Goal: Transaction & Acquisition: Register for event/course

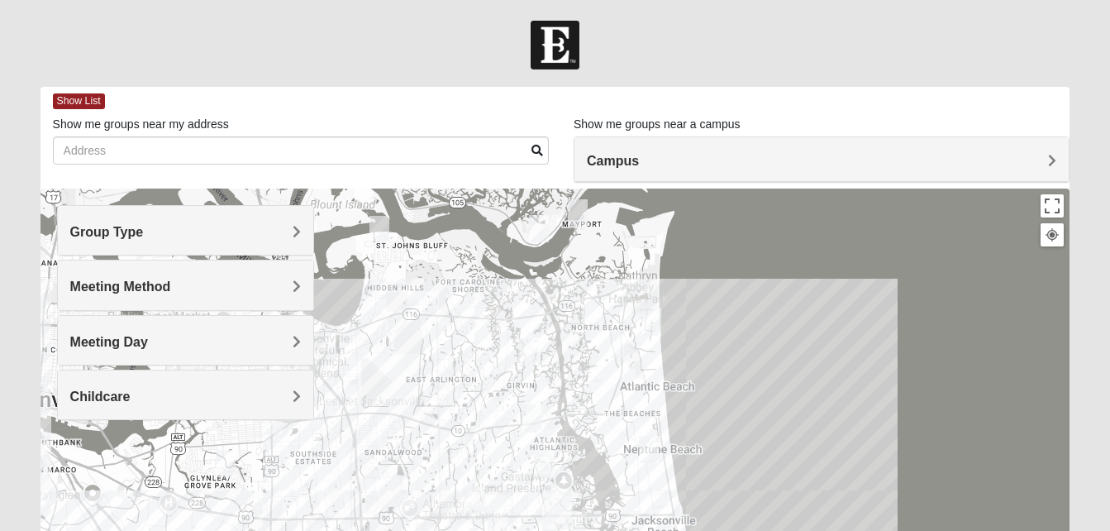
click at [1088, 309] on form "Log In Find A Group Error Show List Loading Groups" at bounding box center [555, 465] width 1110 height 889
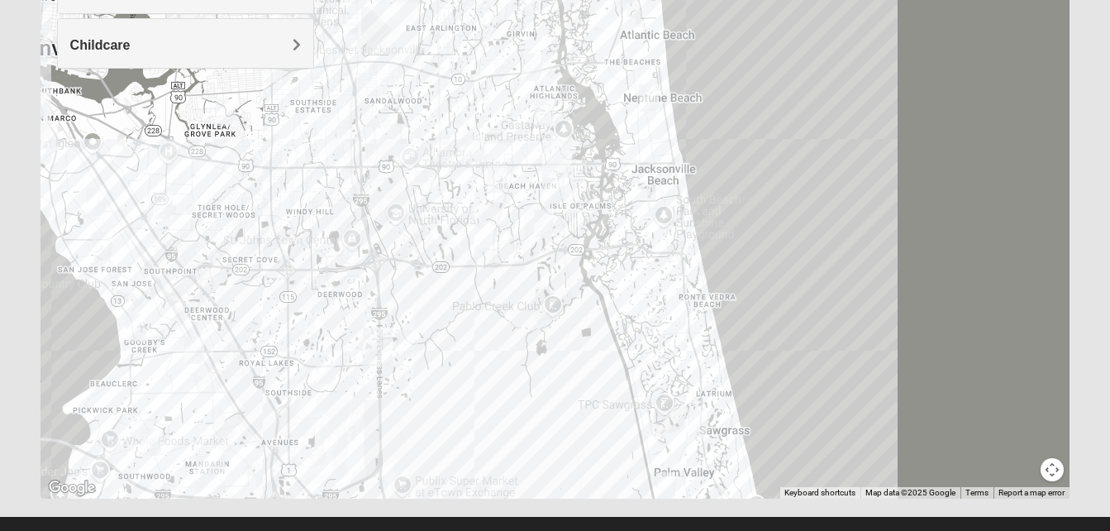
scroll to position [379, 0]
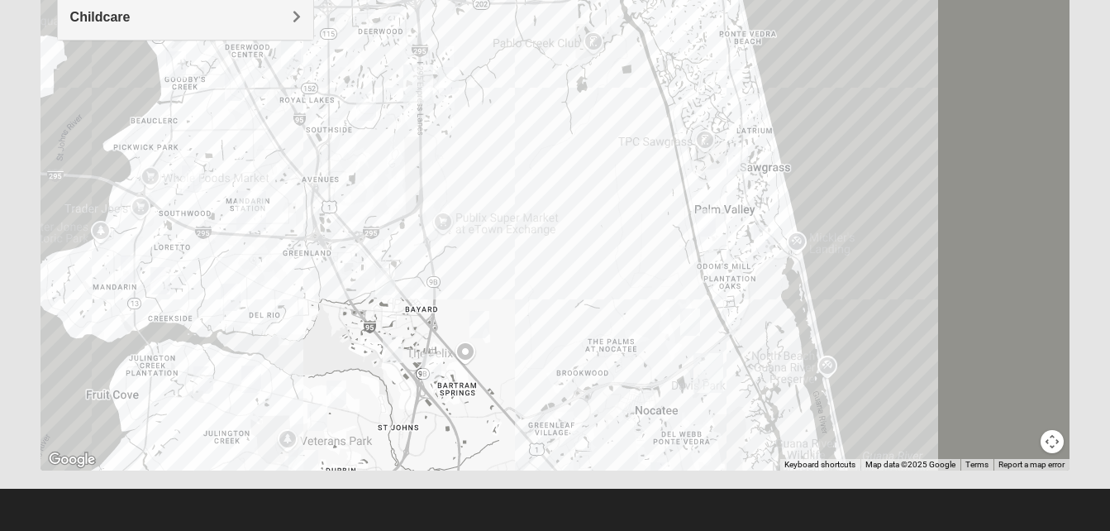
drag, startPoint x: 432, startPoint y: 393, endPoint x: 464, endPoint y: 147, distance: 248.3
click at [464, 147] on div at bounding box center [556, 139] width 1030 height 661
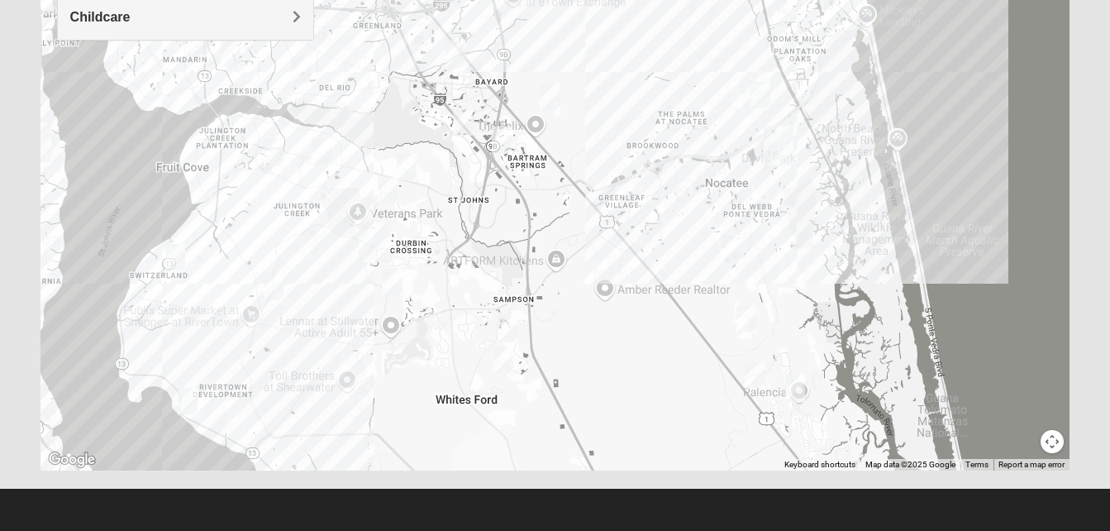
drag, startPoint x: 507, startPoint y: 417, endPoint x: 584, endPoint y: 192, distance: 238.6
click at [584, 192] on div at bounding box center [556, 139] width 1030 height 661
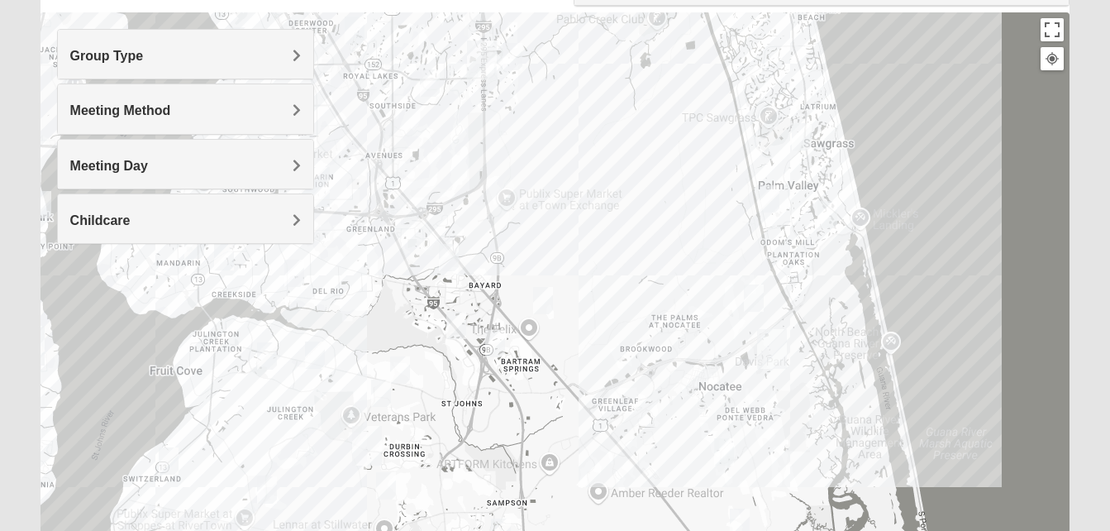
scroll to position [131, 0]
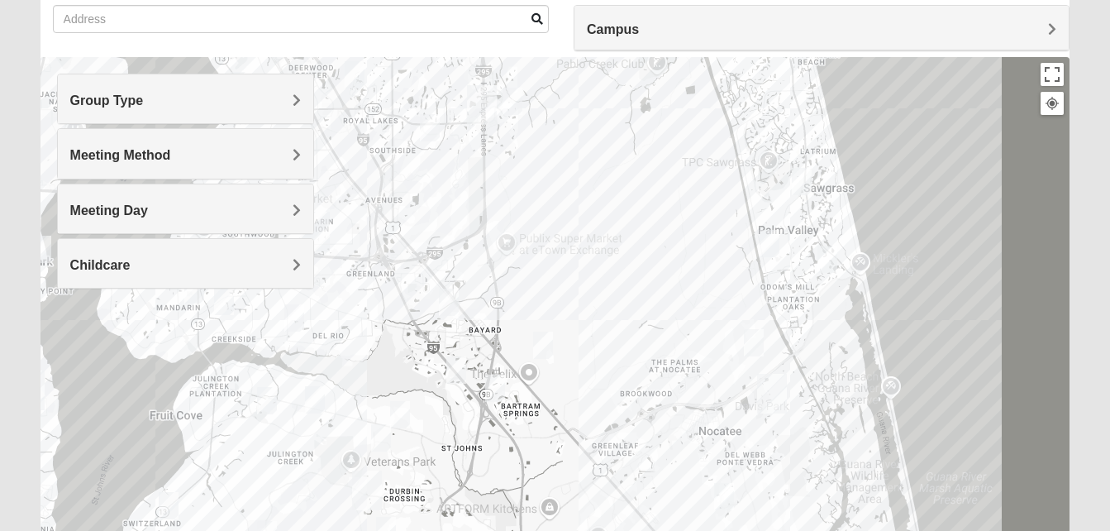
click at [131, 261] on span "Childcare" at bounding box center [100, 265] width 60 height 14
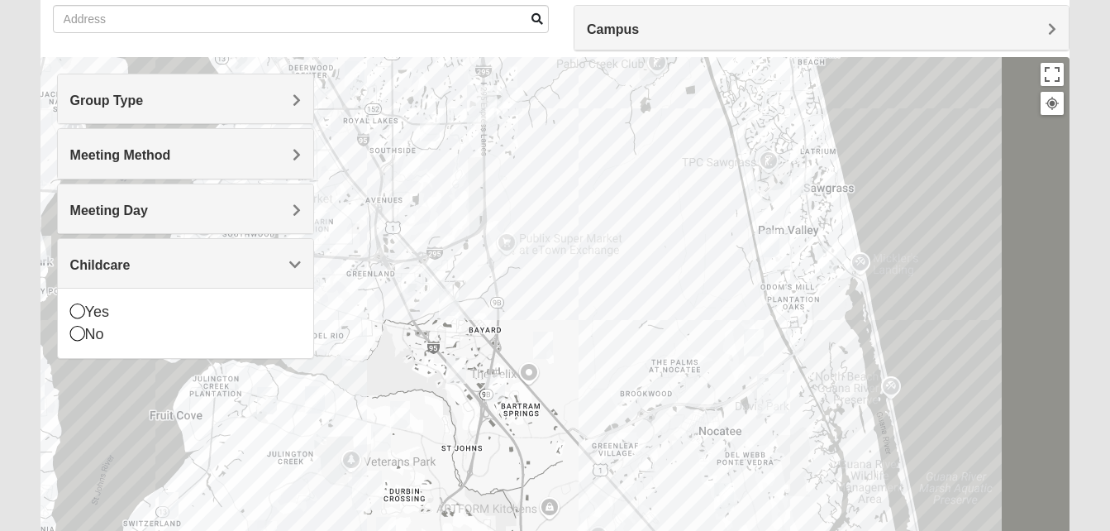
click at [131, 261] on span "Childcare" at bounding box center [100, 265] width 60 height 14
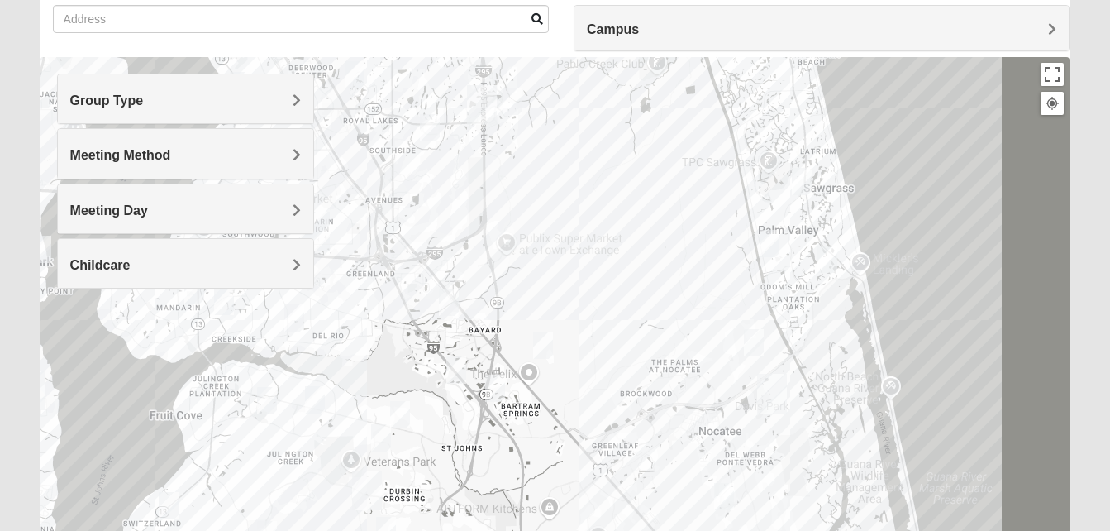
click at [148, 209] on span "Meeting Day" at bounding box center [109, 210] width 78 height 14
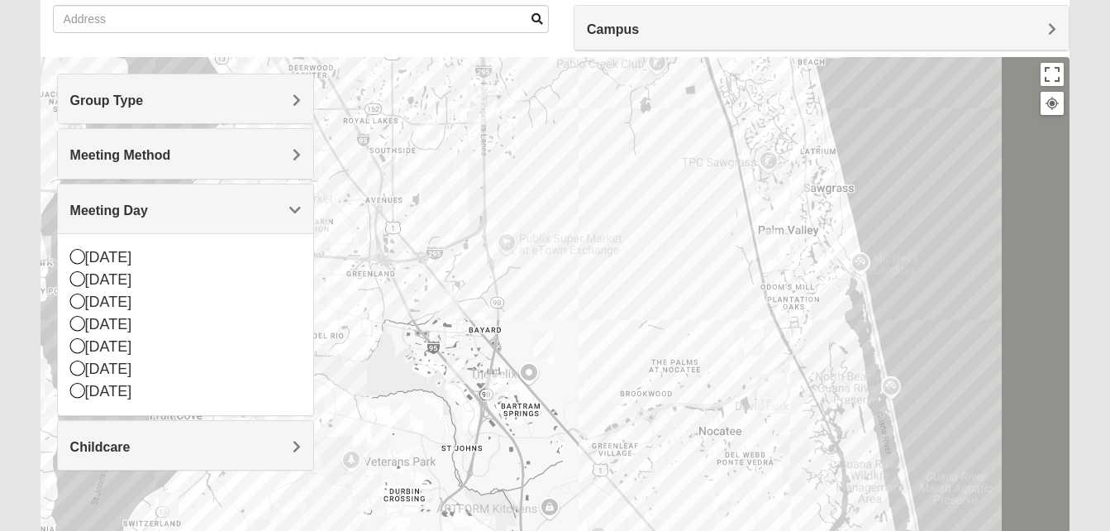
click at [148, 209] on span "Meeting Day" at bounding box center [109, 210] width 78 height 14
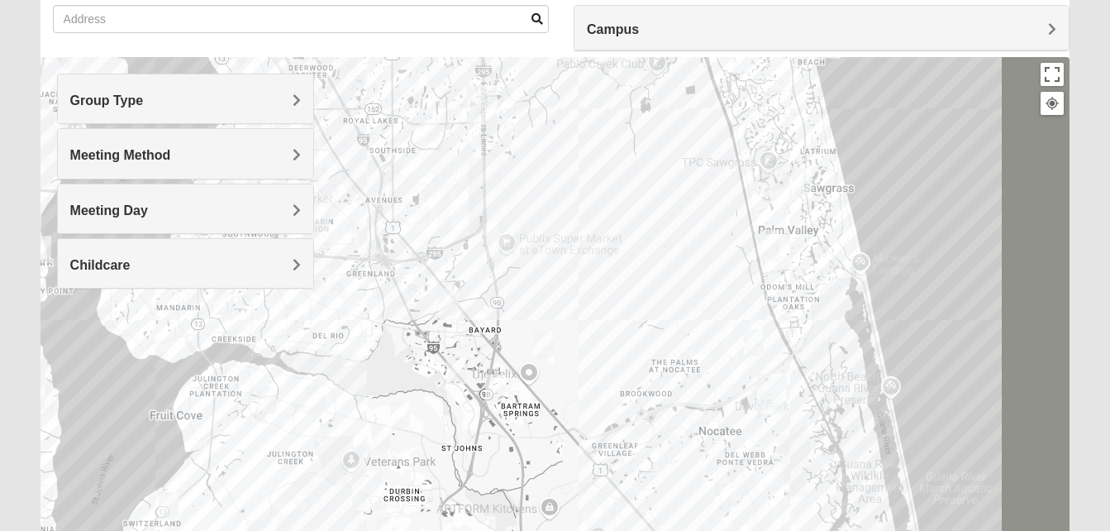
click at [171, 154] on span "Meeting Method" at bounding box center [120, 155] width 101 height 14
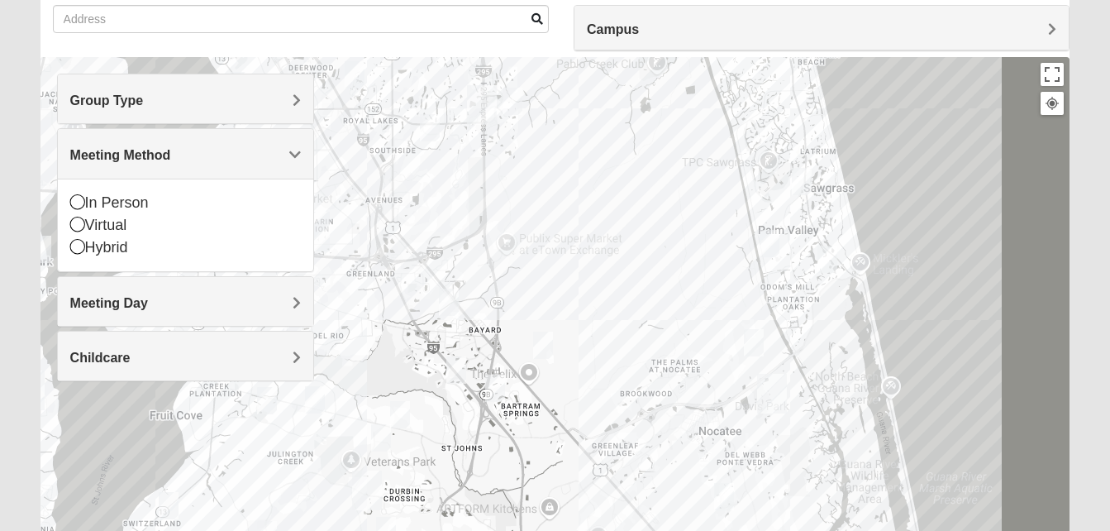
click at [171, 154] on span "Meeting Method" at bounding box center [120, 155] width 101 height 14
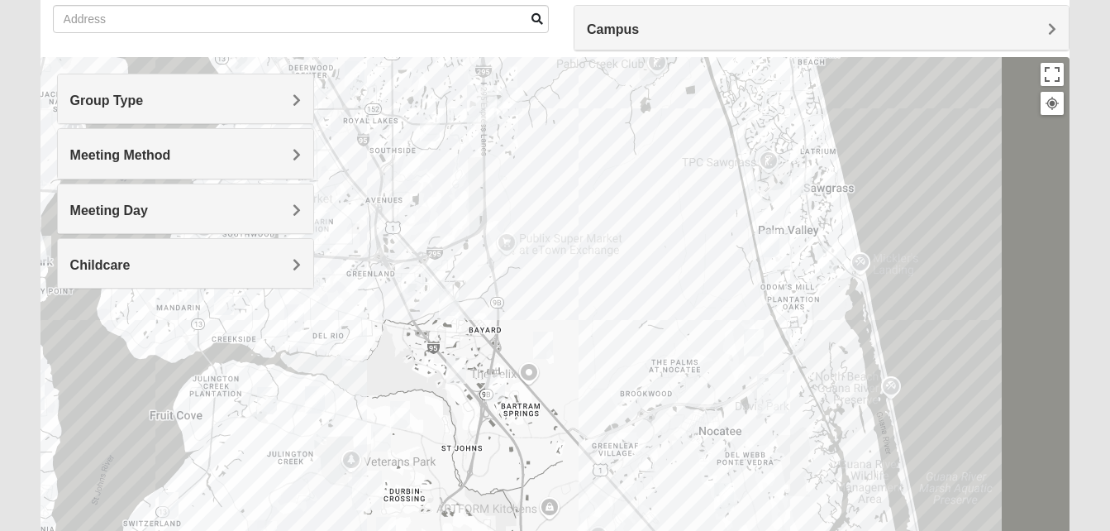
click at [144, 99] on span "Group Type" at bounding box center [107, 100] width 74 height 14
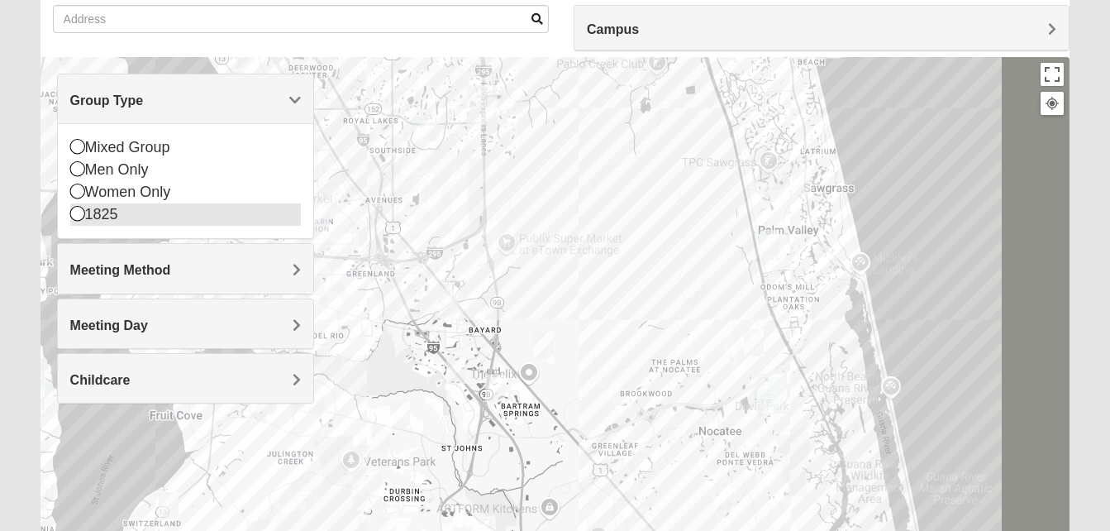
click at [126, 209] on div "1825" at bounding box center [185, 214] width 231 height 22
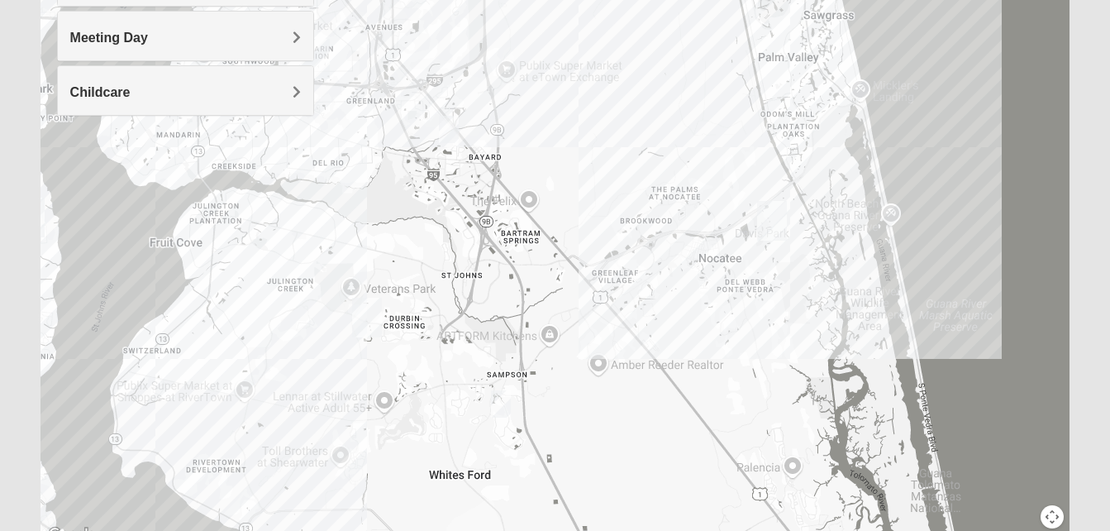
scroll to position [303, 0]
click at [497, 402] on img "1825 Mixed Lovin/Hale 32092" at bounding box center [501, 405] width 20 height 27
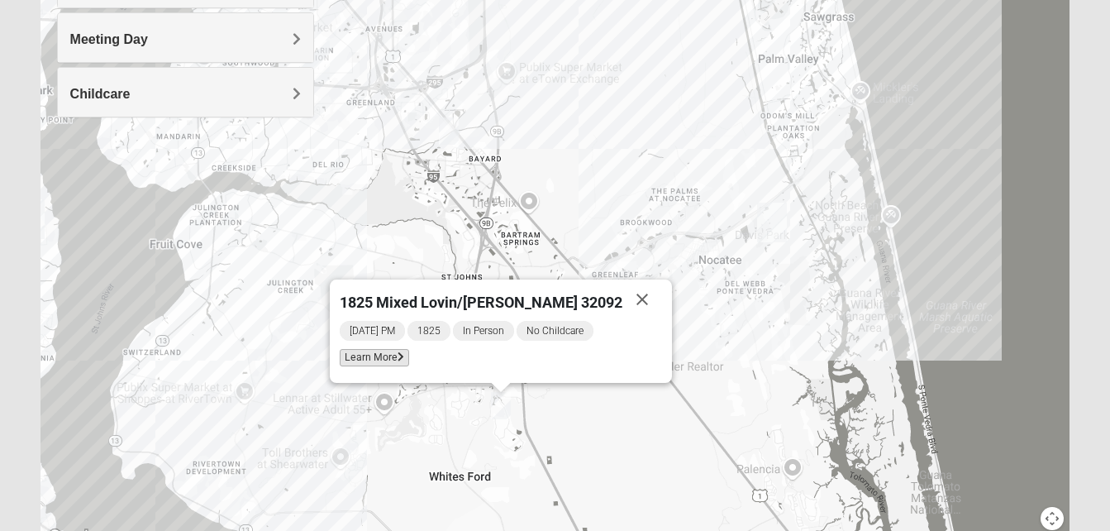
click at [404, 356] on icon at bounding box center [401, 357] width 7 height 10
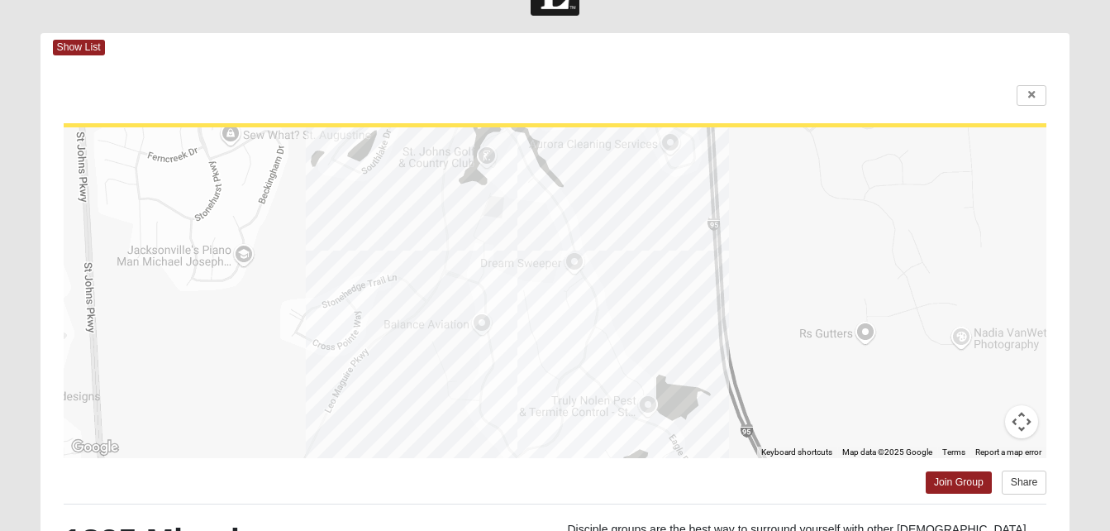
scroll to position [36, 0]
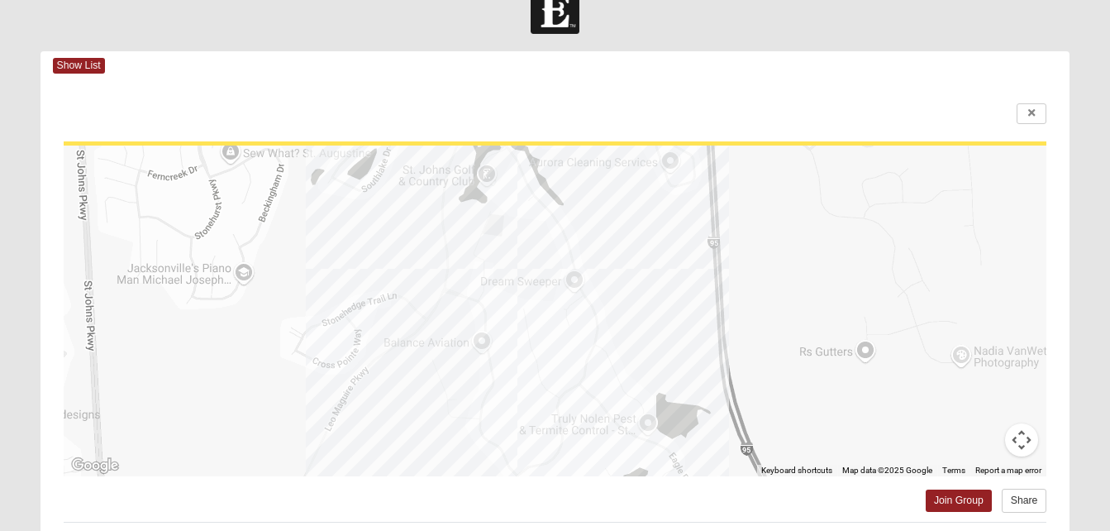
click at [577, 329] on div at bounding box center [556, 310] width 984 height 331
click at [1023, 430] on button "Map camera controls" at bounding box center [1021, 439] width 33 height 33
click at [983, 355] on button "Zoom in" at bounding box center [980, 357] width 33 height 33
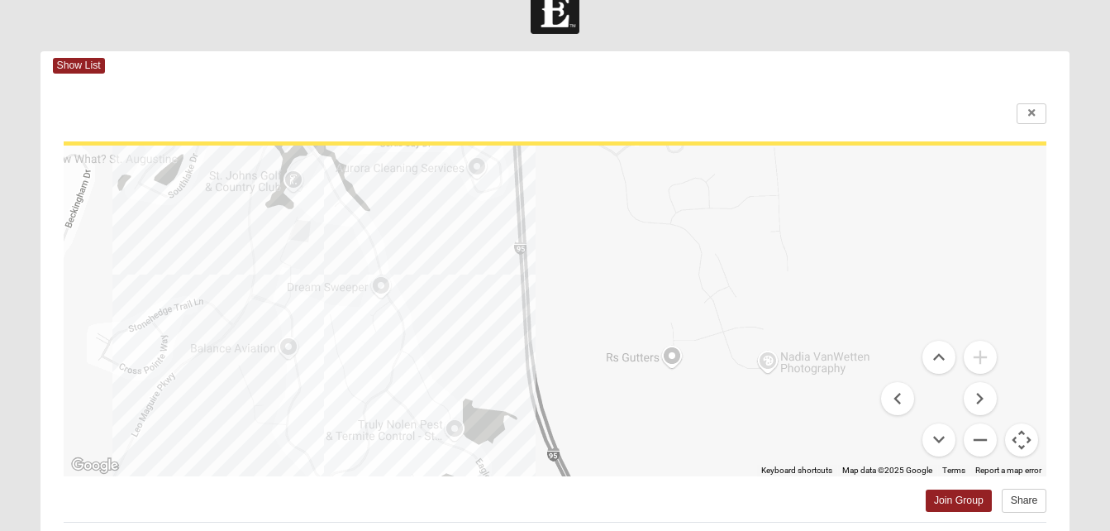
drag, startPoint x: 645, startPoint y: 350, endPoint x: 422, endPoint y: 354, distance: 222.4
click at [422, 354] on div at bounding box center [556, 310] width 984 height 331
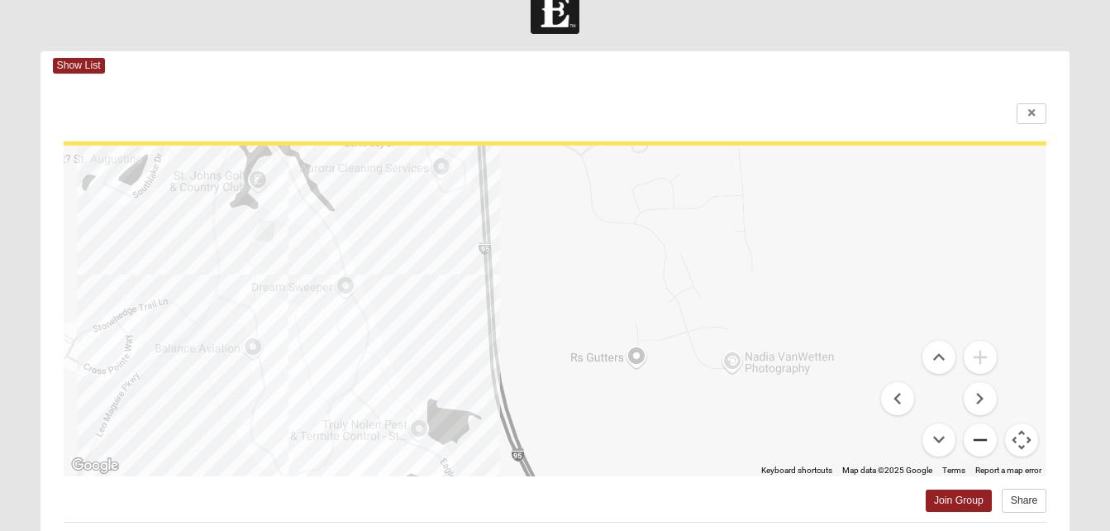
click at [983, 437] on button "Zoom out" at bounding box center [980, 439] width 33 height 33
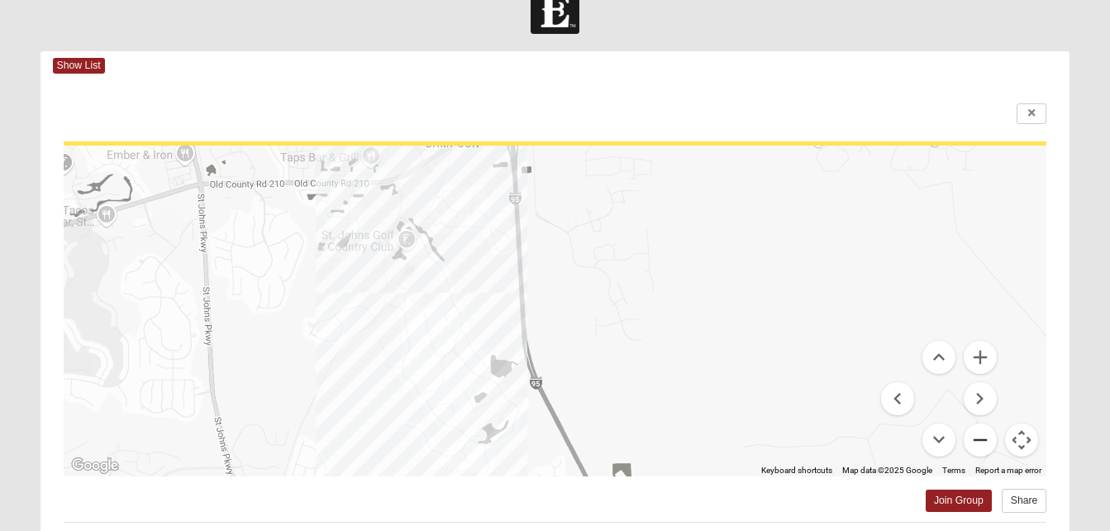
click at [983, 437] on button "Zoom out" at bounding box center [980, 439] width 33 height 33
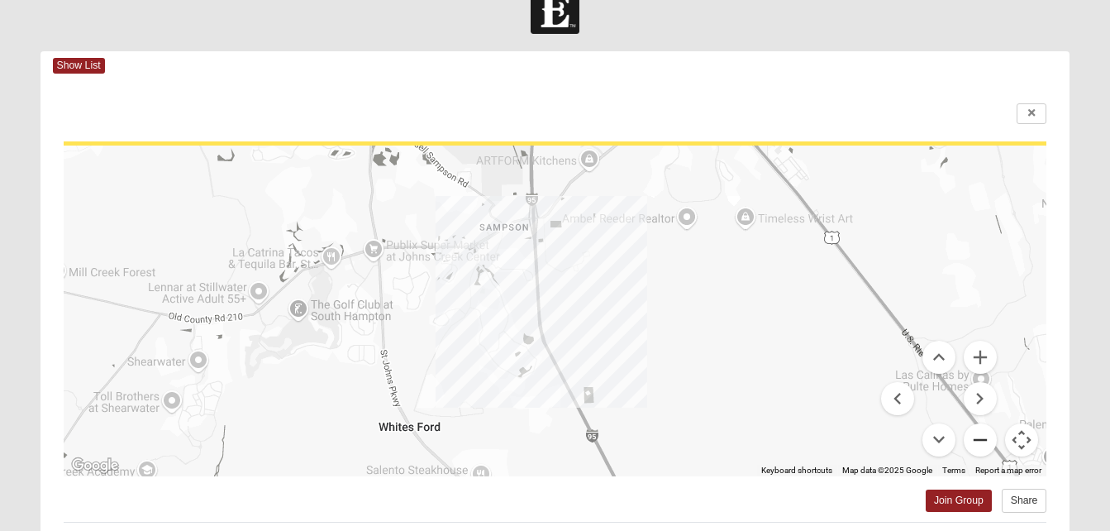
click at [983, 437] on button "Zoom out" at bounding box center [980, 439] width 33 height 33
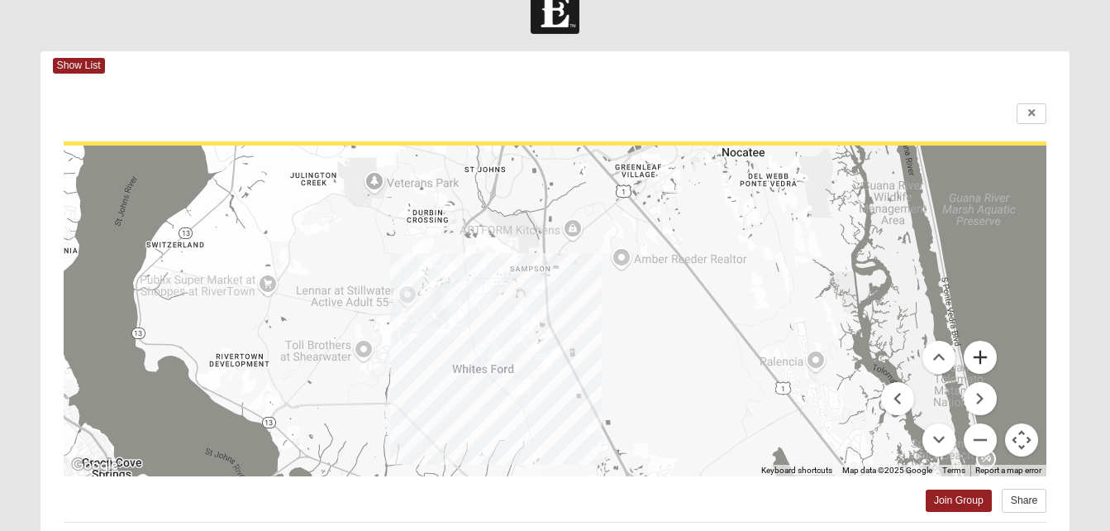
click at [982, 353] on button "Zoom in" at bounding box center [980, 357] width 33 height 33
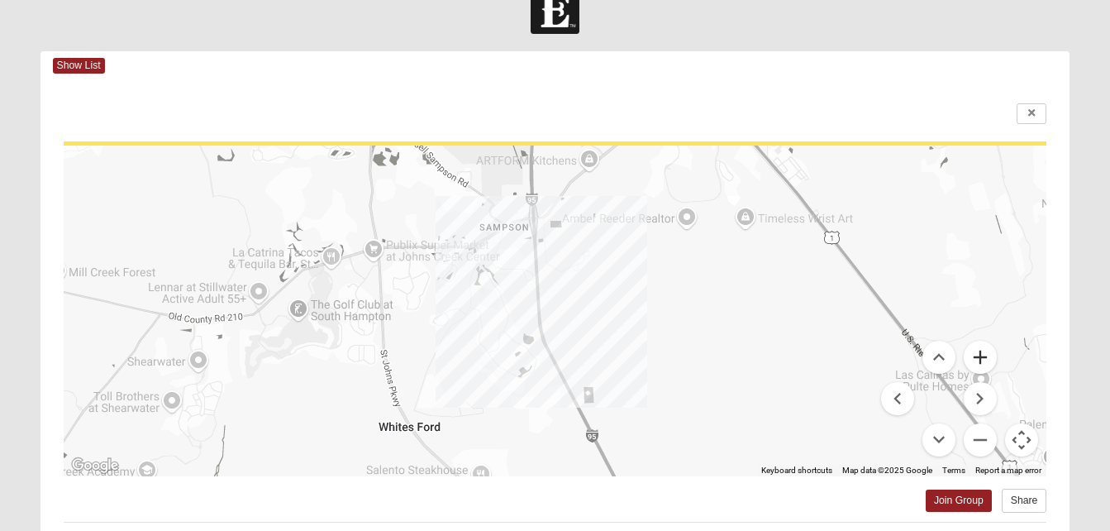
click at [975, 355] on button "Zoom in" at bounding box center [980, 357] width 33 height 33
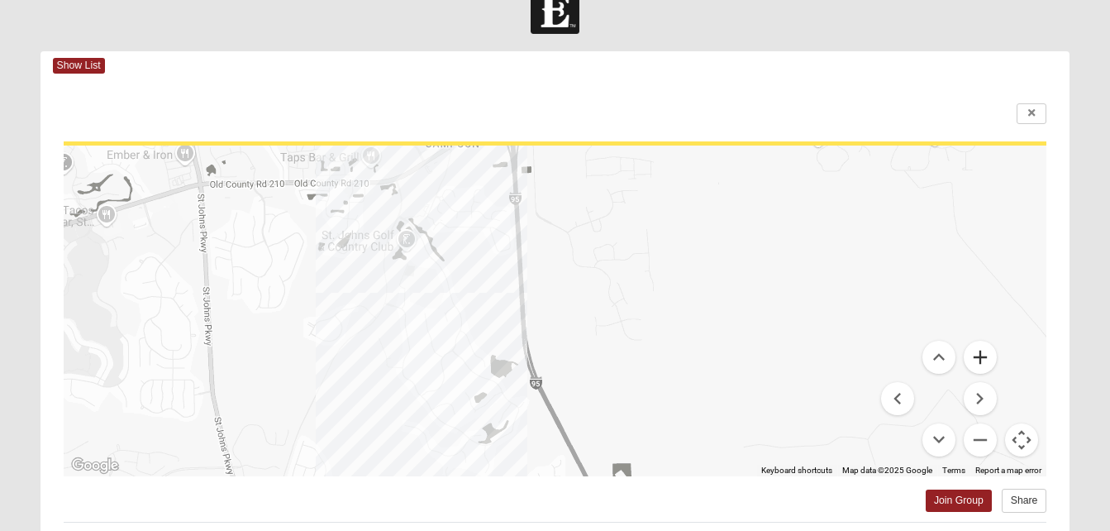
click at [976, 356] on button "Zoom in" at bounding box center [980, 357] width 33 height 33
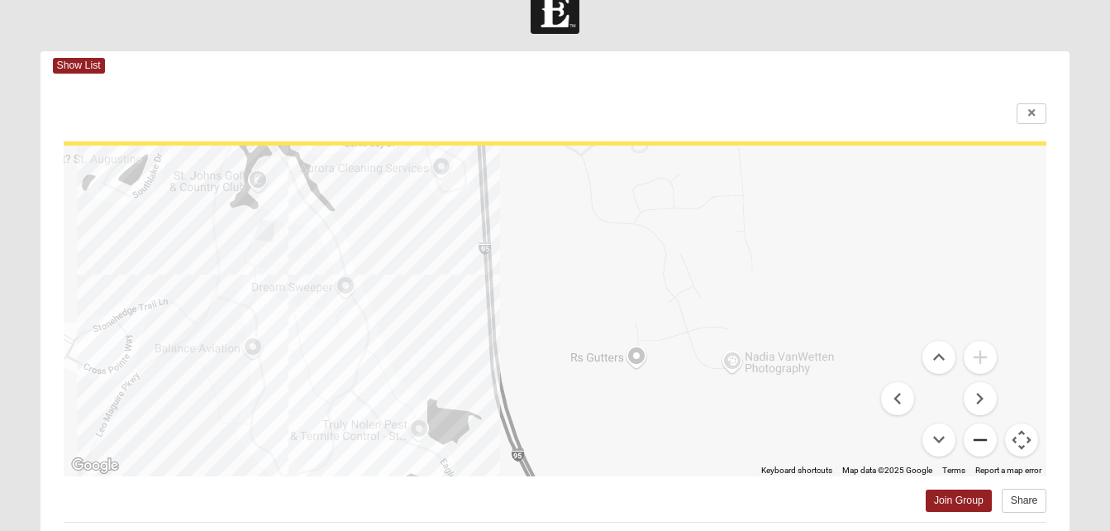
click at [984, 433] on button "Zoom out" at bounding box center [980, 439] width 33 height 33
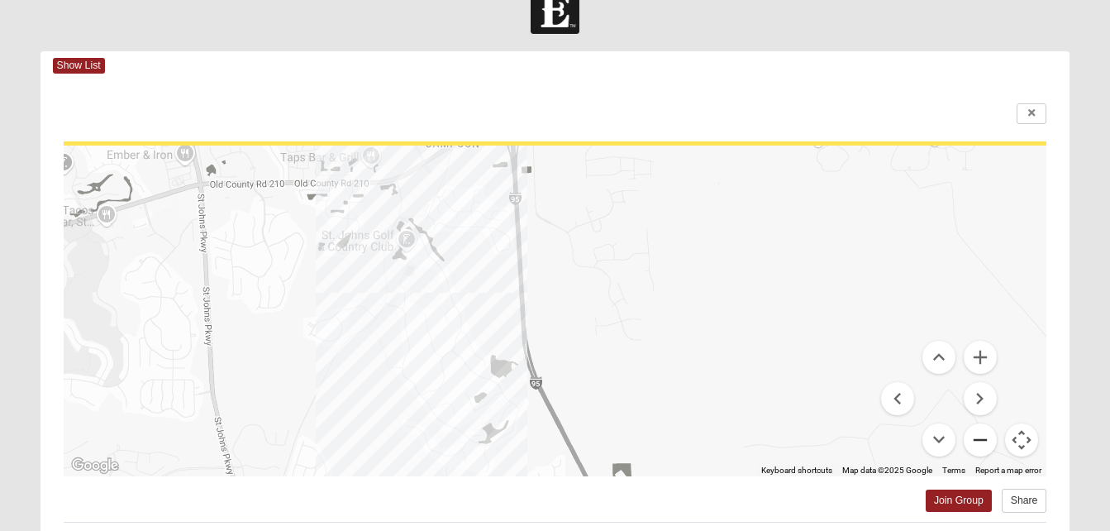
click at [984, 433] on button "Zoom out" at bounding box center [980, 439] width 33 height 33
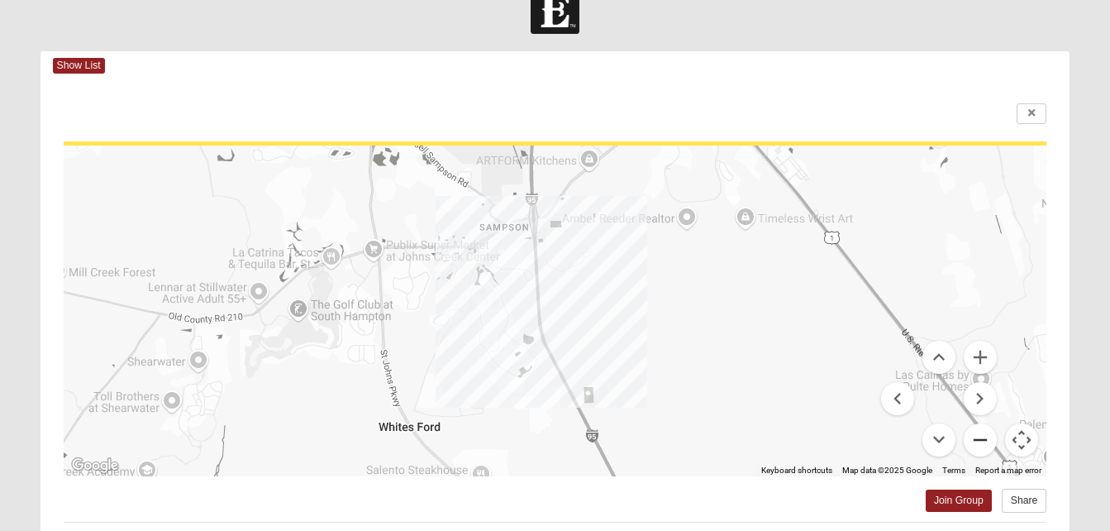
click at [984, 433] on button "Zoom out" at bounding box center [980, 439] width 33 height 33
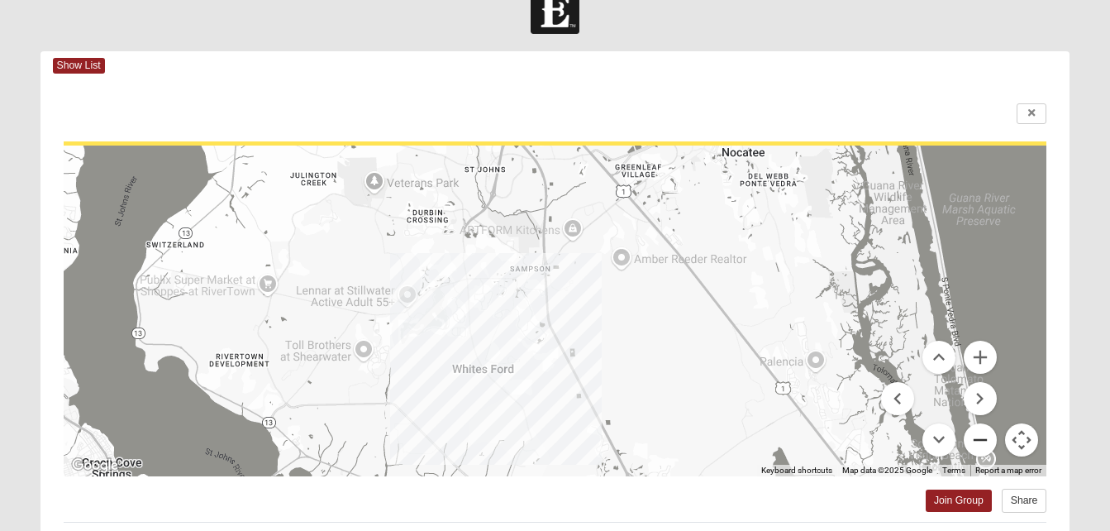
click at [984, 433] on button "Zoom out" at bounding box center [980, 439] width 33 height 33
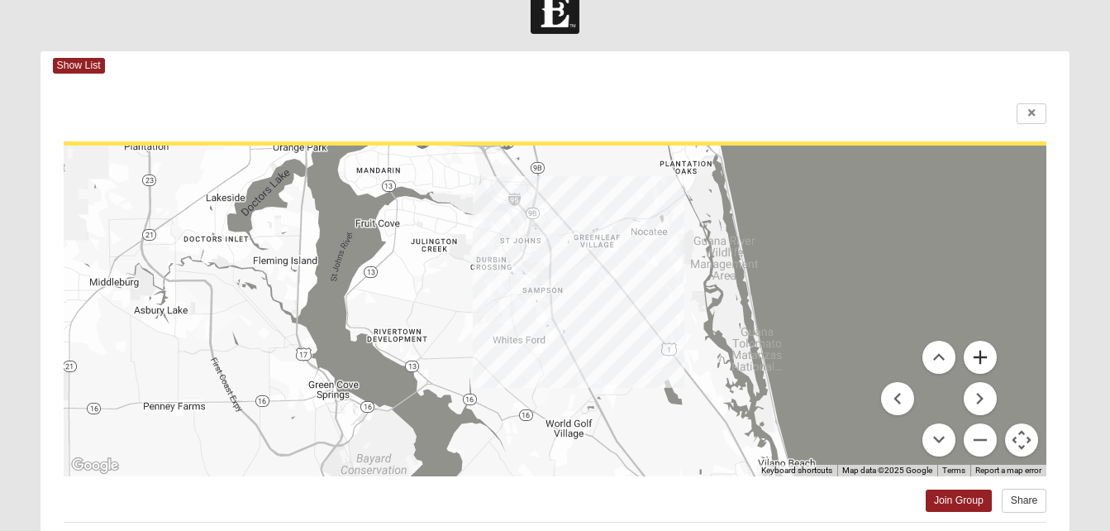
click at [979, 359] on button "Zoom in" at bounding box center [980, 357] width 33 height 33
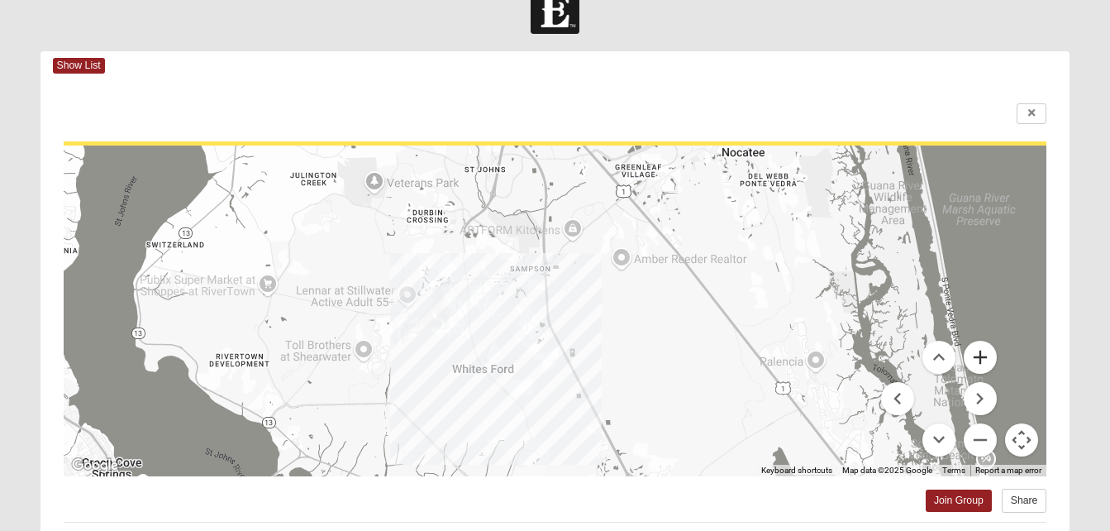
click at [979, 359] on button "Zoom in" at bounding box center [980, 357] width 33 height 33
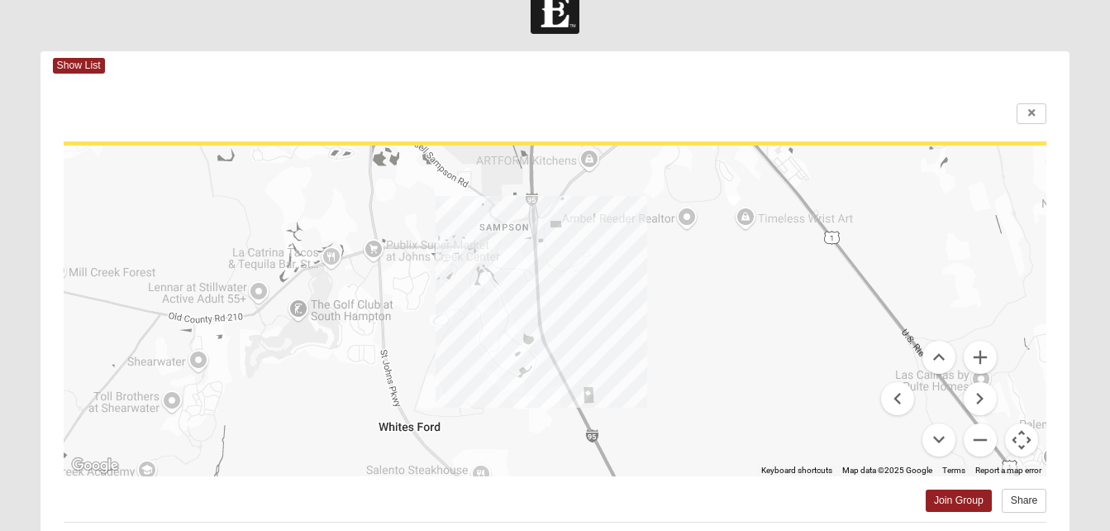
click at [502, 308] on div at bounding box center [556, 310] width 984 height 331
click at [979, 361] on button "Zoom in" at bounding box center [980, 357] width 33 height 33
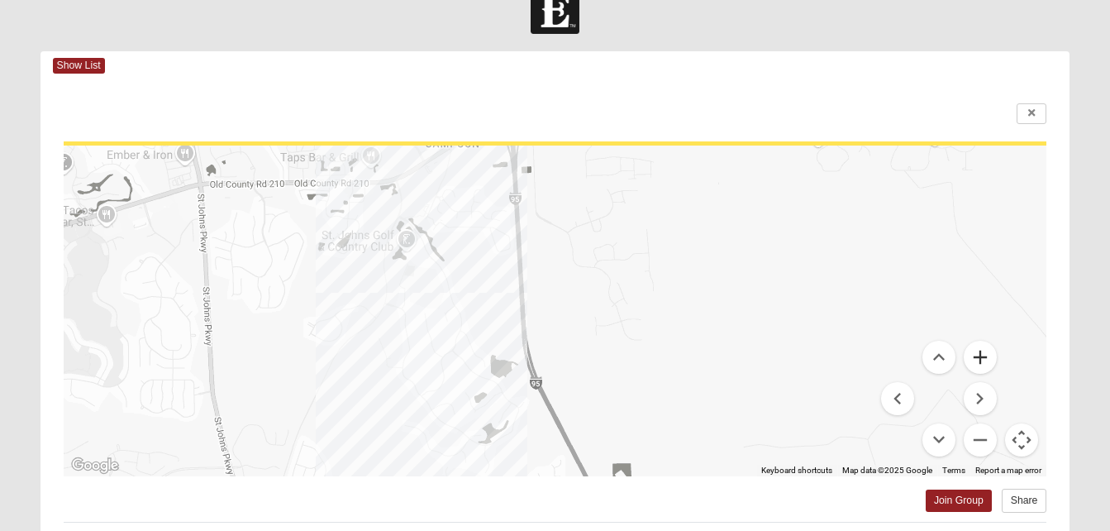
click at [979, 361] on button "Zoom in" at bounding box center [980, 357] width 33 height 33
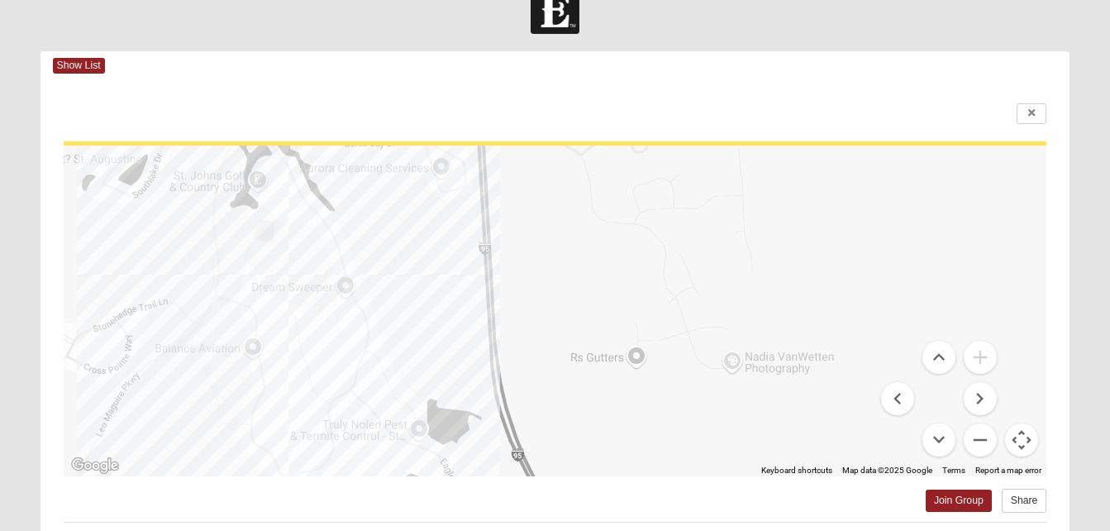
click at [350, 286] on div at bounding box center [556, 310] width 984 height 331
click at [980, 441] on button "Zoom out" at bounding box center [980, 439] width 33 height 33
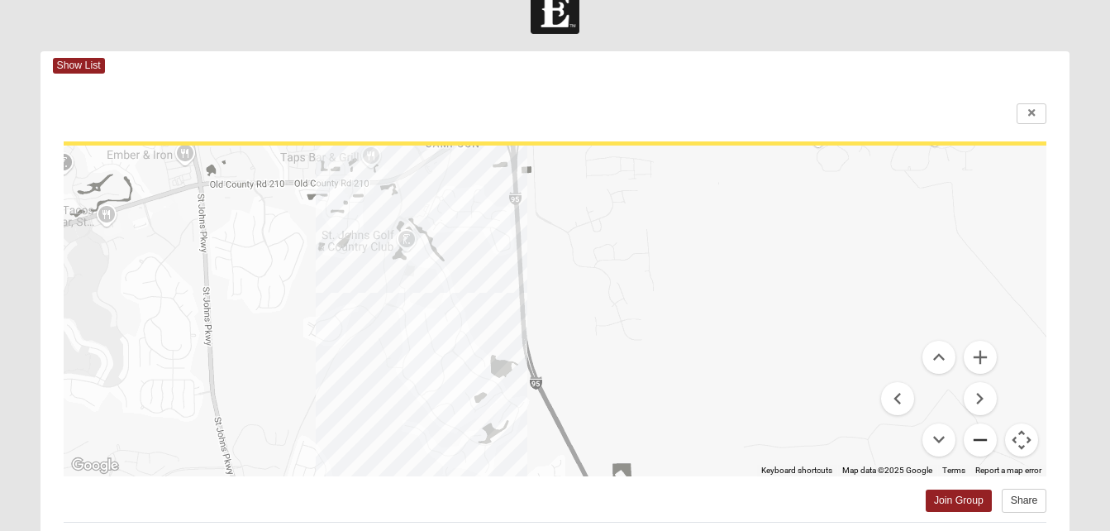
click at [980, 441] on button "Zoom out" at bounding box center [980, 439] width 33 height 33
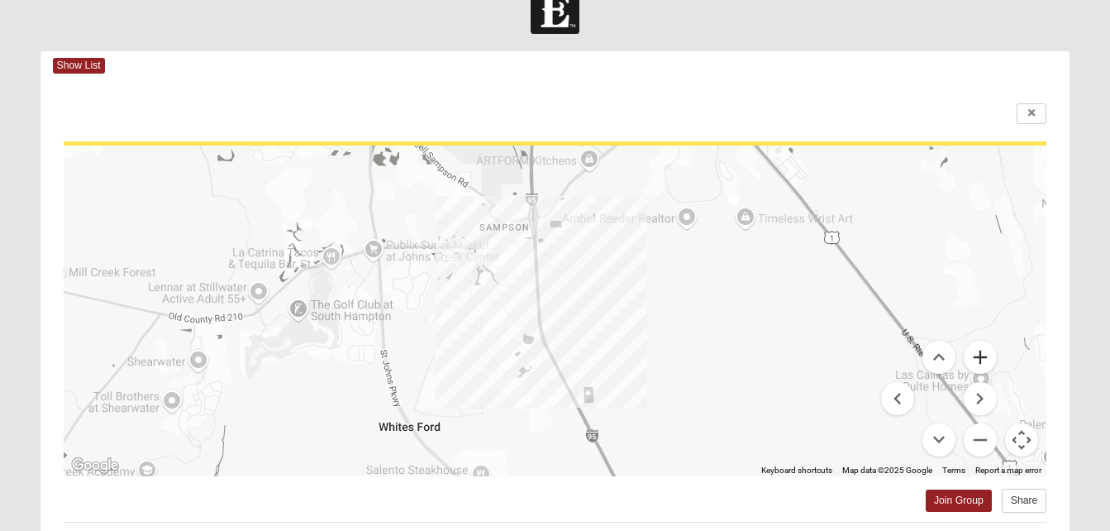
click at [985, 365] on button "Zoom in" at bounding box center [980, 357] width 33 height 33
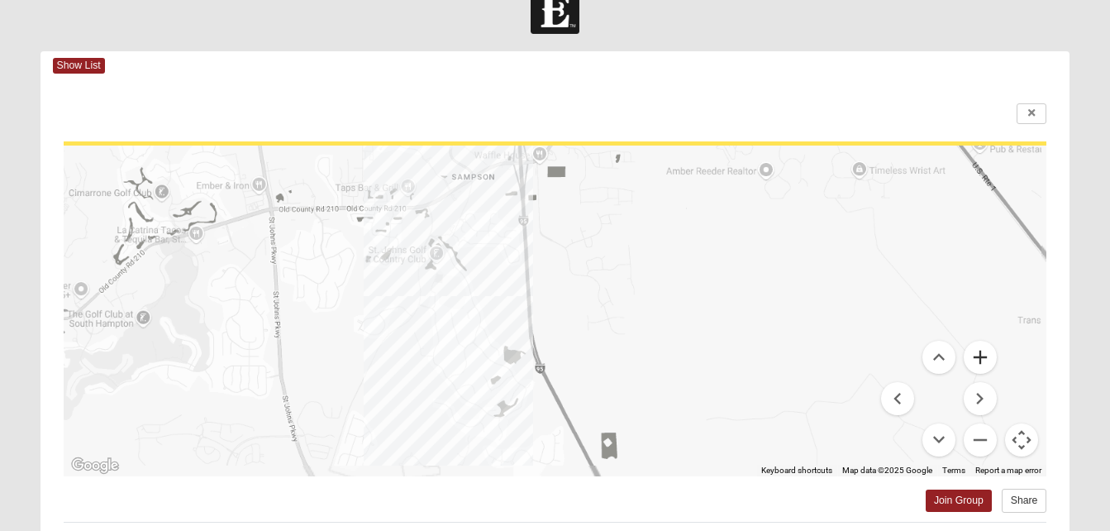
click at [985, 365] on button "Zoom in" at bounding box center [980, 357] width 33 height 33
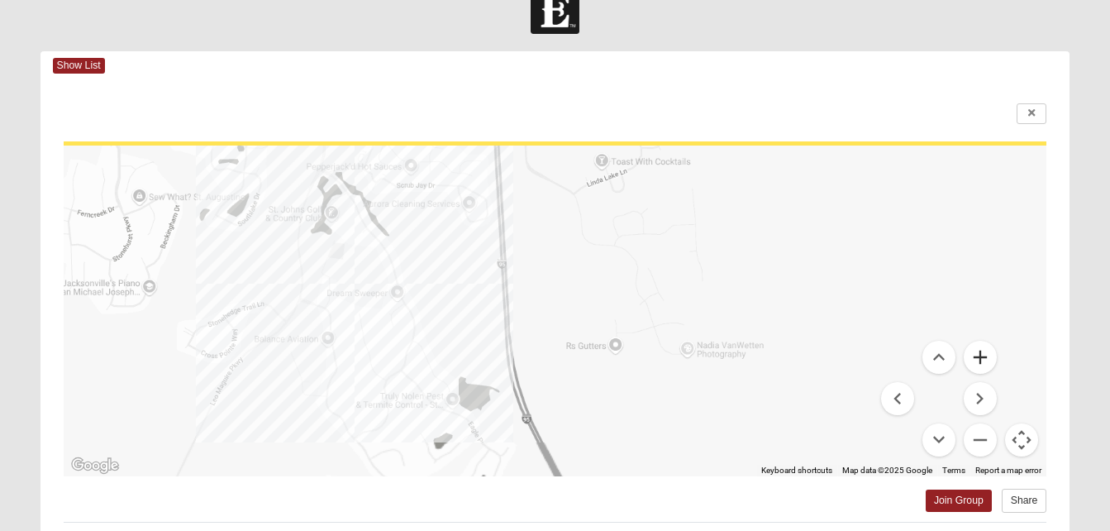
click at [985, 365] on button "Zoom in" at bounding box center [980, 357] width 33 height 33
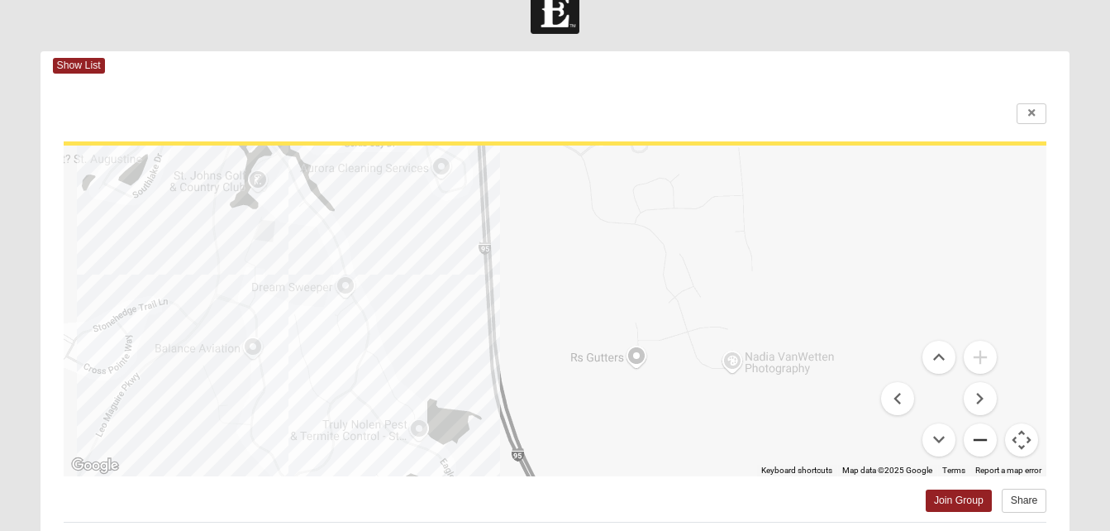
click at [987, 433] on button "Zoom out" at bounding box center [980, 439] width 33 height 33
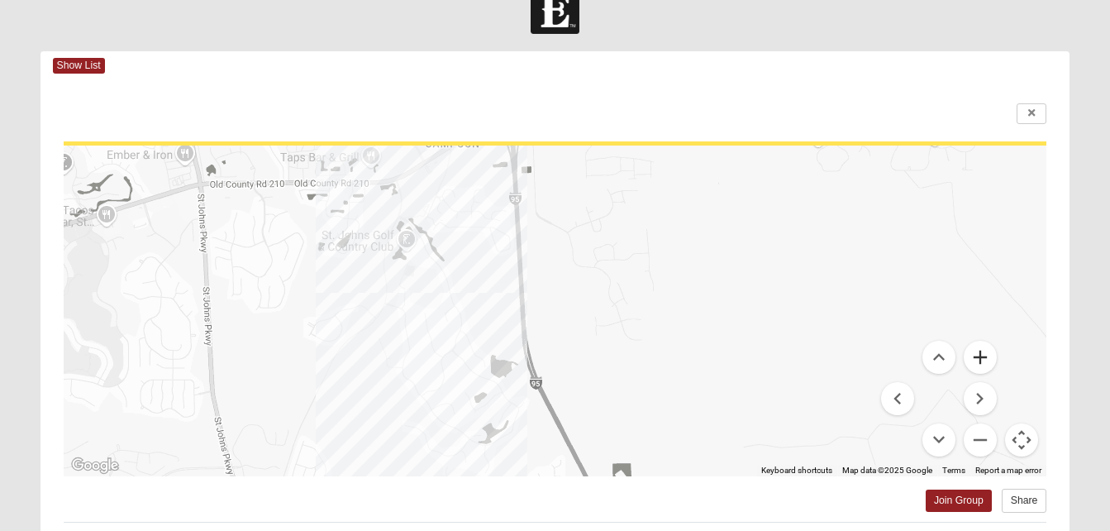
click at [988, 360] on button "Zoom in" at bounding box center [980, 357] width 33 height 33
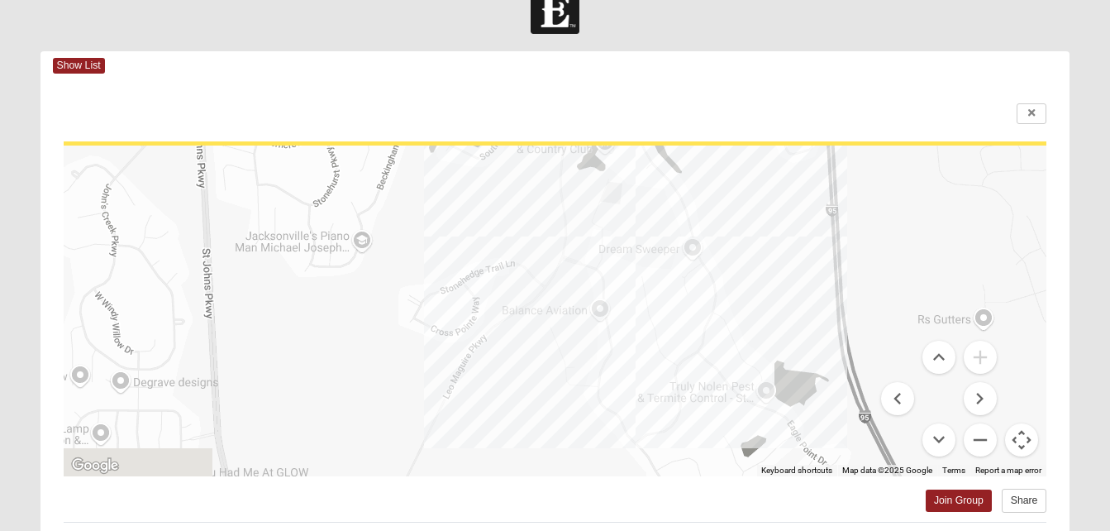
drag, startPoint x: 403, startPoint y: 360, endPoint x: 751, endPoint y: 317, distance: 350.5
click at [751, 317] on div at bounding box center [556, 310] width 984 height 331
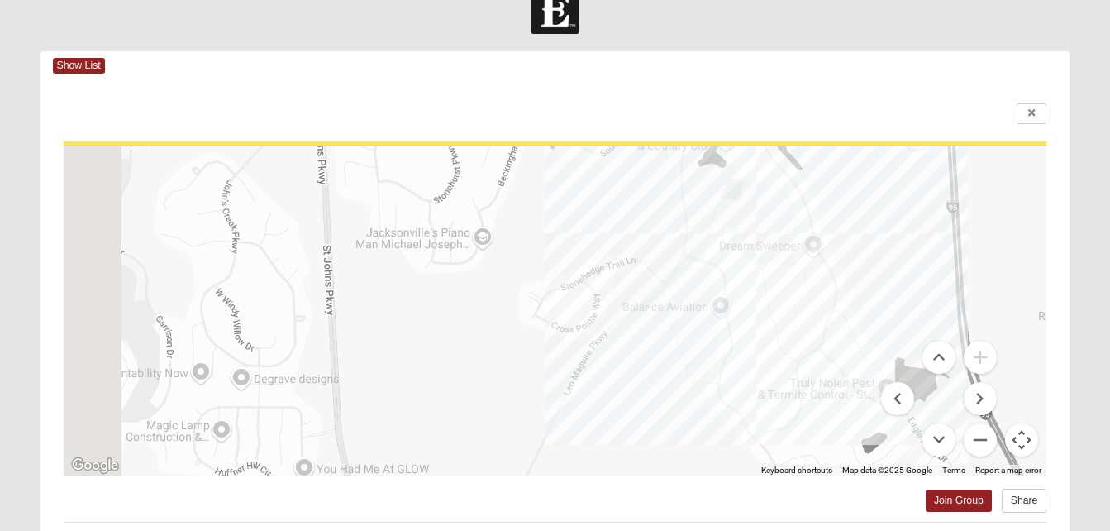
drag, startPoint x: 300, startPoint y: 316, endPoint x: 469, endPoint y: 172, distance: 222.2
click at [469, 172] on div at bounding box center [556, 310] width 984 height 331
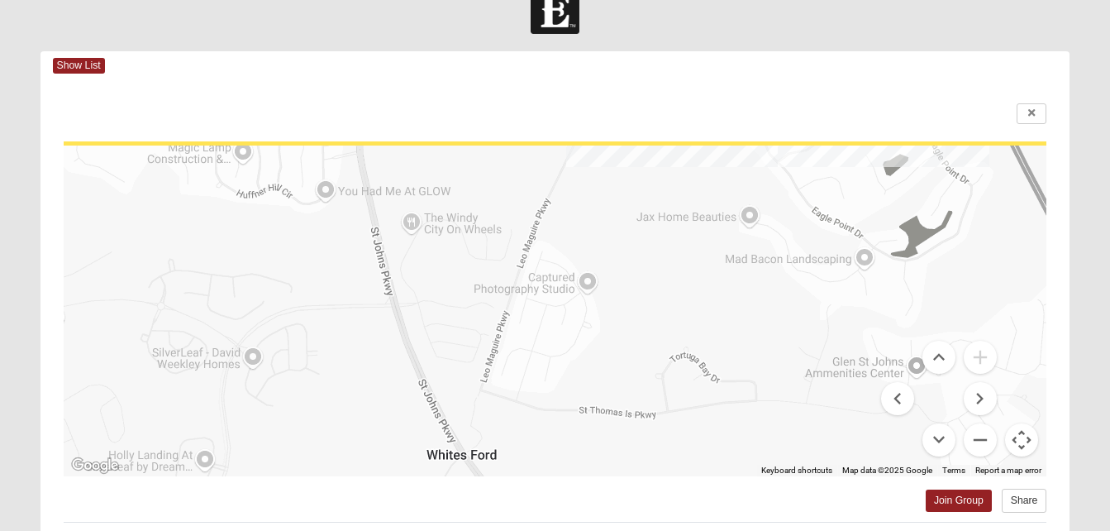
drag, startPoint x: 500, startPoint y: 433, endPoint x: 484, endPoint y: 284, distance: 150.5
click at [484, 284] on div at bounding box center [556, 310] width 984 height 331
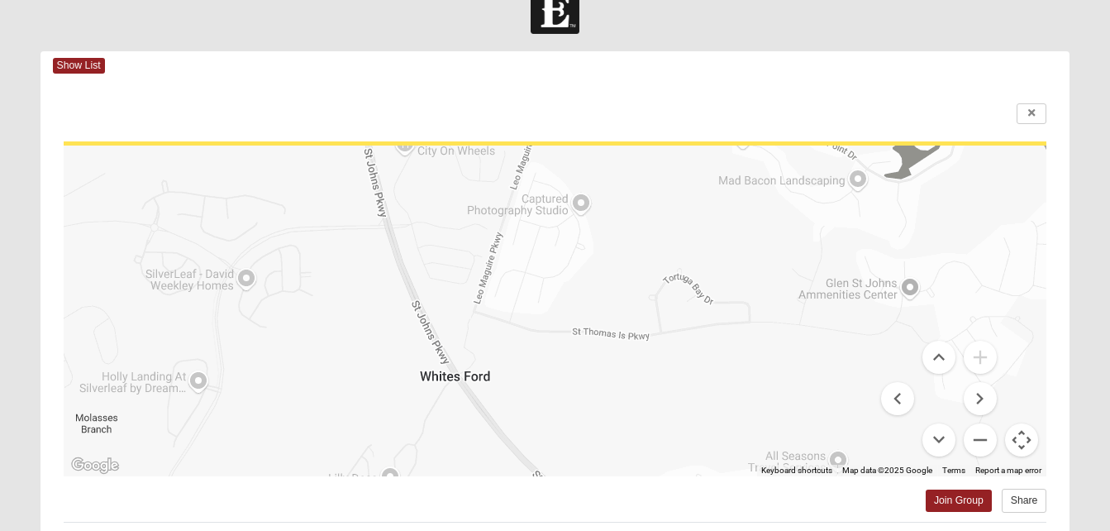
drag, startPoint x: 498, startPoint y: 368, endPoint x: 491, endPoint y: 276, distance: 92.0
click at [491, 276] on div at bounding box center [556, 310] width 984 height 331
click at [980, 432] on button "Zoom out" at bounding box center [980, 439] width 33 height 33
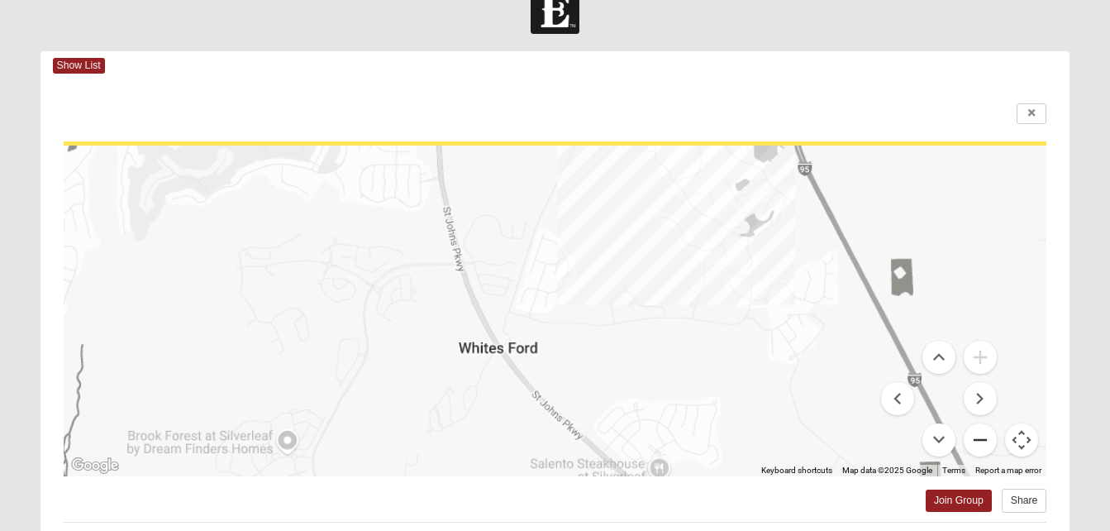
click at [980, 432] on button "Zoom out" at bounding box center [980, 439] width 33 height 33
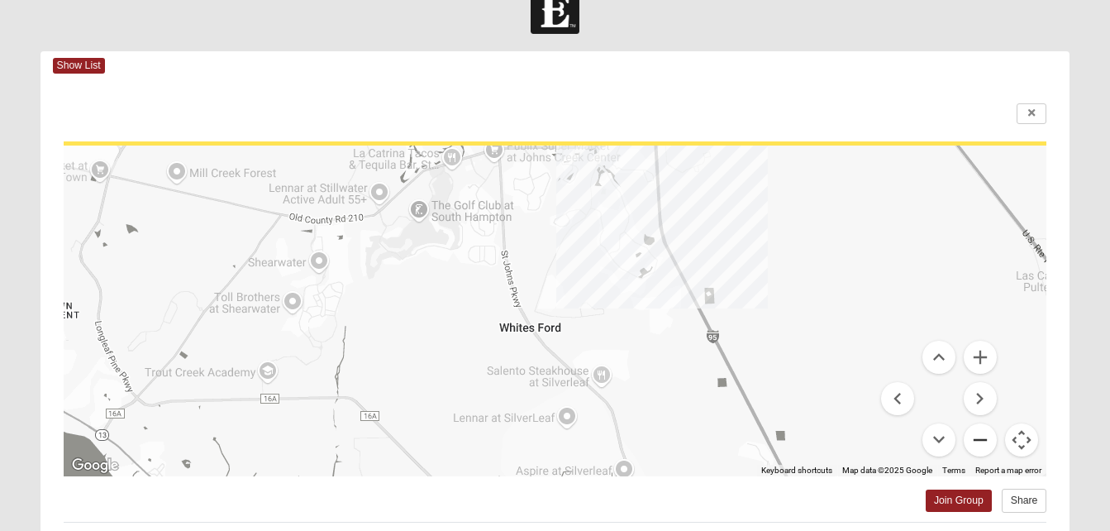
click at [980, 432] on button "Zoom out" at bounding box center [980, 439] width 33 height 33
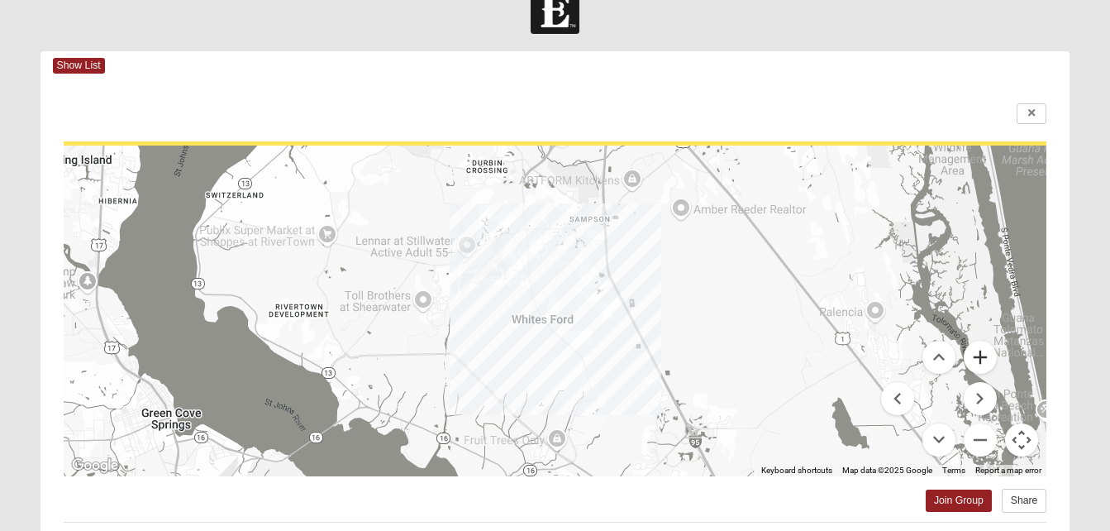
click at [979, 356] on button "Zoom in" at bounding box center [980, 357] width 33 height 33
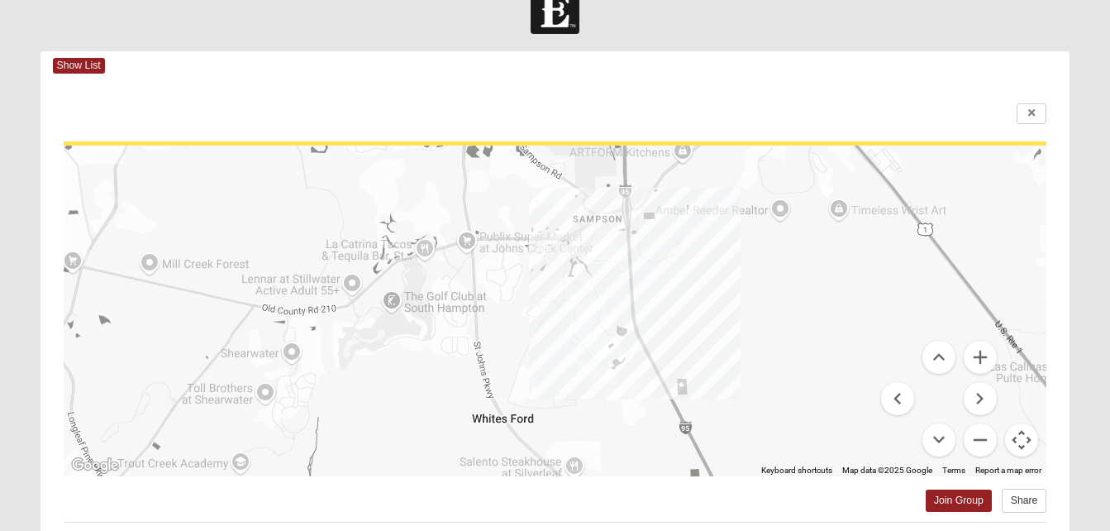
drag, startPoint x: 738, startPoint y: 325, endPoint x: 708, endPoint y: 419, distance: 98.8
click at [708, 419] on div at bounding box center [556, 310] width 984 height 331
click at [981, 365] on button "Zoom in" at bounding box center [980, 357] width 33 height 33
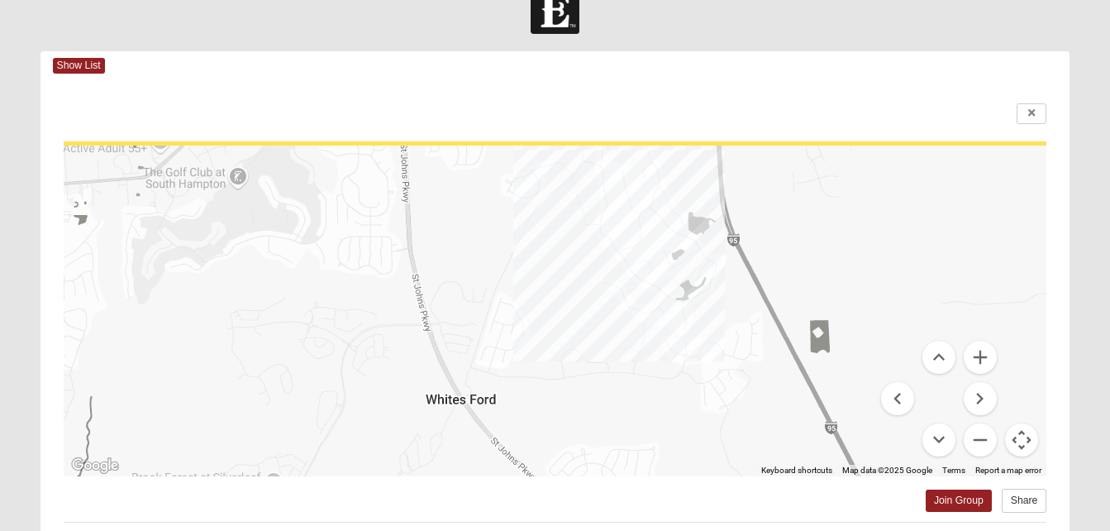
drag, startPoint x: 560, startPoint y: 460, endPoint x: 572, endPoint y: 332, distance: 128.6
click at [572, 332] on div at bounding box center [556, 310] width 984 height 331
click at [982, 364] on button "Zoom in" at bounding box center [980, 357] width 33 height 33
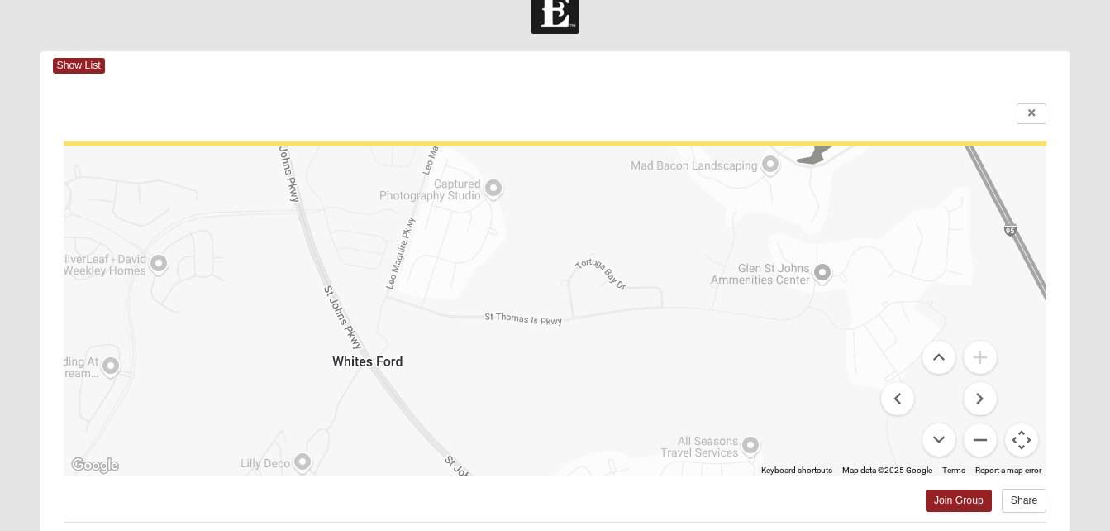
drag, startPoint x: 479, startPoint y: 450, endPoint x: 480, endPoint y: 313, distance: 137.2
click at [480, 313] on div at bounding box center [556, 310] width 984 height 331
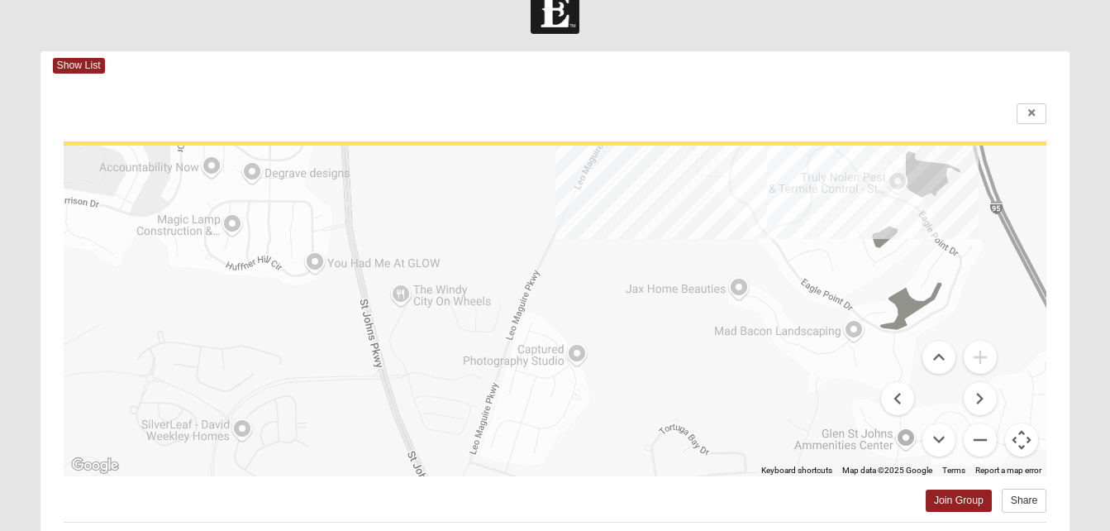
drag, startPoint x: 399, startPoint y: 271, endPoint x: 481, endPoint y: 466, distance: 211.5
click at [481, 466] on div at bounding box center [556, 310] width 984 height 331
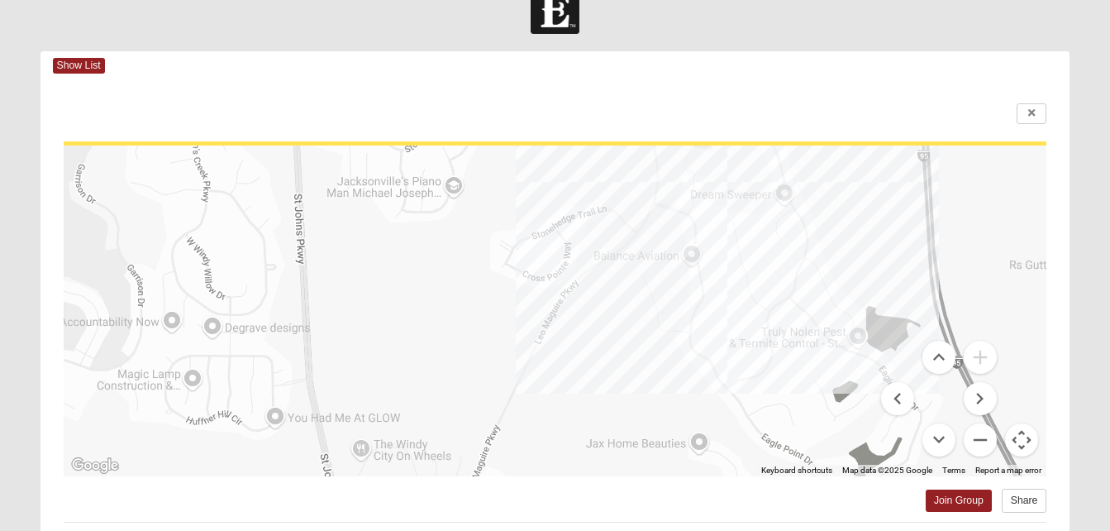
drag, startPoint x: 503, startPoint y: 355, endPoint x: 482, endPoint y: 408, distance: 56.8
click at [482, 408] on div at bounding box center [556, 310] width 984 height 331
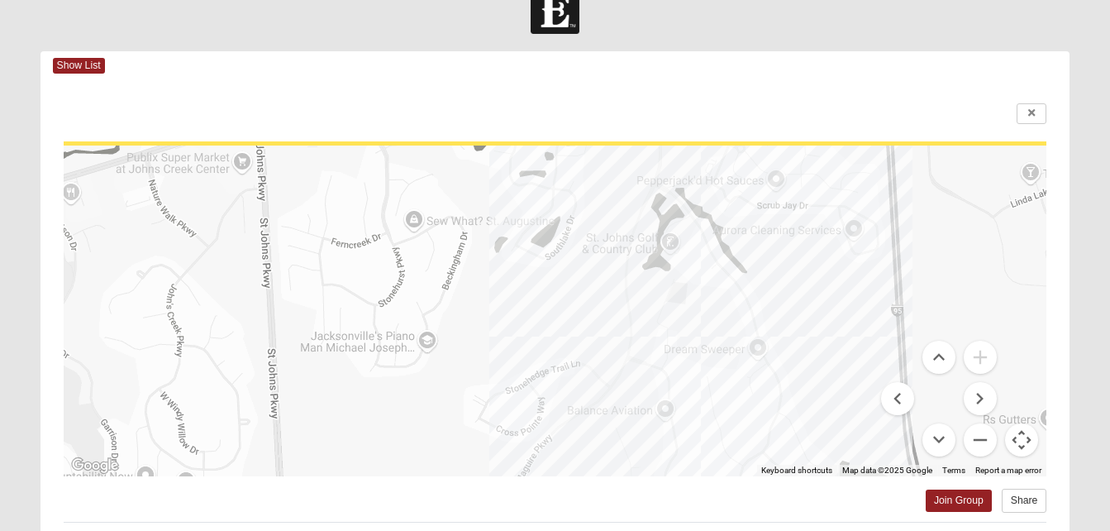
drag, startPoint x: 504, startPoint y: 224, endPoint x: 477, endPoint y: 380, distance: 158.6
click at [477, 380] on div at bounding box center [556, 310] width 984 height 331
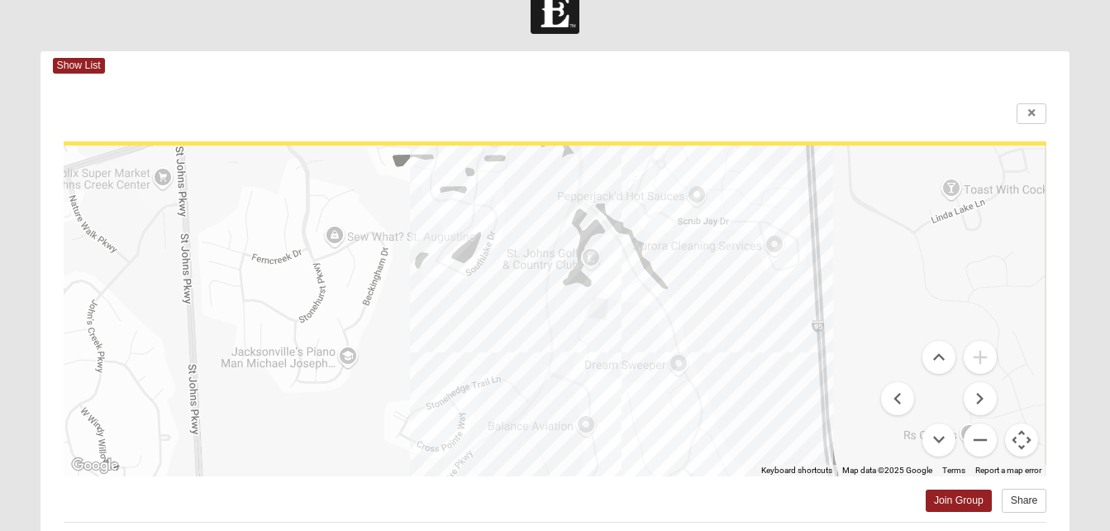
drag, startPoint x: 598, startPoint y: 297, endPoint x: 504, endPoint y: 322, distance: 96.6
click at [504, 322] on div at bounding box center [556, 310] width 984 height 331
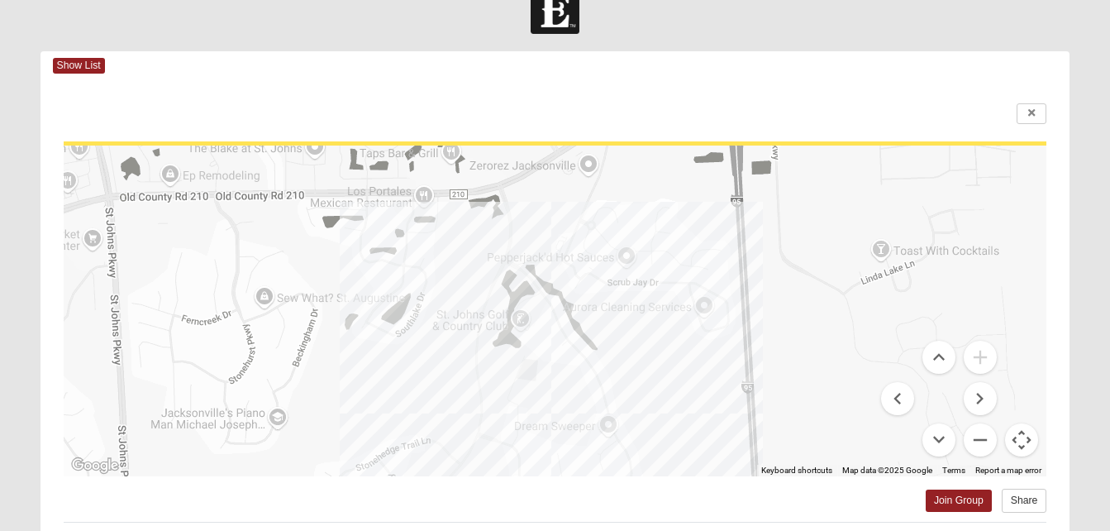
drag, startPoint x: 629, startPoint y: 222, endPoint x: 560, endPoint y: 307, distance: 109.3
click at [560, 307] on div at bounding box center [556, 310] width 984 height 331
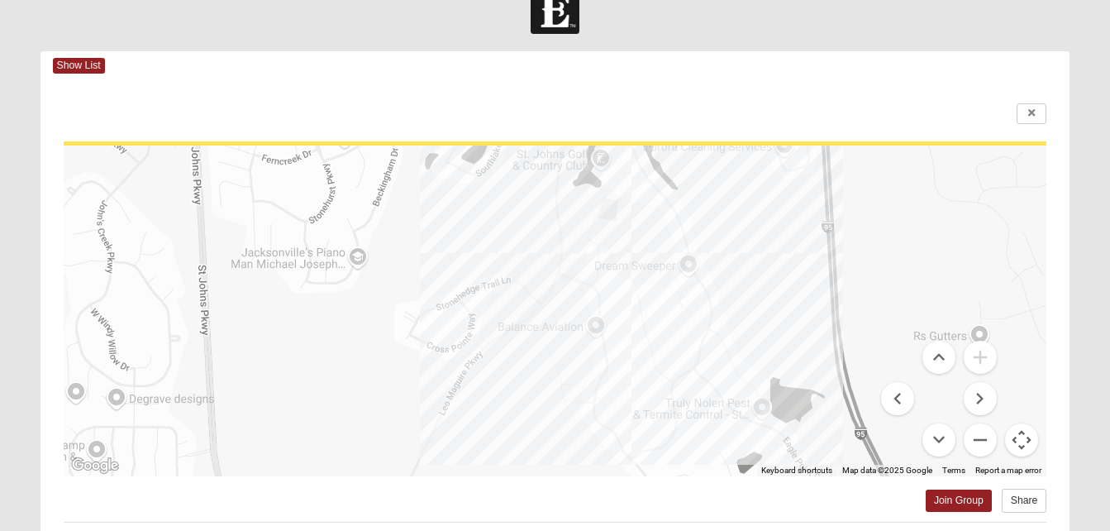
drag, startPoint x: 465, startPoint y: 360, endPoint x: 522, endPoint y: 197, distance: 172.5
click at [522, 197] on div at bounding box center [556, 310] width 984 height 331
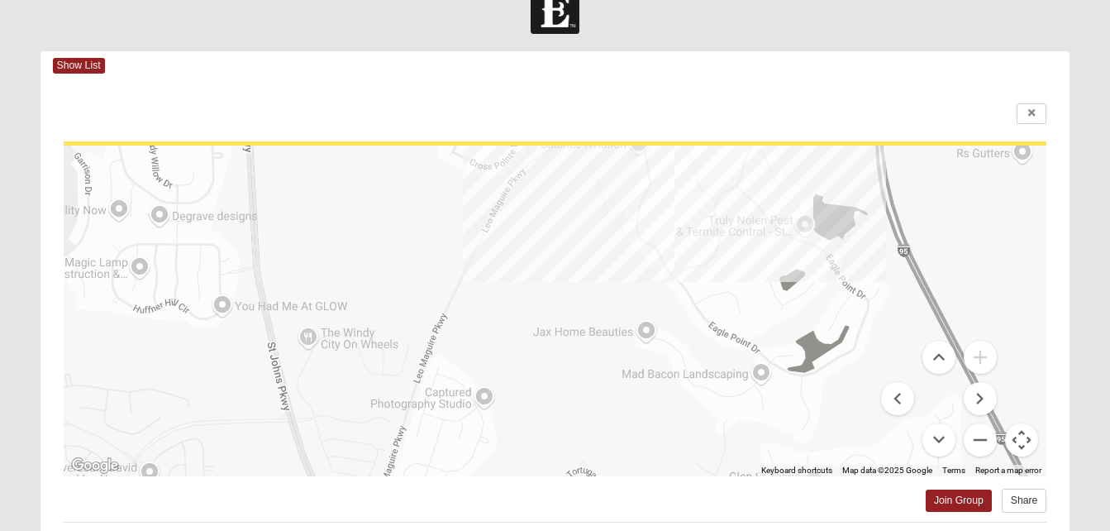
drag, startPoint x: 433, startPoint y: 394, endPoint x: 469, endPoint y: 267, distance: 132.4
click at [469, 267] on div at bounding box center [556, 310] width 984 height 331
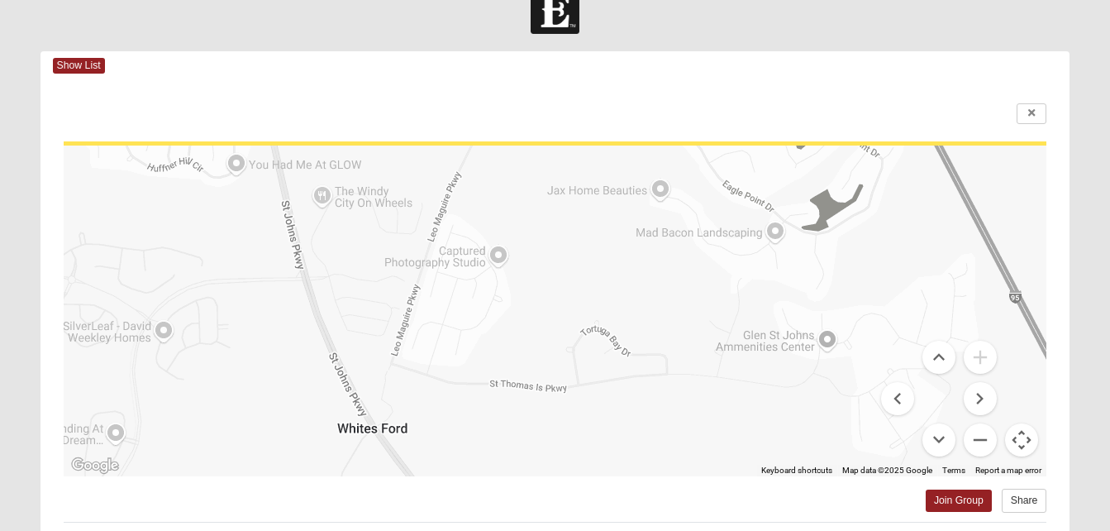
drag, startPoint x: 440, startPoint y: 417, endPoint x: 456, endPoint y: 258, distance: 159.6
click at [456, 258] on div at bounding box center [556, 310] width 984 height 331
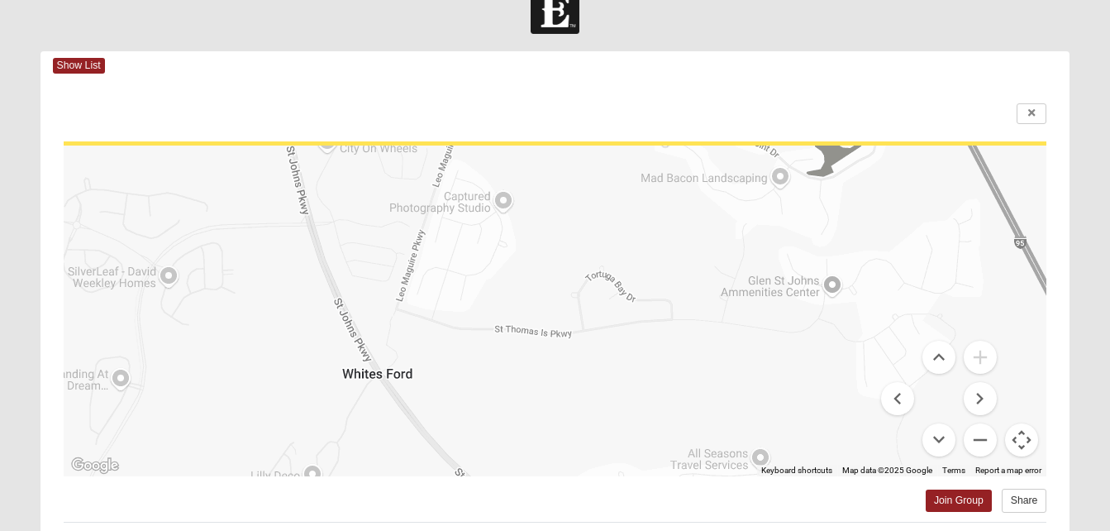
drag, startPoint x: 447, startPoint y: 417, endPoint x: 449, endPoint y: 366, distance: 51.3
click at [449, 366] on div at bounding box center [556, 310] width 984 height 331
drag, startPoint x: 624, startPoint y: 275, endPoint x: 498, endPoint y: 498, distance: 256.1
click at [498, 498] on div "← Move left → Move right ↑ Move up ↓ Move down + Zoom in - Zoom out Home Jump l…" at bounding box center [556, 458] width 1030 height 756
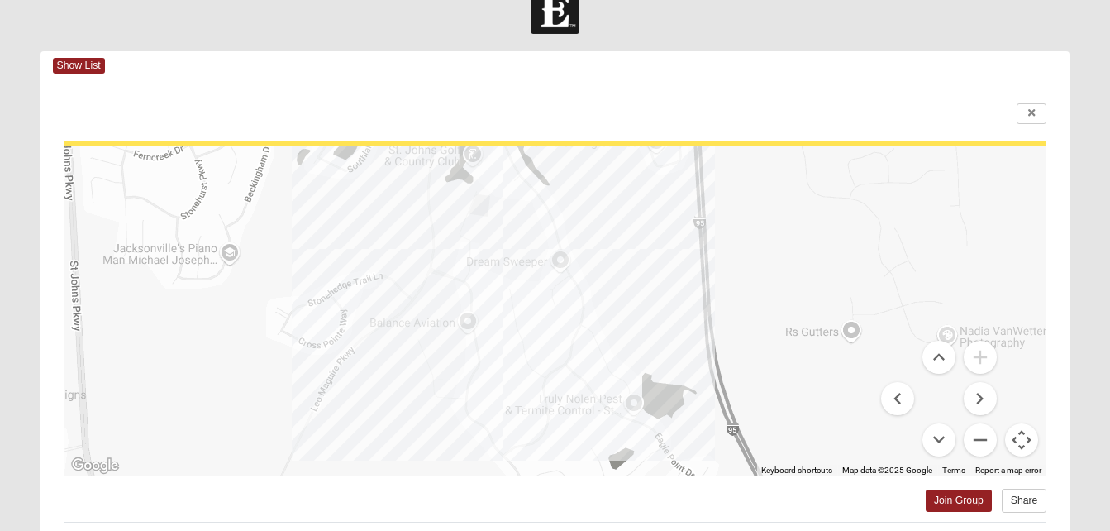
drag, startPoint x: 631, startPoint y: 305, endPoint x: 555, endPoint y: 495, distance: 205.1
click at [555, 495] on div "← Move left → Move right ↑ Move up ↓ Move down + Zoom in - Zoom out Home Jump l…" at bounding box center [556, 458] width 1030 height 756
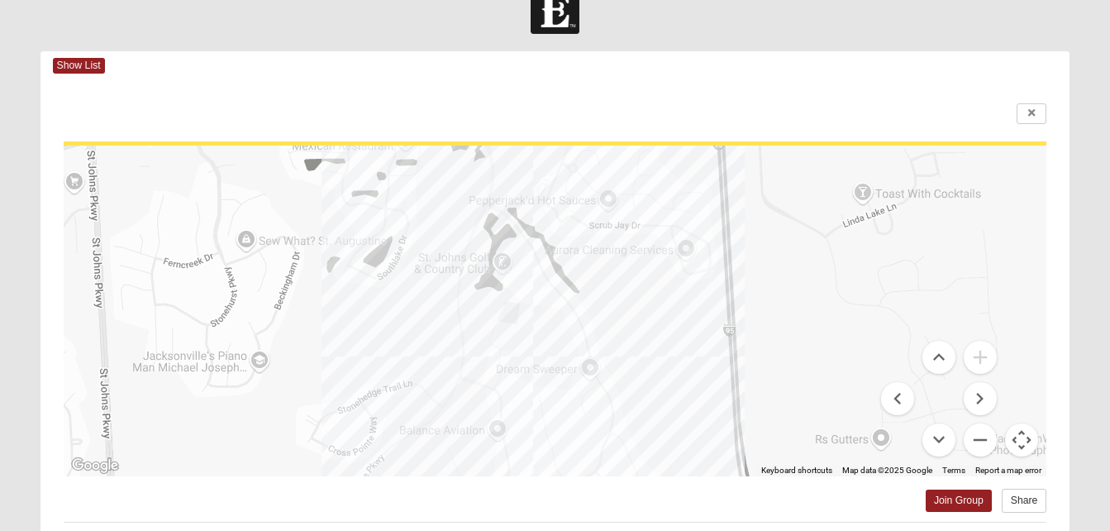
drag, startPoint x: 650, startPoint y: 342, endPoint x: 650, endPoint y: 390, distance: 47.9
click at [650, 390] on div at bounding box center [556, 310] width 984 height 331
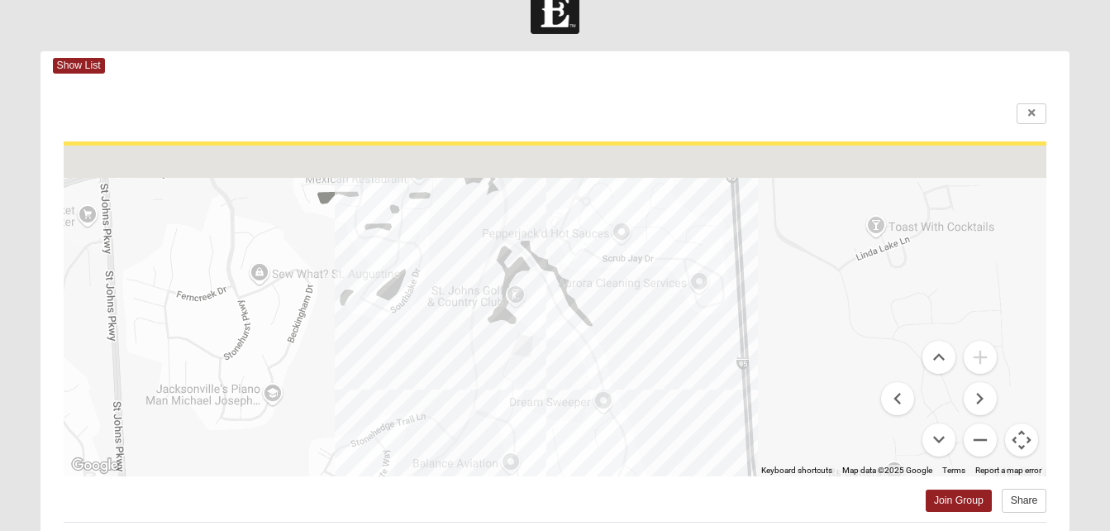
drag, startPoint x: 630, startPoint y: 241, endPoint x: 653, endPoint y: 288, distance: 53.2
click at [653, 288] on div at bounding box center [556, 310] width 984 height 331
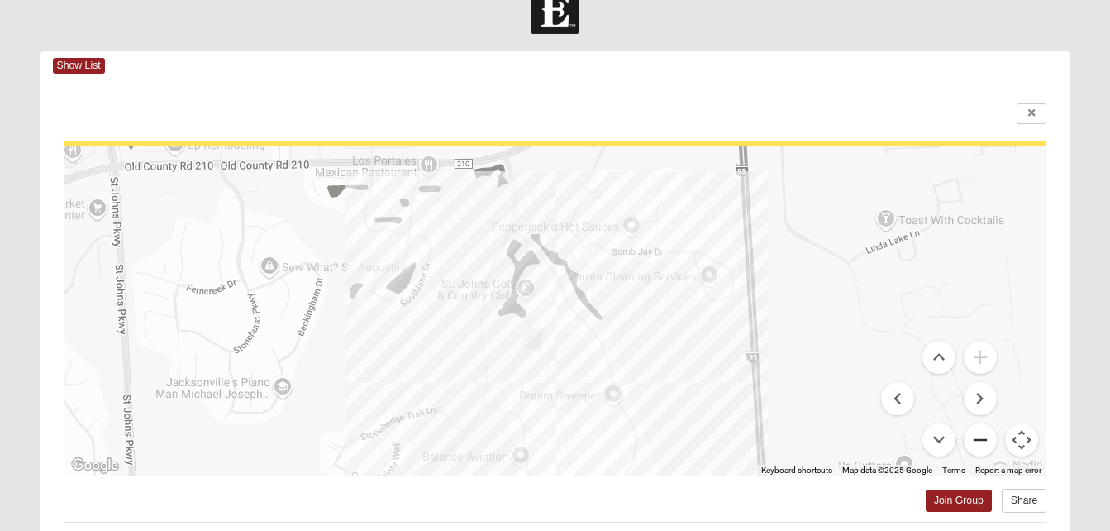
click at [984, 434] on button "Zoom out" at bounding box center [980, 439] width 33 height 33
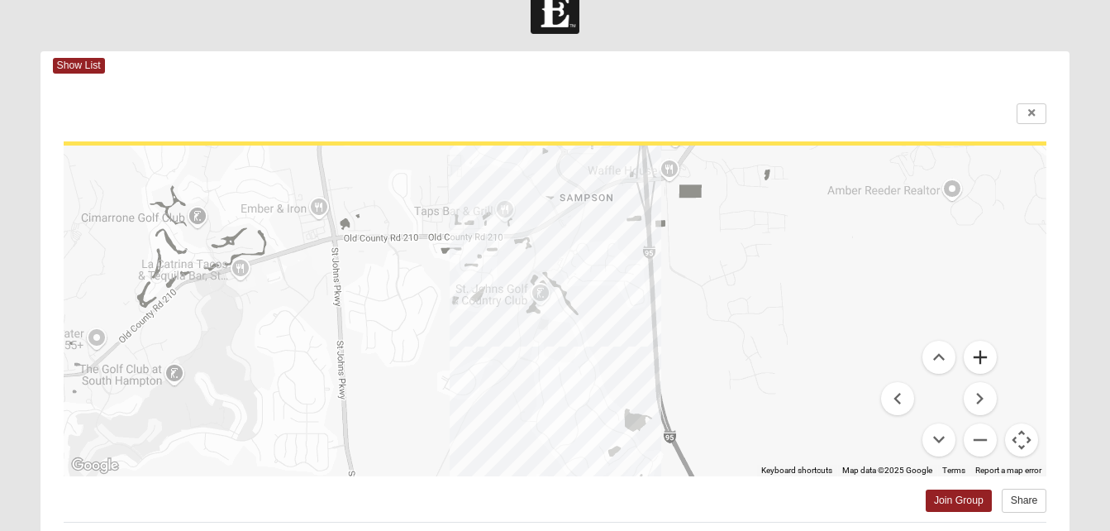
click at [989, 360] on button "Zoom in" at bounding box center [980, 357] width 33 height 33
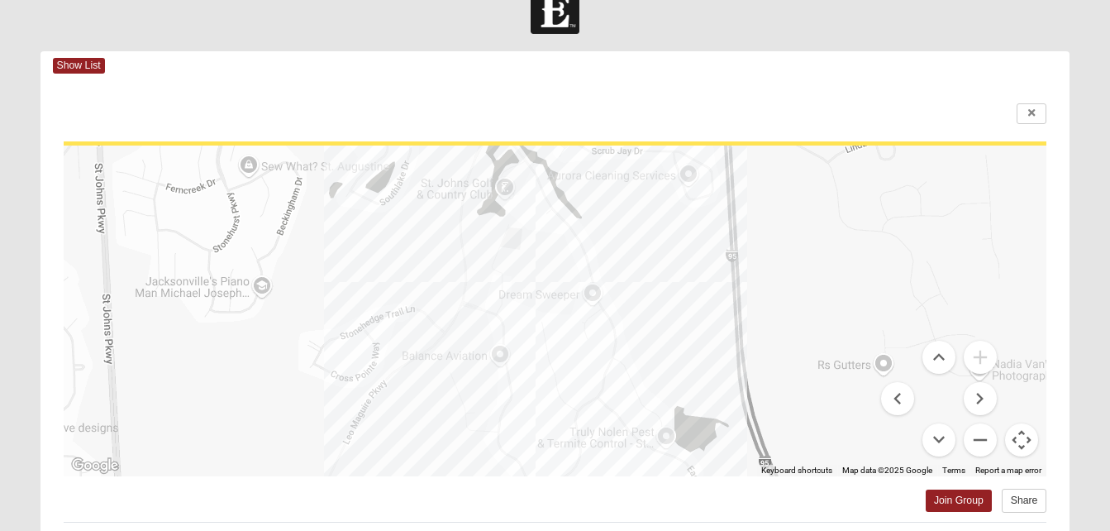
drag, startPoint x: 605, startPoint y: 416, endPoint x: 577, endPoint y: 326, distance: 93.6
click at [577, 326] on div at bounding box center [556, 310] width 984 height 331
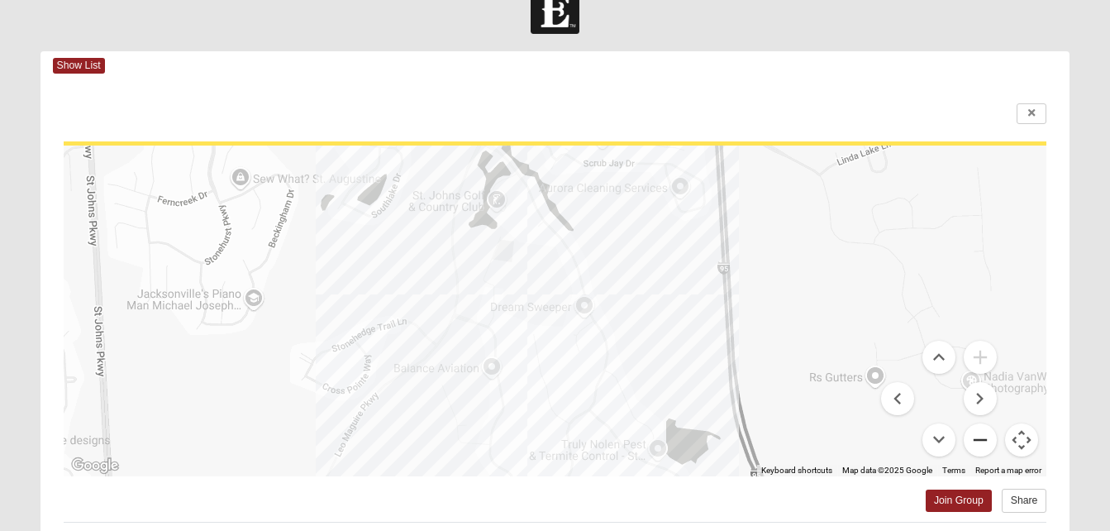
click at [983, 434] on button "Zoom out" at bounding box center [980, 439] width 33 height 33
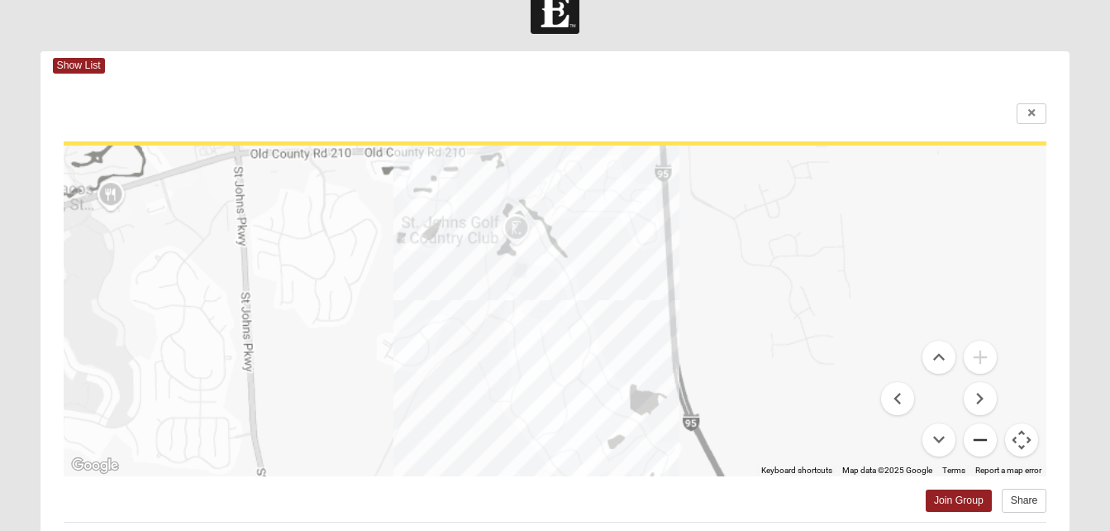
click at [983, 434] on button "Zoom out" at bounding box center [980, 439] width 33 height 33
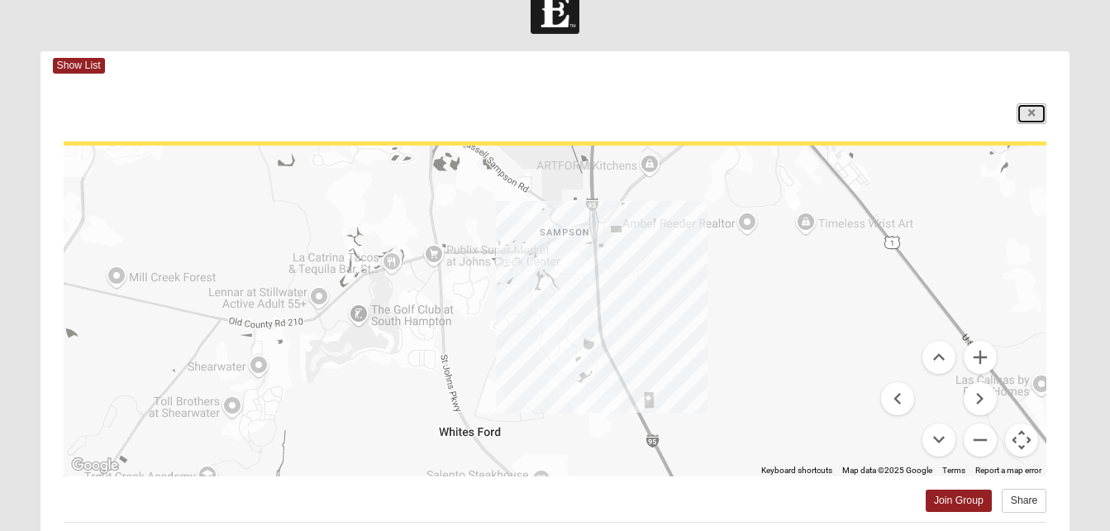
click at [1032, 108] on icon at bounding box center [1031, 113] width 7 height 10
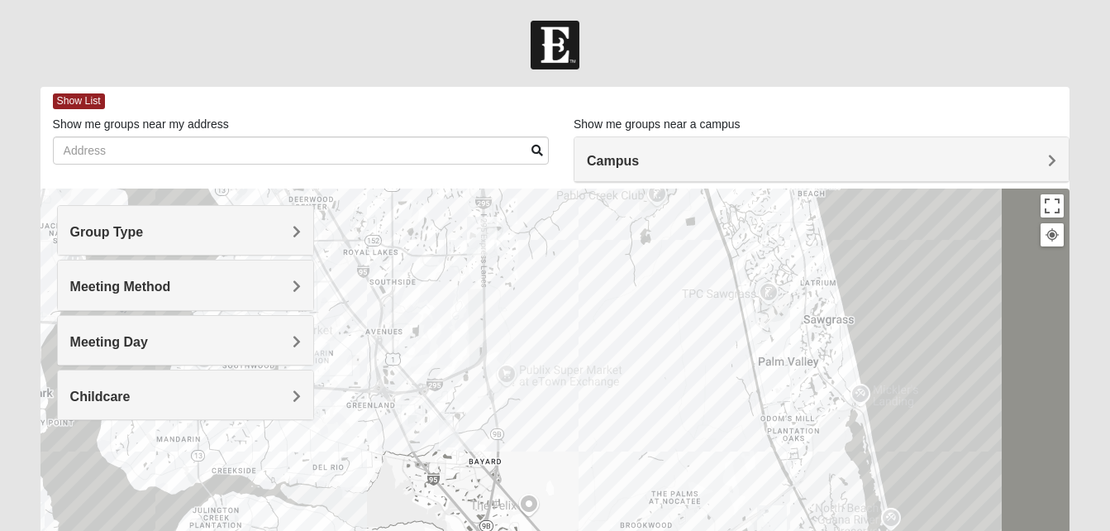
scroll to position [379, 0]
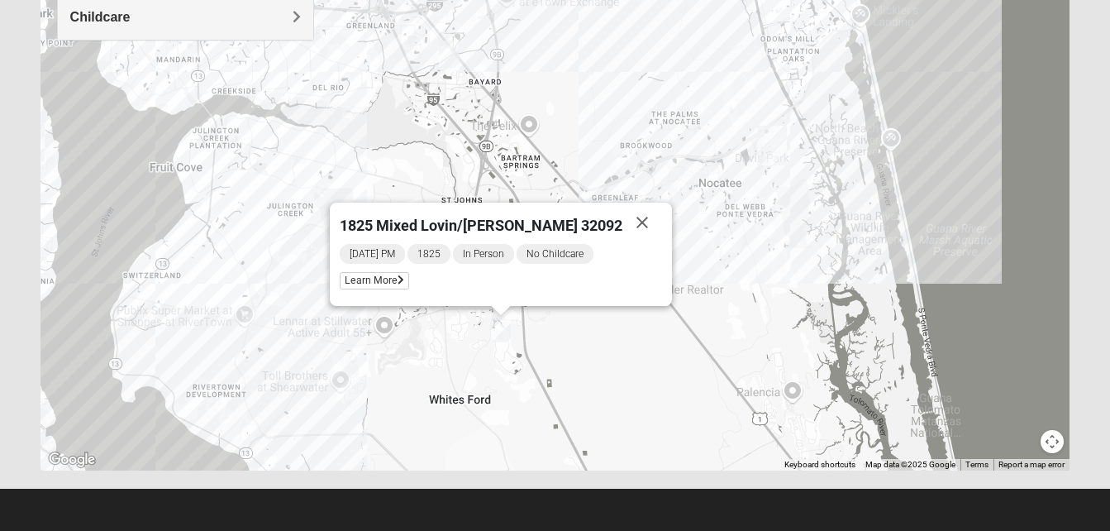
click at [393, 215] on div "1825 Mixed Lovin/[PERSON_NAME] 32092" at bounding box center [481, 223] width 283 height 40
click at [394, 215] on div "1825 Mixed Lovin/[PERSON_NAME] 32092" at bounding box center [481, 223] width 283 height 40
click at [391, 215] on div "1825 Mixed Lovin/[PERSON_NAME] 32092" at bounding box center [481, 223] width 283 height 40
click at [388, 217] on span "1825 Mixed Lovin/[PERSON_NAME] 32092" at bounding box center [481, 225] width 283 height 17
click at [622, 226] on button "Close" at bounding box center [642, 223] width 40 height 40
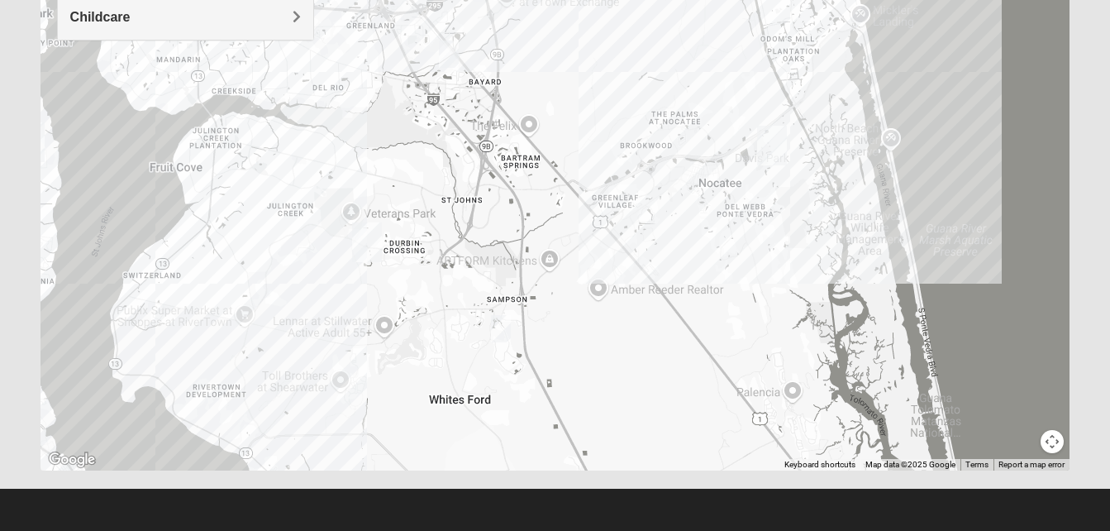
click at [365, 237] on img "St. Johns" at bounding box center [367, 242] width 30 height 40
click at [364, 188] on div "[STREET_ADDRESS][PERSON_NAME]" at bounding box center [367, 191] width 206 height 25
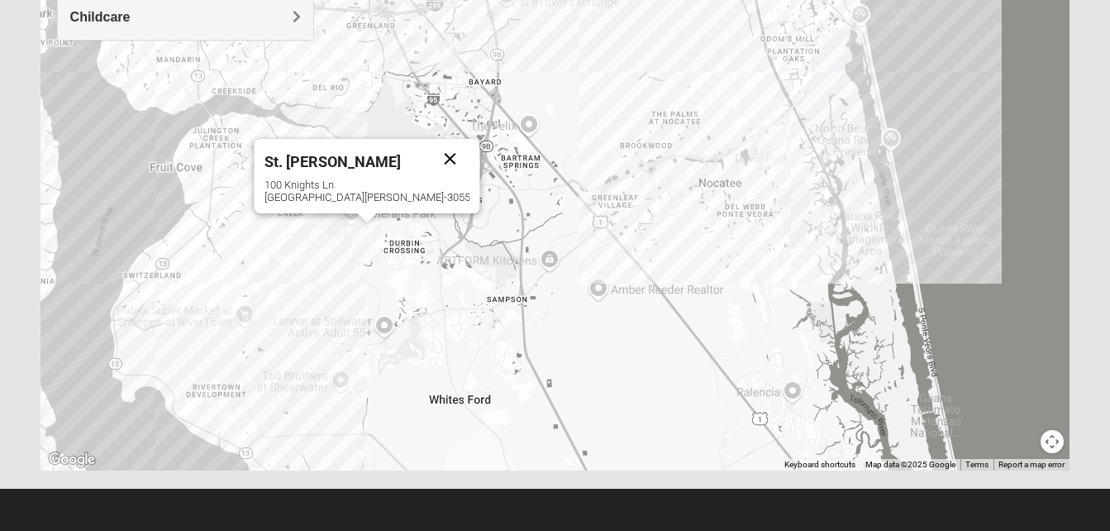
click at [430, 160] on button "Close" at bounding box center [450, 159] width 40 height 40
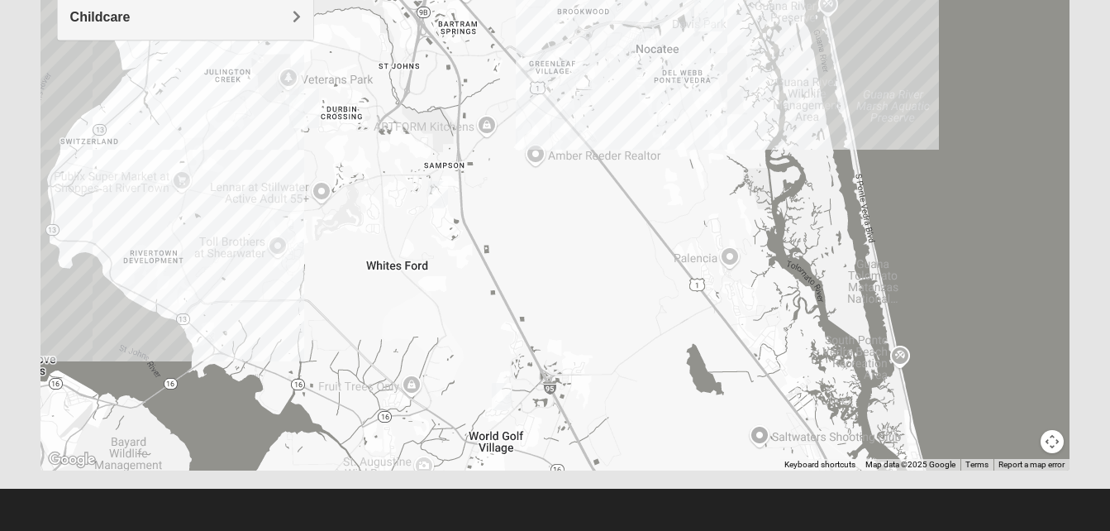
drag, startPoint x: 522, startPoint y: 298, endPoint x: 458, endPoint y: 163, distance: 149.8
click at [458, 163] on div at bounding box center [556, 139] width 1030 height 661
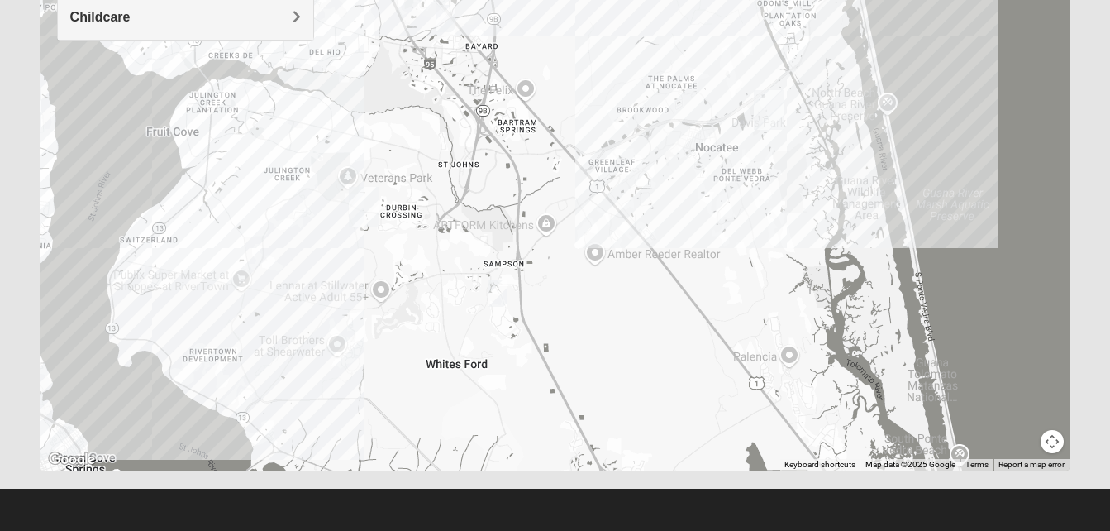
drag, startPoint x: 668, startPoint y: 351, endPoint x: 759, endPoint y: 408, distance: 107.3
click at [726, 442] on div at bounding box center [556, 139] width 1030 height 661
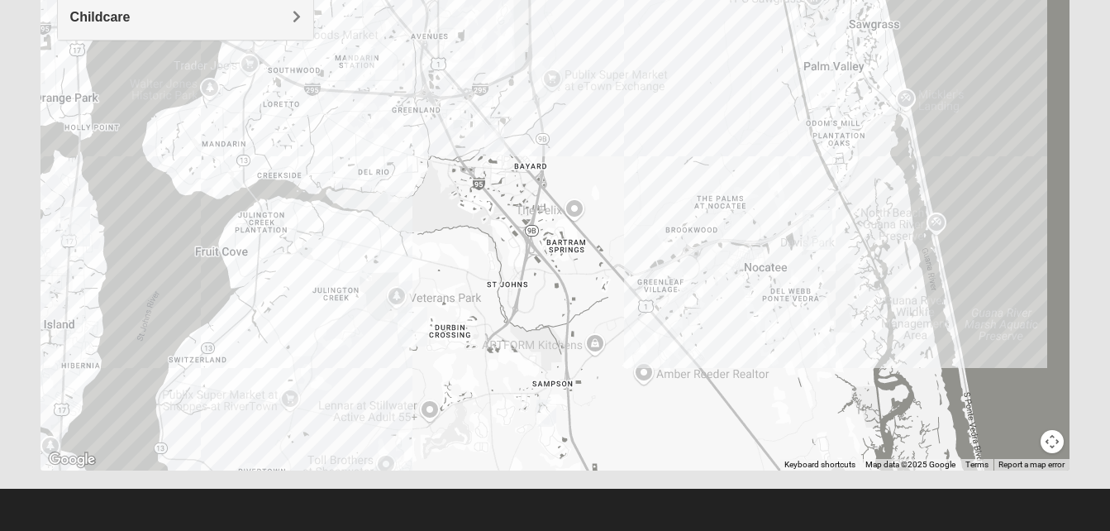
drag, startPoint x: 631, startPoint y: 264, endPoint x: 661, endPoint y: 341, distance: 82.7
click at [661, 341] on div at bounding box center [556, 139] width 1030 height 661
click at [603, 482] on div "Show List Loading Groups Keywords Filter Additional Filters Campus [GEOGRAPHIC_…" at bounding box center [555, 96] width 1055 height 779
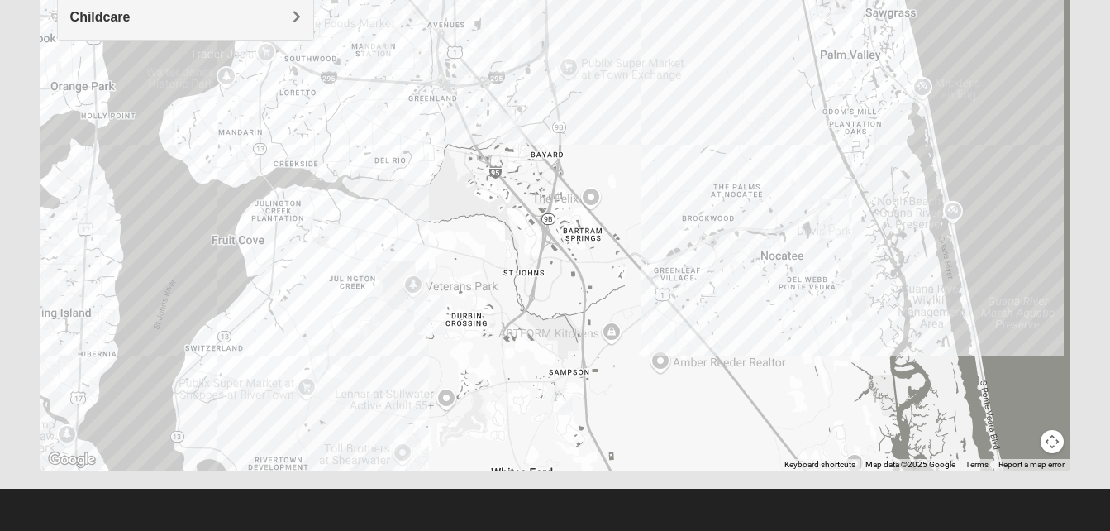
drag, startPoint x: 615, startPoint y: 440, endPoint x: 628, endPoint y: 415, distance: 28.1
click at [628, 415] on div at bounding box center [556, 139] width 1030 height 661
click at [440, 303] on img "St. Johns" at bounding box center [429, 314] width 30 height 40
click at [460, 313] on div "St. [PERSON_NAME] [STREET_ADDRESS][PERSON_NAME]" at bounding box center [556, 139] width 1030 height 661
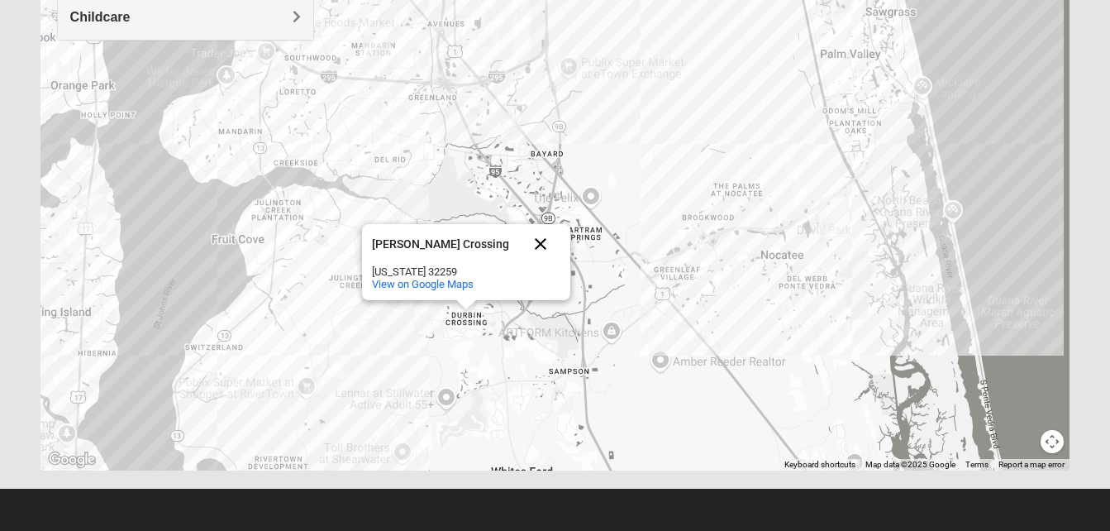
click at [548, 238] on button "Close" at bounding box center [541, 244] width 40 height 40
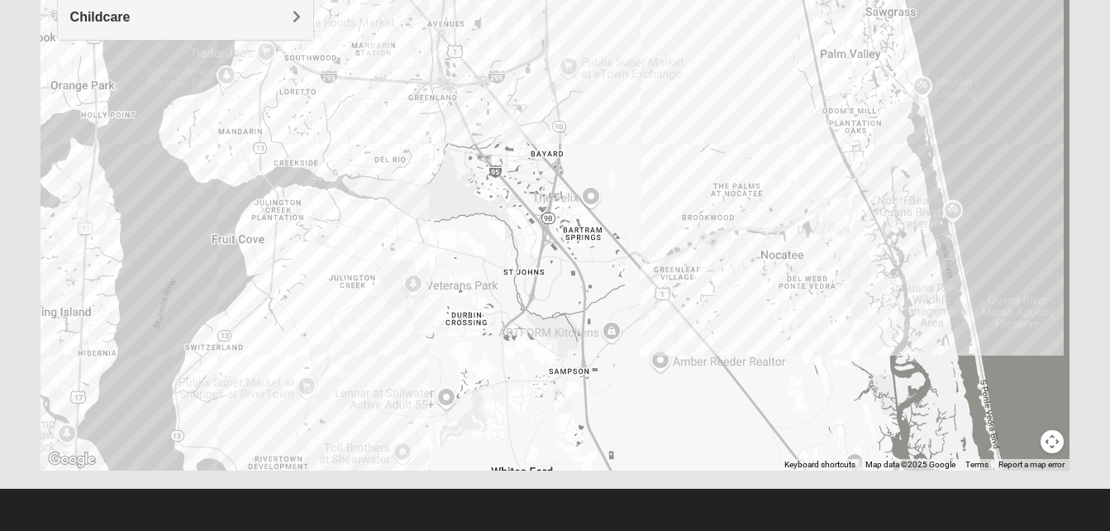
click at [430, 312] on img "St. Johns" at bounding box center [429, 314] width 30 height 40
click at [492, 228] on button "Close" at bounding box center [512, 231] width 40 height 40
click at [550, 384] on div "To navigate, press the arrow keys." at bounding box center [556, 139] width 1030 height 661
click at [492, 345] on div "To navigate, press the arrow keys." at bounding box center [556, 139] width 1030 height 661
click at [422, 303] on img "St. Johns" at bounding box center [429, 314] width 30 height 40
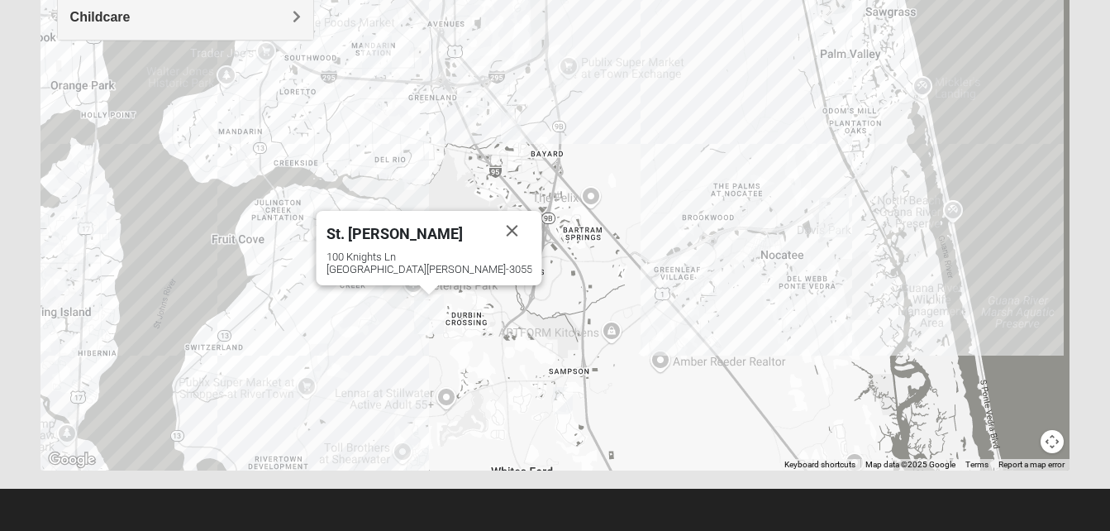
click at [422, 303] on img "St. Johns" at bounding box center [429, 314] width 30 height 40
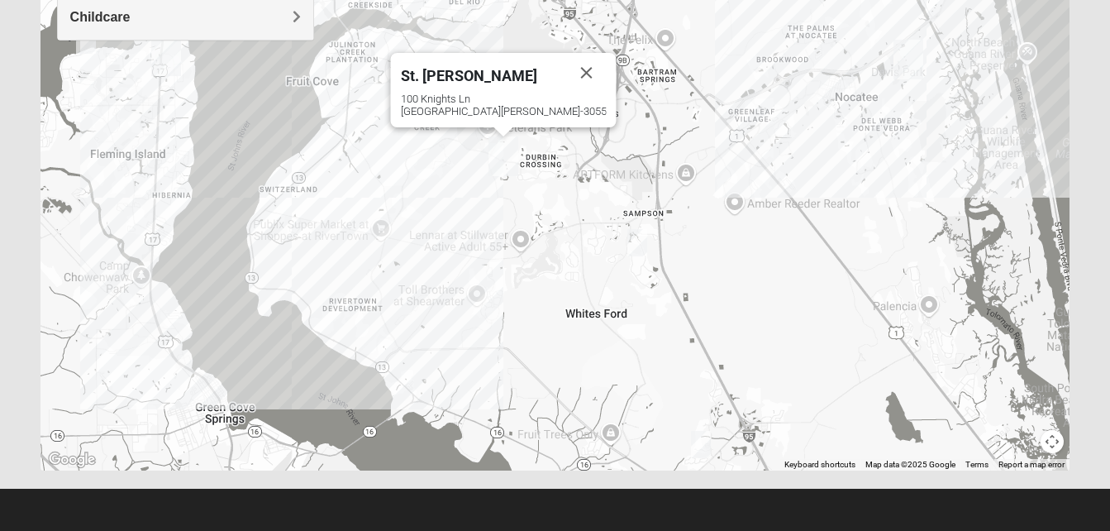
drag, startPoint x: 441, startPoint y: 397, endPoint x: 517, endPoint y: 234, distance: 180.1
click at [517, 234] on div "St. [PERSON_NAME] [STREET_ADDRESS][PERSON_NAME]" at bounding box center [556, 139] width 1030 height 661
click at [697, 443] on img "1825 Mixed Barfield 32092" at bounding box center [699, 444] width 20 height 27
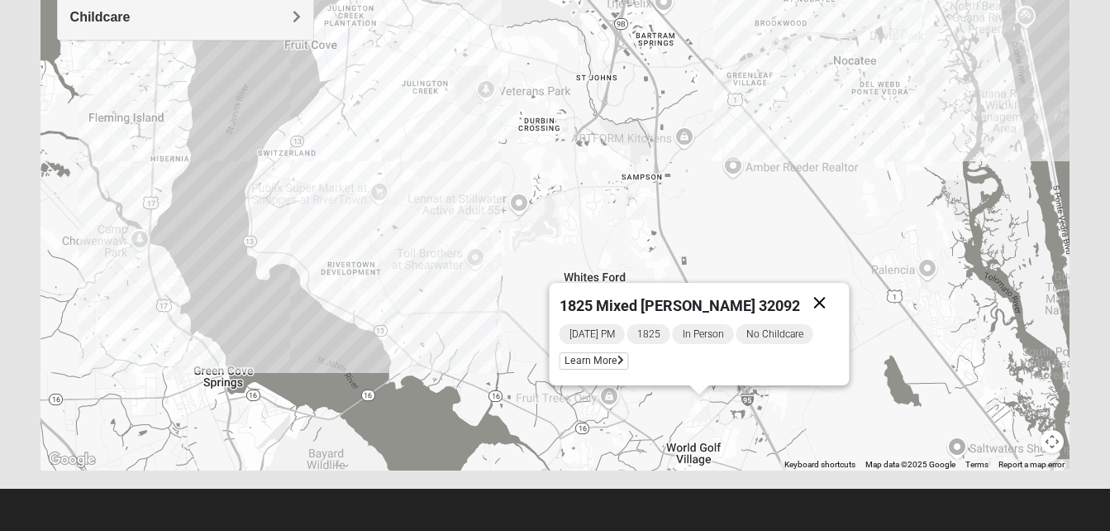
click at [816, 308] on button "Close" at bounding box center [819, 303] width 40 height 40
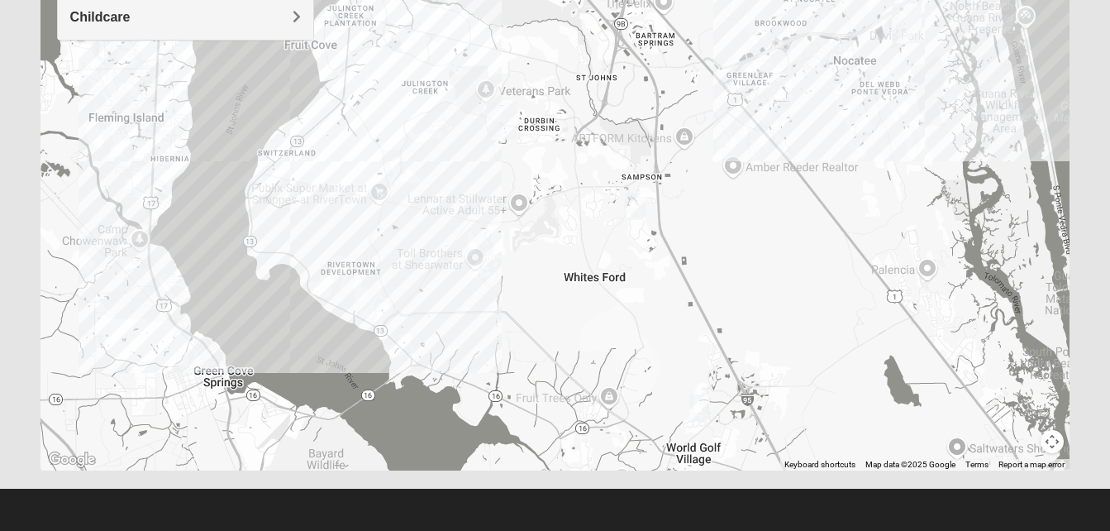
click at [479, 255] on div "To navigate, press the arrow keys." at bounding box center [556, 139] width 1030 height 661
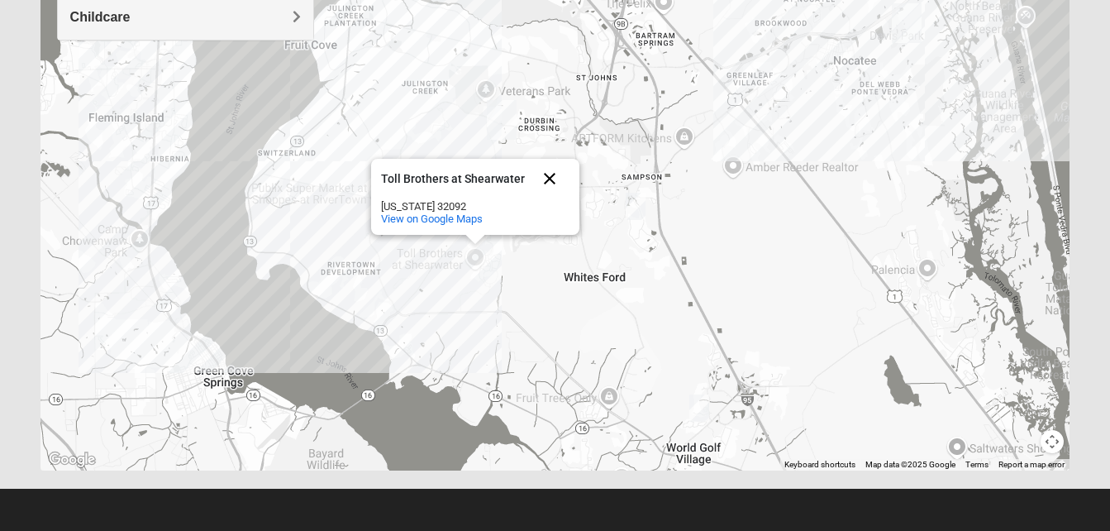
click at [550, 178] on button "Close" at bounding box center [550, 179] width 40 height 40
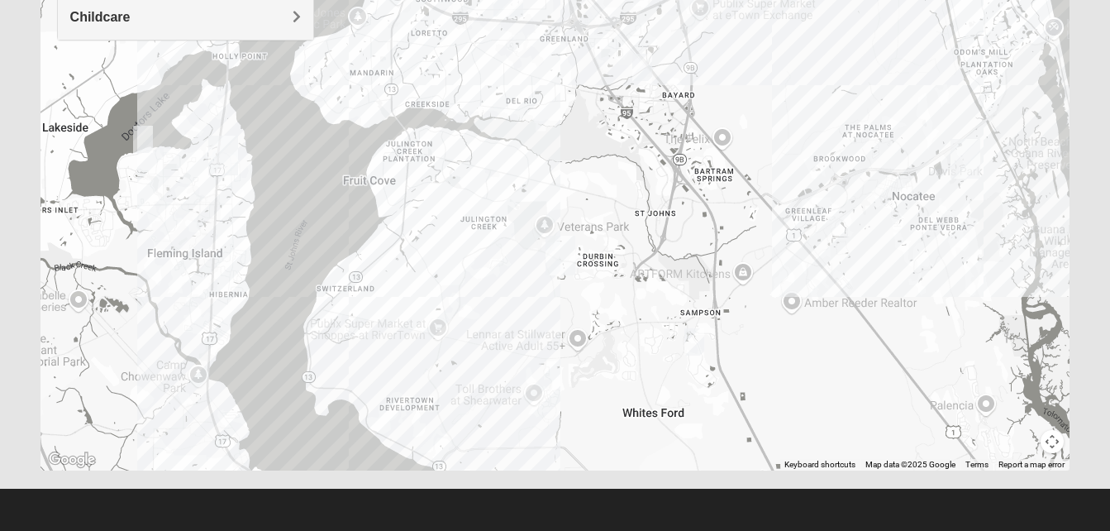
drag, startPoint x: 456, startPoint y: 174, endPoint x: 479, endPoint y: 240, distance: 70.1
click at [479, 240] on div at bounding box center [556, 139] width 1030 height 661
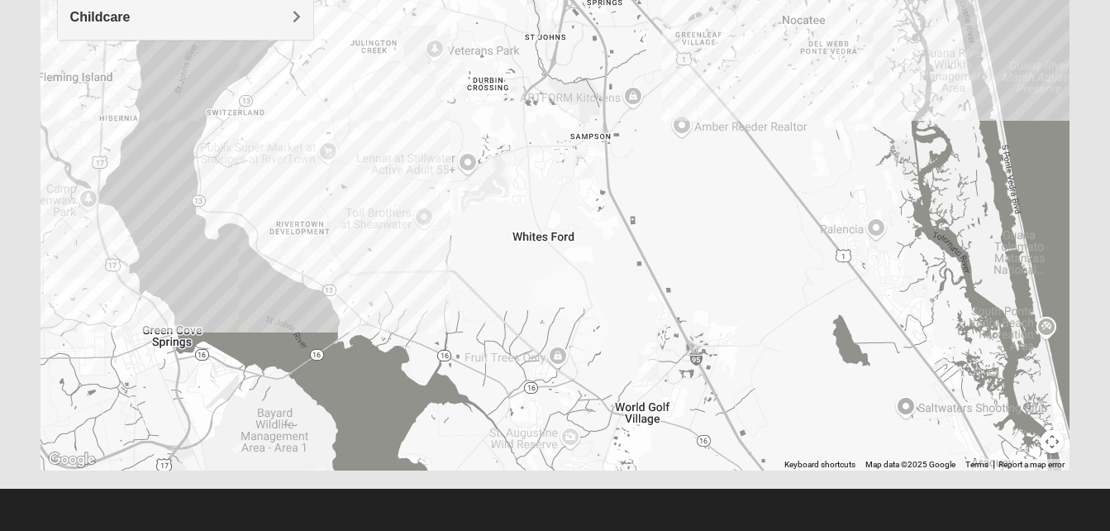
drag, startPoint x: 994, startPoint y: 333, endPoint x: 882, endPoint y: 159, distance: 207.5
click at [882, 159] on div at bounding box center [556, 139] width 1030 height 661
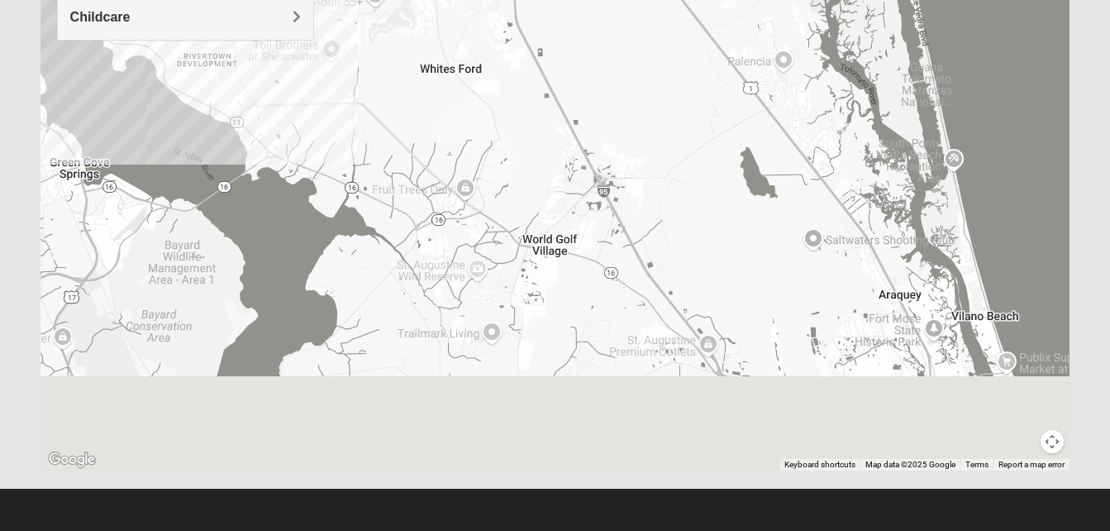
drag, startPoint x: 770, startPoint y: 378, endPoint x: 779, endPoint y: 199, distance: 178.8
click at [779, 199] on div at bounding box center [556, 139] width 1030 height 661
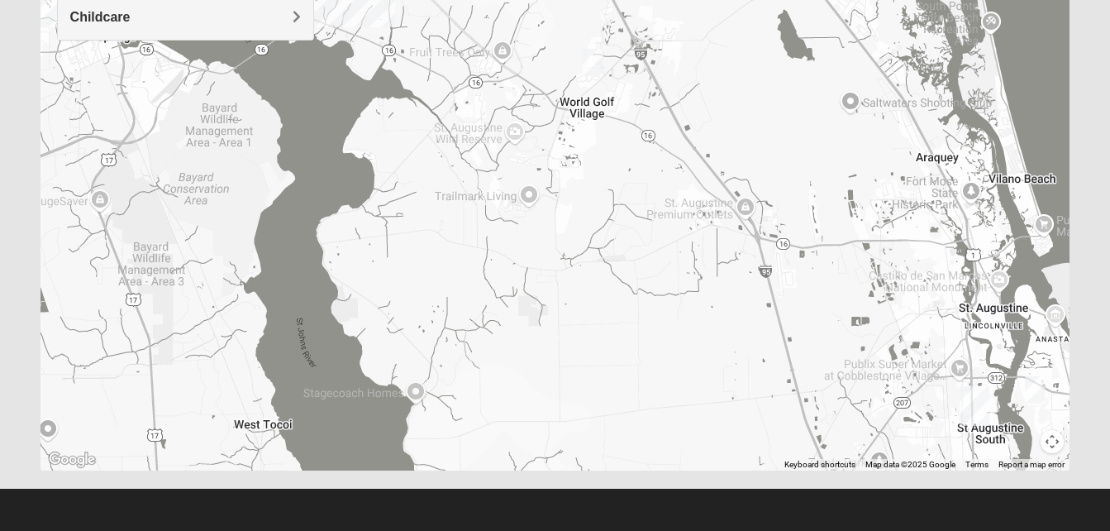
drag, startPoint x: 746, startPoint y: 298, endPoint x: 781, endPoint y: 164, distance: 137.7
click at [781, 164] on div at bounding box center [556, 139] width 1030 height 661
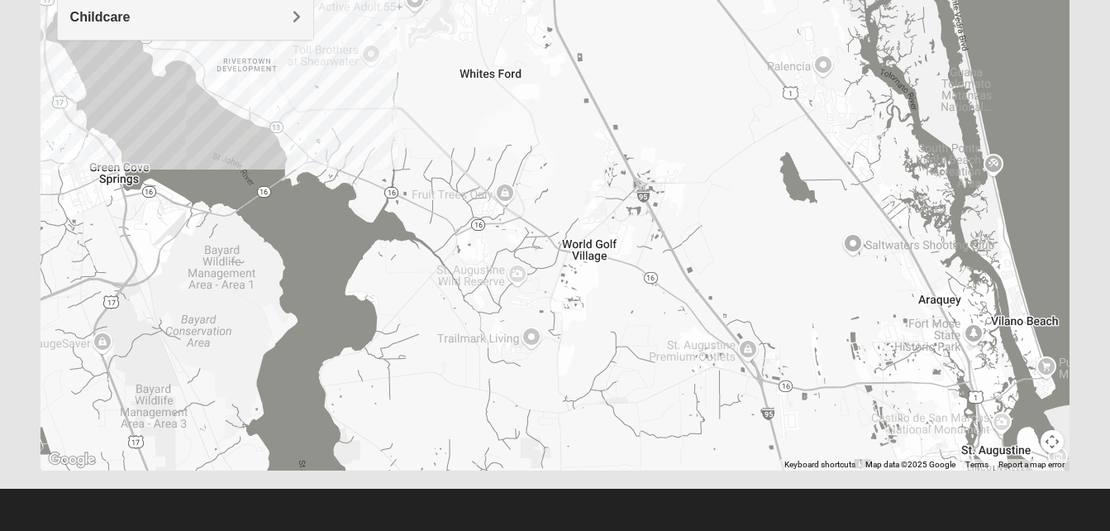
drag, startPoint x: 779, startPoint y: 128, endPoint x: 793, endPoint y: 288, distance: 160.2
click at [793, 288] on div at bounding box center [556, 139] width 1030 height 661
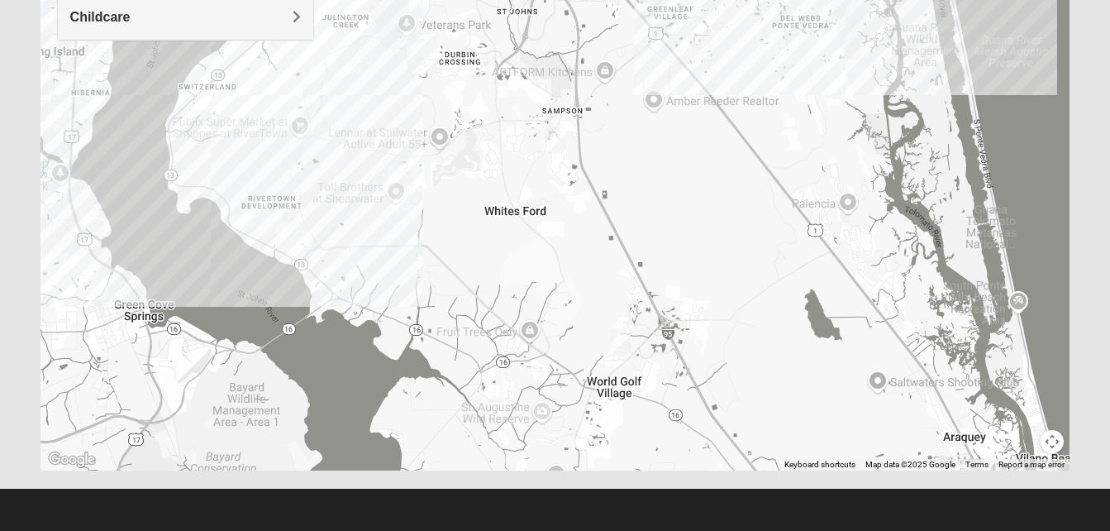
drag, startPoint x: 732, startPoint y: 166, endPoint x: 750, endPoint y: 298, distance: 133.4
click at [750, 298] on div at bounding box center [556, 139] width 1030 height 661
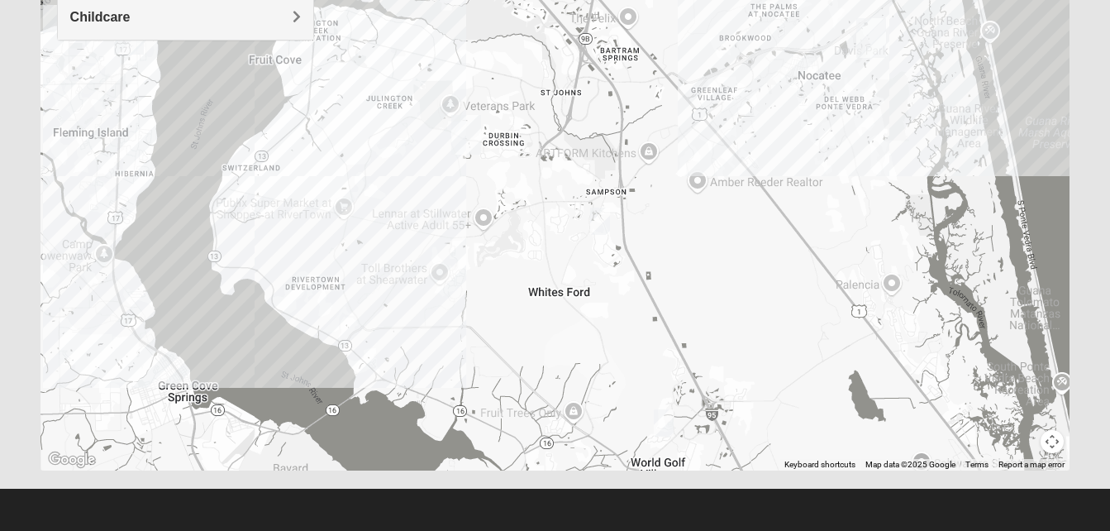
drag, startPoint x: 690, startPoint y: 190, endPoint x: 736, endPoint y: 270, distance: 92.2
click at [736, 270] on div at bounding box center [556, 139] width 1030 height 661
click at [449, 104] on div at bounding box center [556, 139] width 1030 height 661
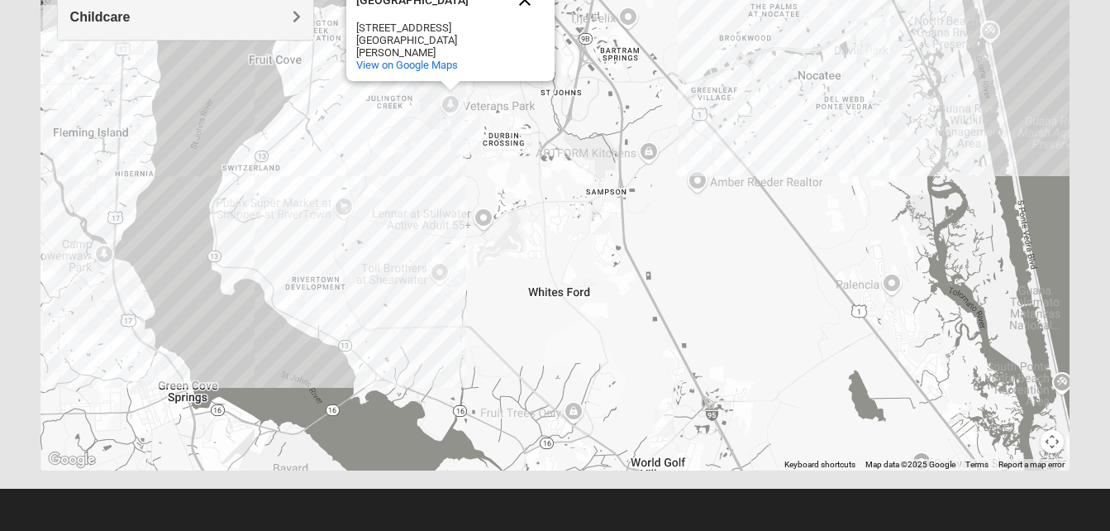
click at [531, 11] on button "Close" at bounding box center [525, 0] width 40 height 40
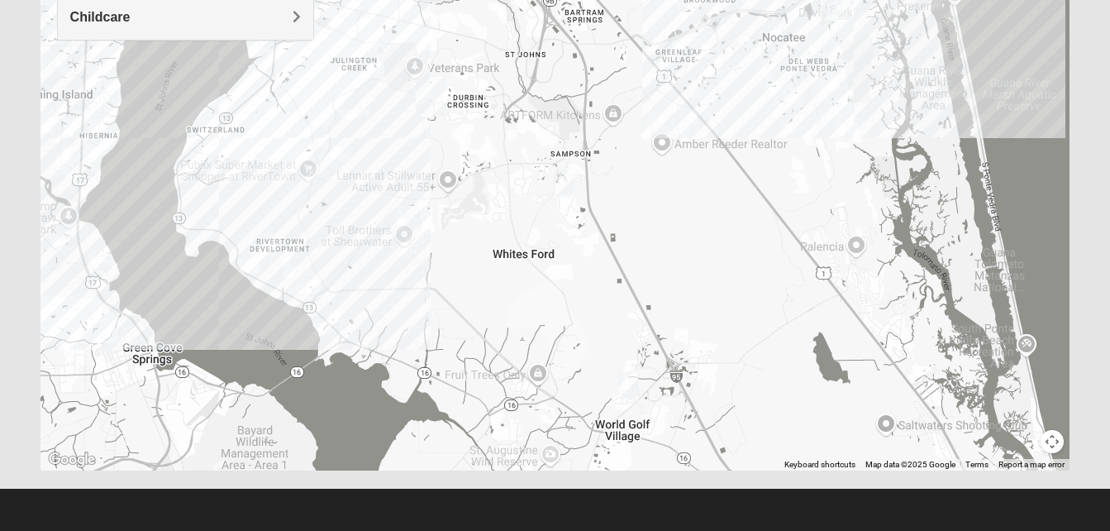
drag, startPoint x: 717, startPoint y: 352, endPoint x: 682, endPoint y: 311, distance: 54.5
click at [682, 311] on div at bounding box center [556, 139] width 1030 height 661
click at [627, 382] on img "1825 Mixed Barfield 32092" at bounding box center [628, 384] width 20 height 27
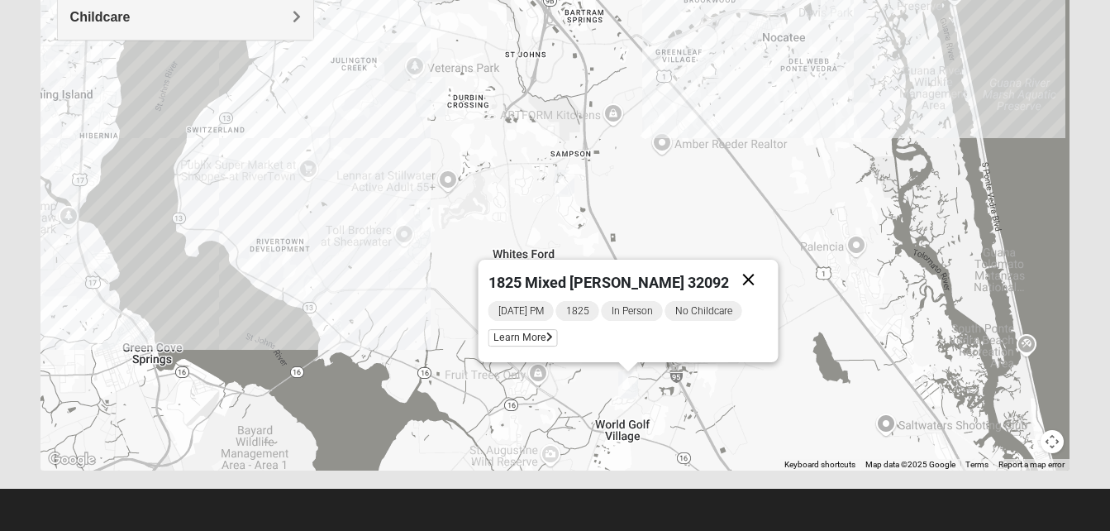
click at [739, 276] on button "Close" at bounding box center [748, 280] width 40 height 40
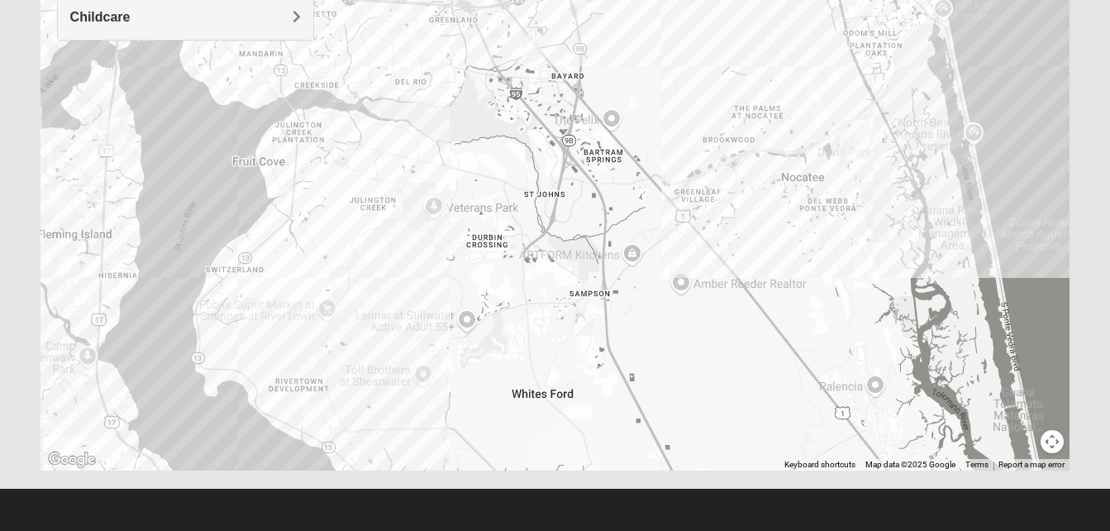
drag, startPoint x: 646, startPoint y: 183, endPoint x: 666, endPoint y: 327, distance: 146.0
click at [666, 327] on div at bounding box center [556, 139] width 1030 height 661
click at [588, 320] on img "1825 Mixed Lovin/Hale 32092" at bounding box center [584, 322] width 20 height 27
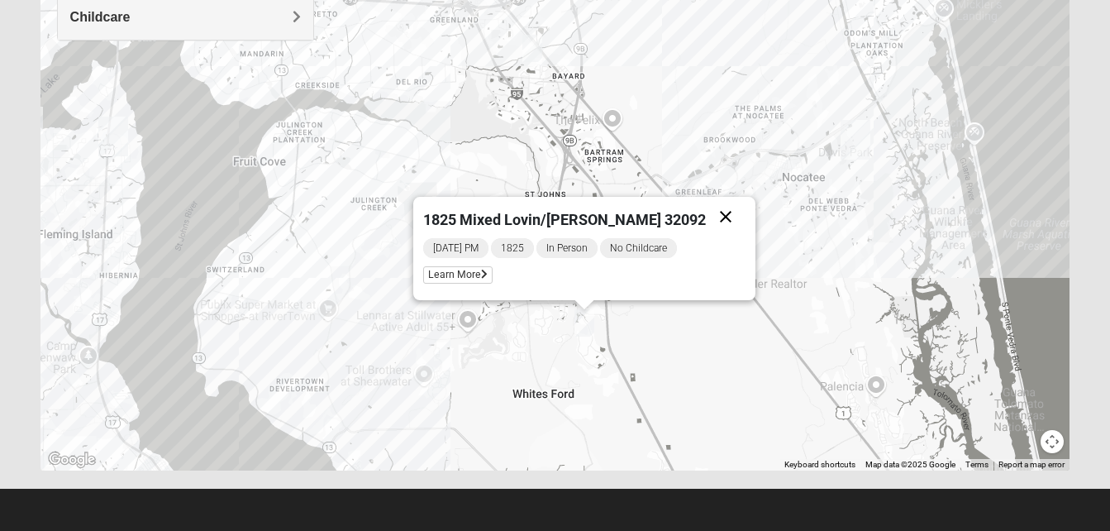
click at [706, 214] on button "Close" at bounding box center [726, 217] width 40 height 40
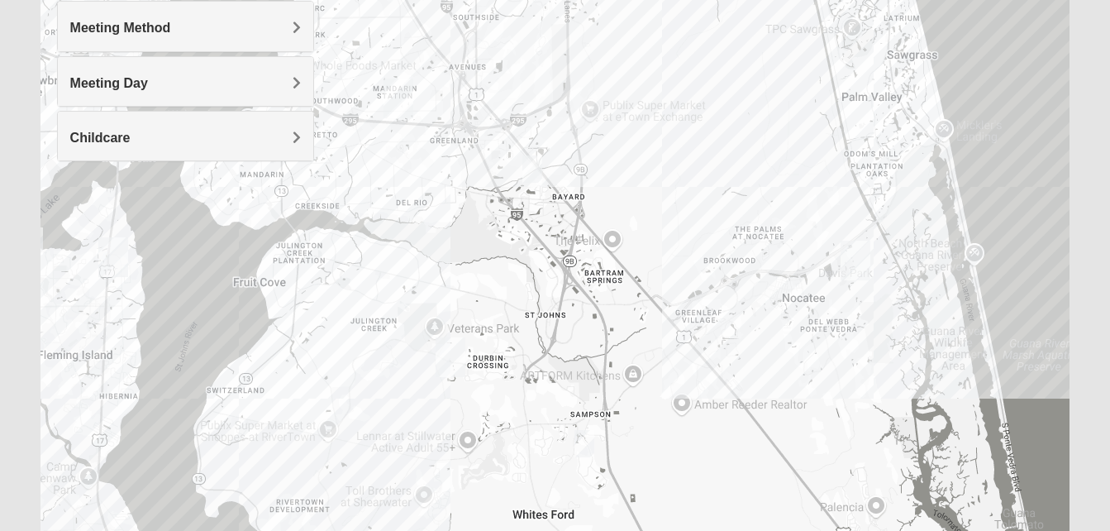
scroll to position [208, 0]
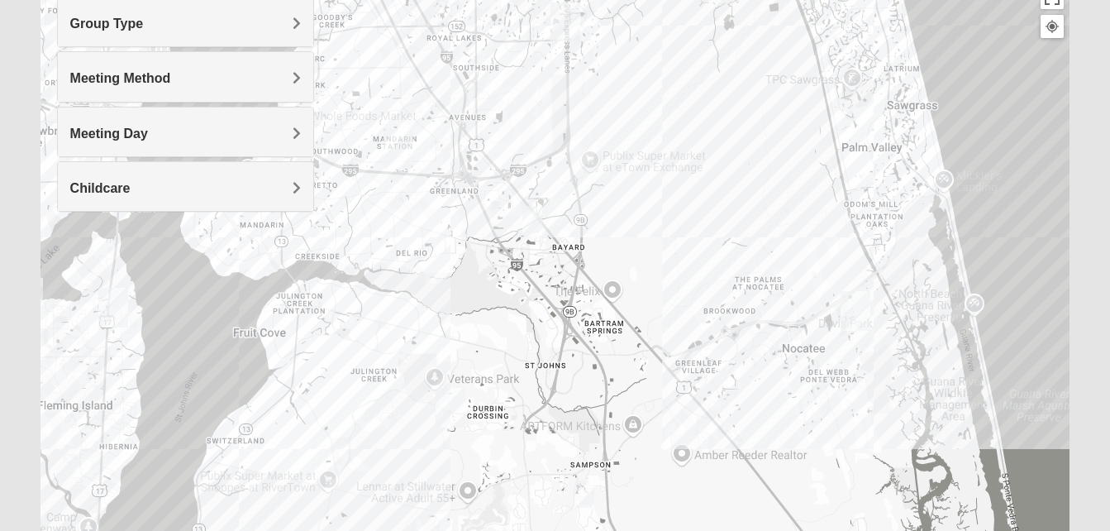
click at [144, 20] on span "Group Type" at bounding box center [107, 24] width 74 height 14
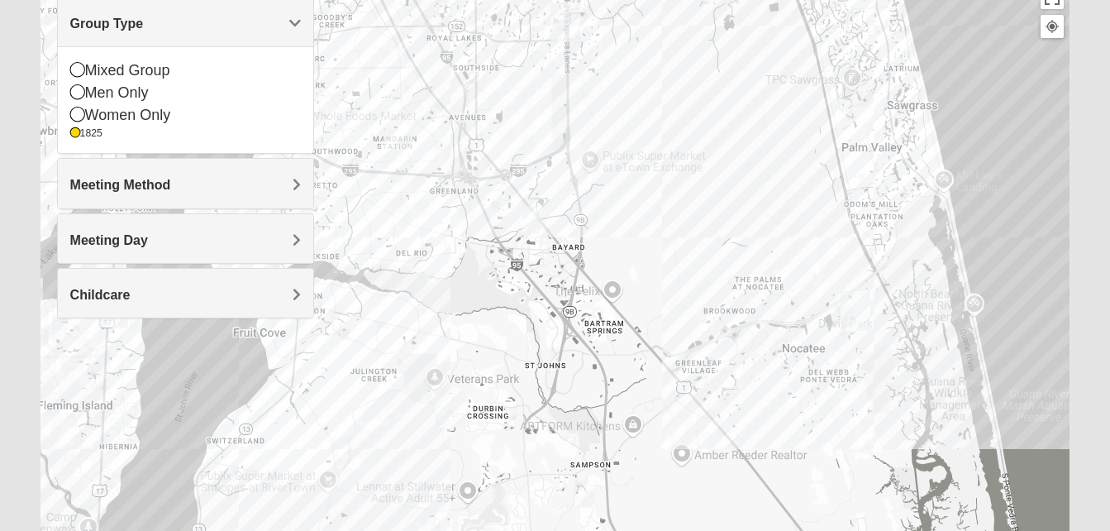
click at [288, 185] on h4 "Meeting Method" at bounding box center [185, 185] width 231 height 16
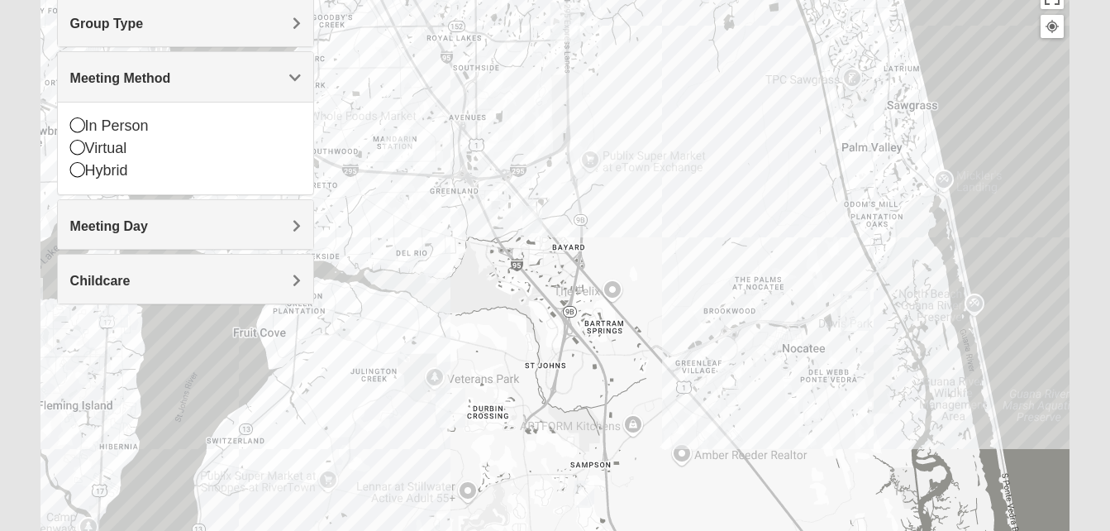
click at [290, 235] on div "Meeting Day" at bounding box center [185, 224] width 255 height 49
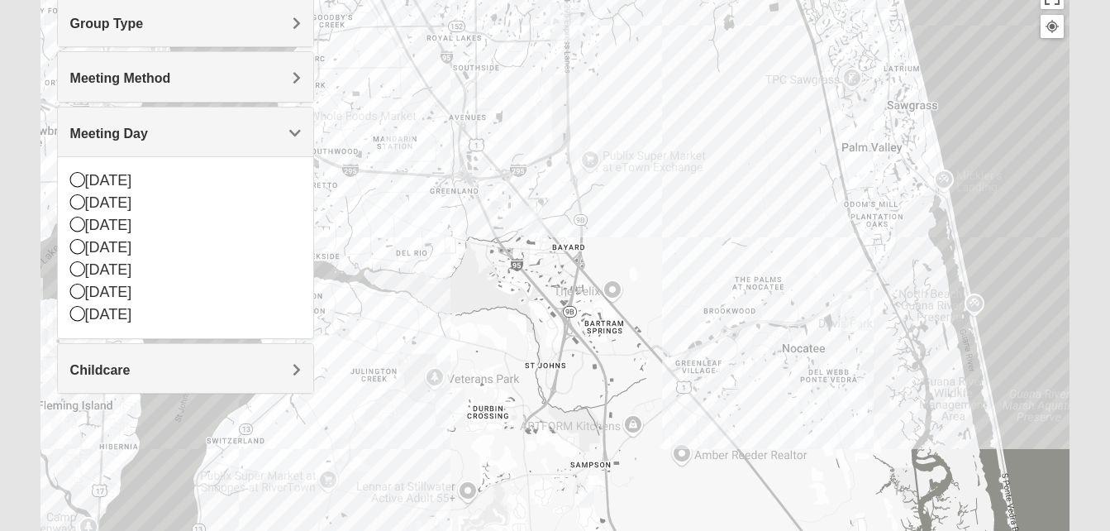
click at [131, 376] on span "Childcare" at bounding box center [100, 370] width 60 height 14
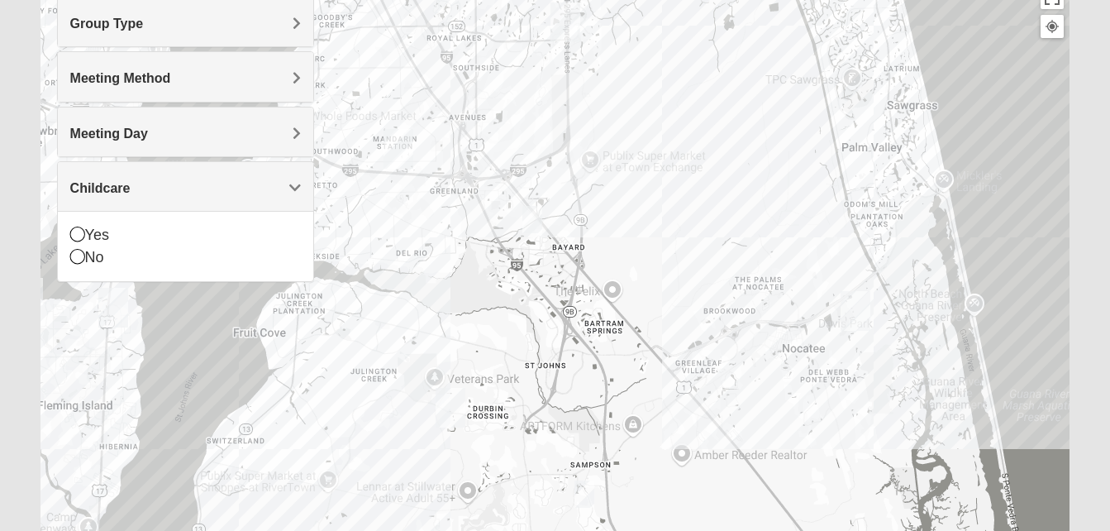
click at [1013, 241] on div at bounding box center [556, 310] width 1030 height 661
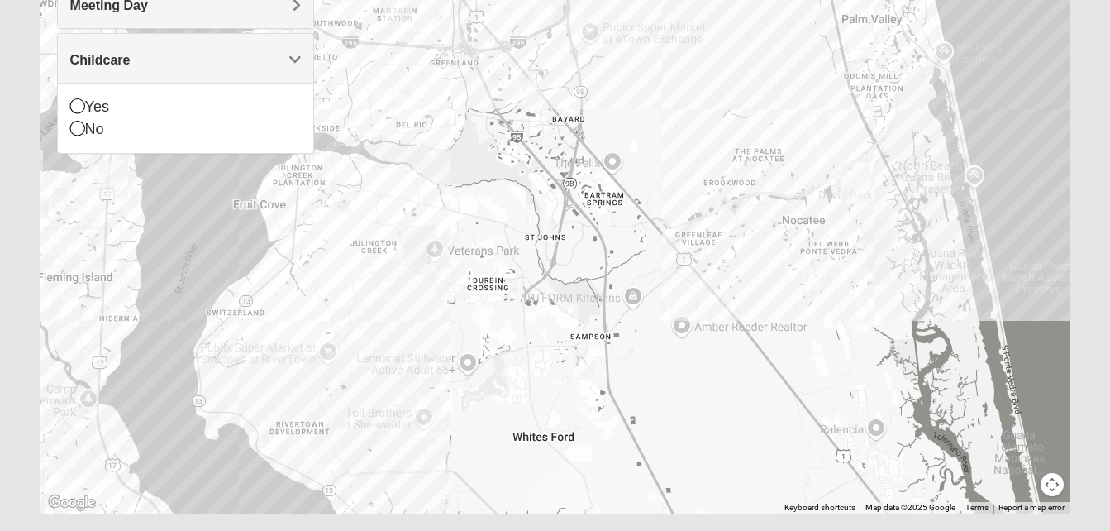
scroll to position [356, 0]
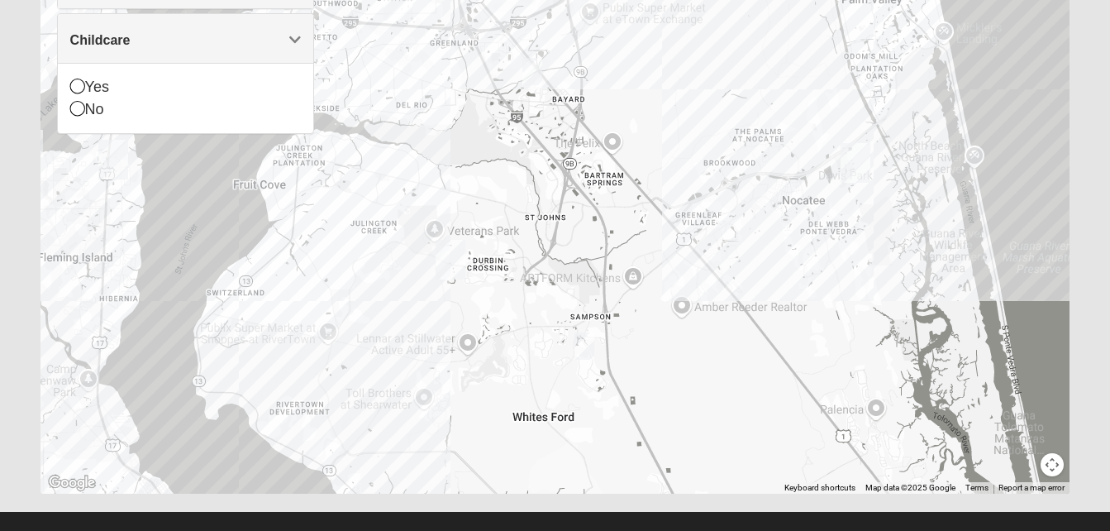
click at [331, 331] on div at bounding box center [556, 162] width 1030 height 661
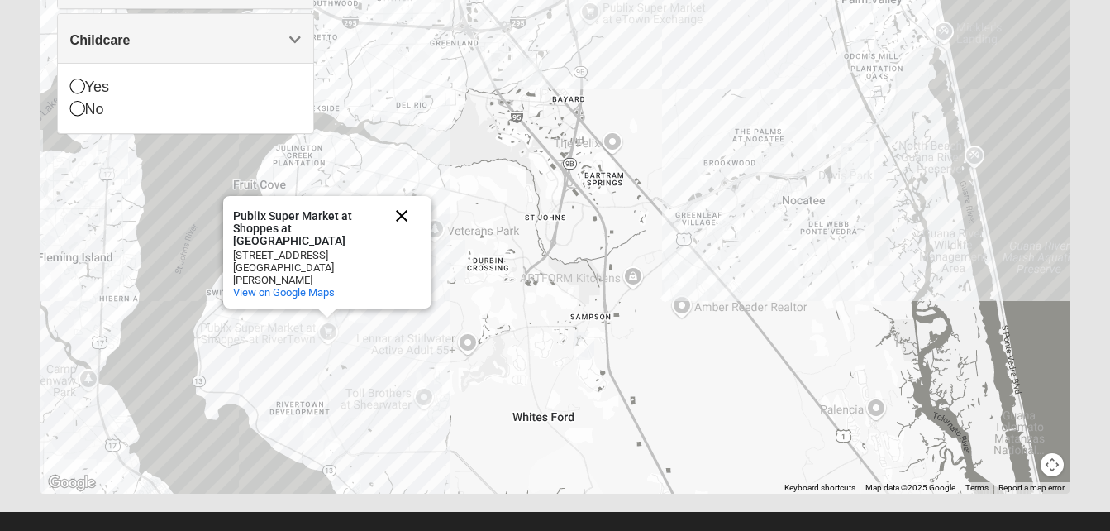
click at [409, 235] on button "Close" at bounding box center [402, 216] width 40 height 40
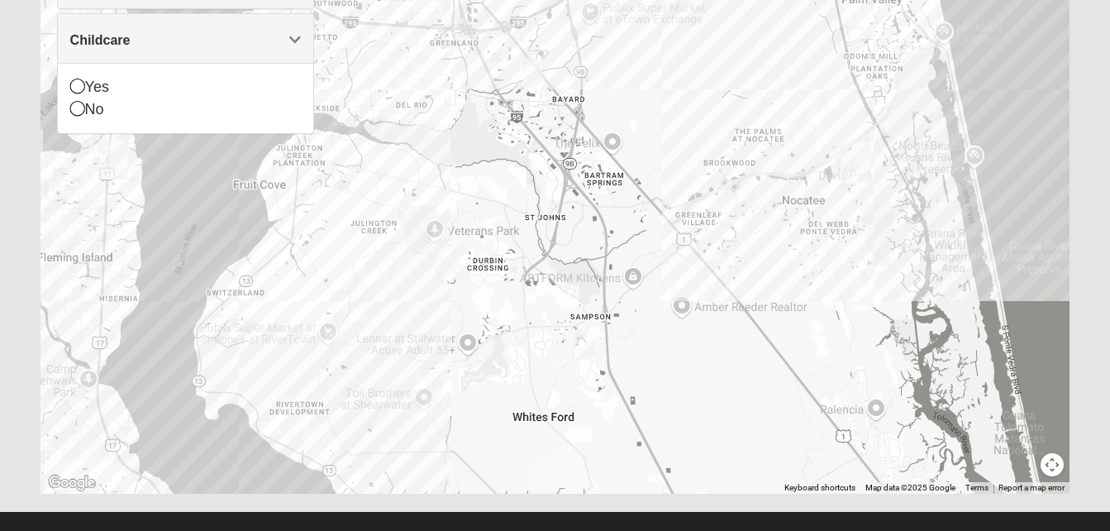
click at [284, 227] on div at bounding box center [556, 162] width 1030 height 661
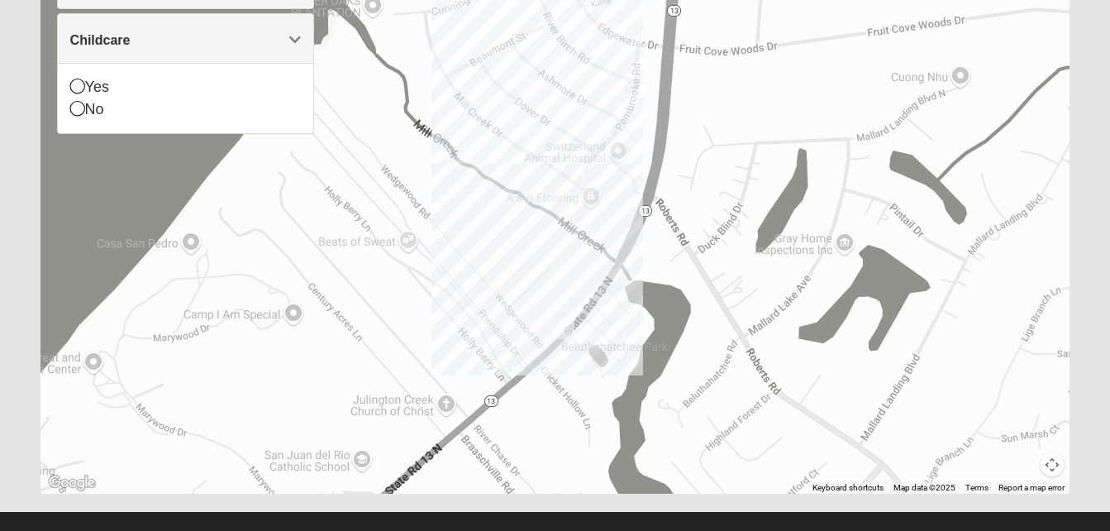
click at [565, 326] on img "1825 Mixed Faletra 32259" at bounding box center [565, 325] width 20 height 27
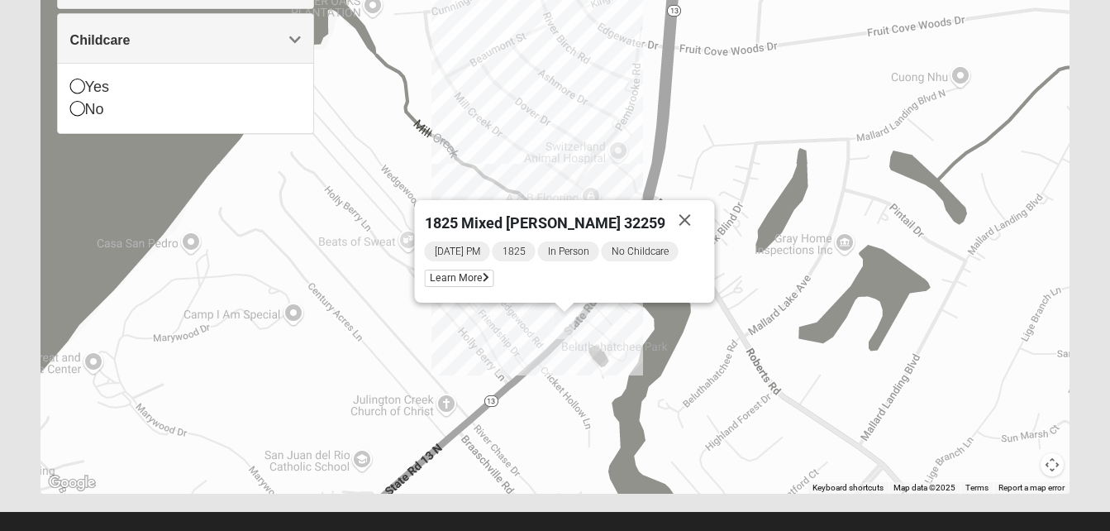
click at [565, 326] on img "1825 Mixed Faletra 32259" at bounding box center [565, 325] width 20 height 27
click at [673, 218] on button "Close" at bounding box center [685, 220] width 40 height 40
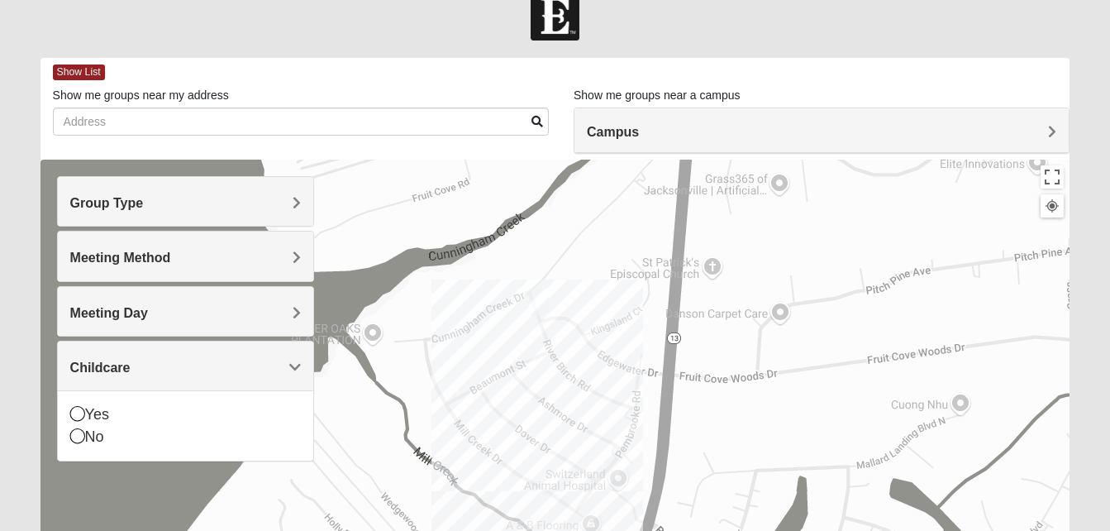
scroll to position [18, 0]
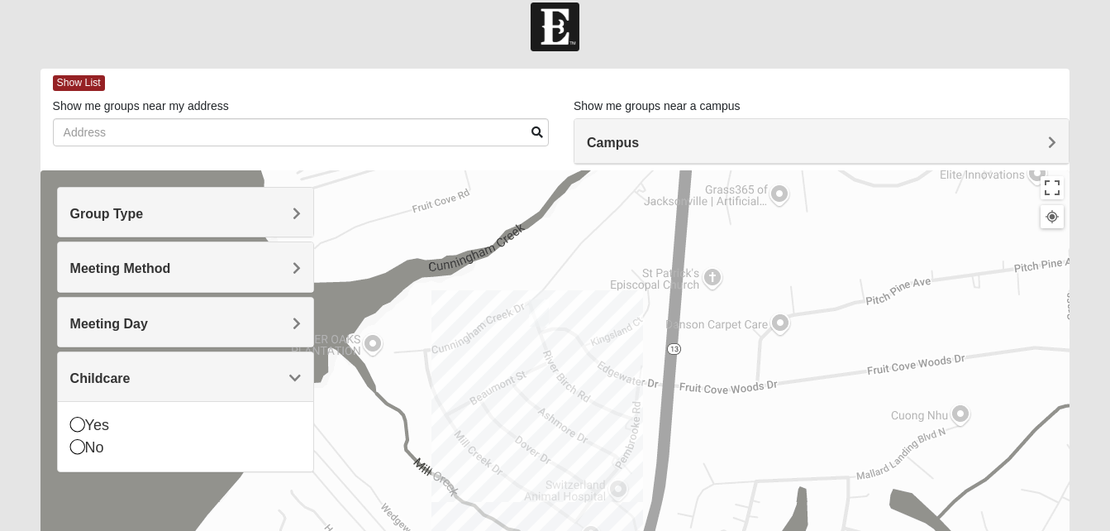
click at [131, 371] on span "Childcare" at bounding box center [100, 378] width 60 height 14
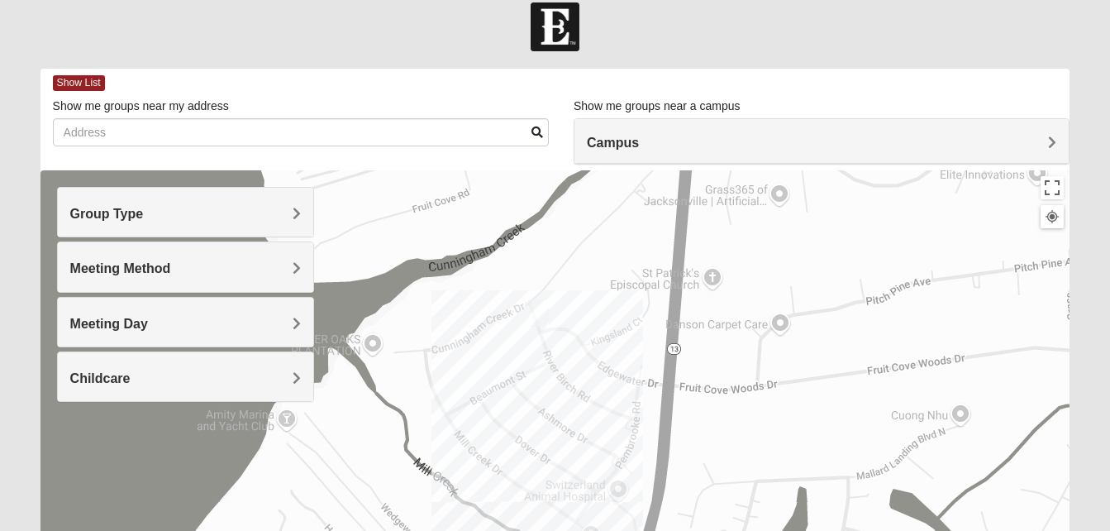
click at [144, 209] on span "Group Type" at bounding box center [107, 214] width 74 height 14
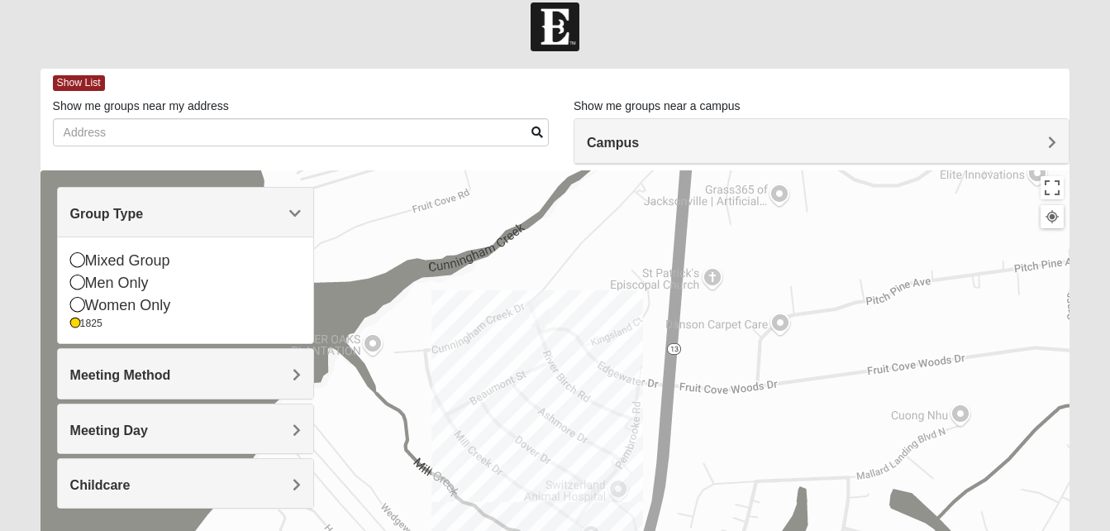
click at [144, 209] on span "Group Type" at bounding box center [107, 214] width 74 height 14
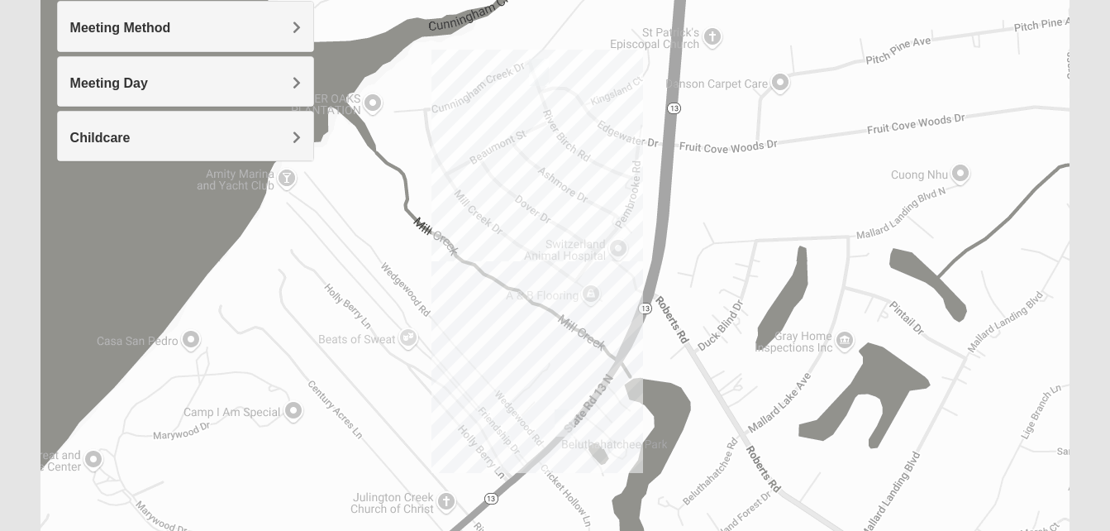
scroll to position [257, 0]
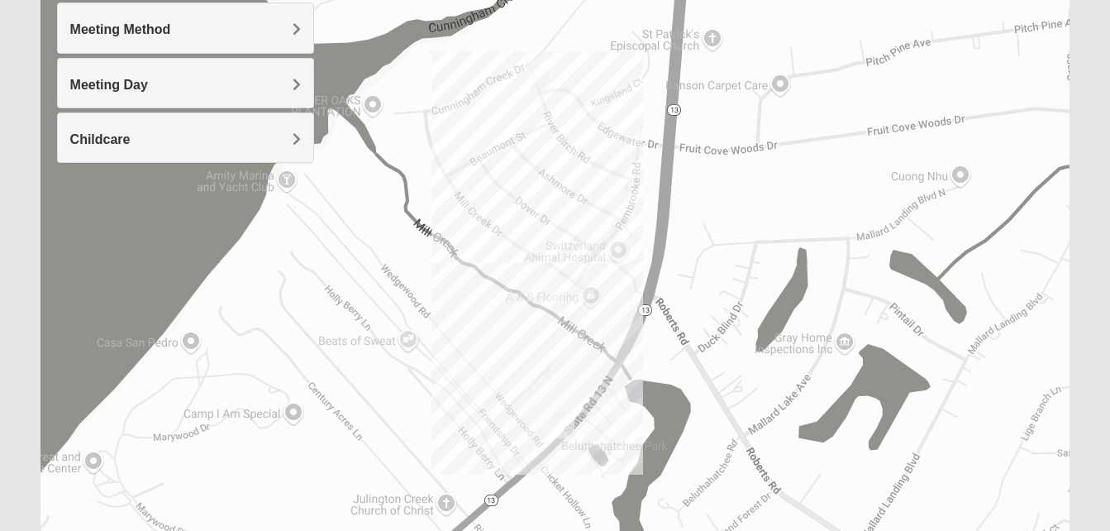
click at [540, 74] on img "1825 Mixed Lokey 32259" at bounding box center [539, 73] width 20 height 27
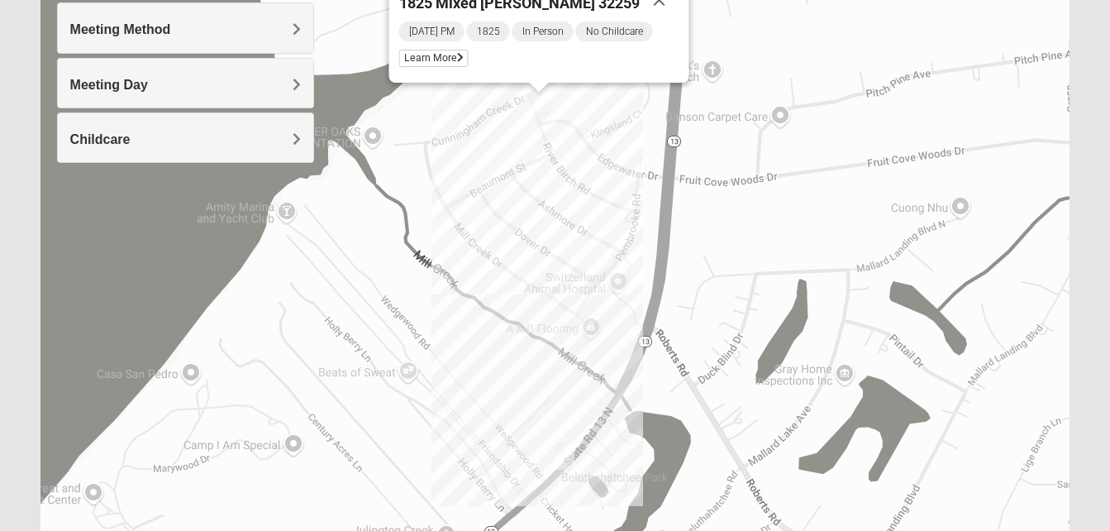
click at [564, 451] on img "1825 Mixed Faletra 32259" at bounding box center [565, 455] width 20 height 27
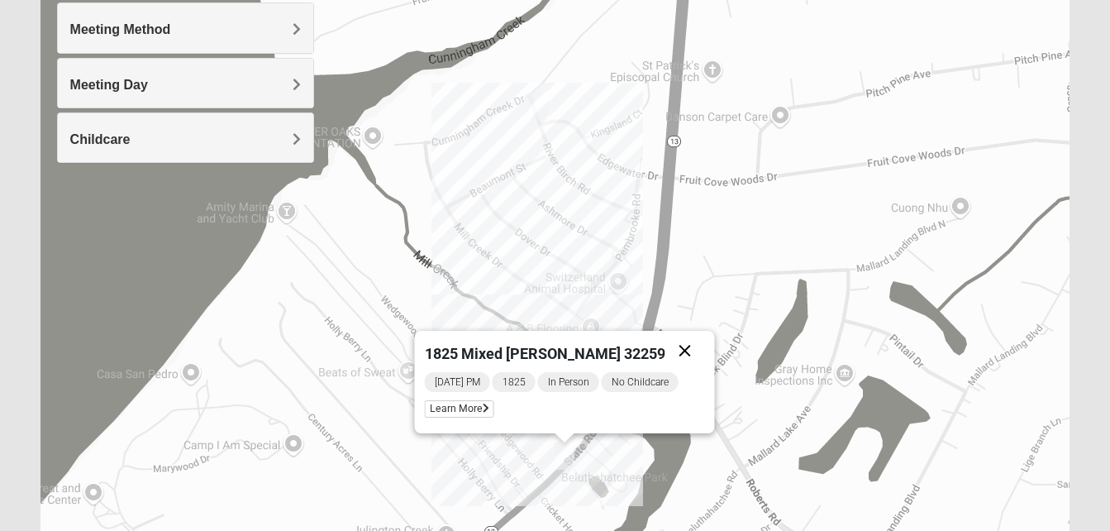
click at [687, 349] on button "Close" at bounding box center [685, 351] width 40 height 40
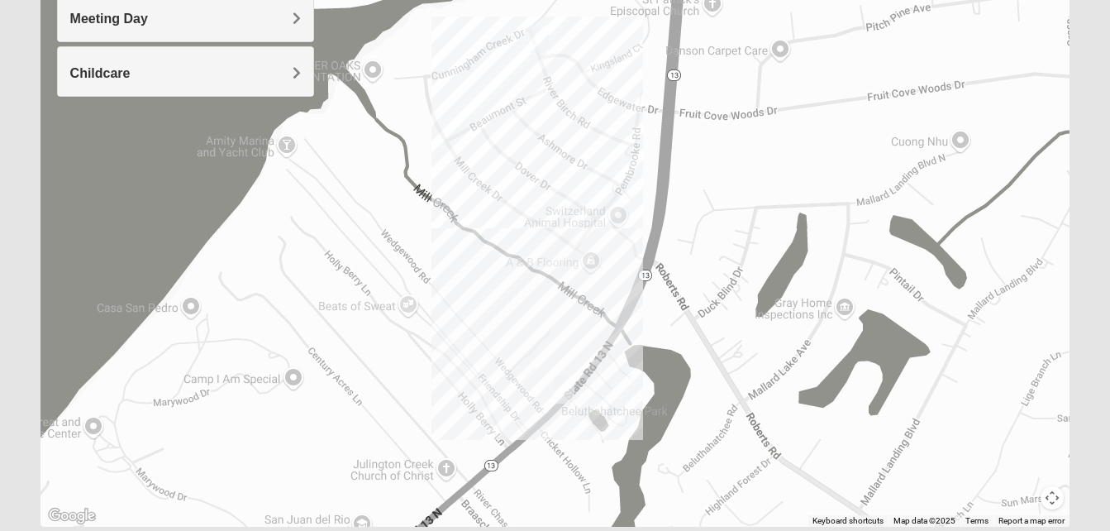
scroll to position [379, 0]
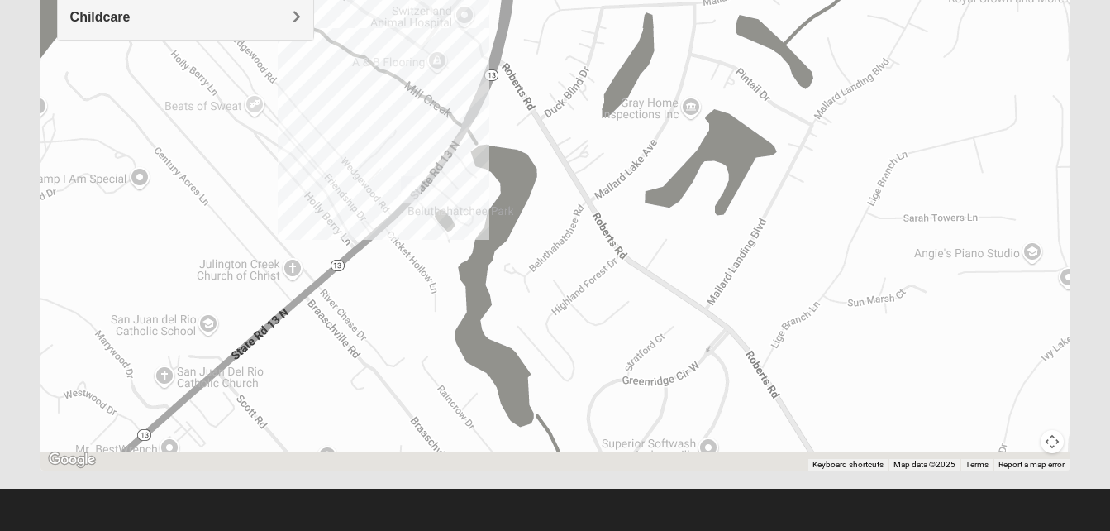
drag, startPoint x: 958, startPoint y: 317, endPoint x: 782, endPoint y: 170, distance: 229.4
click at [782, 170] on div at bounding box center [556, 139] width 1030 height 661
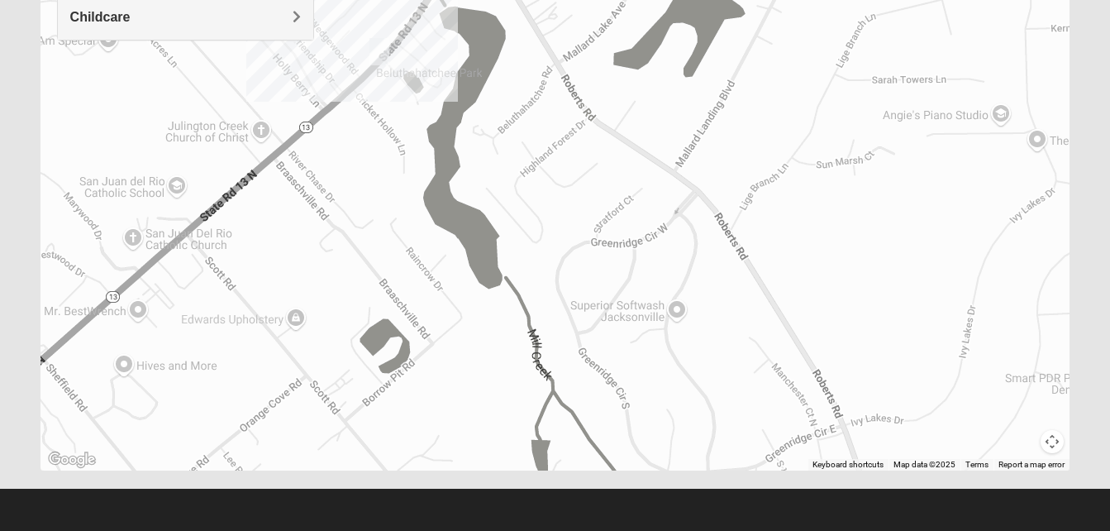
drag, startPoint x: 796, startPoint y: 315, endPoint x: 774, endPoint y: 183, distance: 134.1
click at [774, 183] on div at bounding box center [556, 139] width 1030 height 661
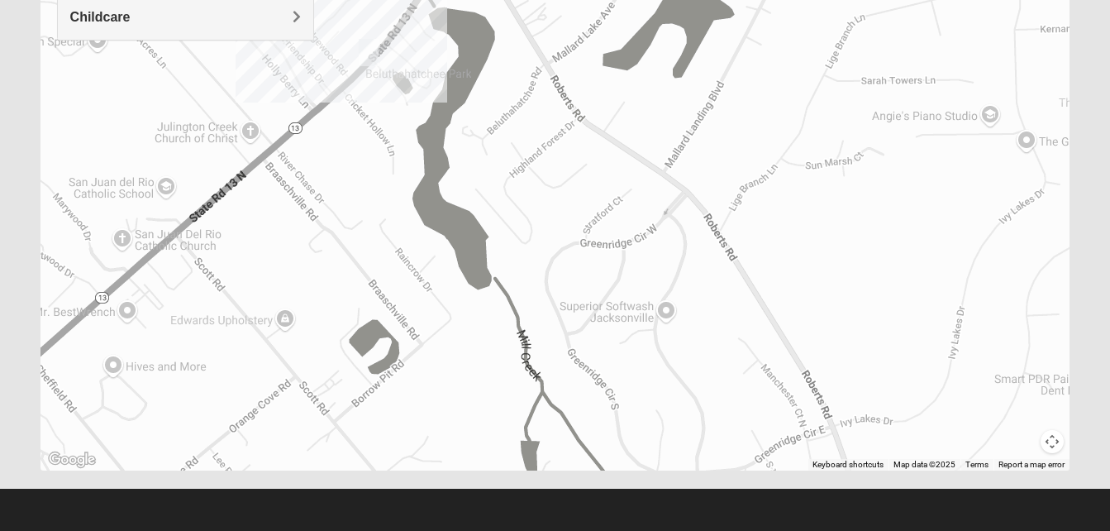
click at [1052, 441] on button "Map camera controls" at bounding box center [1052, 441] width 23 height 23
click at [1028, 437] on button "Zoom out" at bounding box center [1023, 441] width 23 height 23
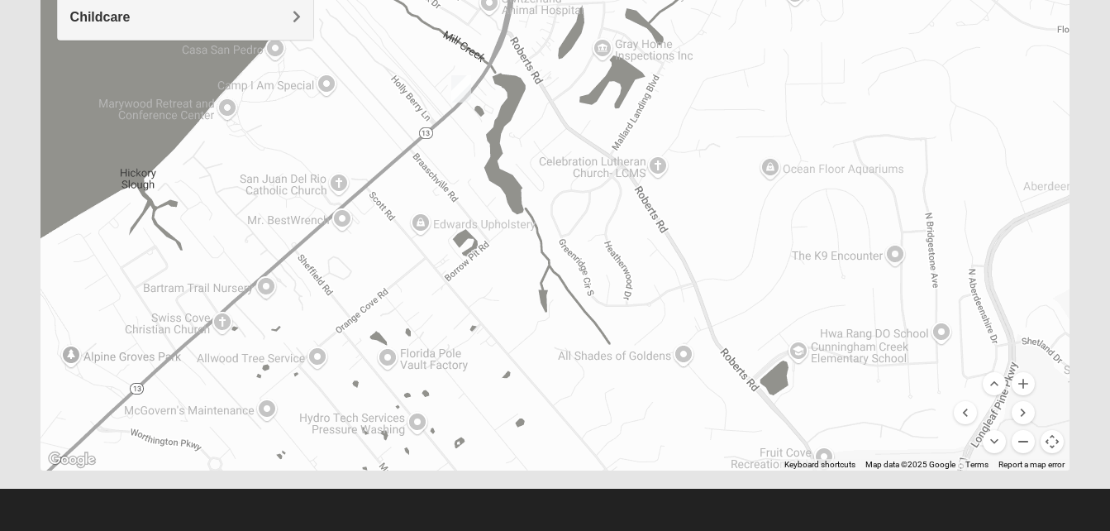
click at [1028, 437] on button "Zoom out" at bounding box center [1023, 441] width 23 height 23
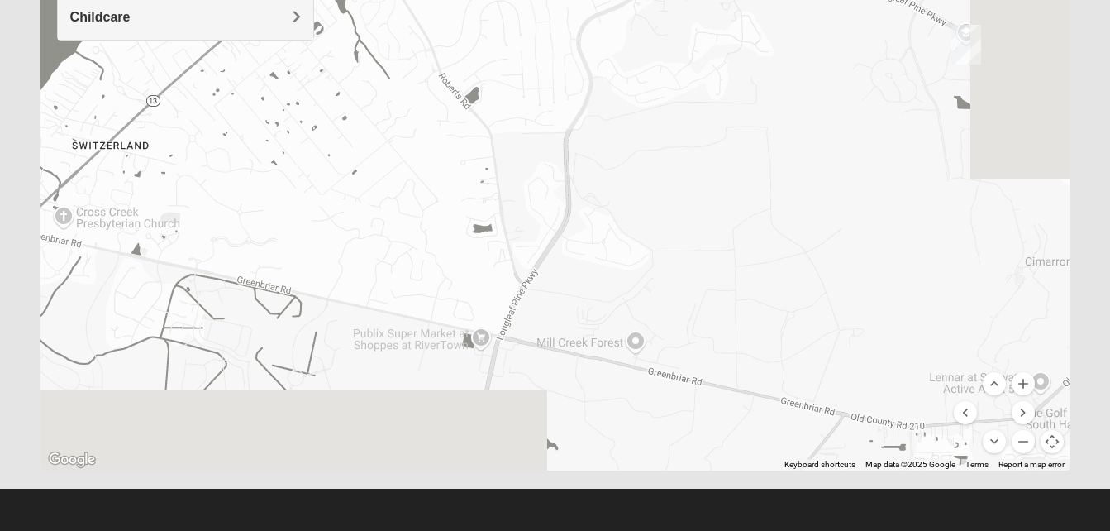
drag, startPoint x: 900, startPoint y: 370, endPoint x: 703, endPoint y: 205, distance: 257.6
click at [703, 205] on div at bounding box center [556, 139] width 1030 height 661
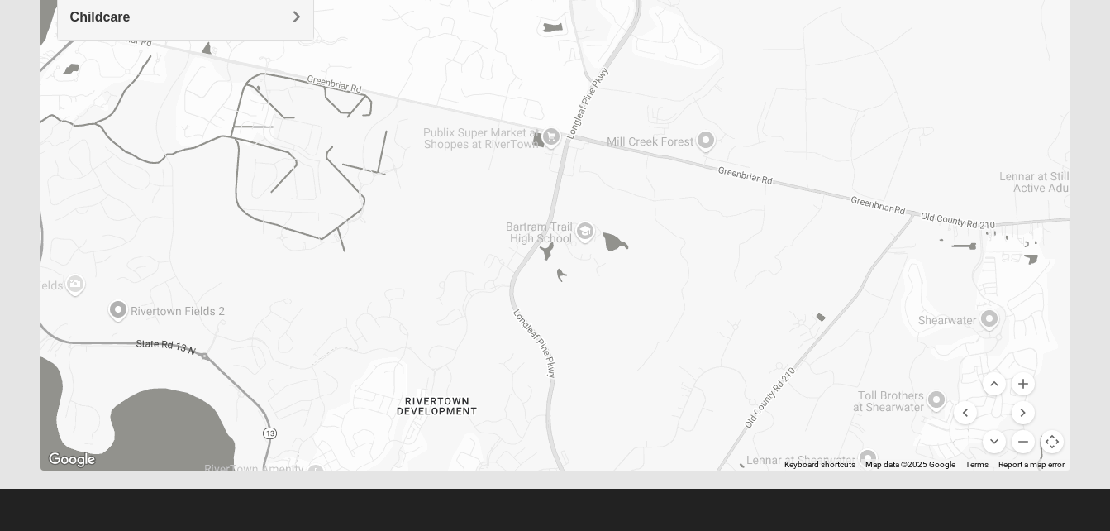
drag, startPoint x: 664, startPoint y: 336, endPoint x: 737, endPoint y: 129, distance: 220.1
click at [737, 129] on div at bounding box center [556, 139] width 1030 height 661
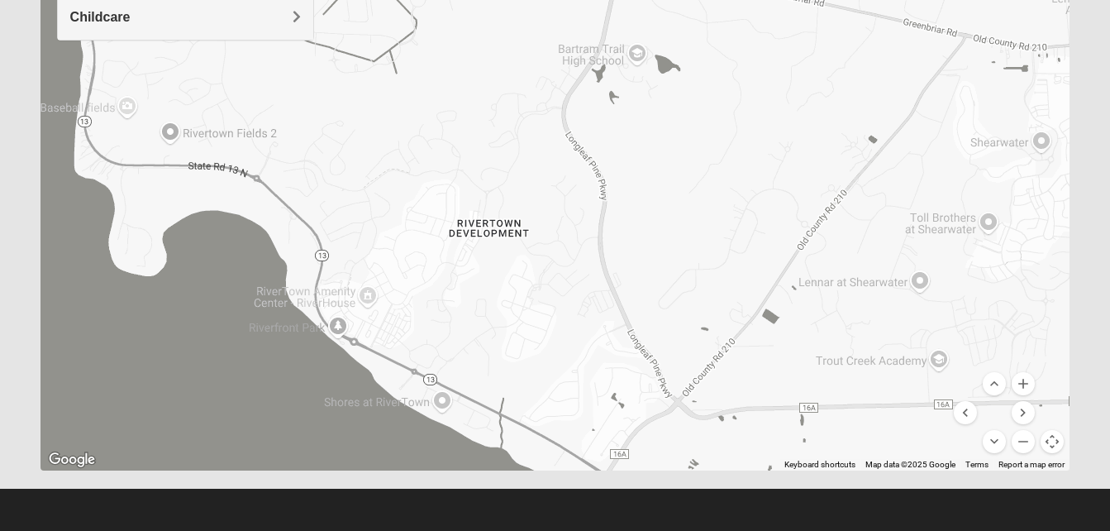
drag, startPoint x: 601, startPoint y: 399, endPoint x: 665, endPoint y: 191, distance: 217.8
click at [665, 191] on div at bounding box center [556, 139] width 1030 height 661
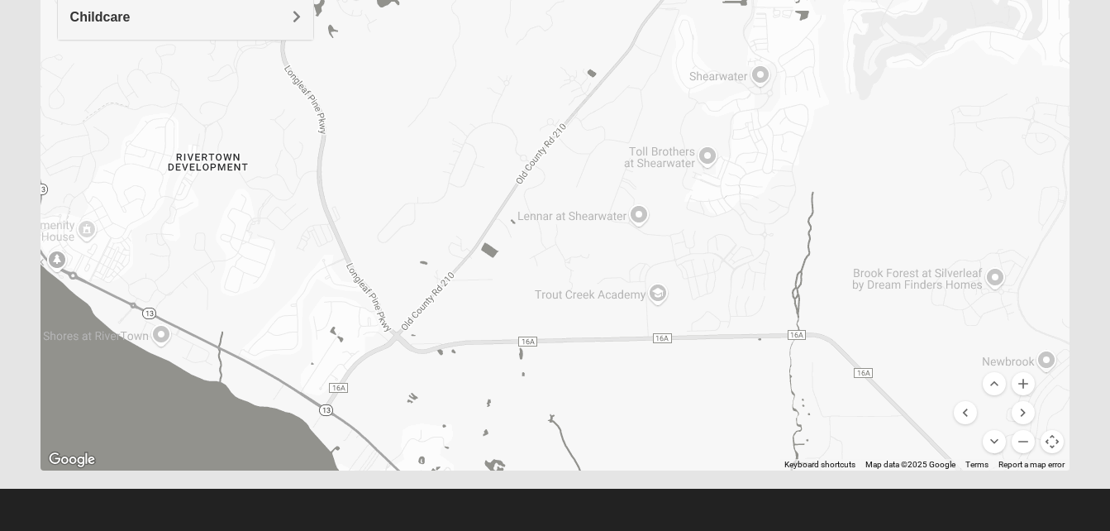
drag, startPoint x: 817, startPoint y: 359, endPoint x: 529, endPoint y: 285, distance: 297.7
click at [529, 285] on div at bounding box center [556, 139] width 1030 height 661
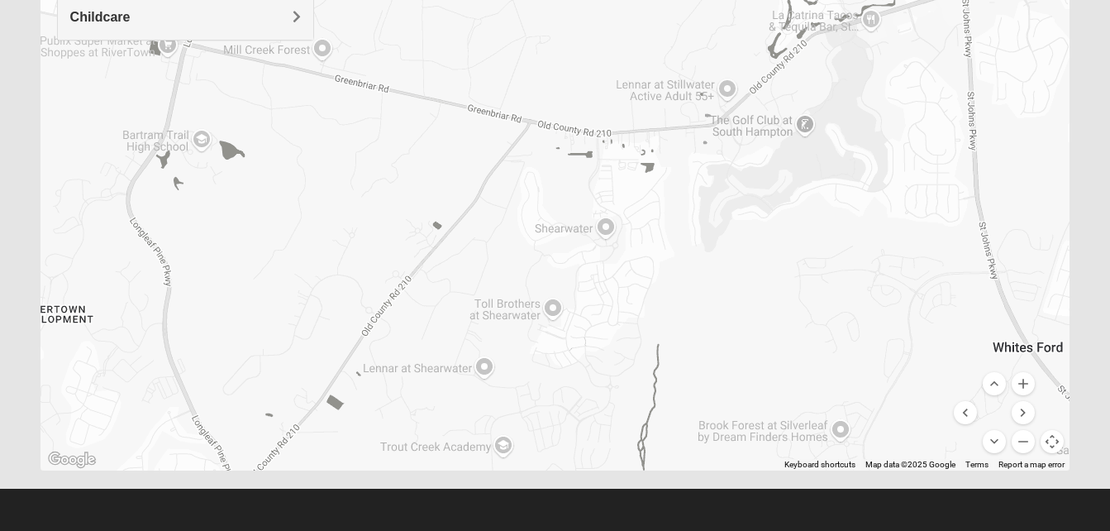
drag, startPoint x: 959, startPoint y: 184, endPoint x: 789, endPoint y: 360, distance: 244.3
click at [789, 360] on div at bounding box center [556, 139] width 1030 height 661
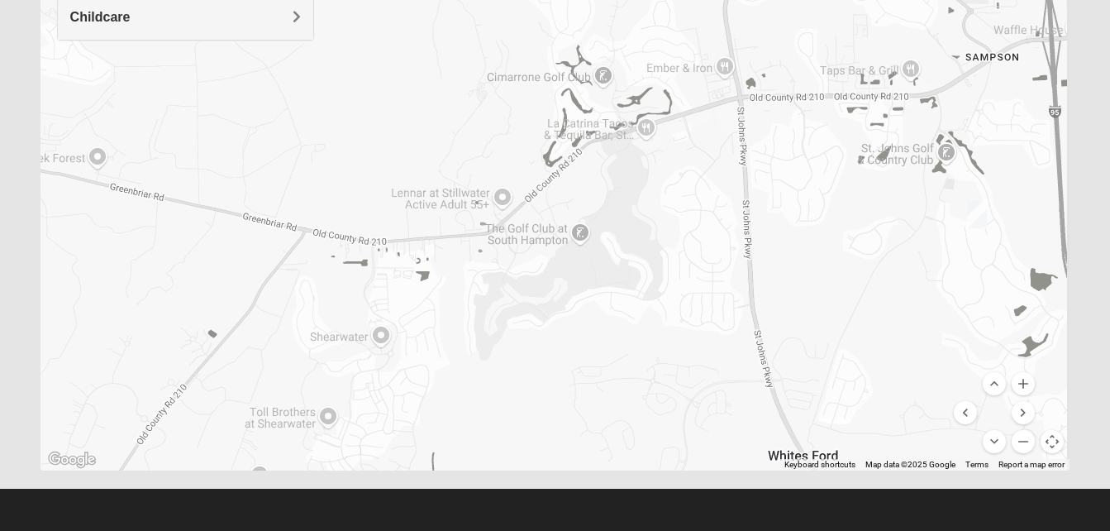
drag, startPoint x: 980, startPoint y: 245, endPoint x: 761, endPoint y: 349, distance: 242.2
click at [761, 349] on div at bounding box center [556, 139] width 1030 height 661
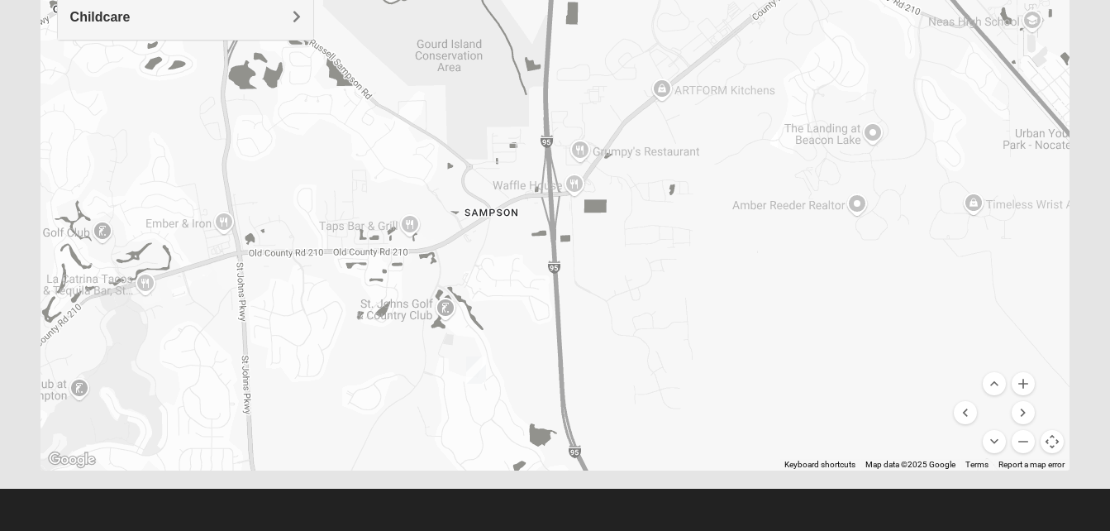
drag, startPoint x: 968, startPoint y: 264, endPoint x: 464, endPoint y: 422, distance: 528.3
click at [464, 422] on div at bounding box center [556, 139] width 1030 height 661
click at [1024, 439] on button "Zoom out" at bounding box center [1023, 441] width 23 height 23
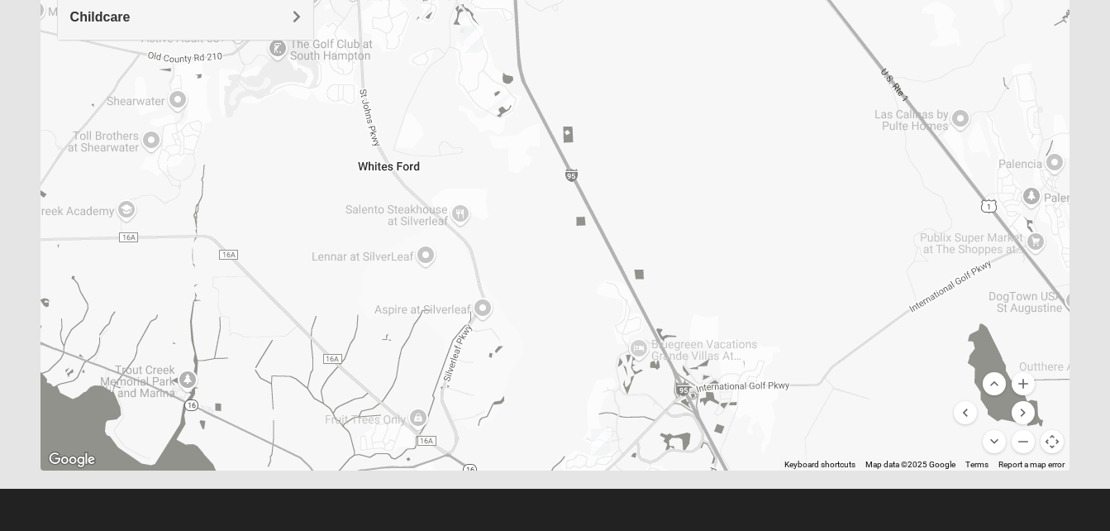
drag, startPoint x: 841, startPoint y: 399, endPoint x: 798, endPoint y: 183, distance: 220.0
click at [798, 183] on div at bounding box center [556, 139] width 1030 height 661
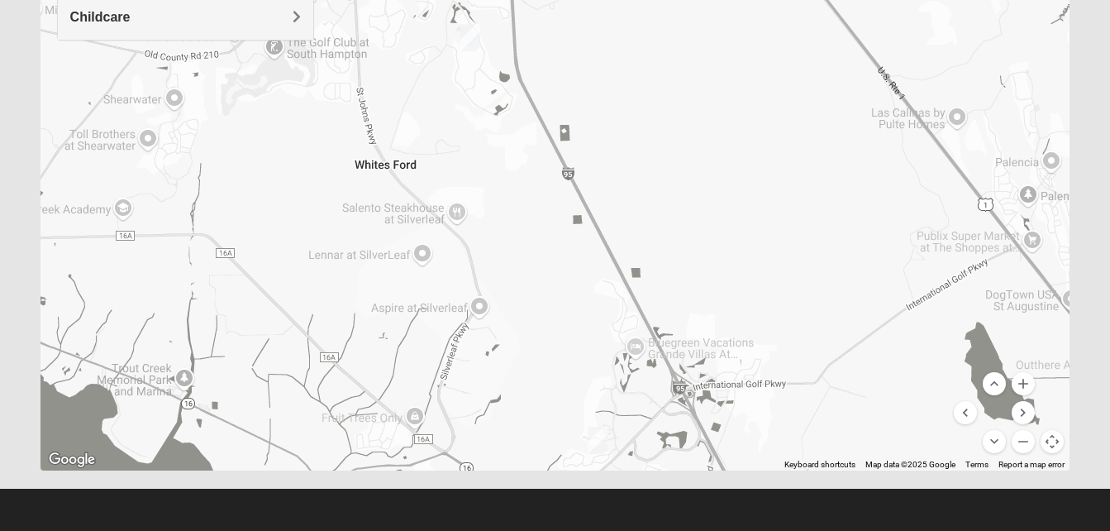
click at [604, 440] on img "1825 Mixed Barfield 32092" at bounding box center [598, 440] width 20 height 27
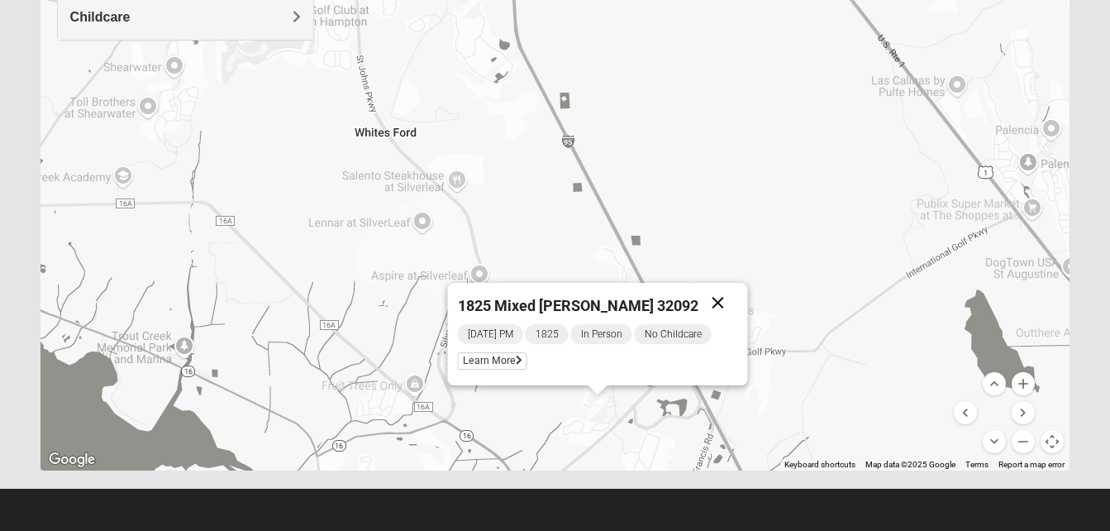
click at [712, 303] on button "Close" at bounding box center [718, 303] width 40 height 40
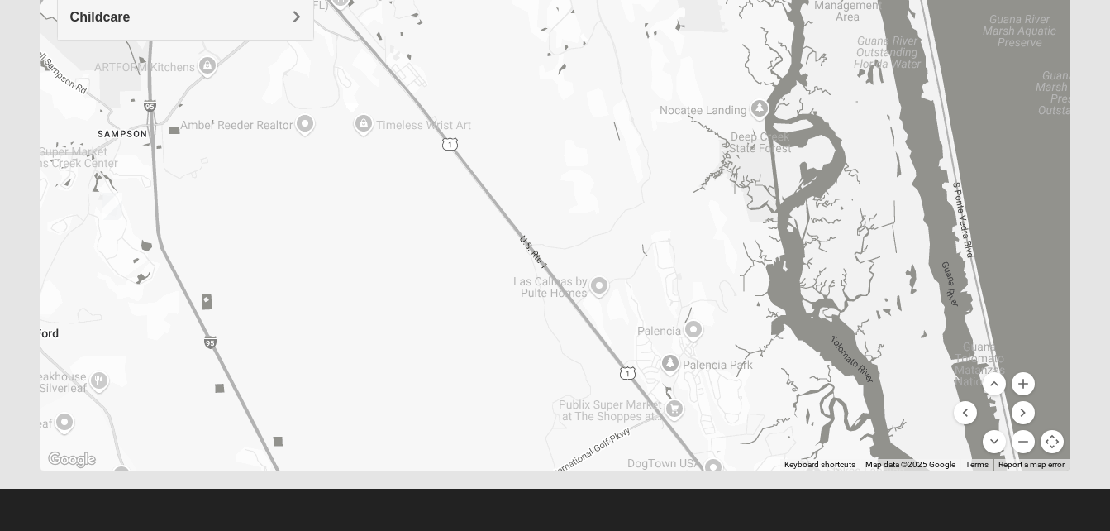
drag, startPoint x: 692, startPoint y: 145, endPoint x: 331, endPoint y: 350, distance: 414.2
click at [331, 350] on div at bounding box center [556, 139] width 1030 height 661
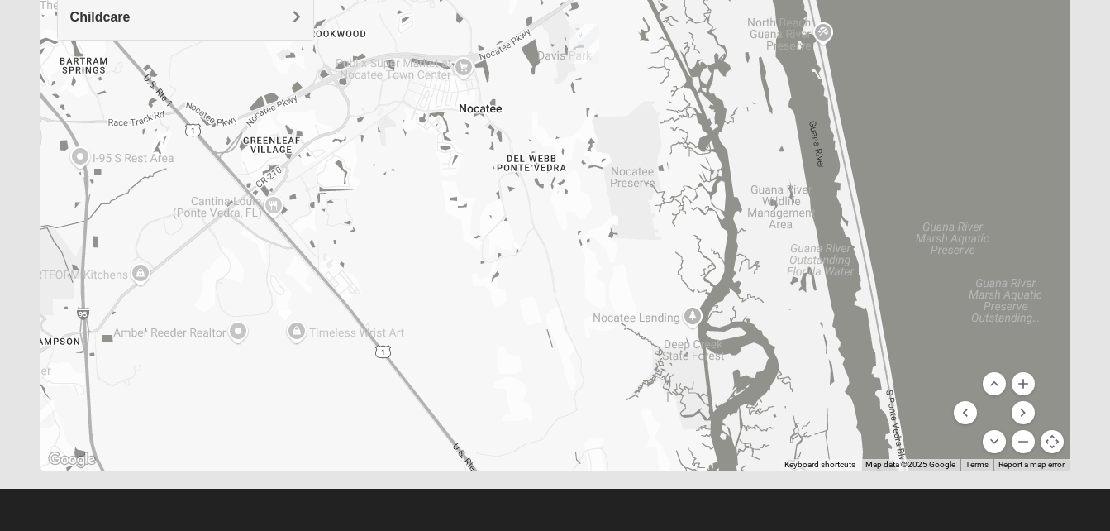
drag, startPoint x: 629, startPoint y: 200, endPoint x: 566, endPoint y: 412, distance: 221.5
click at [566, 412] on div at bounding box center [556, 139] width 1030 height 661
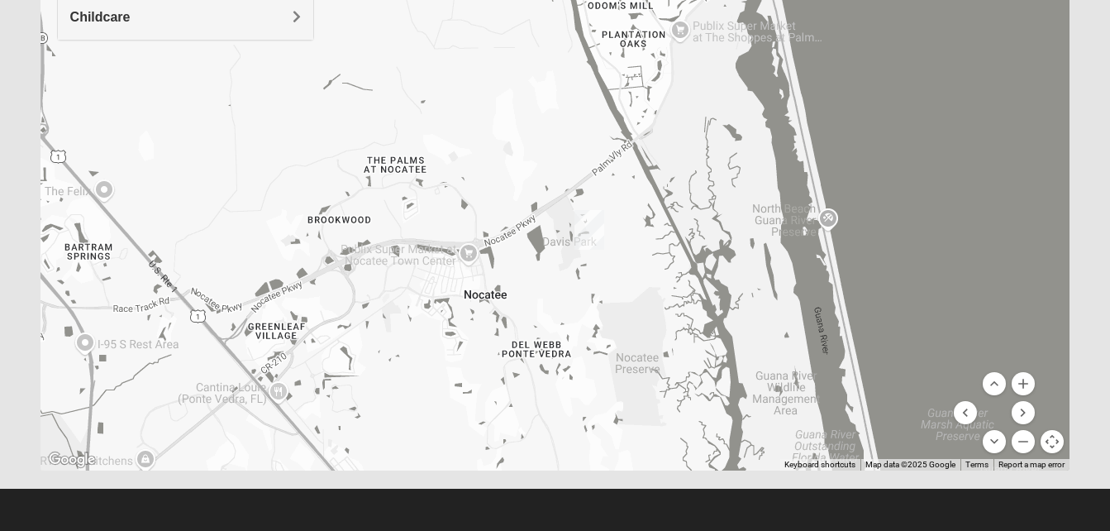
drag, startPoint x: 532, startPoint y: 212, endPoint x: 541, endPoint y: 386, distance: 174.6
click at [541, 386] on div at bounding box center [556, 139] width 1030 height 661
click at [517, 260] on div at bounding box center [556, 139] width 1030 height 661
drag, startPoint x: 495, startPoint y: 229, endPoint x: 518, endPoint y: 262, distance: 40.4
click at [512, 251] on div at bounding box center [556, 139] width 1030 height 661
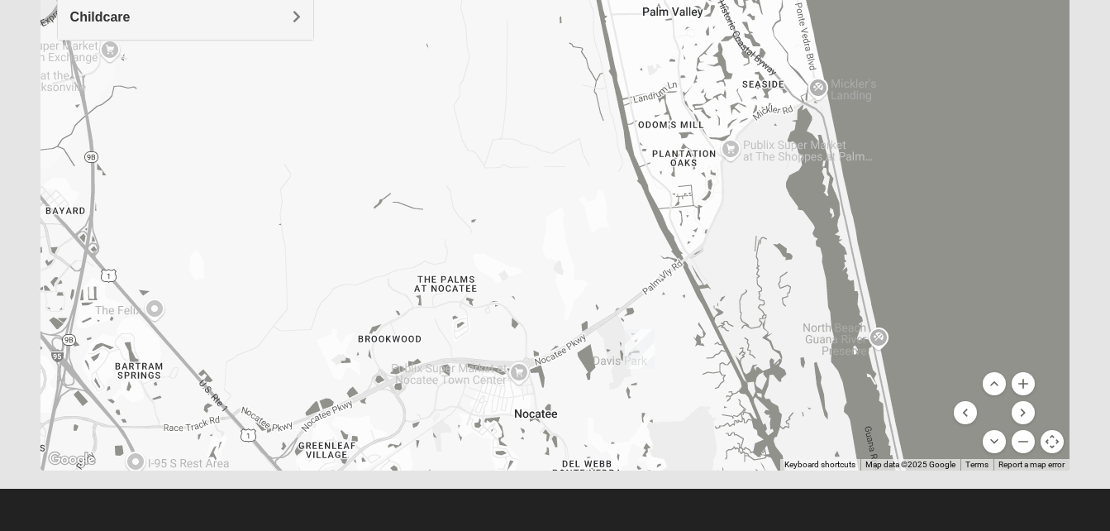
drag, startPoint x: 518, startPoint y: 262, endPoint x: 540, endPoint y: 343, distance: 83.8
click at [540, 343] on div at bounding box center [556, 139] width 1030 height 661
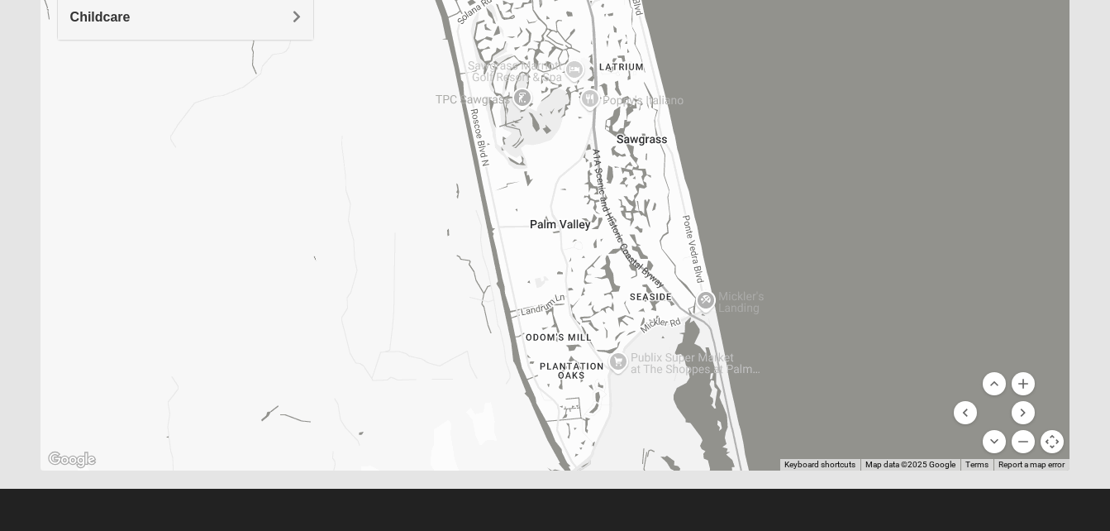
drag, startPoint x: 546, startPoint y: 144, endPoint x: 432, endPoint y: 360, distance: 244.0
click at [432, 360] on div at bounding box center [556, 139] width 1030 height 661
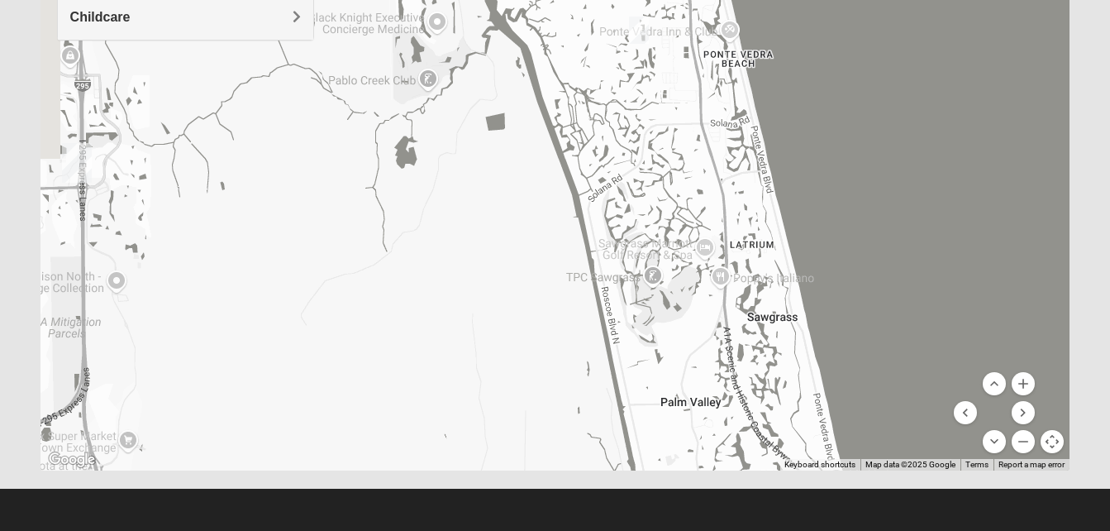
drag, startPoint x: 440, startPoint y: 245, endPoint x: 569, endPoint y: 423, distance: 220.0
click at [569, 423] on div at bounding box center [556, 139] width 1030 height 661
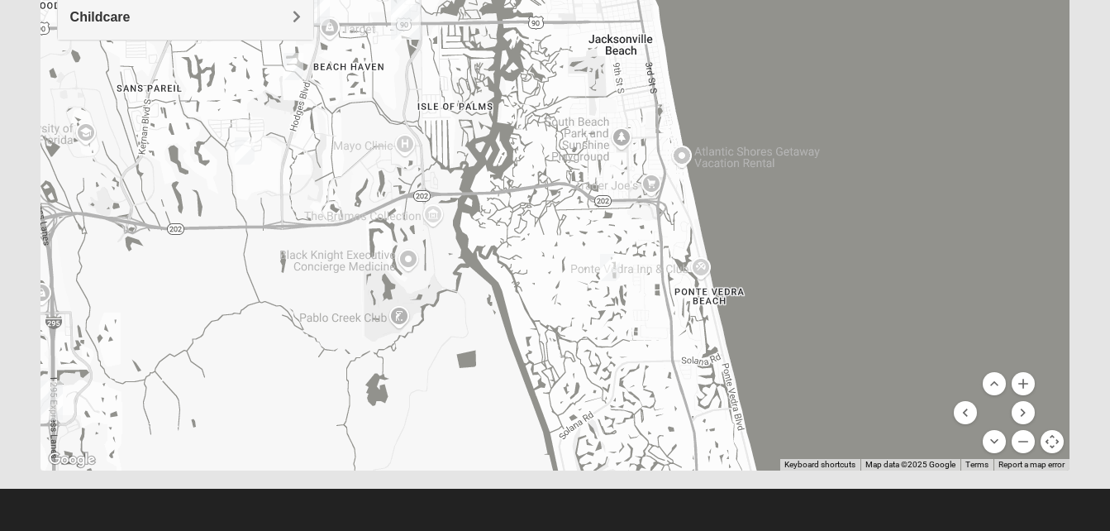
drag, startPoint x: 532, startPoint y: 218, endPoint x: 500, endPoint y: 458, distance: 241.9
click at [500, 458] on div at bounding box center [556, 139] width 1030 height 661
click at [613, 260] on img "1825 Mixed Gatewood/Morales 32082" at bounding box center [610, 267] width 20 height 27
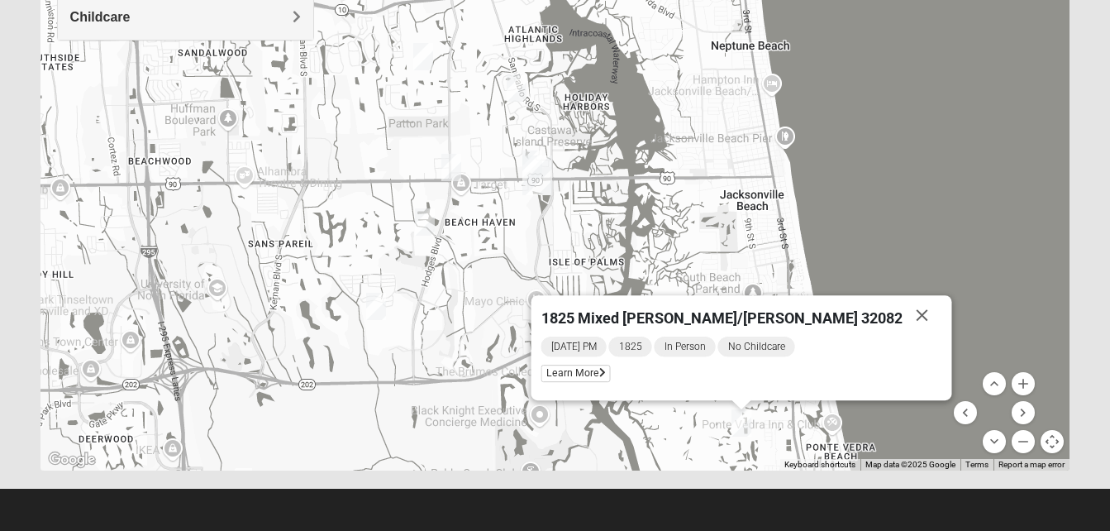
drag, startPoint x: 495, startPoint y: 348, endPoint x: 629, endPoint y: 507, distance: 207.6
click at [629, 507] on form "Log In Find A Group Error Show List Loading Groups" at bounding box center [555, 85] width 1110 height 889
click at [374, 303] on img "1825 Womens Brunetti 32224" at bounding box center [377, 306] width 20 height 27
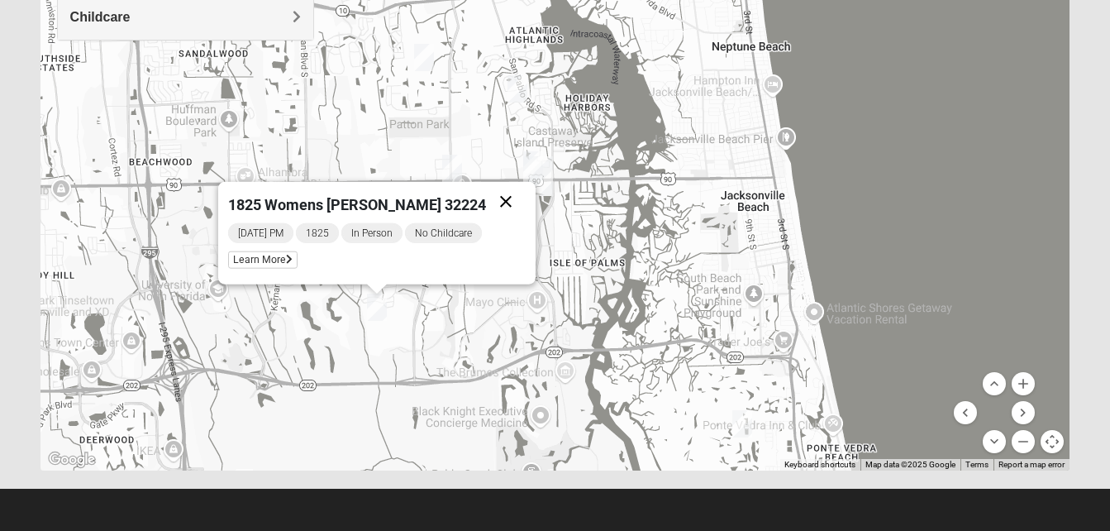
click at [486, 203] on button "Close" at bounding box center [506, 202] width 40 height 40
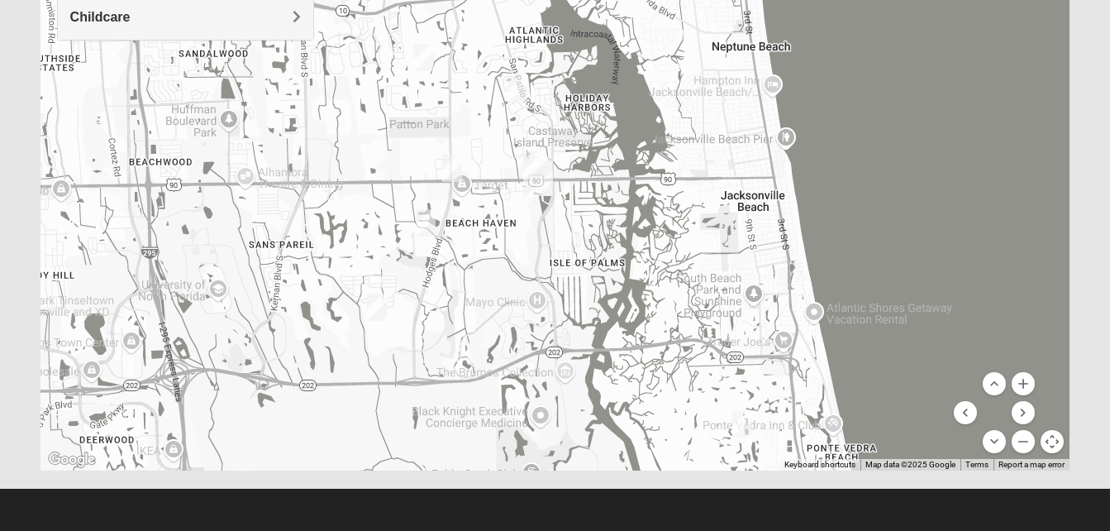
click at [431, 222] on img "1825 Mens Cason 32224" at bounding box center [426, 222] width 20 height 27
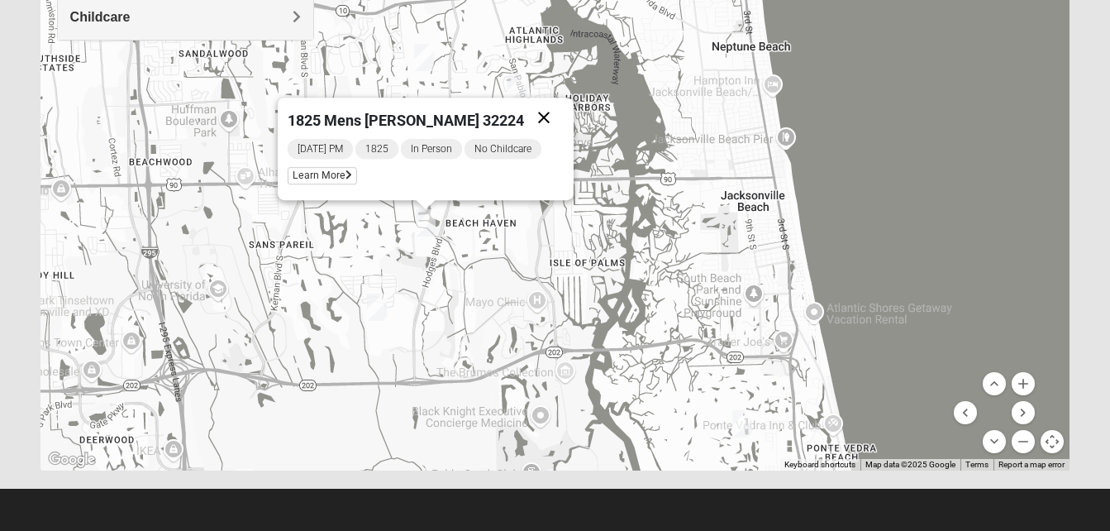
click at [546, 116] on button "Close" at bounding box center [544, 118] width 40 height 40
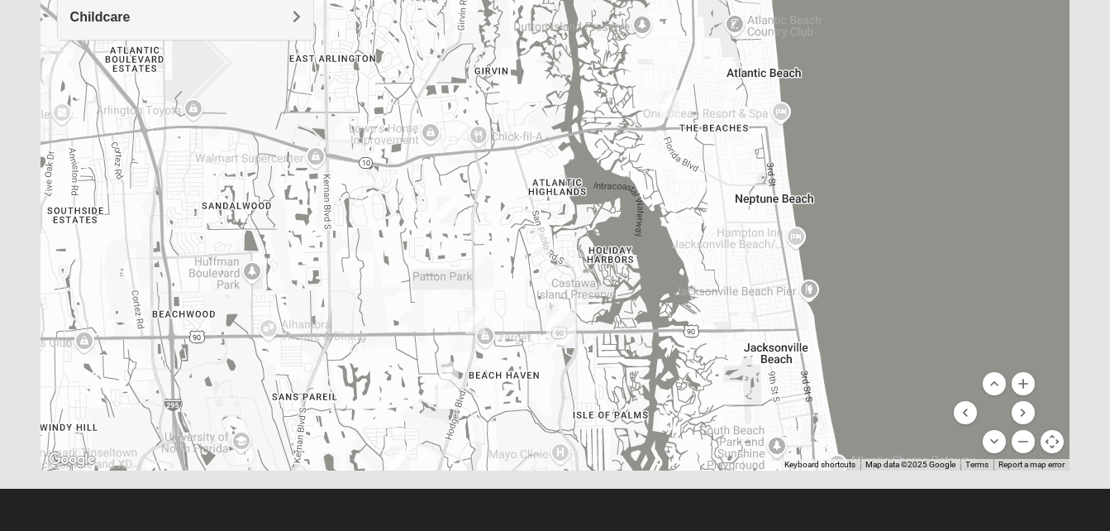
drag, startPoint x: 504, startPoint y: 271, endPoint x: 527, endPoint y: 427, distance: 157.1
click at [527, 427] on div at bounding box center [556, 139] width 1030 height 661
click at [477, 310] on img "1825 Womens Annis/Ferguson 32246" at bounding box center [475, 320] width 20 height 27
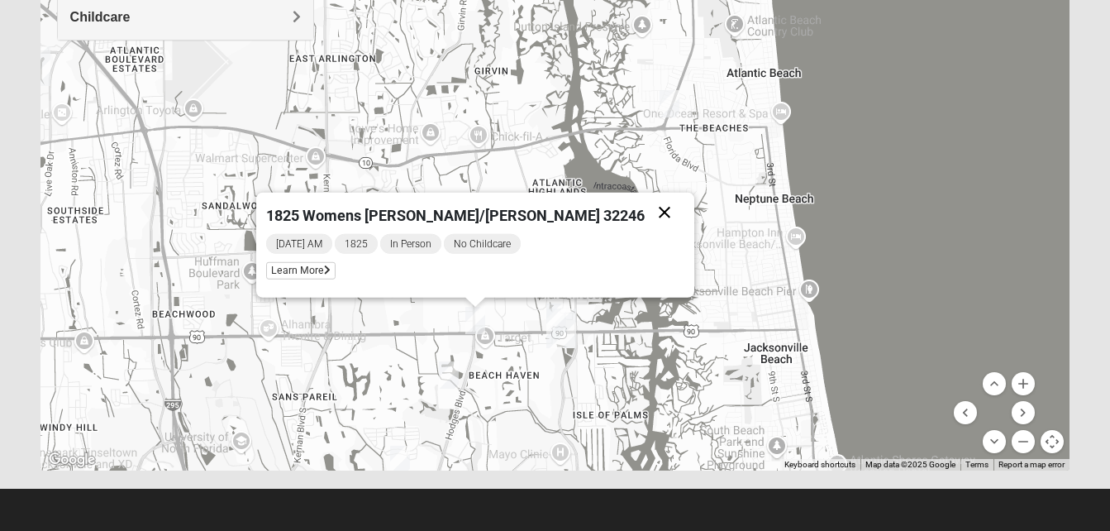
click at [645, 213] on button "Close" at bounding box center [665, 213] width 40 height 40
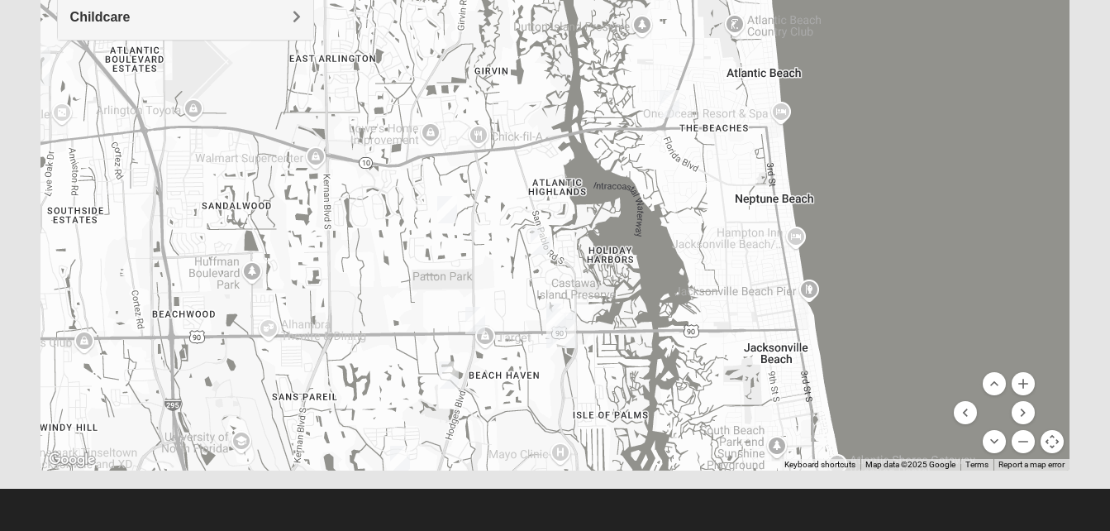
click at [547, 245] on img "1825 Womens Wood 32224" at bounding box center [541, 240] width 20 height 27
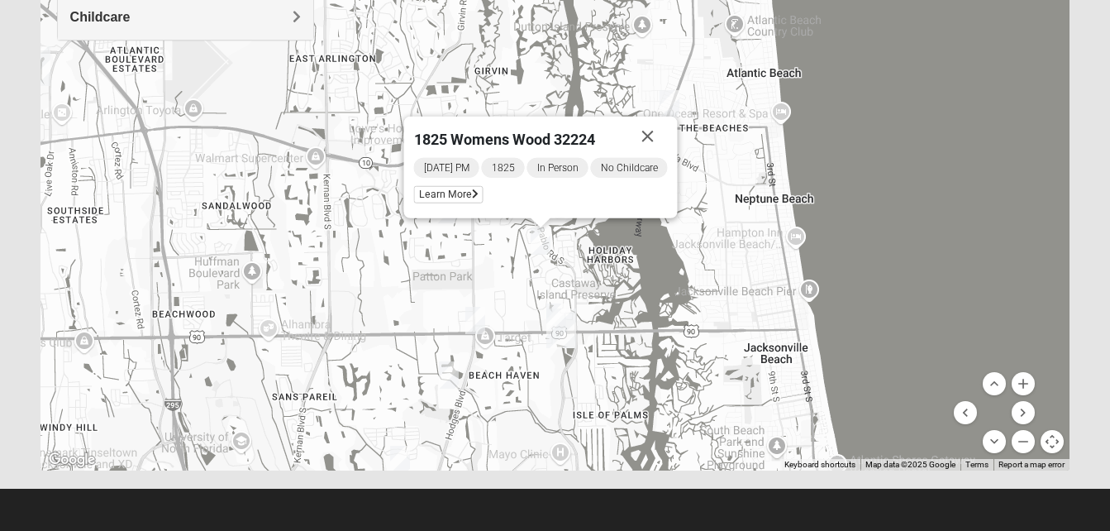
click at [547, 245] on img "1825 Womens Wood 32224" at bounding box center [541, 240] width 20 height 27
click at [557, 304] on img "1825 Mens Chandler/Johnson 32250" at bounding box center [556, 316] width 20 height 27
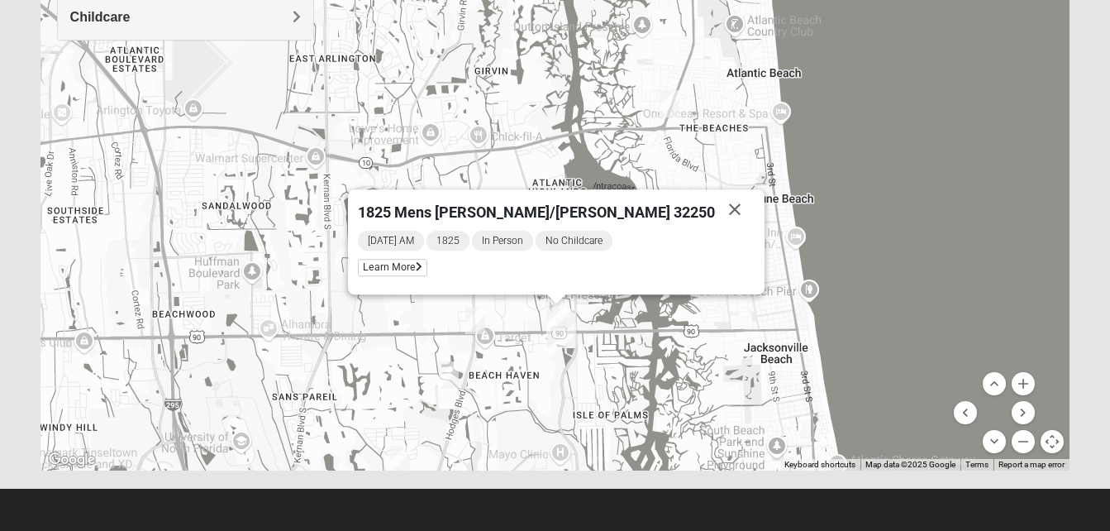
click at [557, 304] on img "1825 Mens Chandler/Johnson 32250" at bounding box center [556, 316] width 20 height 27
click at [679, 114] on img "1825 Mixed Arola 32233" at bounding box center [670, 103] width 20 height 27
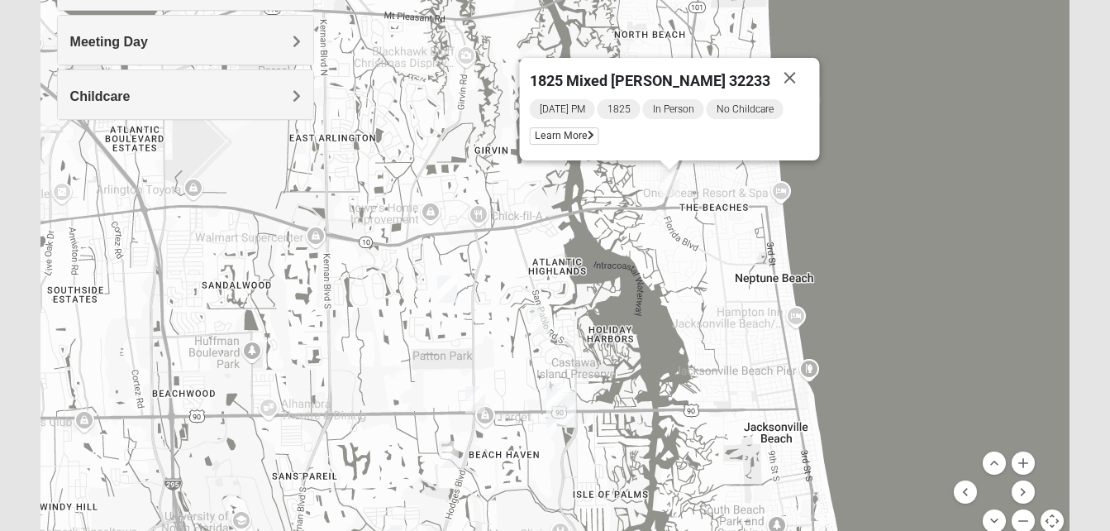
scroll to position [297, 0]
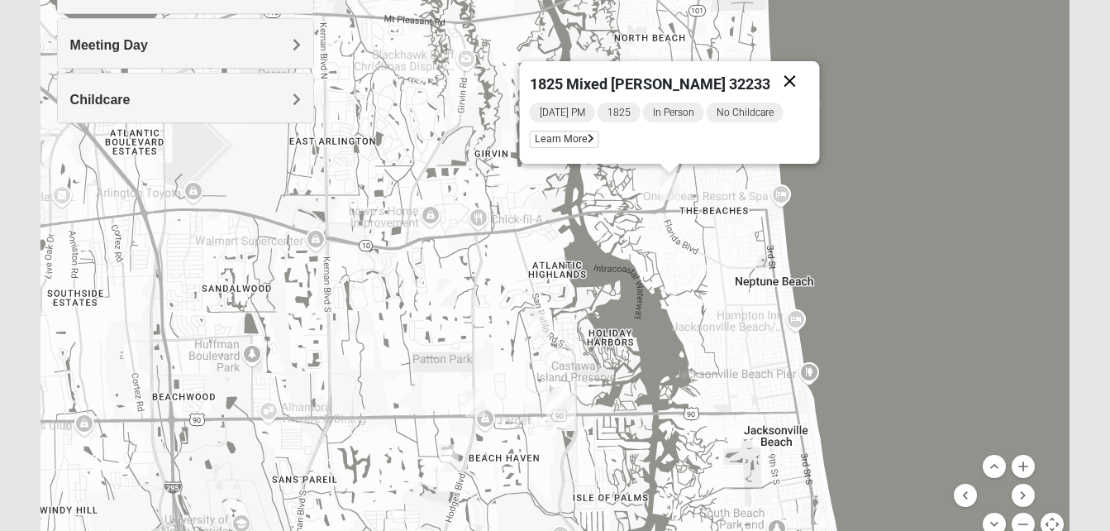
click at [791, 74] on button "Close" at bounding box center [790, 81] width 40 height 40
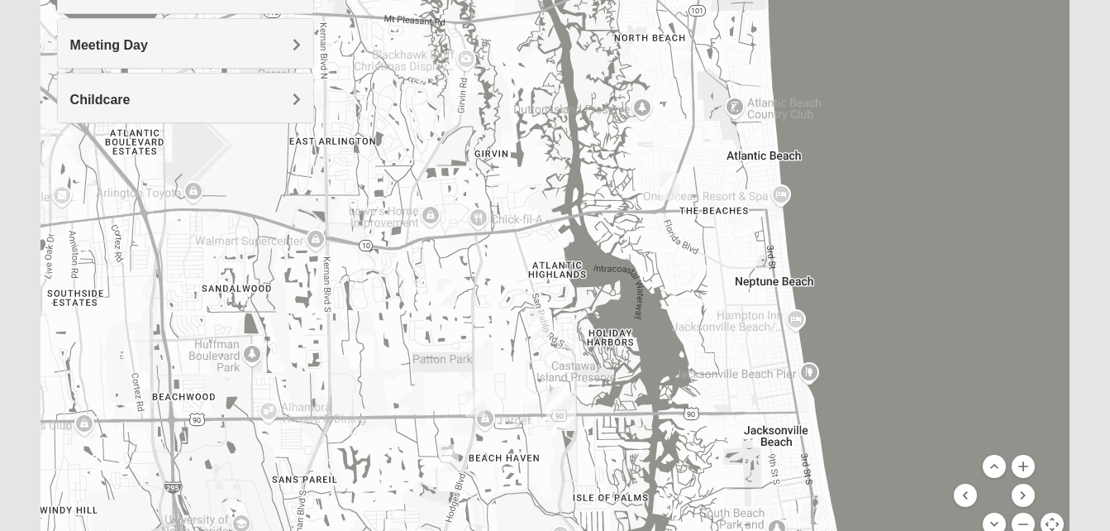
click at [670, 188] on img "1825 Mixed Arola 32233" at bounding box center [670, 186] width 20 height 27
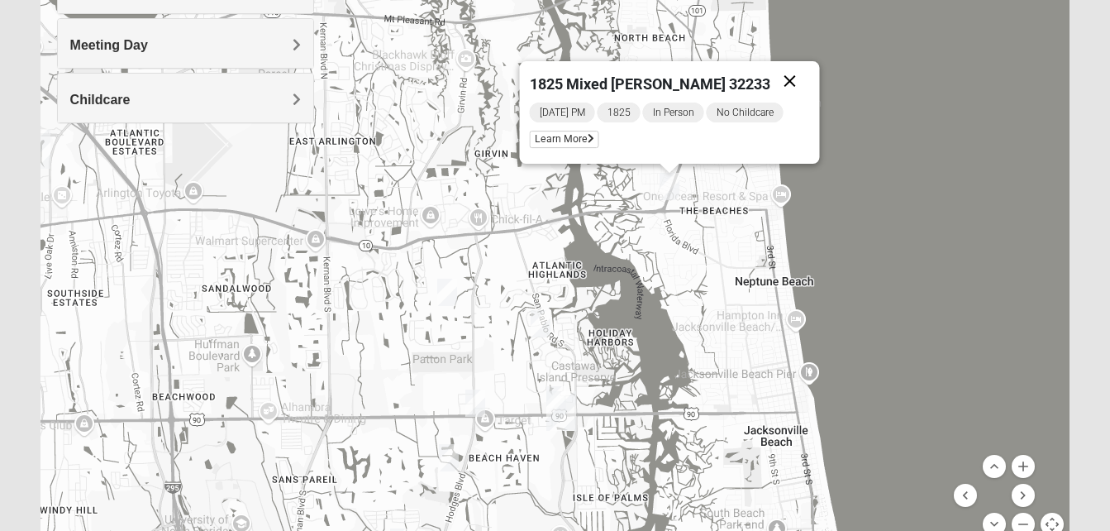
click at [783, 75] on button "Close" at bounding box center [790, 81] width 40 height 40
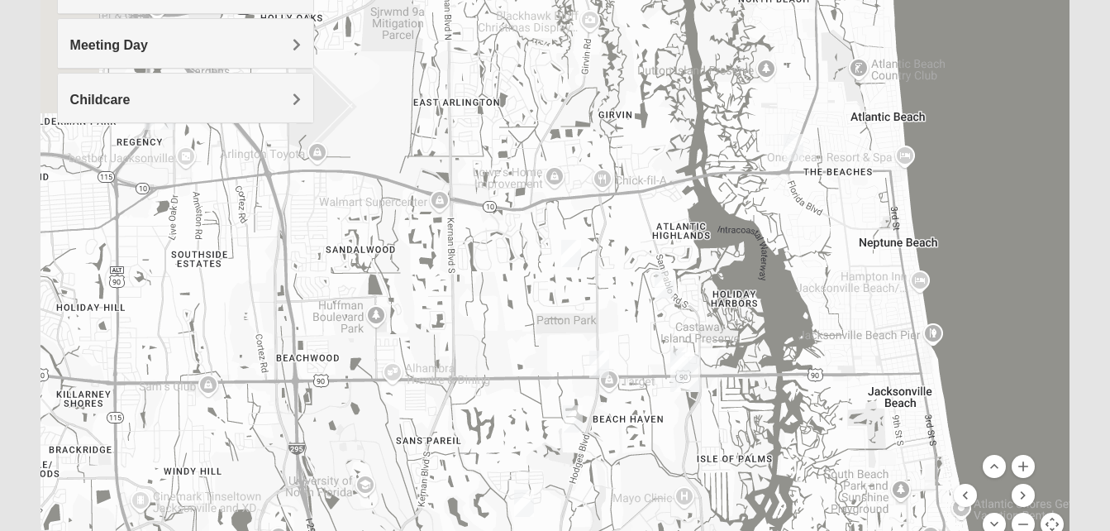
drag, startPoint x: 480, startPoint y: 351, endPoint x: 606, endPoint y: 312, distance: 131.8
click at [606, 312] on div at bounding box center [556, 222] width 1030 height 661
click at [567, 252] on img "1825 Mixed Annis 32246" at bounding box center [571, 253] width 20 height 27
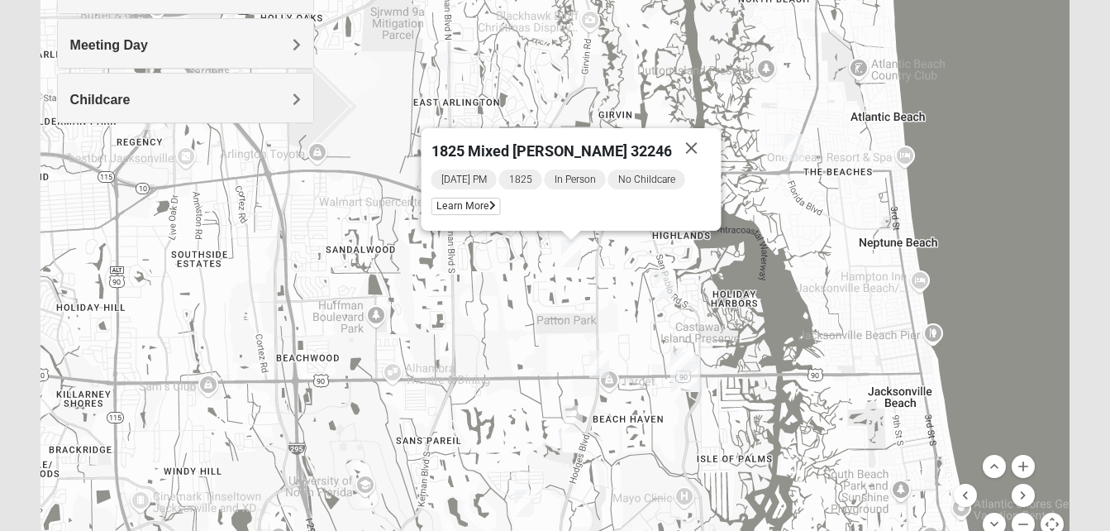
click at [667, 283] on img "1825 Womens Wood 32224" at bounding box center [665, 284] width 20 height 27
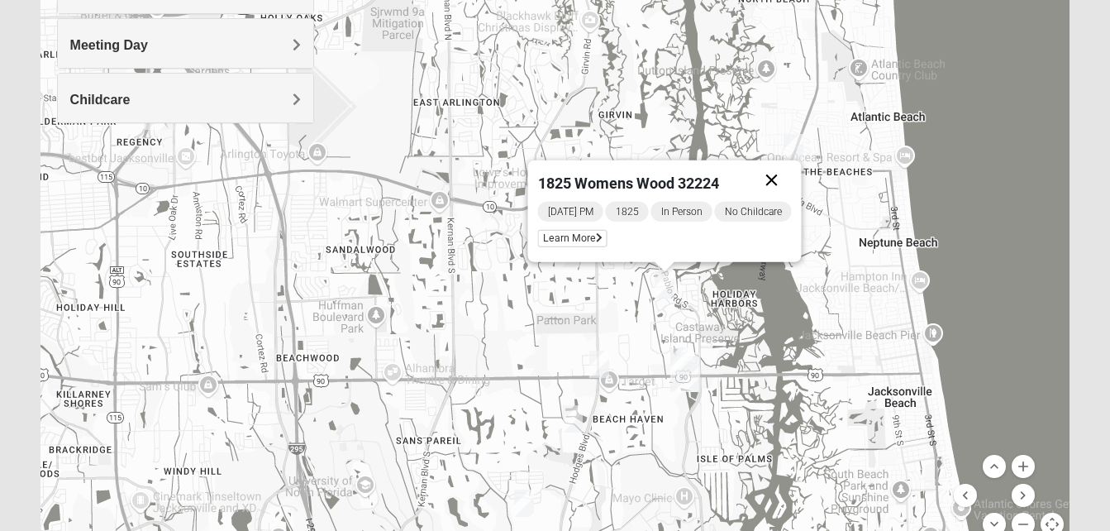
click at [772, 185] on button "Close" at bounding box center [771, 180] width 40 height 40
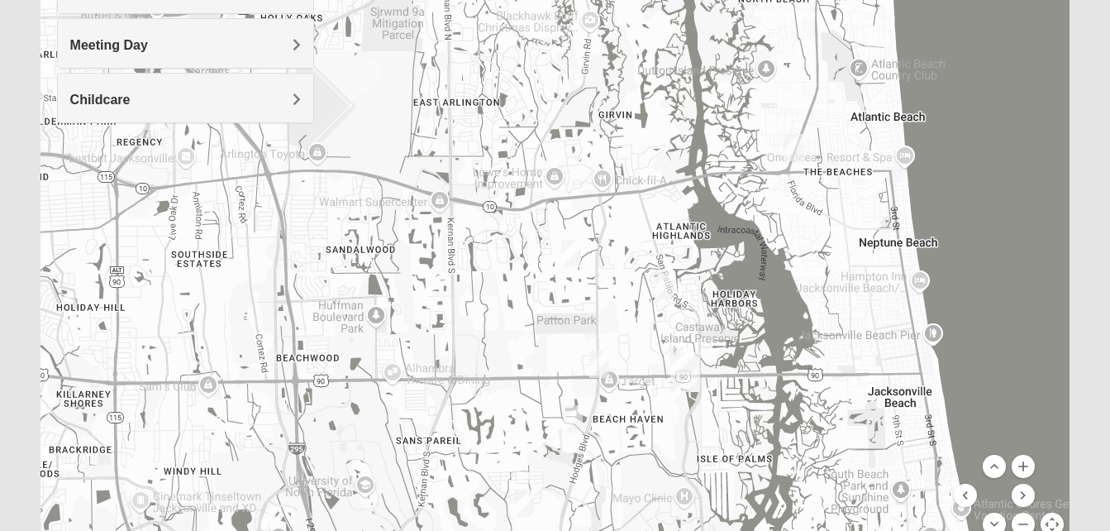
click at [599, 360] on img "1825 Womens Annis/Ferguson 32246" at bounding box center [599, 363] width 20 height 27
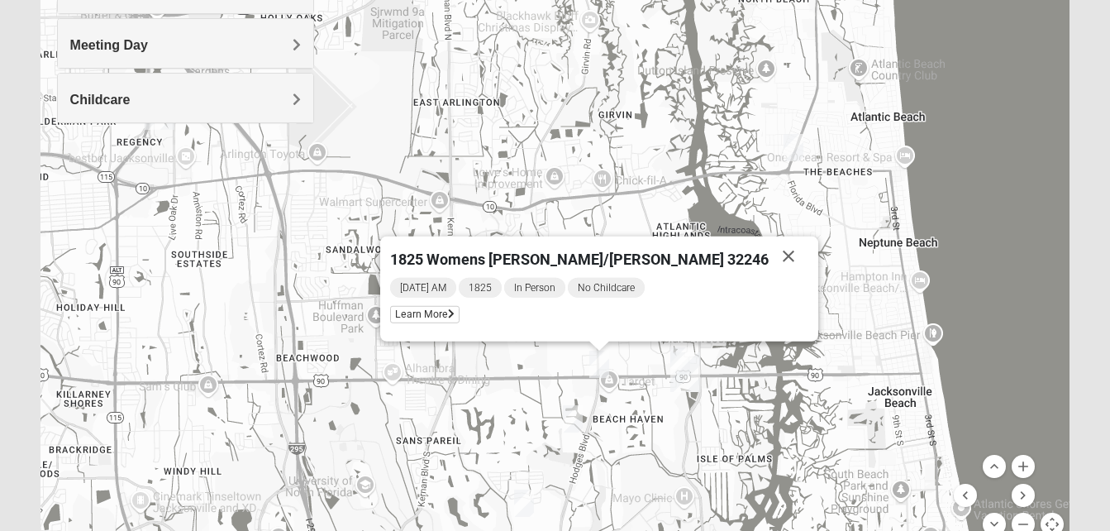
click at [678, 355] on img "San Pablo" at bounding box center [685, 372] width 30 height 40
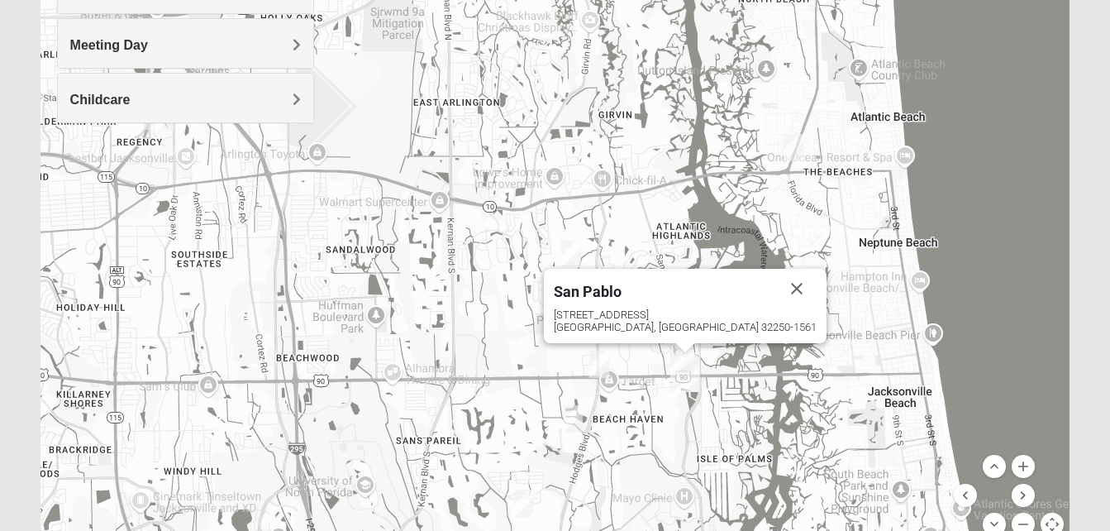
click at [570, 413] on img "1825 Mens Cason 32224" at bounding box center [573, 418] width 20 height 27
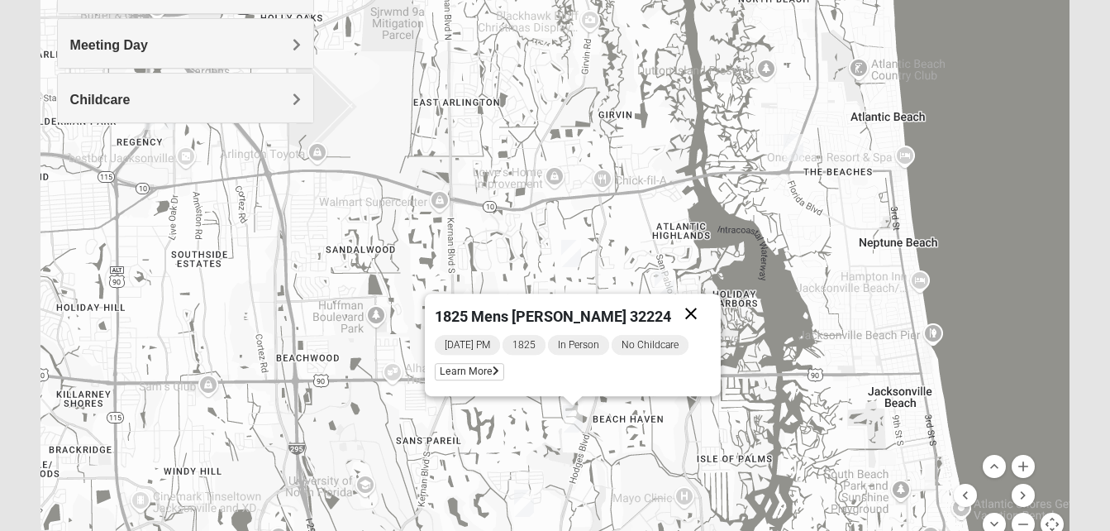
click at [697, 313] on button "Close" at bounding box center [691, 313] width 40 height 40
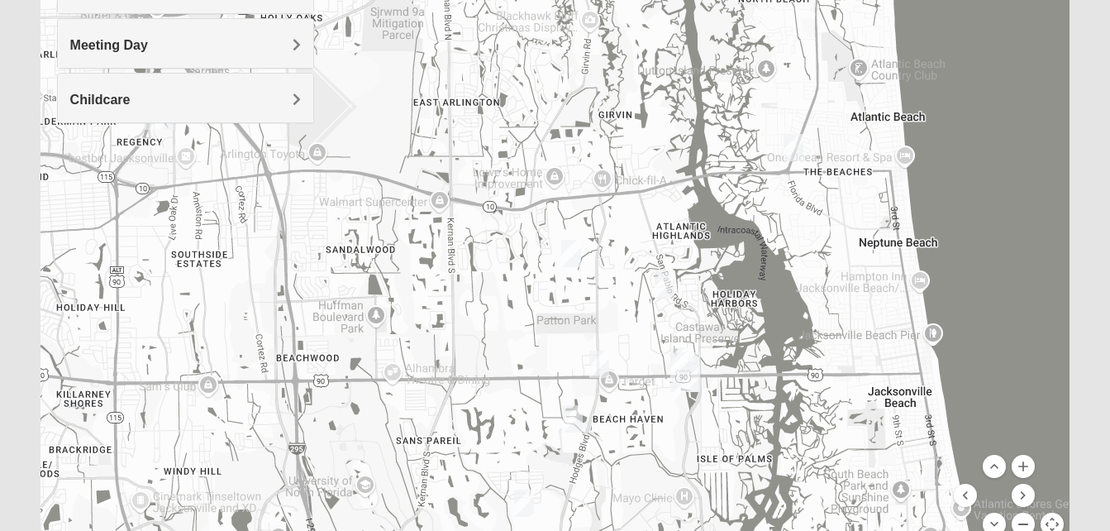
click at [1027, 521] on button "Zoom out" at bounding box center [1023, 523] width 23 height 23
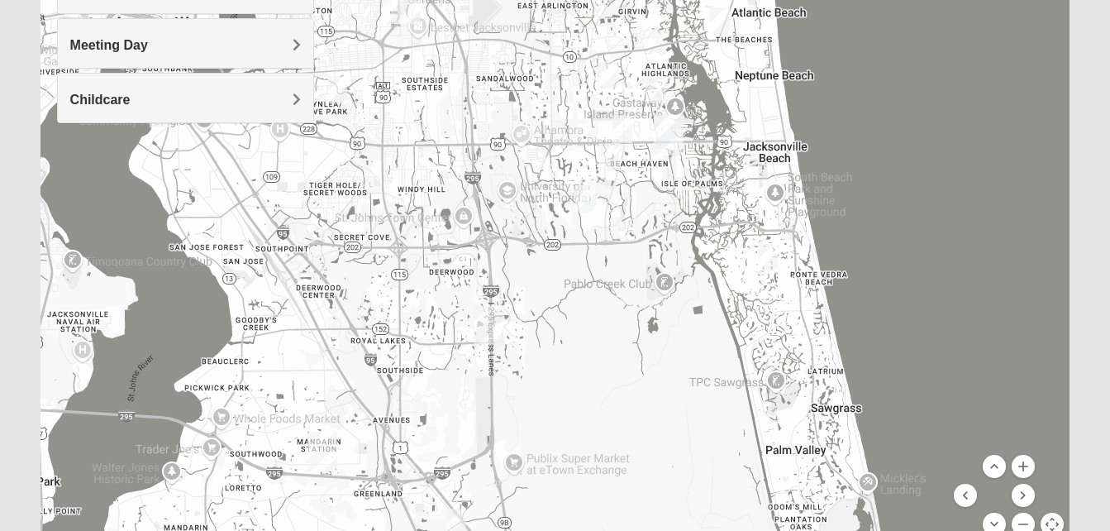
drag, startPoint x: 316, startPoint y: 423, endPoint x: 369, endPoint y: 247, distance: 184.1
click at [369, 247] on div at bounding box center [556, 222] width 1030 height 661
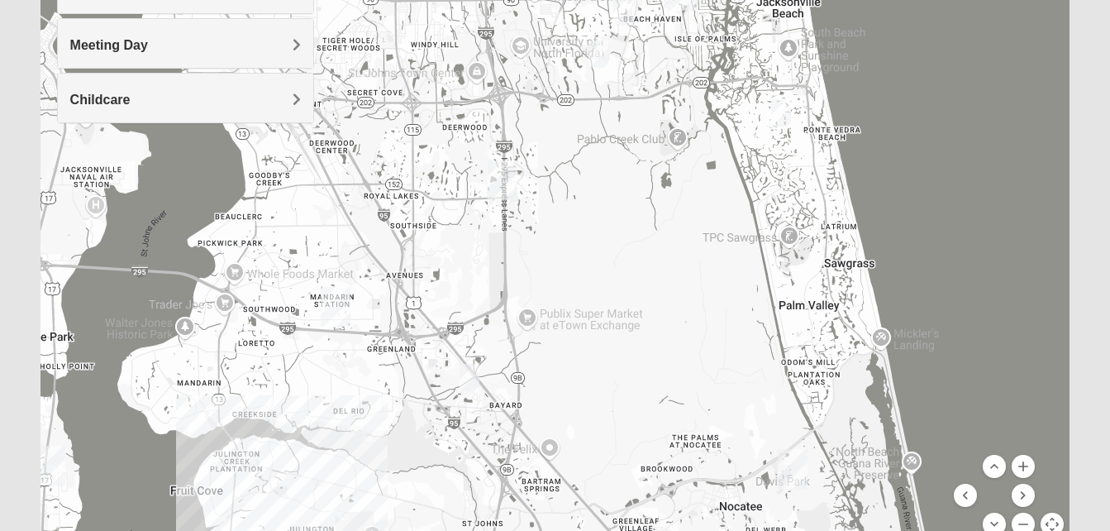
drag, startPoint x: 374, startPoint y: 370, endPoint x: 410, endPoint y: 185, distance: 188.7
click at [410, 185] on div at bounding box center [556, 222] width 1030 height 661
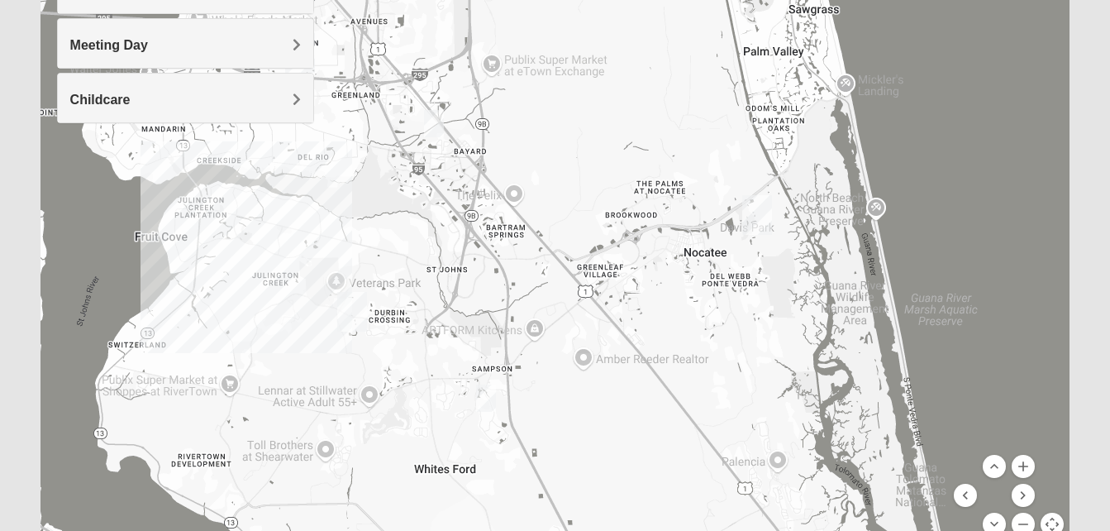
drag, startPoint x: 402, startPoint y: 489, endPoint x: 393, endPoint y: 240, distance: 249.8
click at [393, 240] on div at bounding box center [556, 222] width 1030 height 661
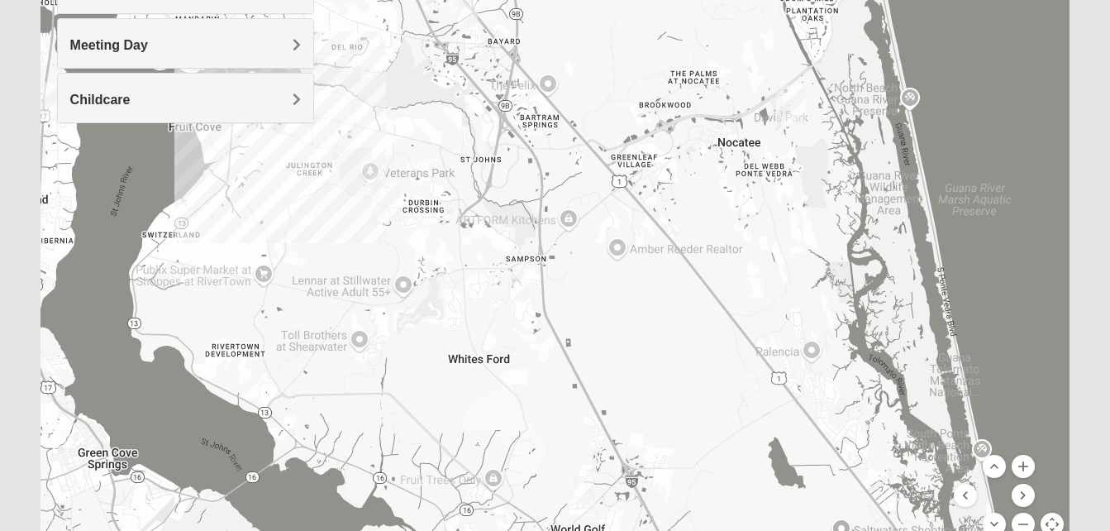
drag, startPoint x: 458, startPoint y: 446, endPoint x: 512, endPoint y: 322, distance: 136.2
click at [512, 322] on div at bounding box center [556, 222] width 1030 height 661
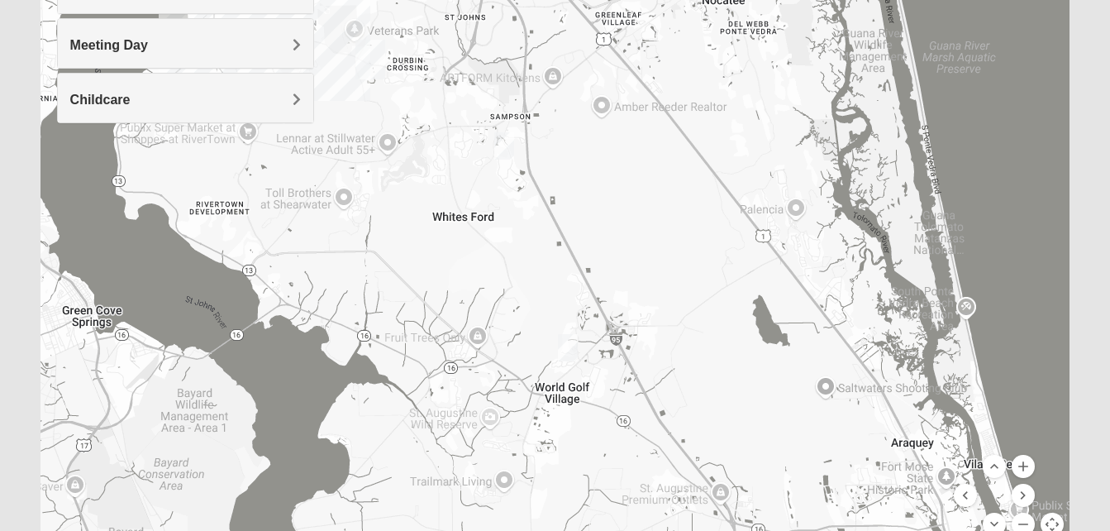
drag, startPoint x: 758, startPoint y: 459, endPoint x: 754, endPoint y: 313, distance: 145.5
click at [754, 313] on div at bounding box center [556, 222] width 1030 height 661
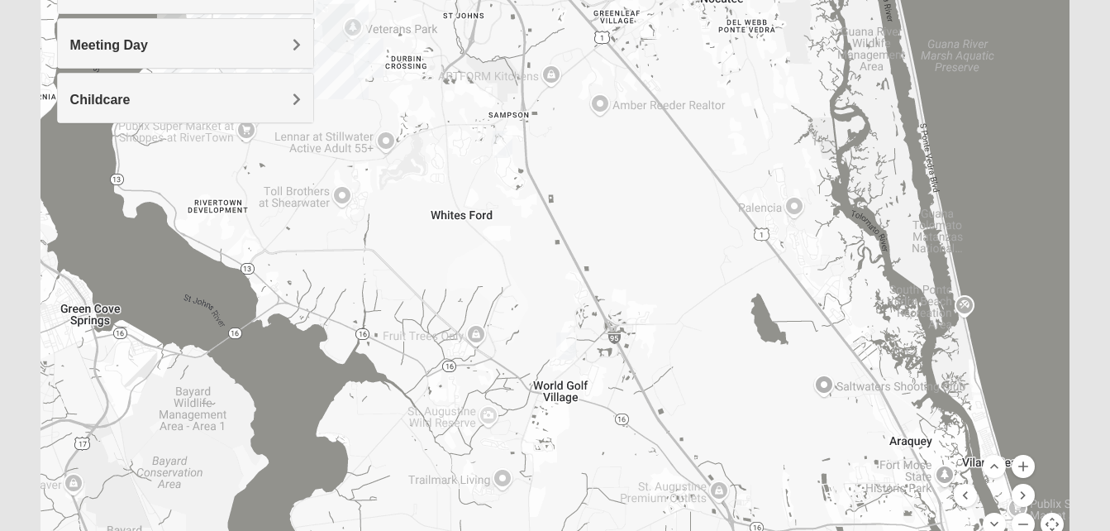
click at [568, 347] on img "1825 Mixed Barfield 32092" at bounding box center [566, 345] width 20 height 27
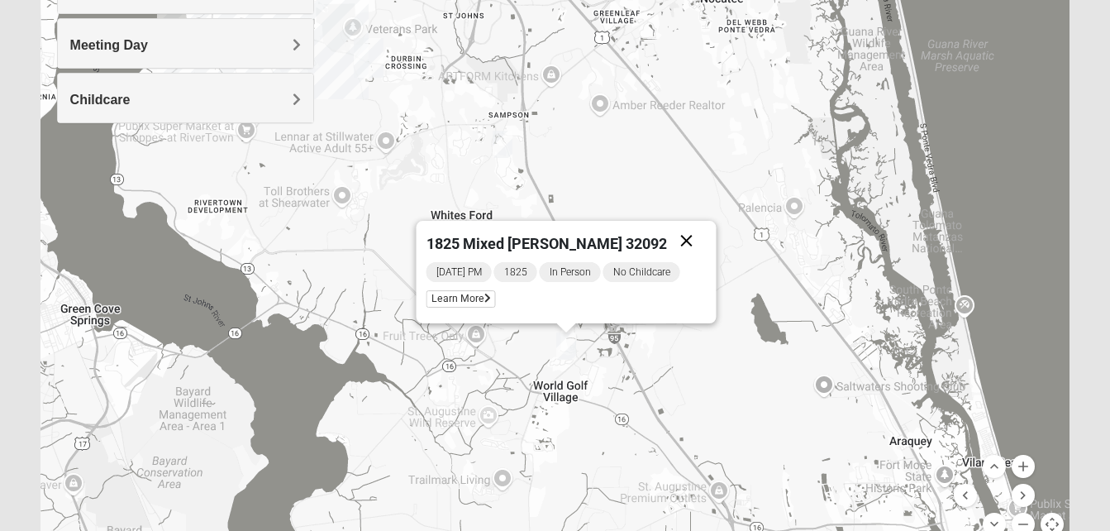
click at [676, 235] on button "Close" at bounding box center [686, 241] width 40 height 40
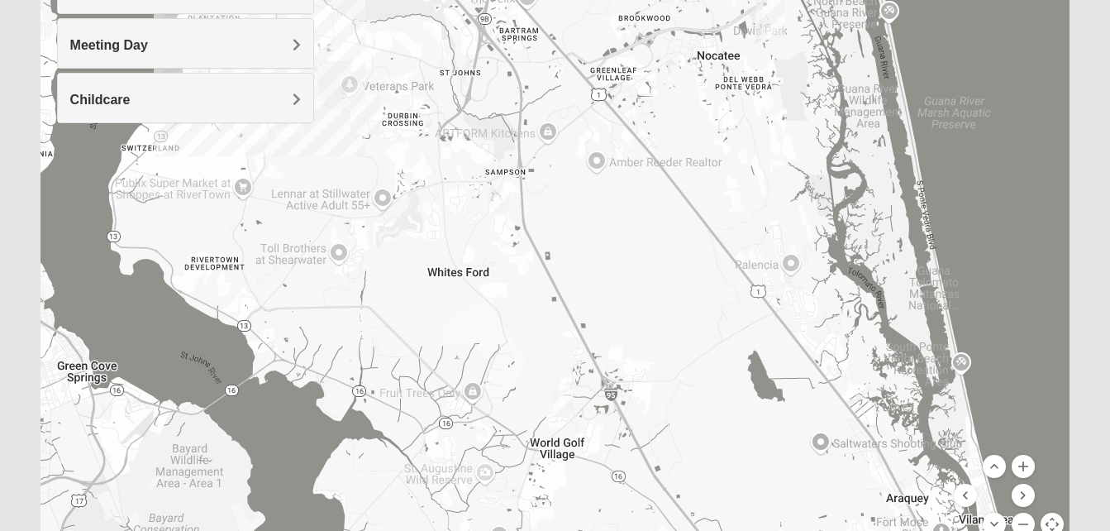
drag, startPoint x: 646, startPoint y: 134, endPoint x: 640, endPoint y: 224, distance: 90.3
click at [640, 224] on div at bounding box center [556, 222] width 1030 height 661
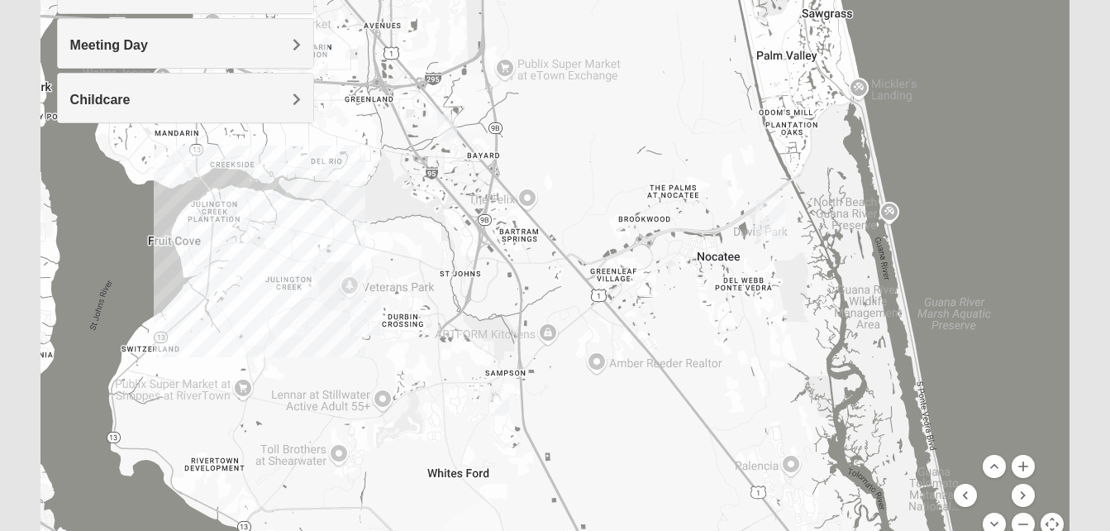
drag, startPoint x: 640, startPoint y: 224, endPoint x: 652, endPoint y: 306, distance: 82.8
click at [652, 306] on div at bounding box center [556, 222] width 1030 height 661
click at [449, 124] on img "1825 Mixed Cutshall 32258" at bounding box center [447, 127] width 20 height 27
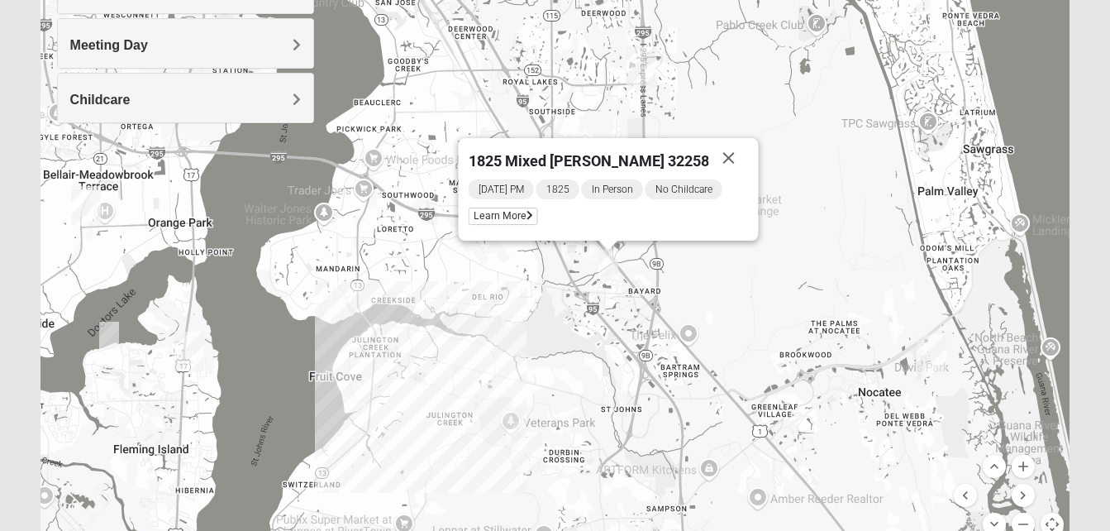
drag, startPoint x: 503, startPoint y: 194, endPoint x: 674, endPoint y: 335, distance: 222.0
click at [674, 335] on div "1825 Mixed [PERSON_NAME] 32258 [DATE] PM 1825 In Person No Childcare Learn More" at bounding box center [556, 222] width 1030 height 661
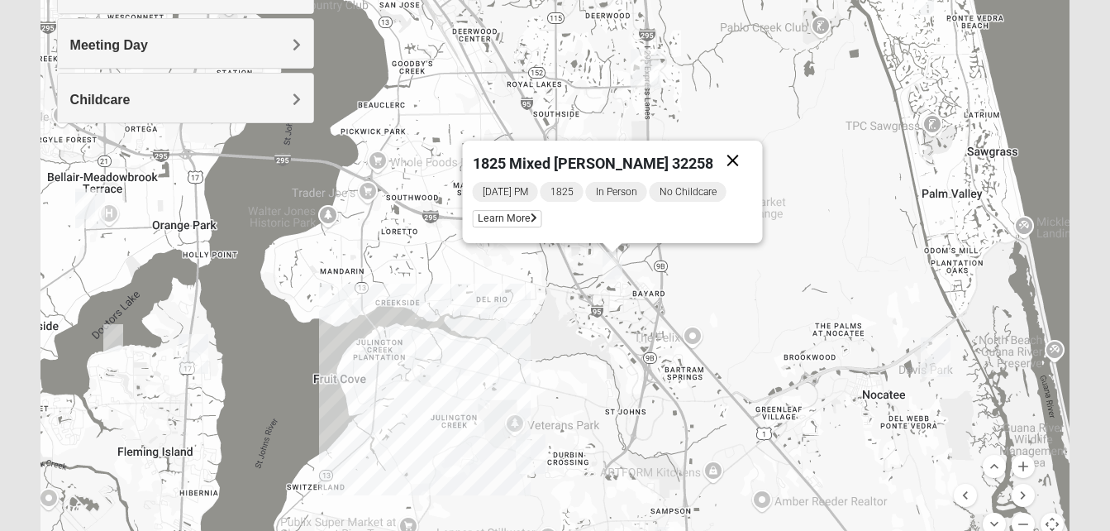
click at [717, 159] on button "Close" at bounding box center [732, 161] width 40 height 40
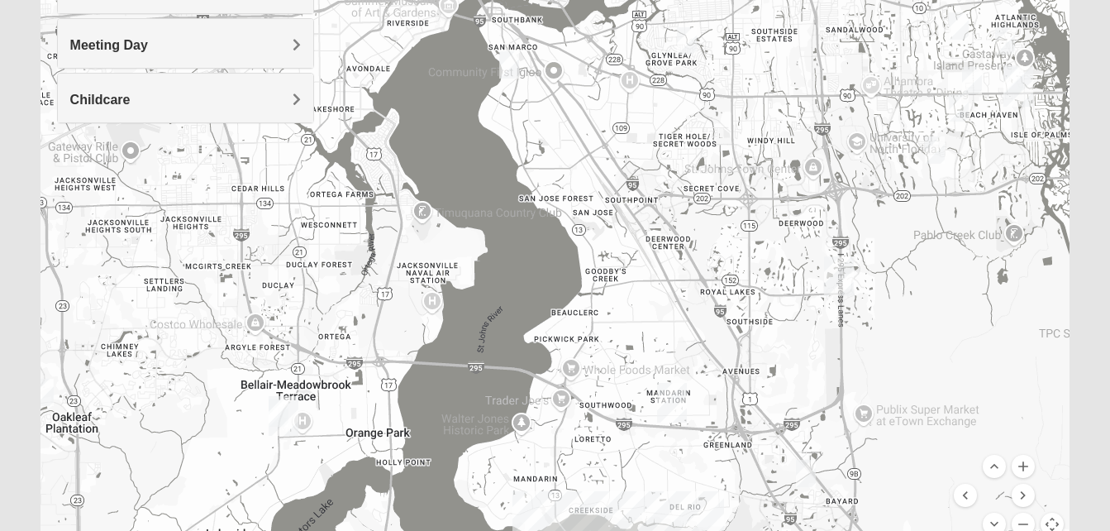
drag, startPoint x: 594, startPoint y: 207, endPoint x: 788, endPoint y: 417, distance: 285.5
click at [788, 417] on div at bounding box center [556, 222] width 1030 height 661
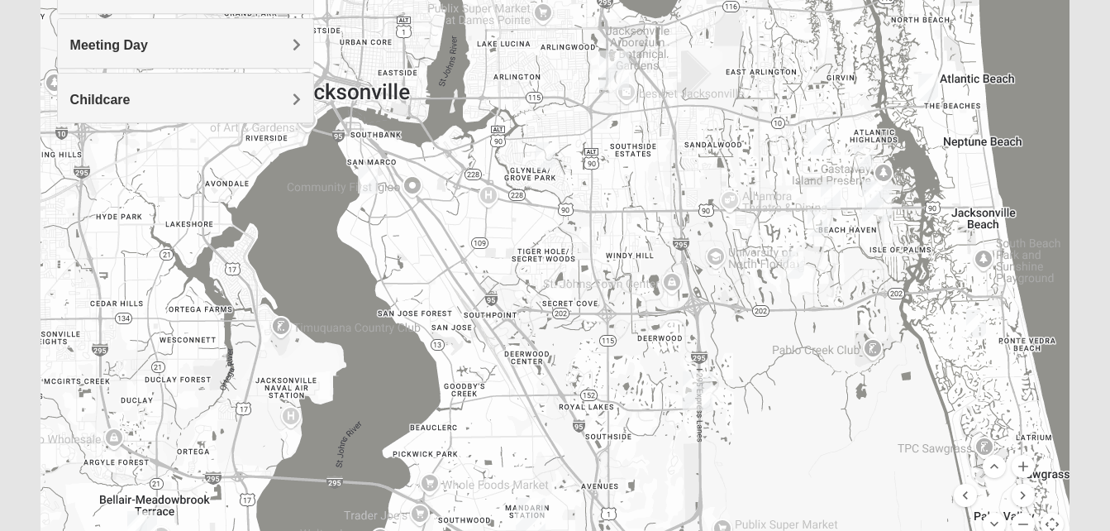
drag, startPoint x: 902, startPoint y: 275, endPoint x: 762, endPoint y: 391, distance: 181.4
click at [762, 391] on div at bounding box center [556, 222] width 1030 height 661
click at [792, 256] on img "1825 Womens Brunetti 32224" at bounding box center [794, 263] width 20 height 27
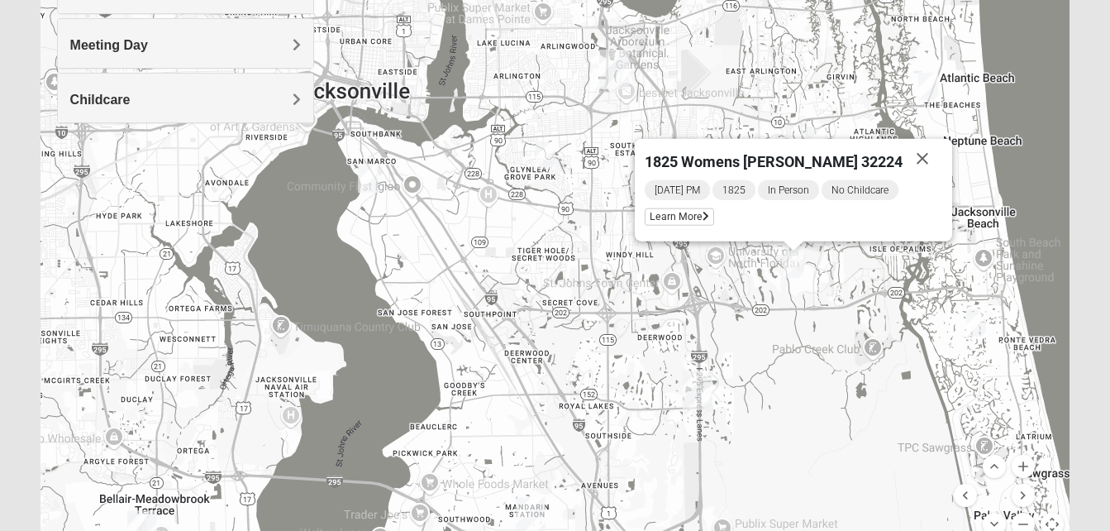
click at [980, 320] on img "1825 Mixed Gatewood/Morales 32082" at bounding box center [976, 322] width 20 height 27
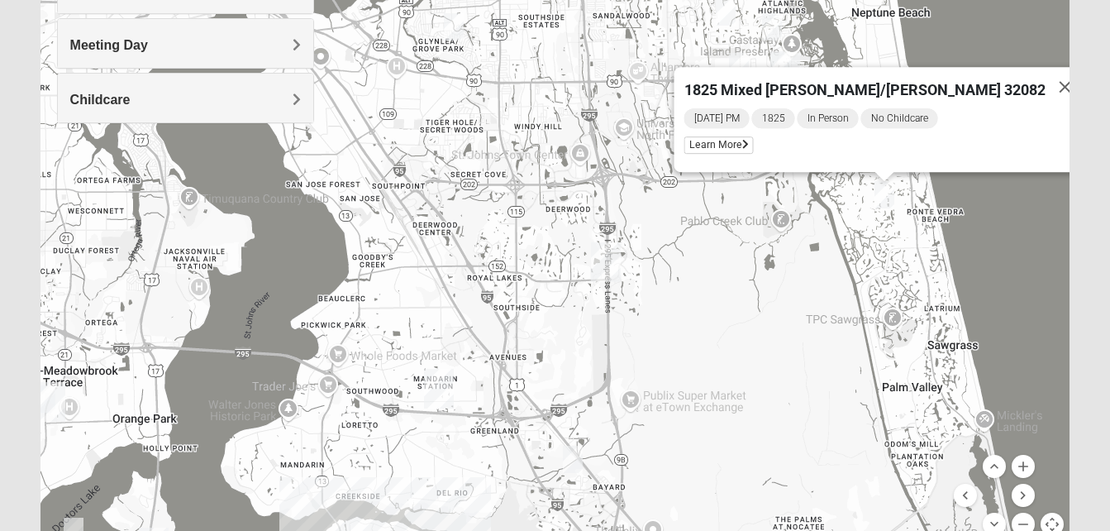
drag, startPoint x: 777, startPoint y: 422, endPoint x: 801, endPoint y: 283, distance: 141.7
click at [801, 283] on div "1825 Mixed [PERSON_NAME]/[PERSON_NAME] 32082 [DATE] PM 1825 In Person No Childc…" at bounding box center [556, 222] width 1030 height 661
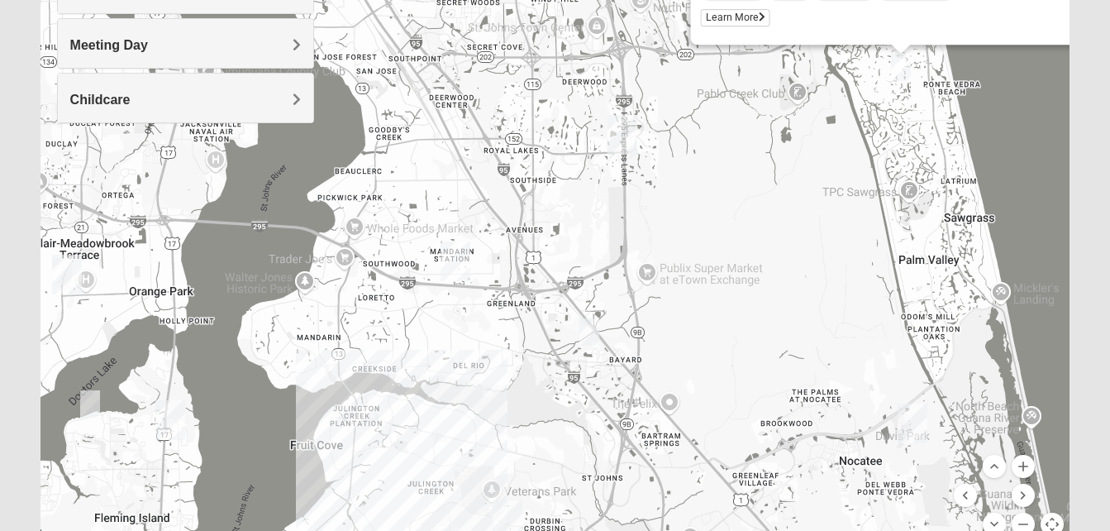
drag, startPoint x: 769, startPoint y: 345, endPoint x: 784, endPoint y: 203, distance: 142.2
click at [784, 203] on div "1825 Mixed [PERSON_NAME]/[PERSON_NAME] 32082 [DATE] PM 1825 In Person No Childc…" at bounding box center [556, 222] width 1030 height 661
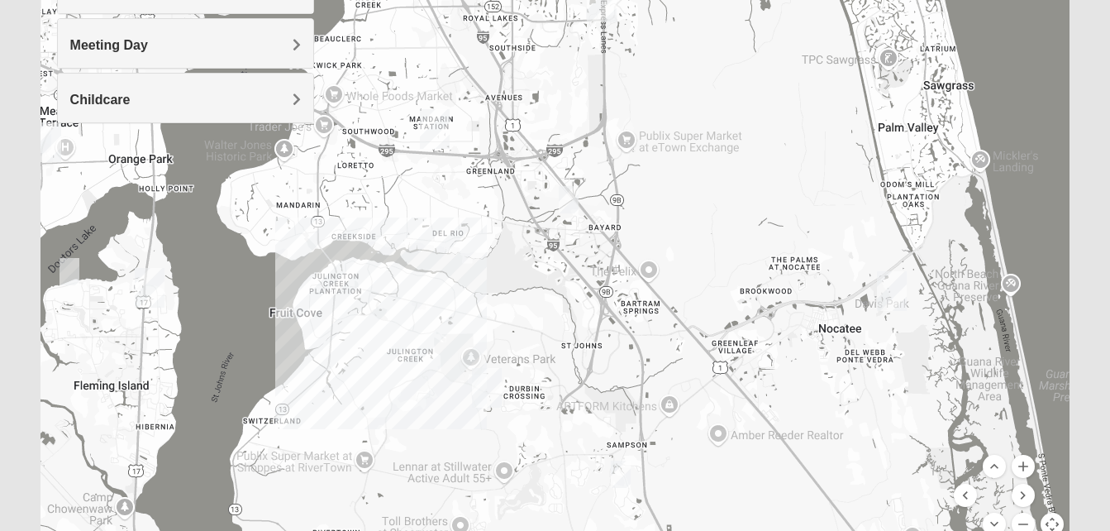
drag, startPoint x: 741, startPoint y: 309, endPoint x: 735, endPoint y: 175, distance: 134.1
click at [735, 175] on div "1825 Mixed [PERSON_NAME]/[PERSON_NAME] 32082 [DATE] PM 1825 In Person No Childc…" at bounding box center [556, 222] width 1030 height 661
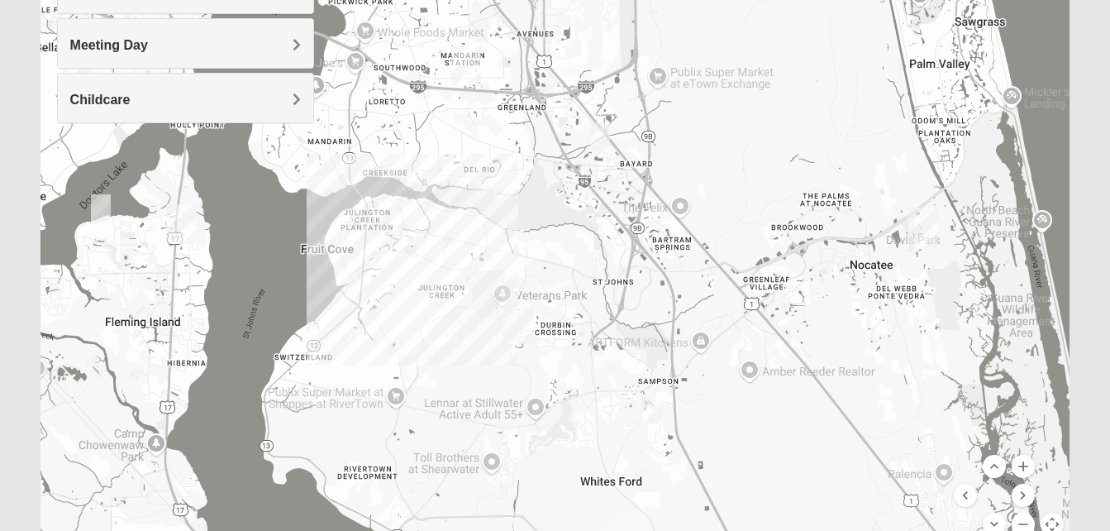
drag, startPoint x: 713, startPoint y: 272, endPoint x: 805, endPoint y: 174, distance: 134.5
click at [805, 174] on div "1825 Mixed [PERSON_NAME]/[PERSON_NAME] 32082 [DATE] PM 1825 In Person No Childc…" at bounding box center [556, 222] width 1030 height 661
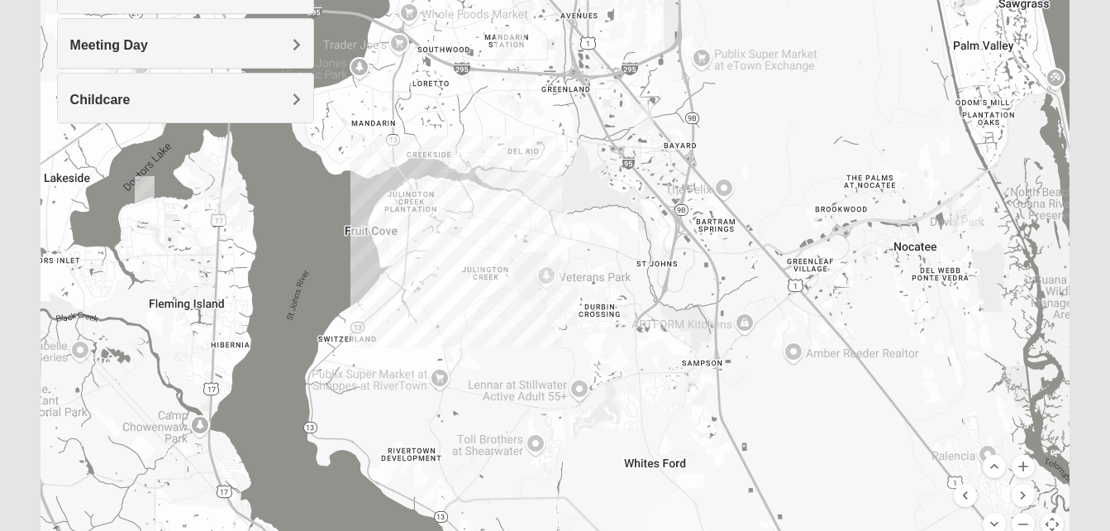
click at [647, 114] on img "1825 Mixed Cutshall 32258" at bounding box center [644, 117] width 20 height 27
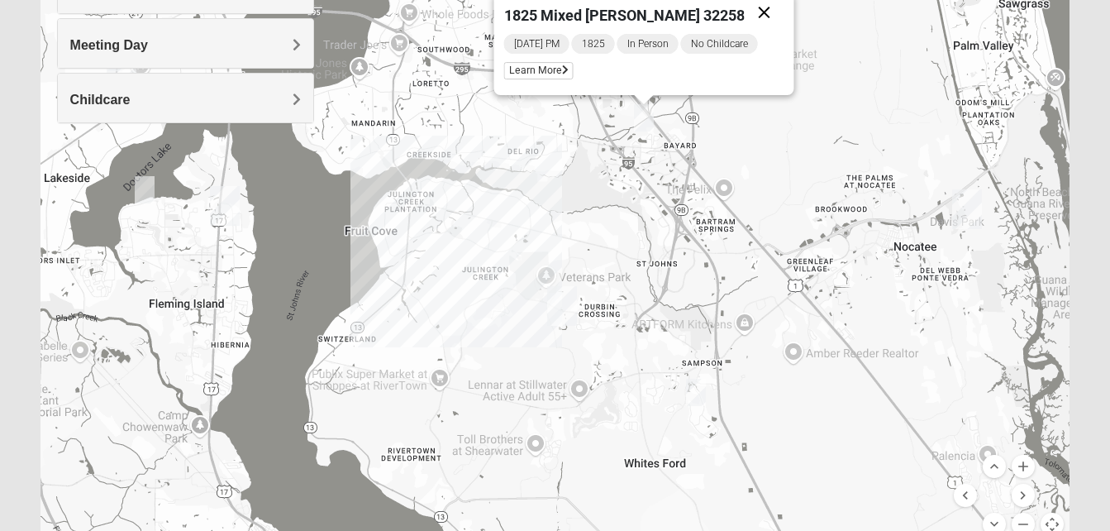
click at [751, 3] on button "Close" at bounding box center [764, 13] width 40 height 40
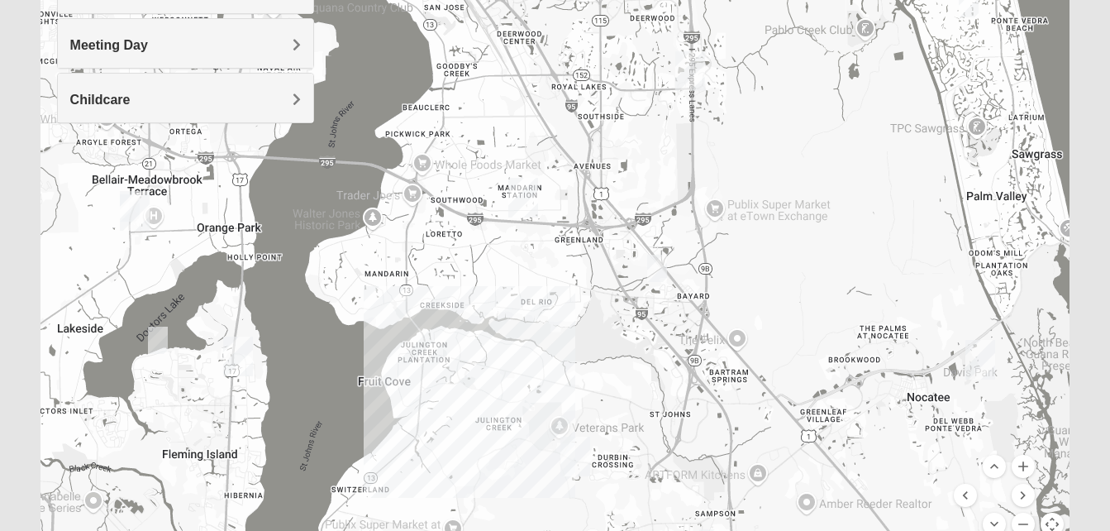
drag, startPoint x: 597, startPoint y: 189, endPoint x: 670, endPoint y: 482, distance: 301.5
click at [670, 482] on div at bounding box center [556, 222] width 1030 height 661
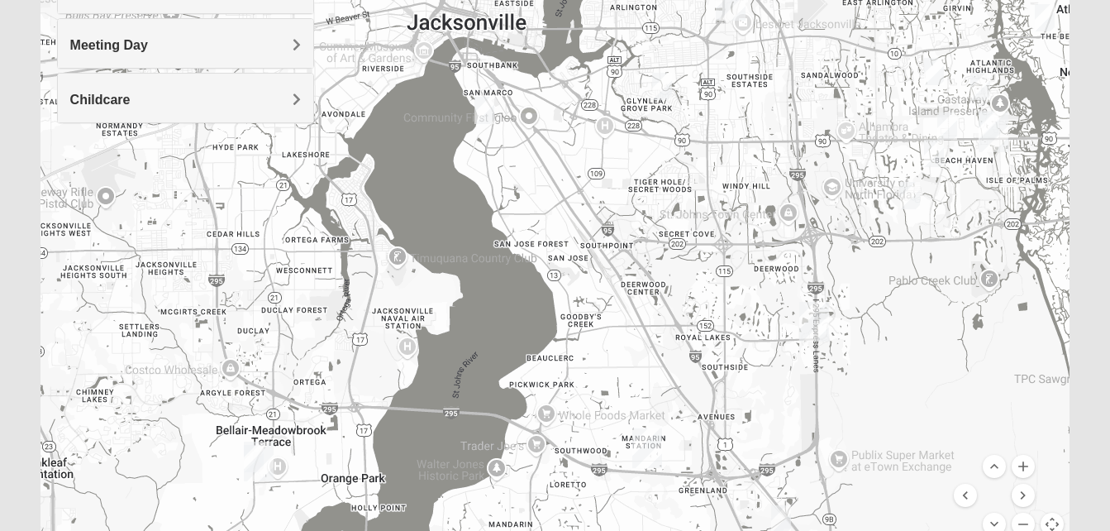
scroll to position [0, 0]
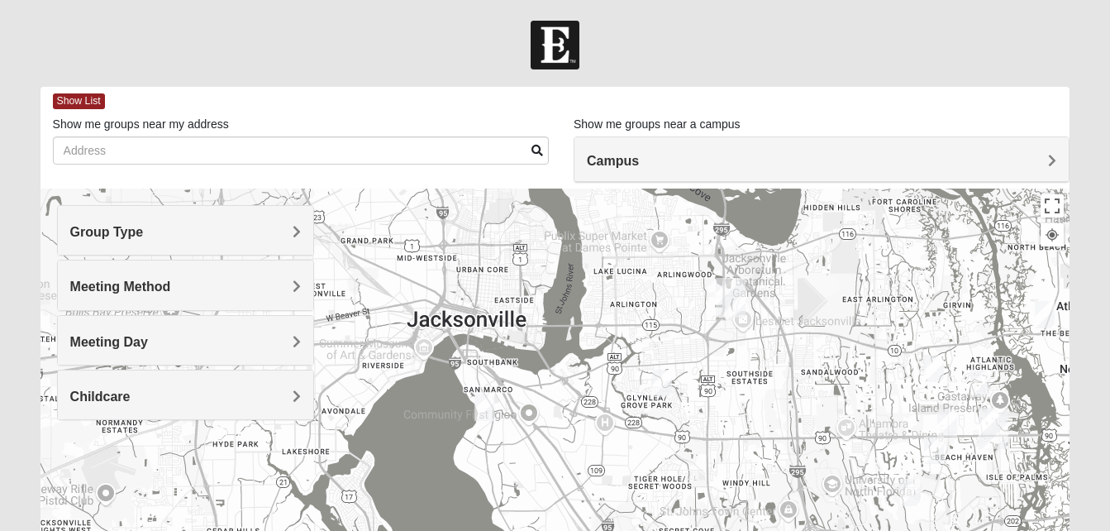
click at [302, 286] on div "Meeting Method" at bounding box center [185, 284] width 255 height 49
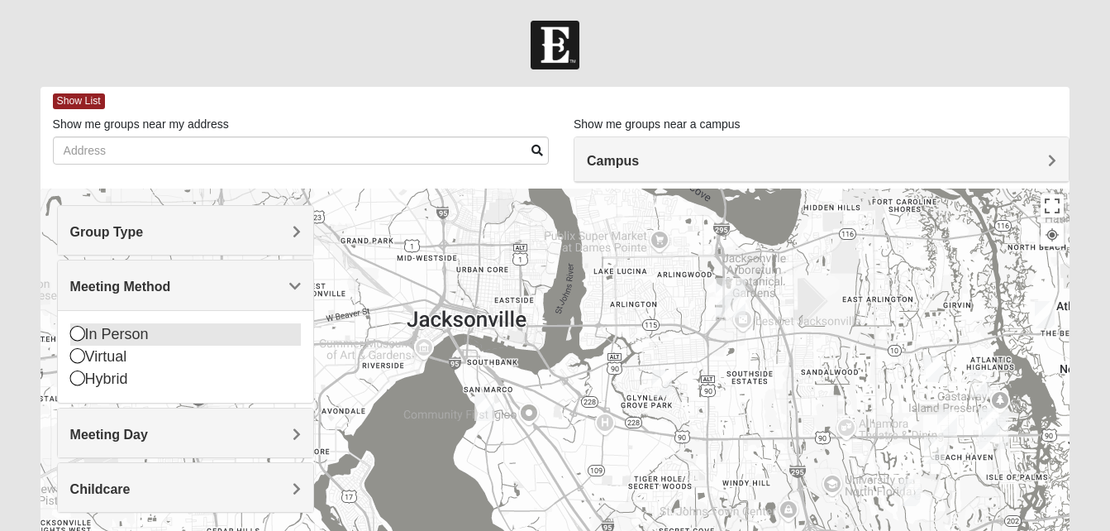
click at [78, 335] on icon at bounding box center [77, 333] width 15 height 15
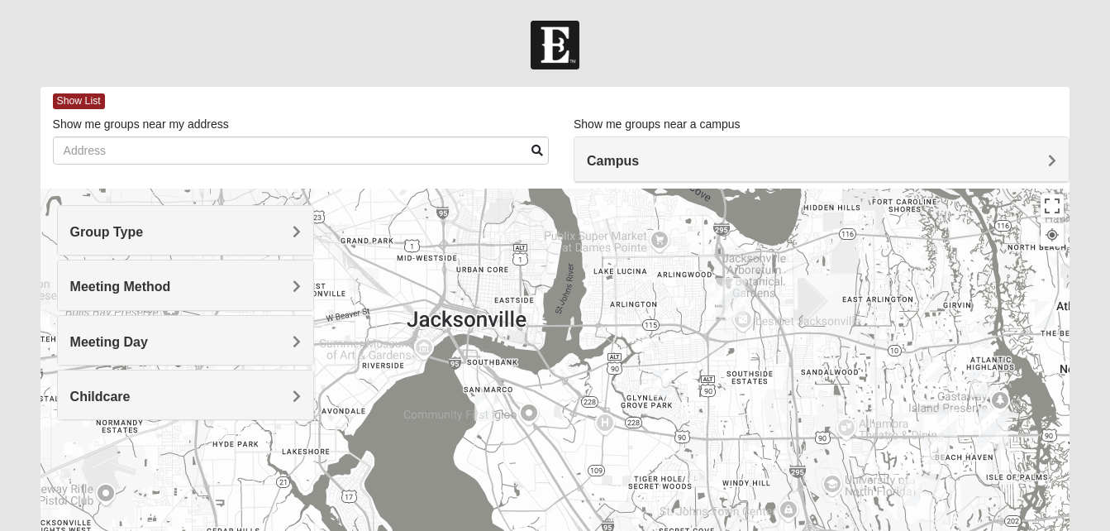
click at [148, 335] on span "Meeting Day" at bounding box center [109, 342] width 78 height 14
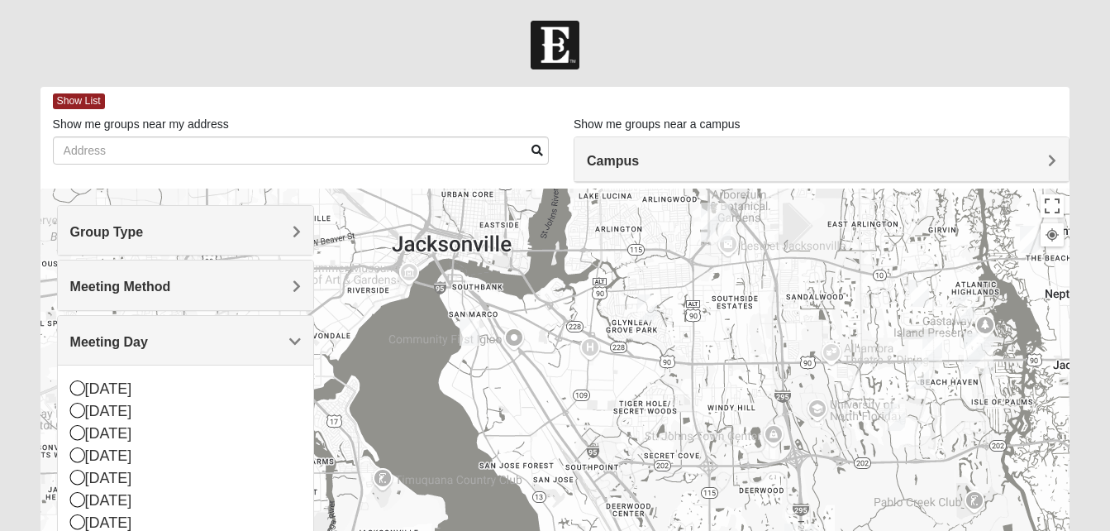
drag, startPoint x: 403, startPoint y: 341, endPoint x: 387, endPoint y: 249, distance: 94.0
click at [387, 249] on div at bounding box center [556, 518] width 1030 height 661
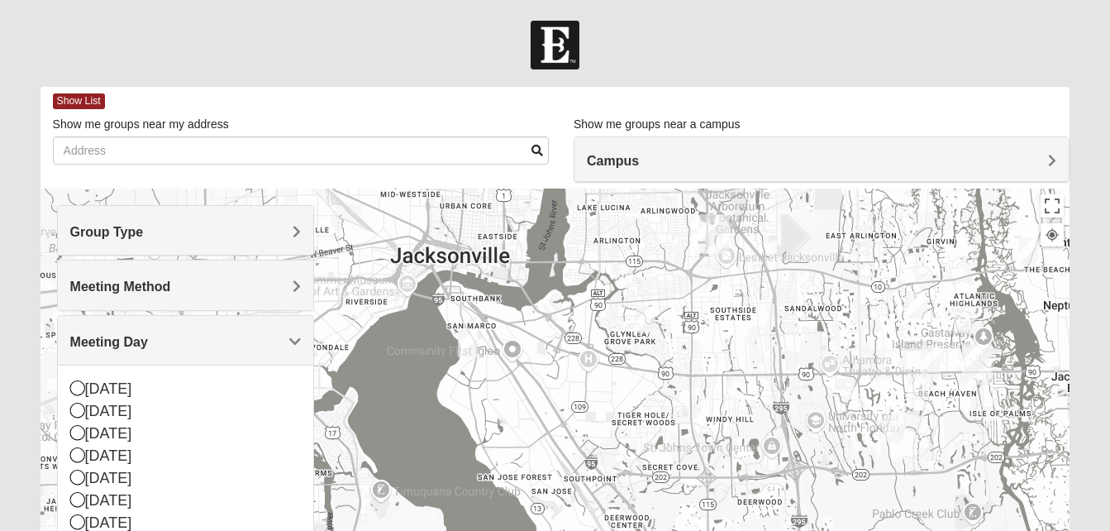
click at [148, 348] on span "Meeting Day" at bounding box center [109, 342] width 78 height 14
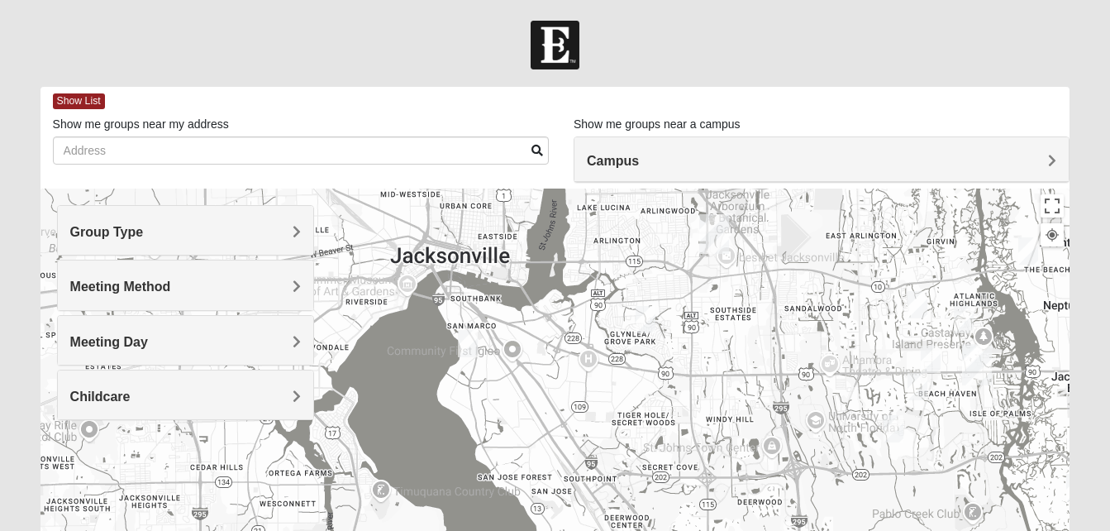
click at [144, 227] on span "Group Type" at bounding box center [107, 232] width 74 height 14
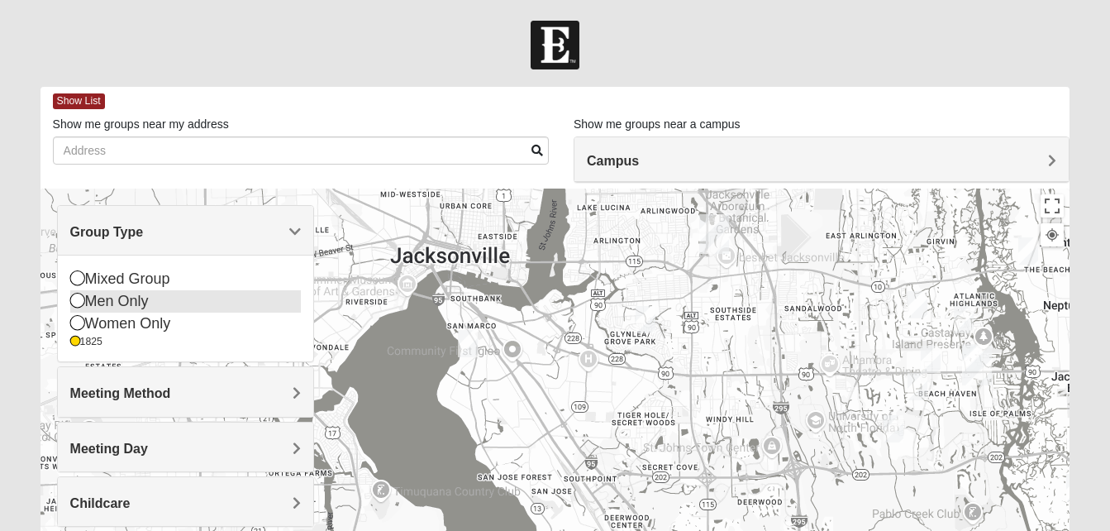
click at [136, 303] on div "Men Only" at bounding box center [185, 301] width 231 height 22
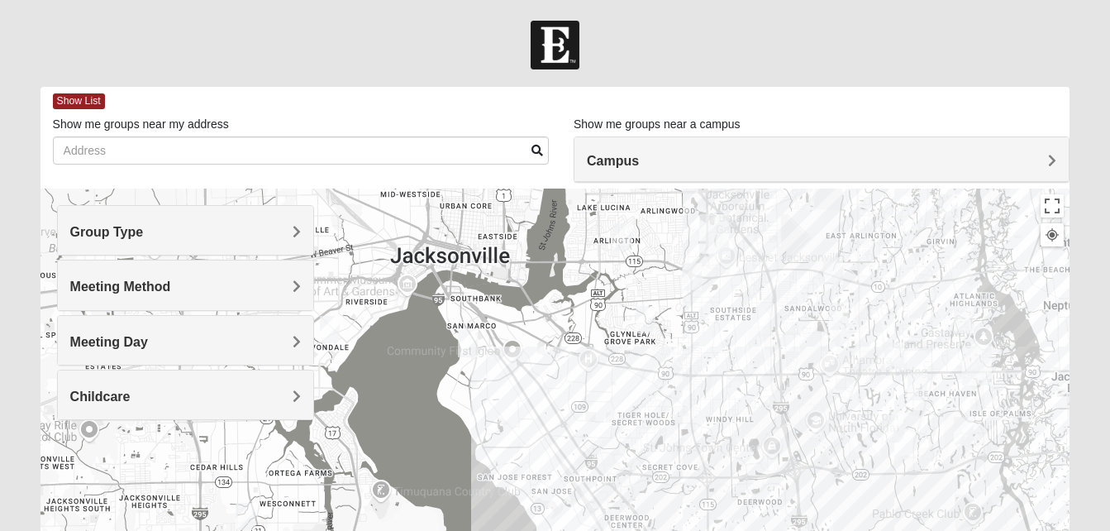
click at [260, 226] on h4 "Group Type" at bounding box center [185, 232] width 231 height 16
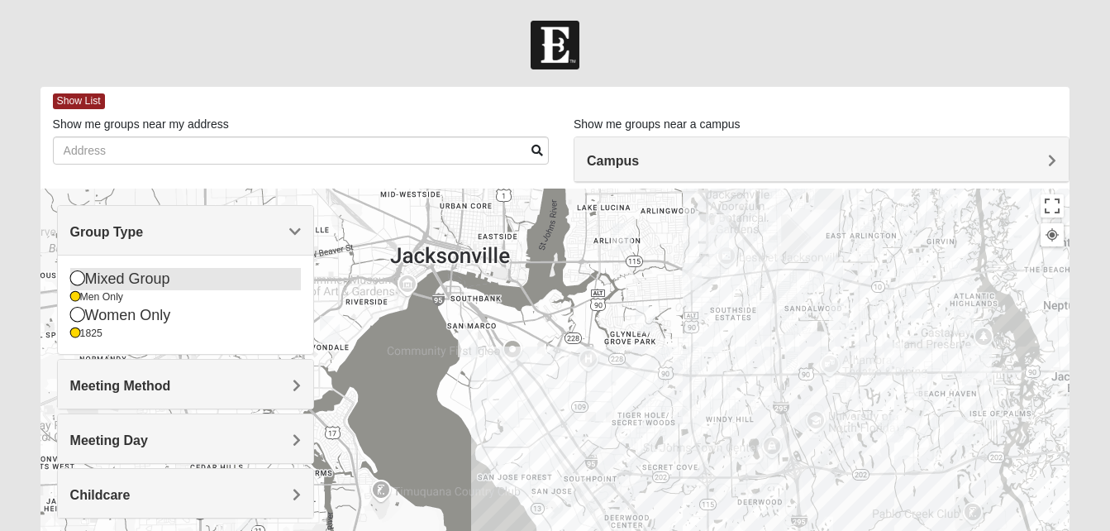
click at [151, 276] on div "Mixed Group" at bounding box center [185, 279] width 231 height 22
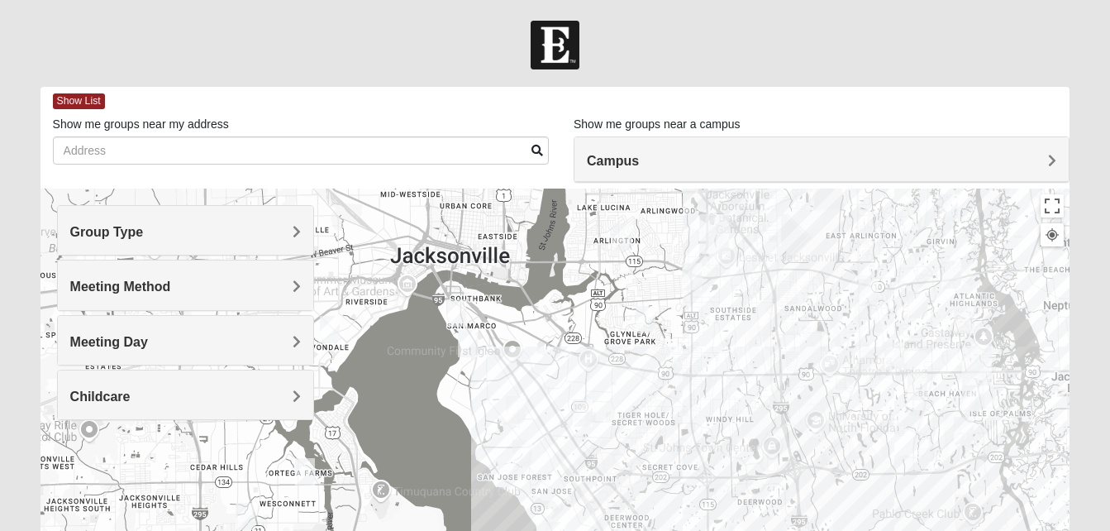
click at [269, 228] on h4 "Group Type" at bounding box center [185, 232] width 231 height 16
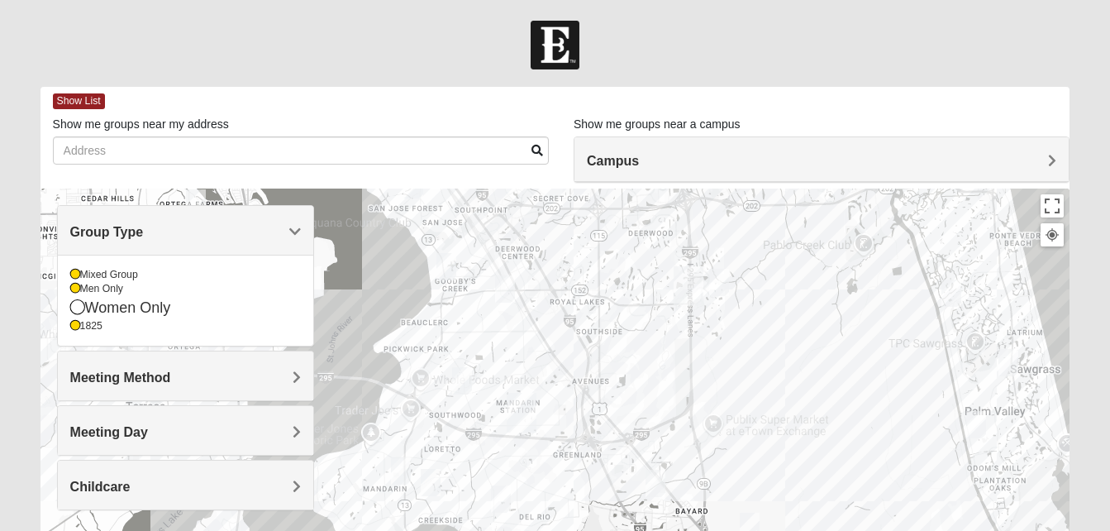
drag, startPoint x: 951, startPoint y: 486, endPoint x: 814, endPoint y: 224, distance: 295.8
click at [814, 224] on div at bounding box center [556, 518] width 1030 height 661
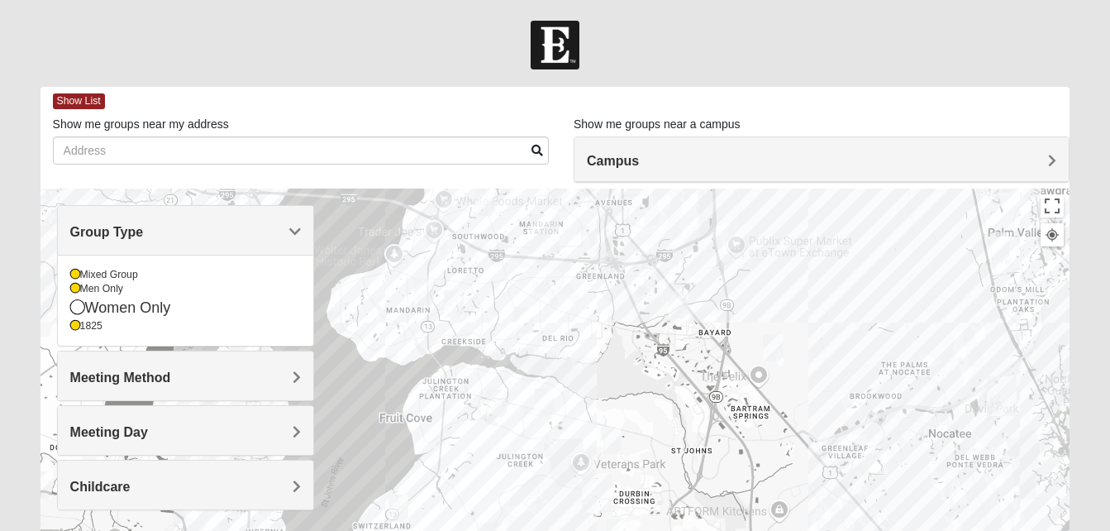
drag, startPoint x: 839, startPoint y: 460, endPoint x: 889, endPoint y: 237, distance: 227.8
click at [889, 237] on div at bounding box center [556, 518] width 1030 height 661
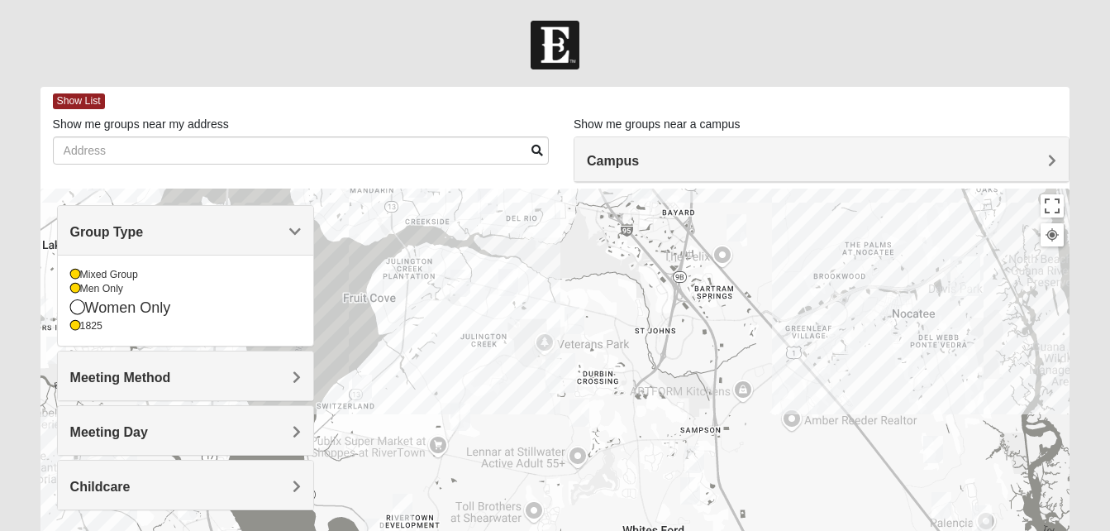
drag, startPoint x: 768, startPoint y: 451, endPoint x: 765, endPoint y: 321, distance: 130.6
click at [765, 321] on div at bounding box center [556, 518] width 1030 height 661
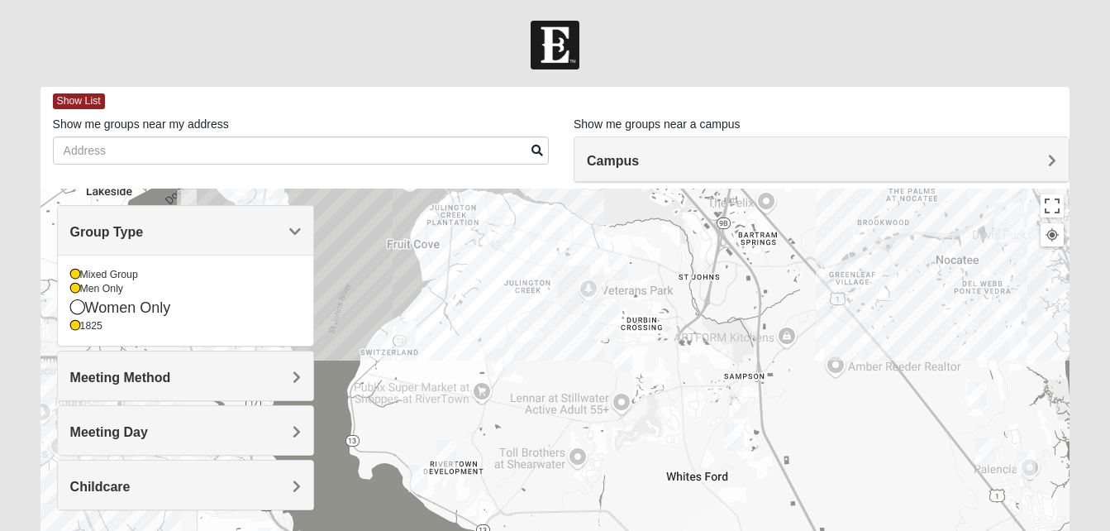
drag, startPoint x: 665, startPoint y: 362, endPoint x: 711, endPoint y: 306, distance: 72.8
click at [711, 306] on div at bounding box center [556, 518] width 1030 height 661
click at [503, 222] on img "Mixed Perez 32259" at bounding box center [504, 228] width 20 height 27
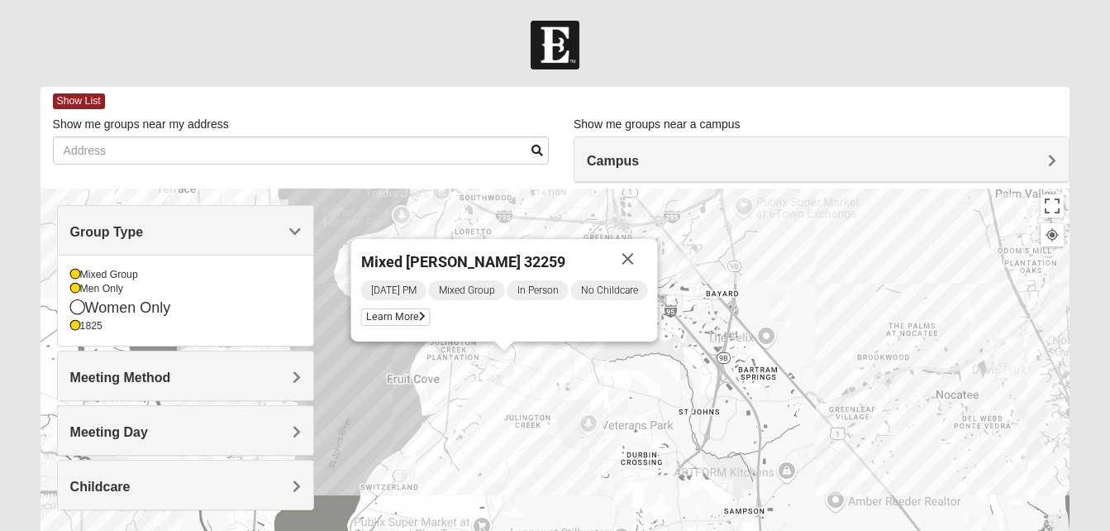
click at [503, 222] on div "Mixed [PERSON_NAME] 32259 [DATE] PM Mixed Group In Person No Childcare Learn Mo…" at bounding box center [556, 518] width 1030 height 661
click at [636, 258] on button "Close" at bounding box center [628, 259] width 40 height 40
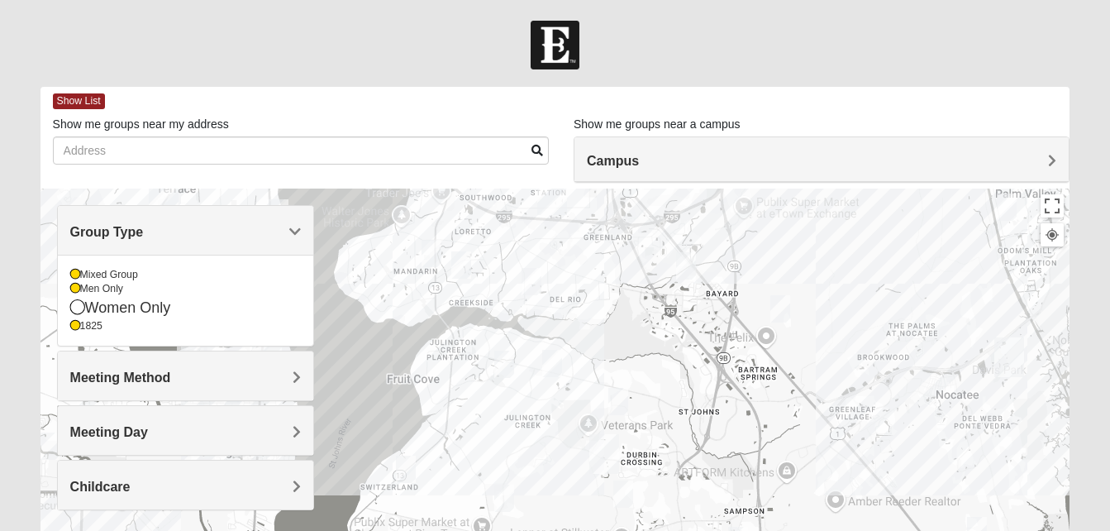
click at [503, 359] on img "Mixed Perez 32259" at bounding box center [504, 363] width 20 height 27
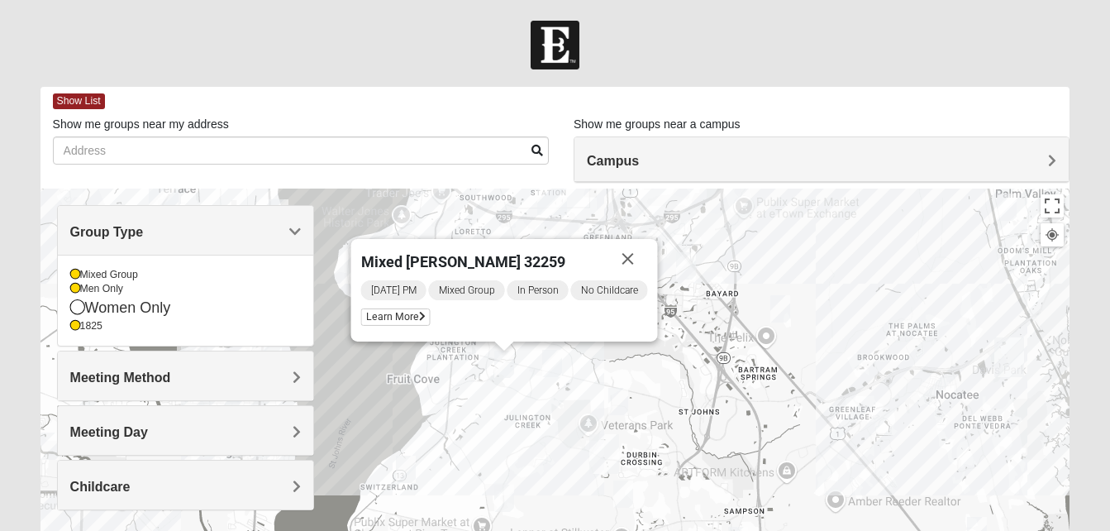
click at [559, 355] on img "Mens Kinnaman/Gerville-Reache 32259" at bounding box center [552, 363] width 20 height 27
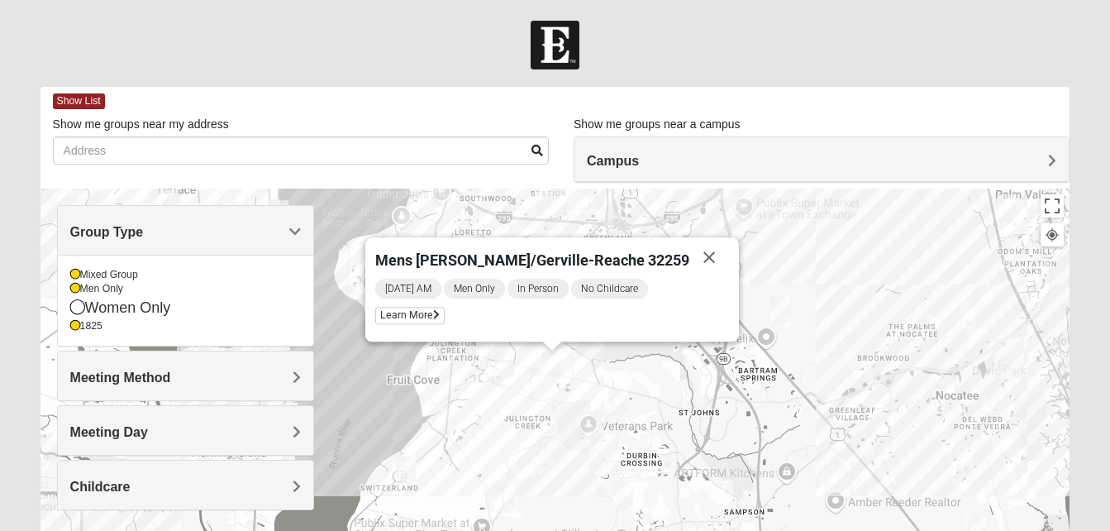
click at [626, 400] on img "Mixed Chung 32259" at bounding box center [618, 401] width 20 height 27
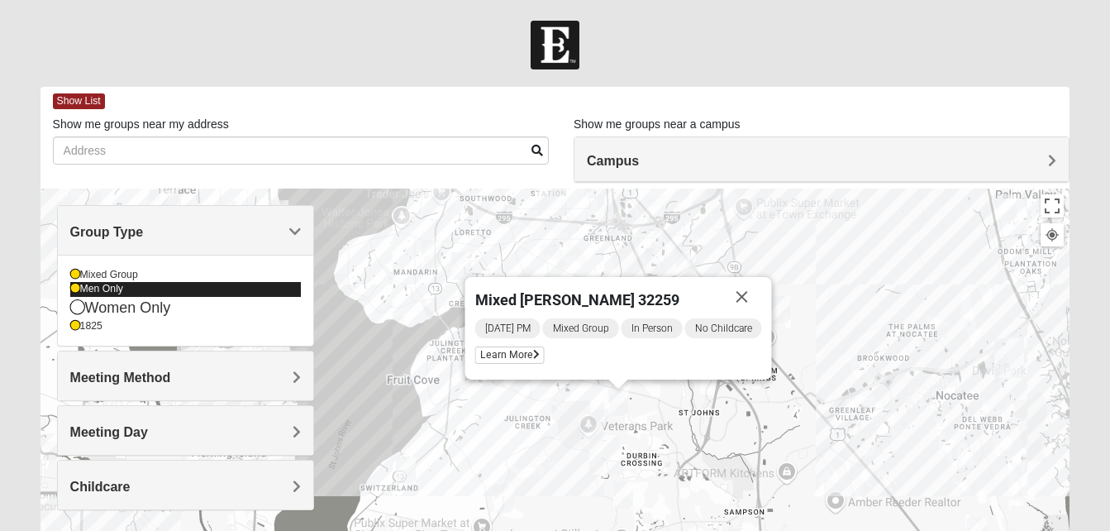
click at [78, 287] on icon at bounding box center [75, 289] width 10 height 10
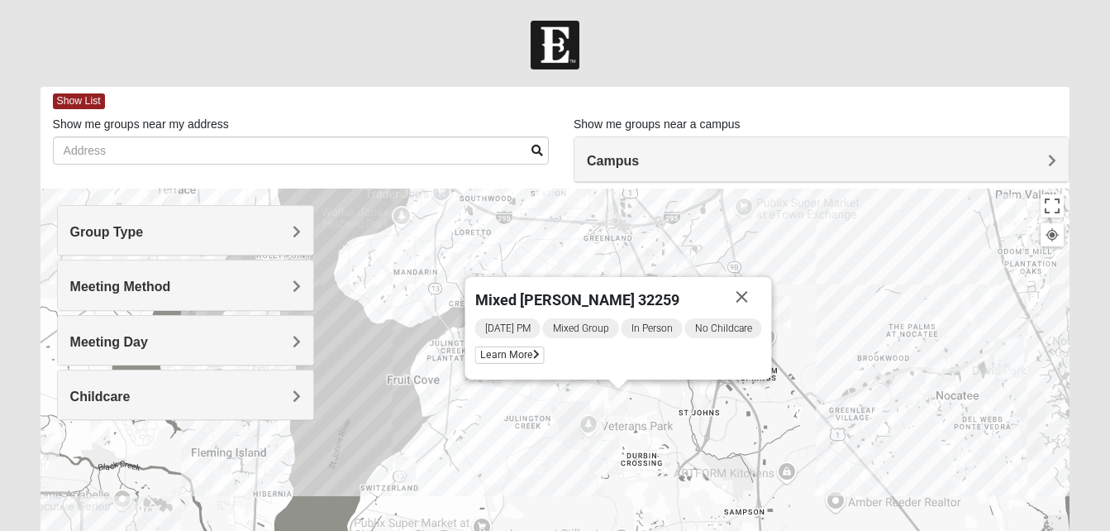
click at [239, 232] on h4 "Group Type" at bounding box center [185, 232] width 231 height 16
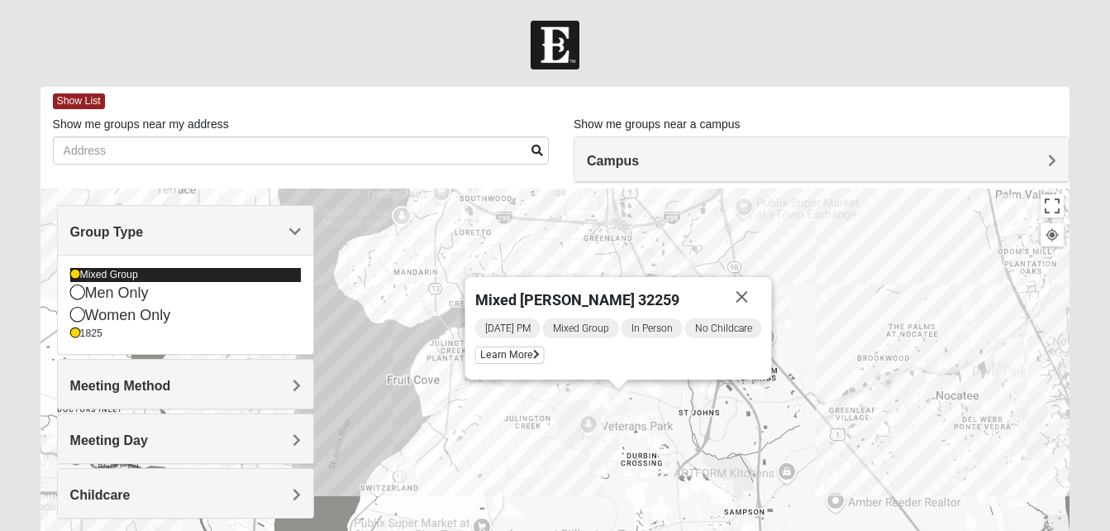
click at [74, 274] on icon at bounding box center [75, 274] width 10 height 10
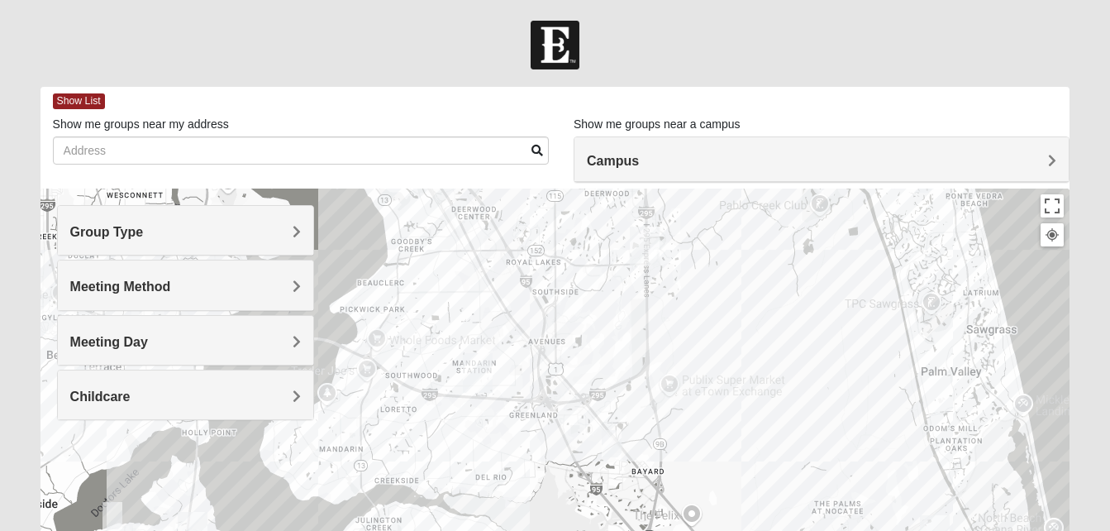
drag, startPoint x: 834, startPoint y: 381, endPoint x: 746, endPoint y: 573, distance: 210.8
click at [746, 530] on html "Log In Find A Group Error Show List Loading Groups" at bounding box center [555, 455] width 1110 height 910
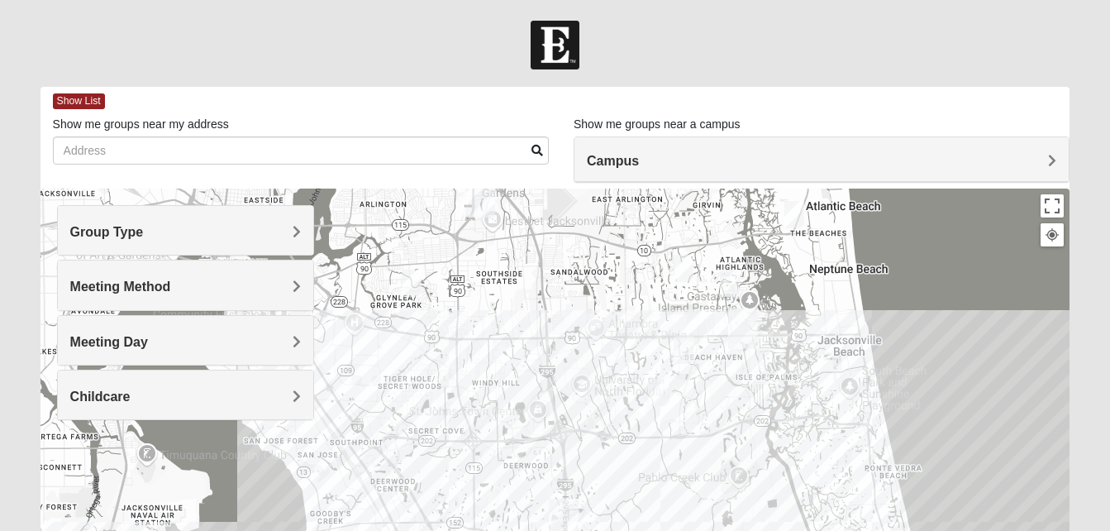
drag, startPoint x: 758, startPoint y: 366, endPoint x: 757, endPoint y: 542, distance: 176.1
click at [757, 530] on html "Log In Find A Group Error Show List Loading Groups" at bounding box center [555, 455] width 1110 height 910
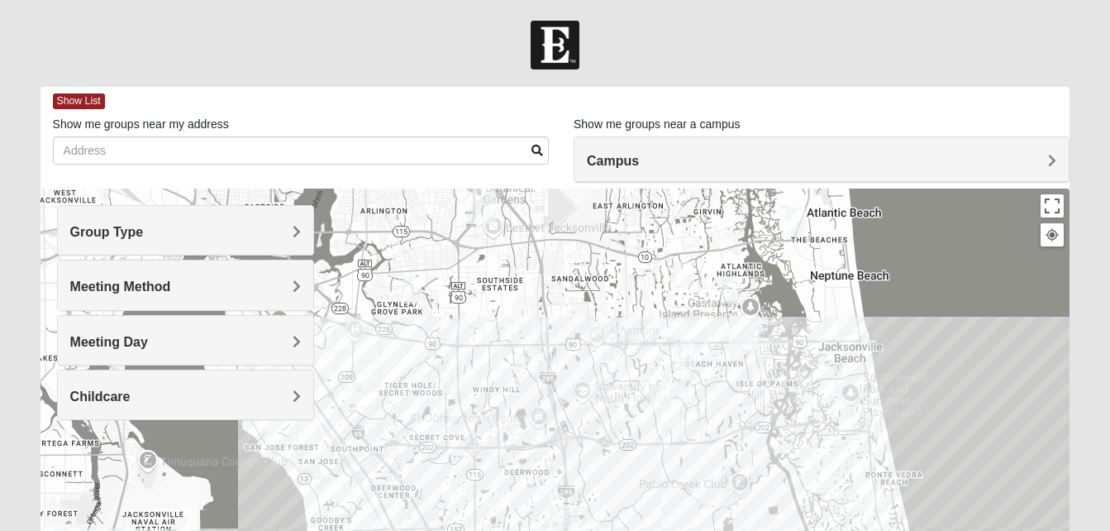
click at [654, 396] on img "1825 Womens Brunetti 32224" at bounding box center [660, 398] width 20 height 27
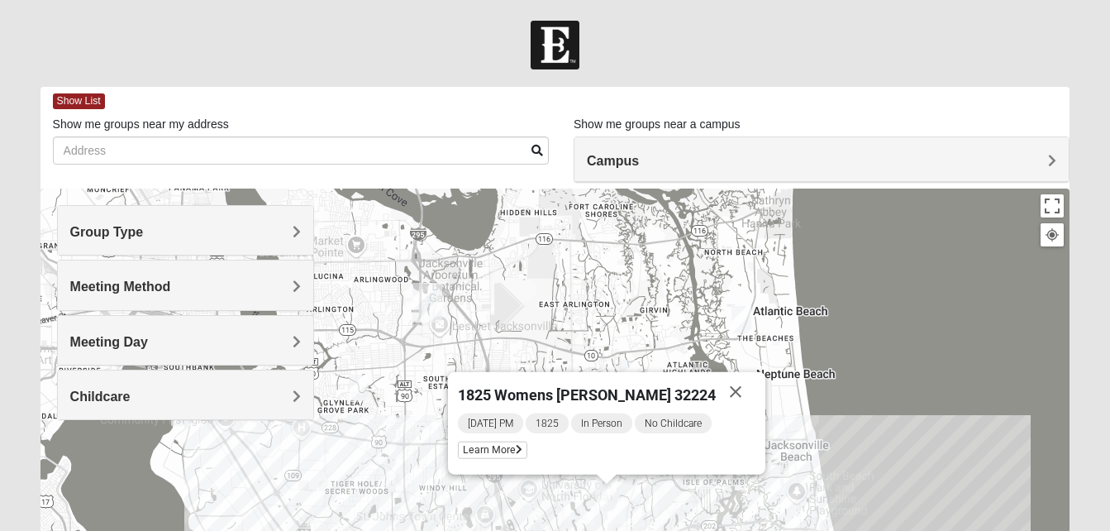
drag, startPoint x: 679, startPoint y: 410, endPoint x: 620, endPoint y: 522, distance: 126.8
click at [620, 522] on div "1825 Womens [PERSON_NAME] 32224 [DATE] PM 1825 In Person No Childcare Learn More" at bounding box center [556, 518] width 1030 height 661
click at [719, 388] on button "Close" at bounding box center [737, 392] width 40 height 40
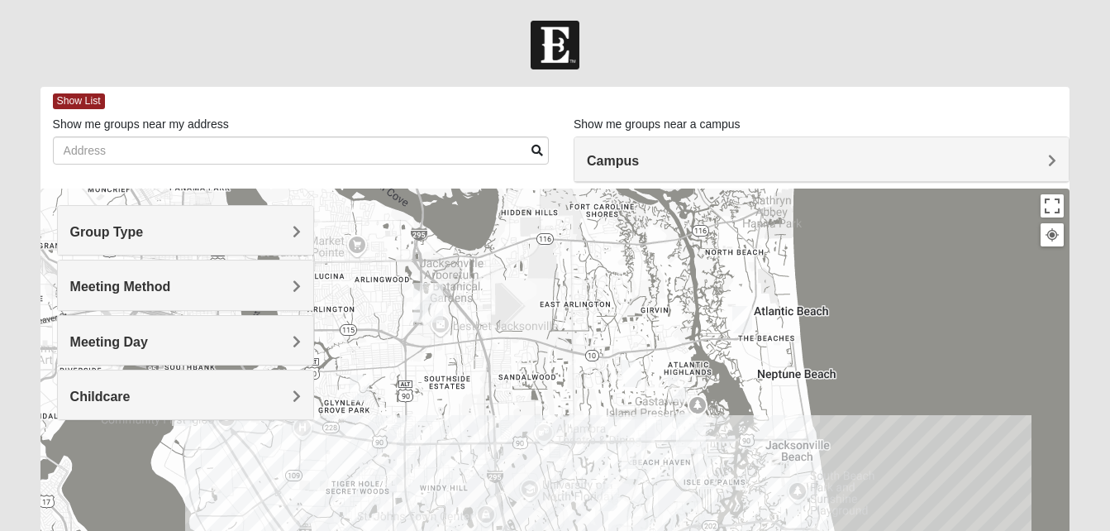
click at [634, 371] on img "1825 Mixed Annis 32246" at bounding box center [632, 373] width 20 height 27
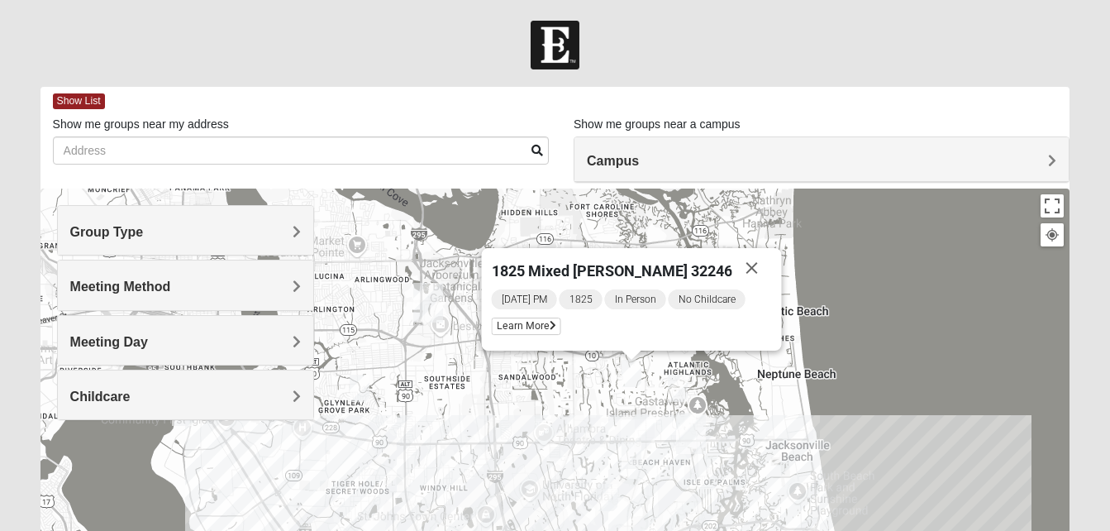
click at [677, 387] on img "1825 Womens Wood 32224" at bounding box center [678, 387] width 20 height 27
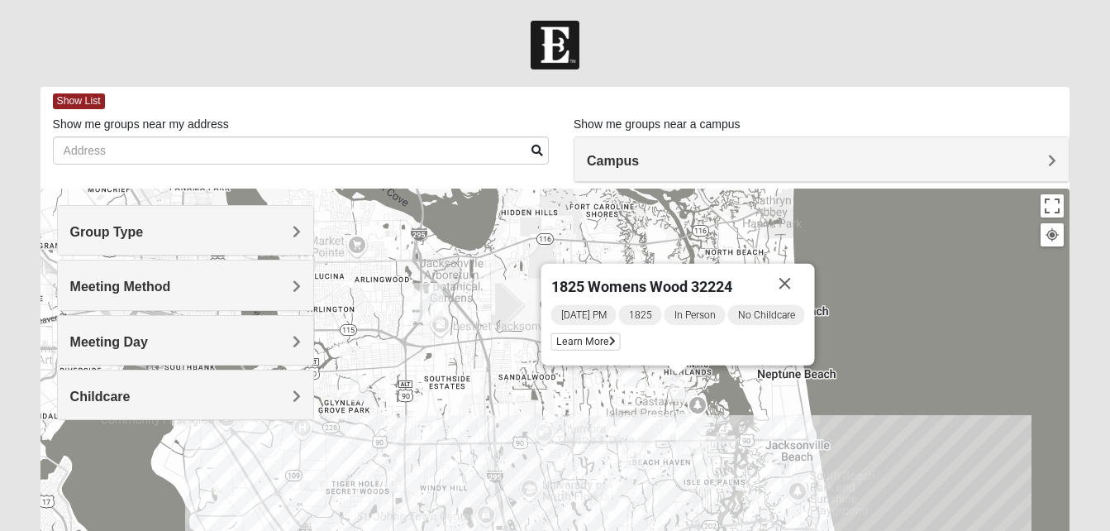
click at [643, 421] on img "1825 Womens Annis/Ferguson 32246" at bounding box center [645, 427] width 20 height 27
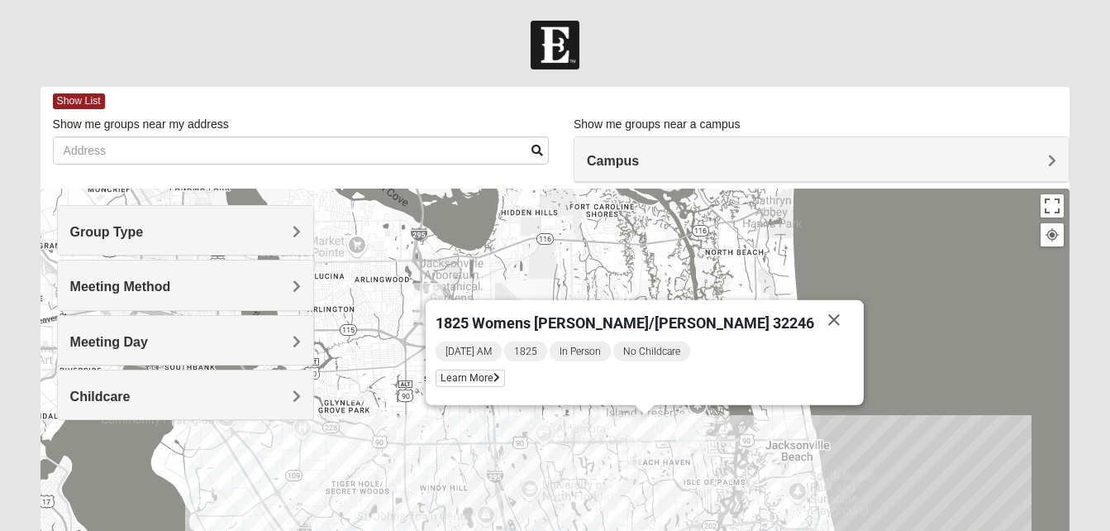
click at [626, 453] on img "1825 Mens Cason 32224" at bounding box center [632, 454] width 20 height 27
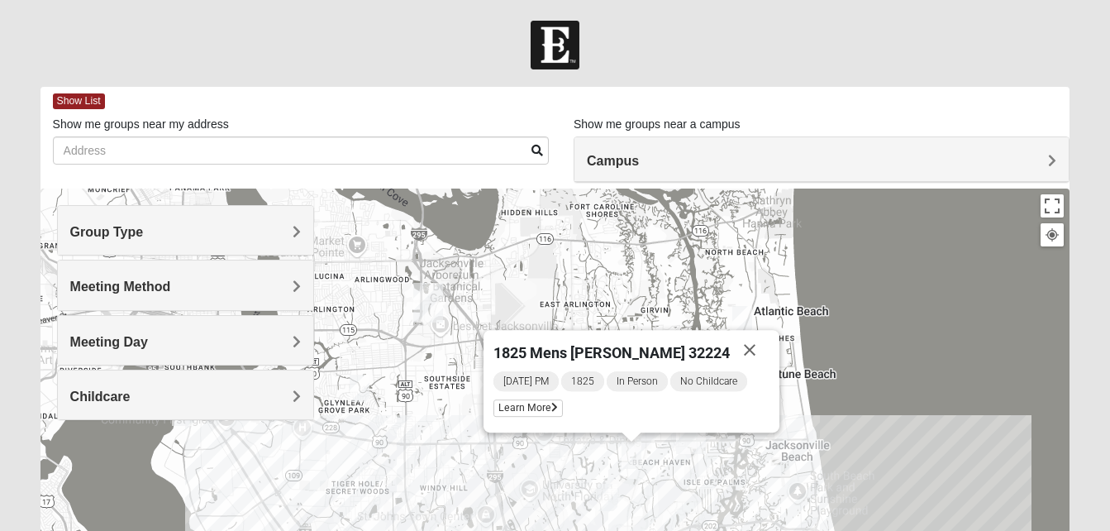
click at [607, 504] on img "1825 Womens Brunetti 32224" at bounding box center [608, 497] width 20 height 27
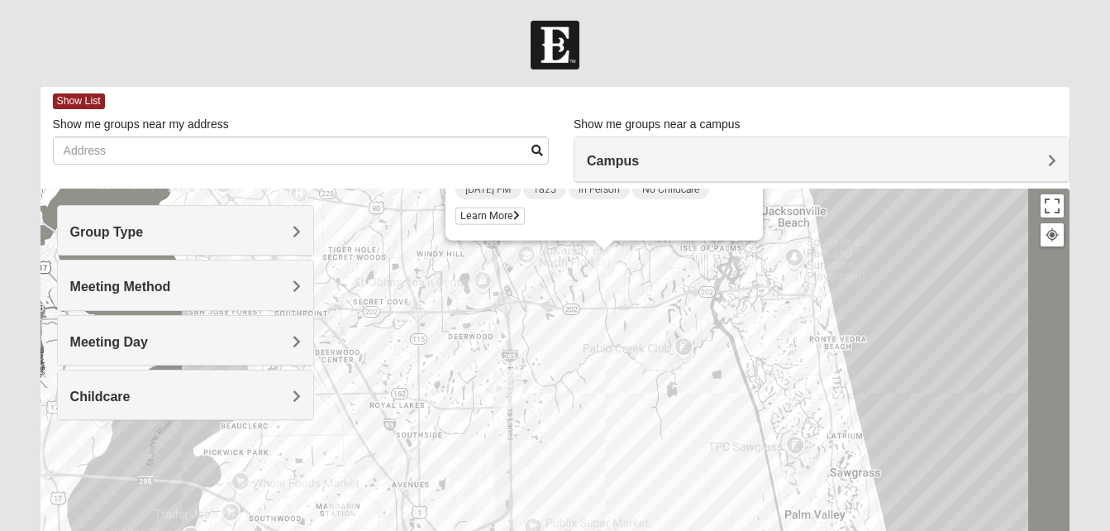
drag, startPoint x: 670, startPoint y: 494, endPoint x: 660, endPoint y: 257, distance: 237.4
click at [660, 257] on div "1825 Womens [PERSON_NAME] 32224 [DATE] PM 1825 In Person No Childcare Learn More" at bounding box center [556, 518] width 1030 height 661
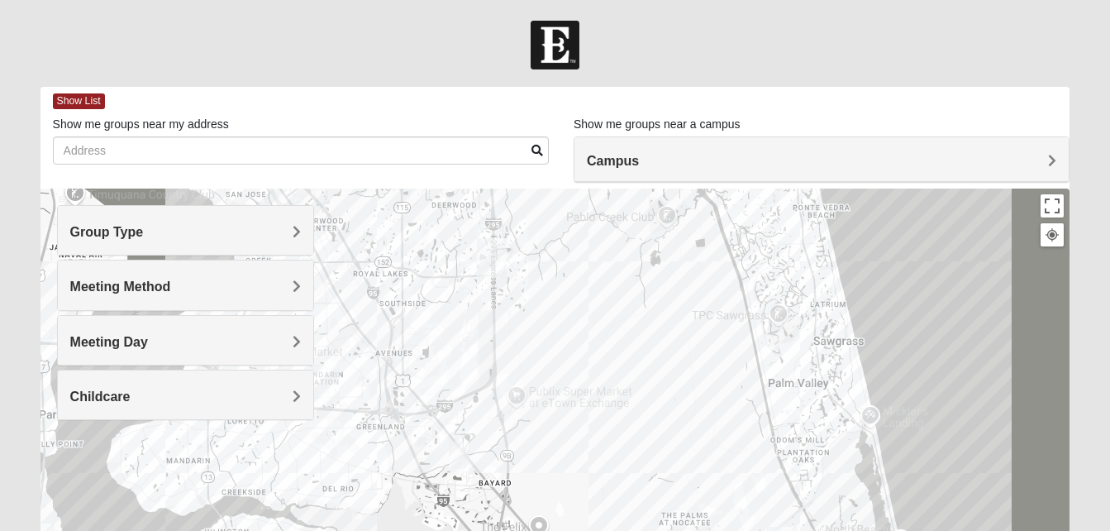
drag, startPoint x: 674, startPoint y: 389, endPoint x: 661, endPoint y: 244, distance: 146.1
click at [661, 244] on div "1825 Womens [PERSON_NAME] 32224 [DATE] PM 1825 In Person No Childcare Learn More" at bounding box center [556, 518] width 1030 height 661
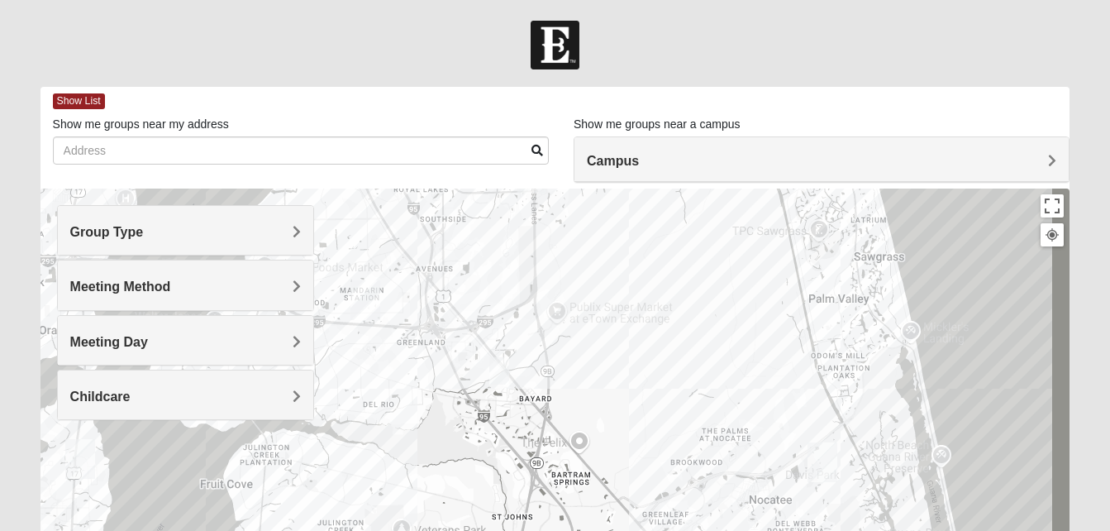
drag, startPoint x: 624, startPoint y: 439, endPoint x: 743, endPoint y: 322, distance: 167.2
click at [743, 322] on div "1825 Womens [PERSON_NAME] 32224 [DATE] PM 1825 In Person No Childcare Learn More" at bounding box center [556, 518] width 1030 height 661
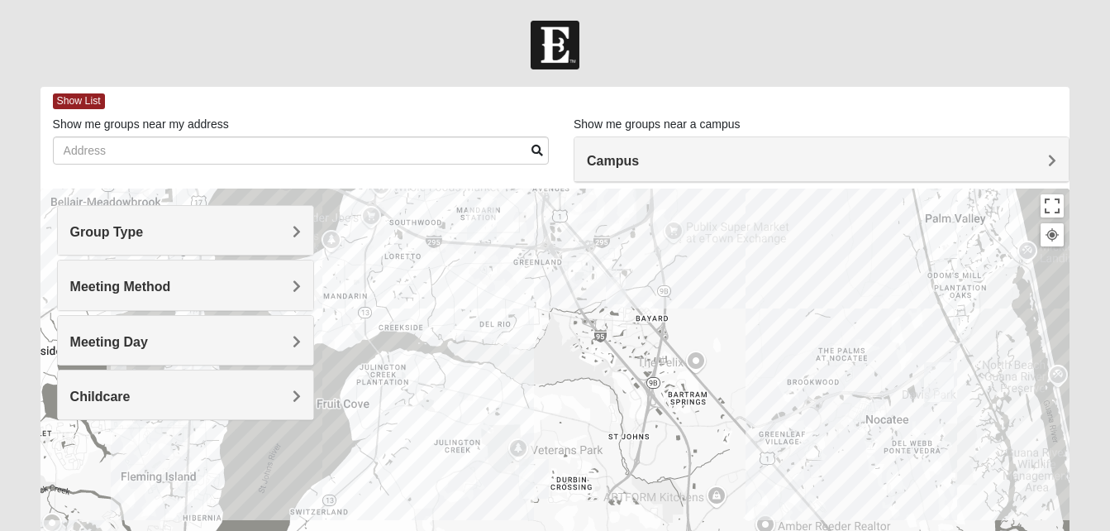
drag, startPoint x: 614, startPoint y: 393, endPoint x: 702, endPoint y: 337, distance: 104.1
click at [702, 337] on div "1825 Womens [PERSON_NAME] 32224 [DATE] PM 1825 In Person No Childcare Learn More" at bounding box center [556, 518] width 1030 height 661
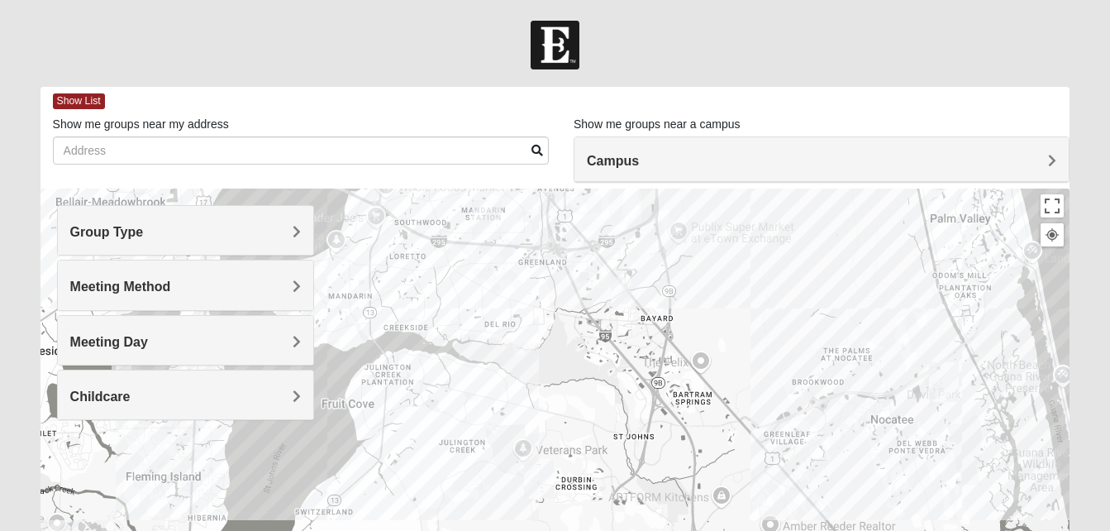
click at [621, 284] on img "1825 Mixed Cutshall 32258" at bounding box center [621, 290] width 20 height 27
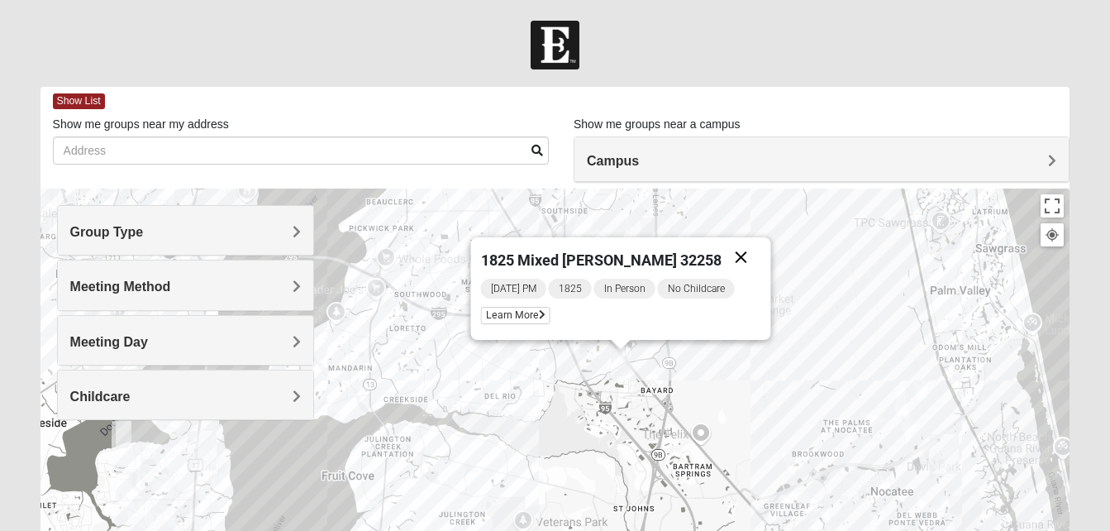
click at [738, 248] on button "Close" at bounding box center [741, 257] width 40 height 40
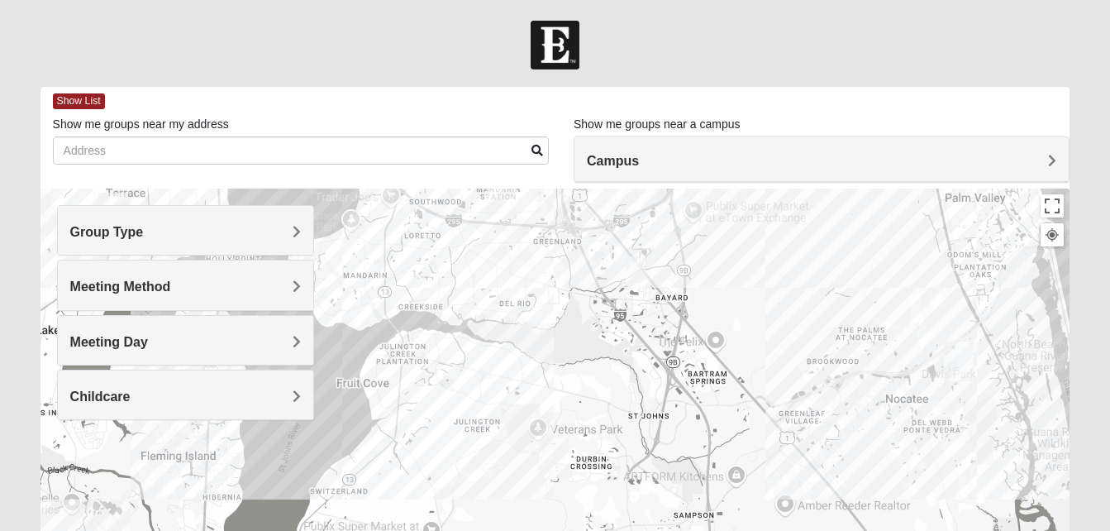
drag, startPoint x: 631, startPoint y: 482, endPoint x: 646, endPoint y: 385, distance: 97.7
click at [646, 385] on div at bounding box center [556, 518] width 1030 height 661
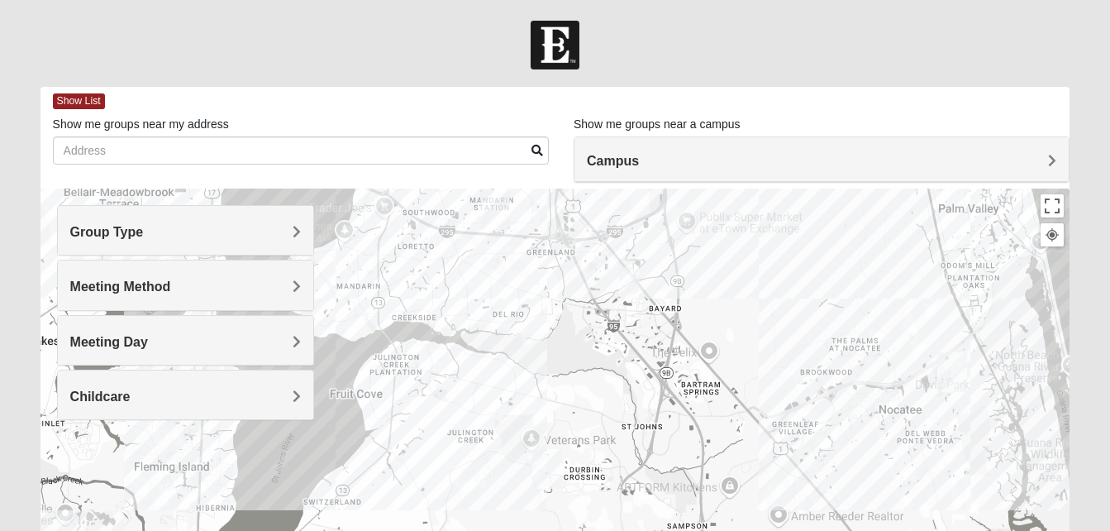
click at [728, 471] on div at bounding box center [556, 518] width 1030 height 661
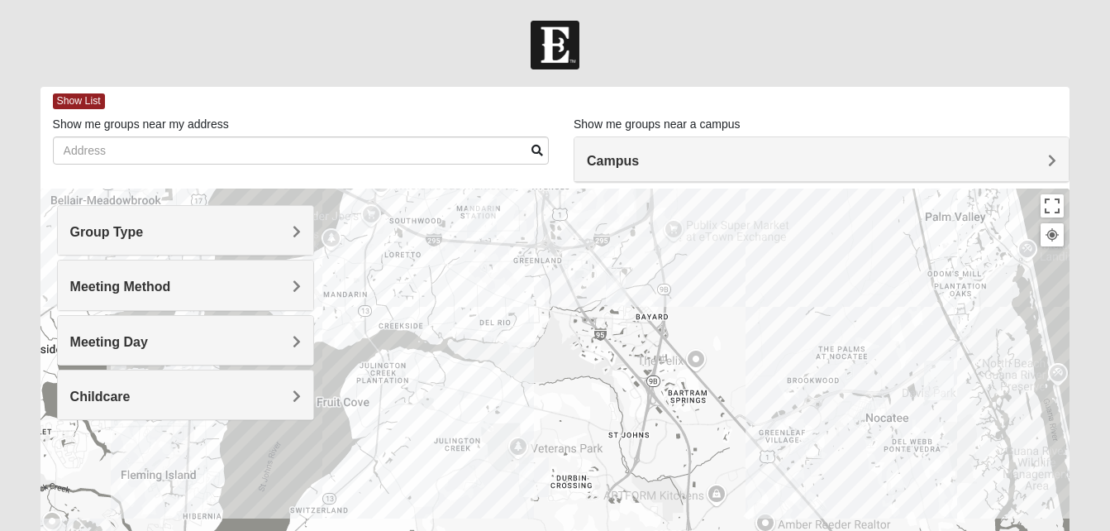
click at [728, 471] on div at bounding box center [556, 518] width 1030 height 661
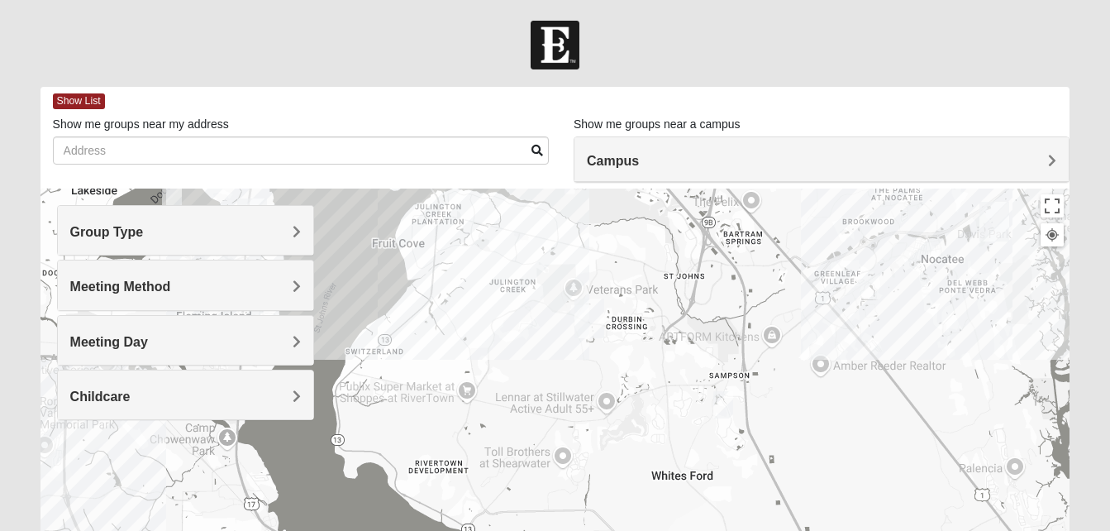
drag, startPoint x: 683, startPoint y: 440, endPoint x: 741, endPoint y: 270, distance: 179.3
click at [741, 270] on div at bounding box center [556, 518] width 1030 height 661
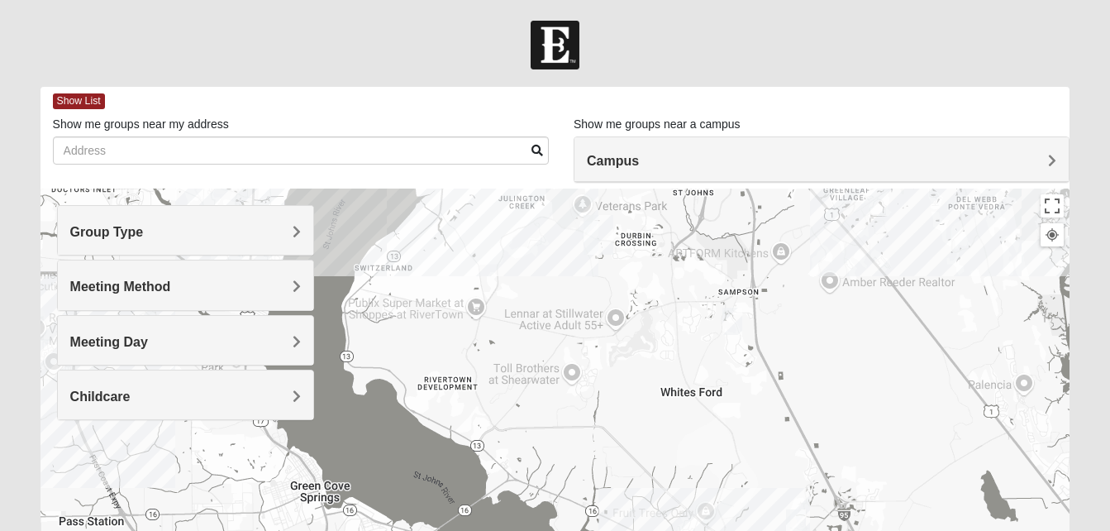
drag, startPoint x: 778, startPoint y: 368, endPoint x: 787, endPoint y: 274, distance: 94.7
click at [787, 274] on div at bounding box center [556, 518] width 1030 height 661
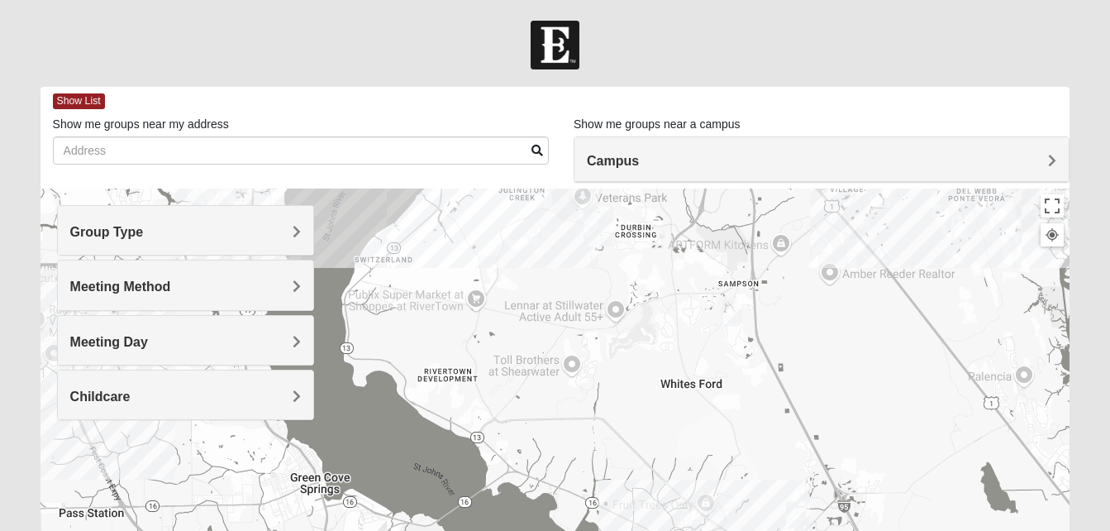
click at [1055, 235] on div at bounding box center [1052, 234] width 15 height 15
click at [731, 312] on img "1825 Mixed Lovin/Hale 32092" at bounding box center [732, 312] width 20 height 27
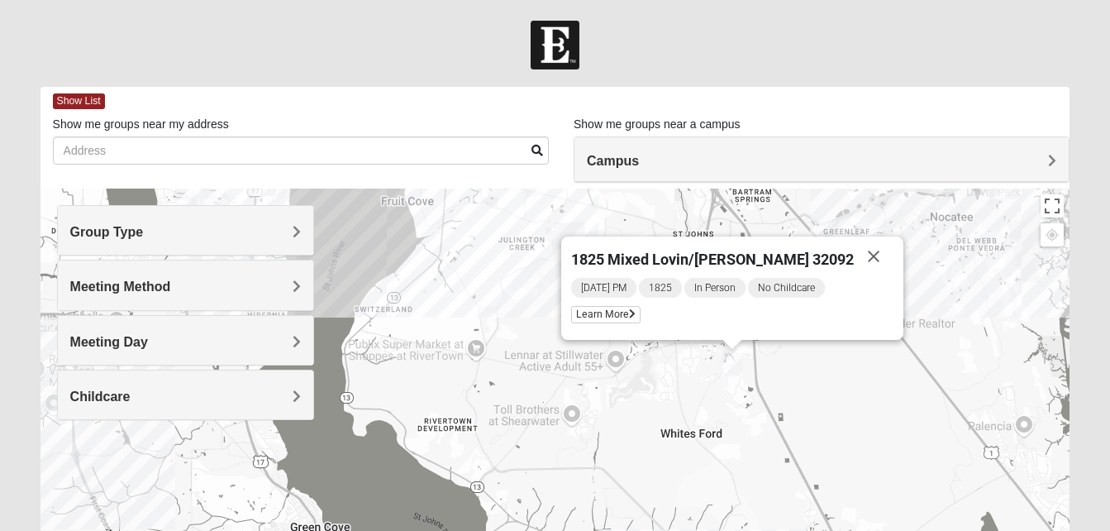
click at [731, 312] on div "[DATE] PM 1825 In Person No Childcare Learn More" at bounding box center [732, 303] width 322 height 54
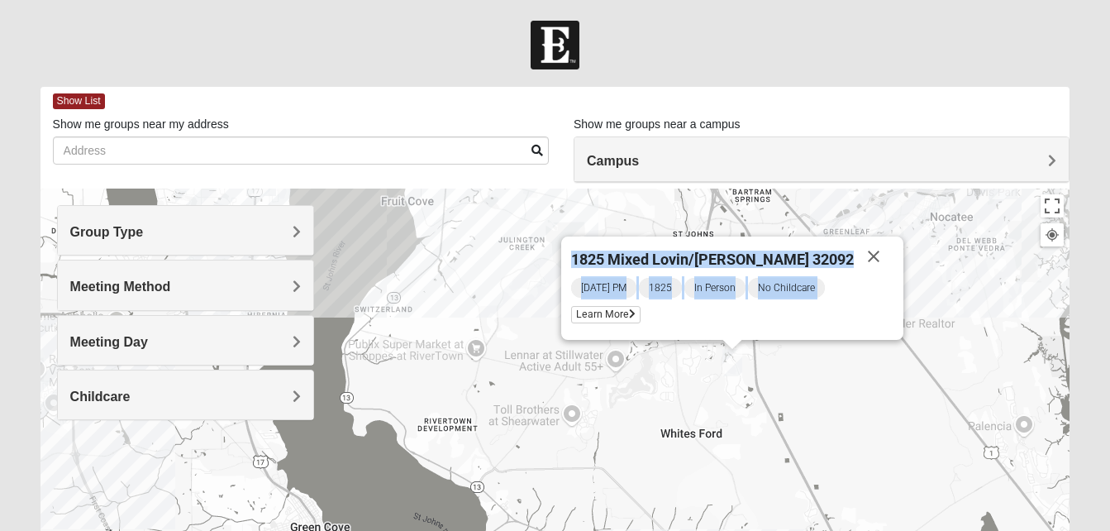
click at [731, 312] on div "[DATE] PM 1825 In Person No Childcare Learn More" at bounding box center [732, 303] width 322 height 54
click at [641, 322] on span "Learn More" at bounding box center [605, 314] width 69 height 17
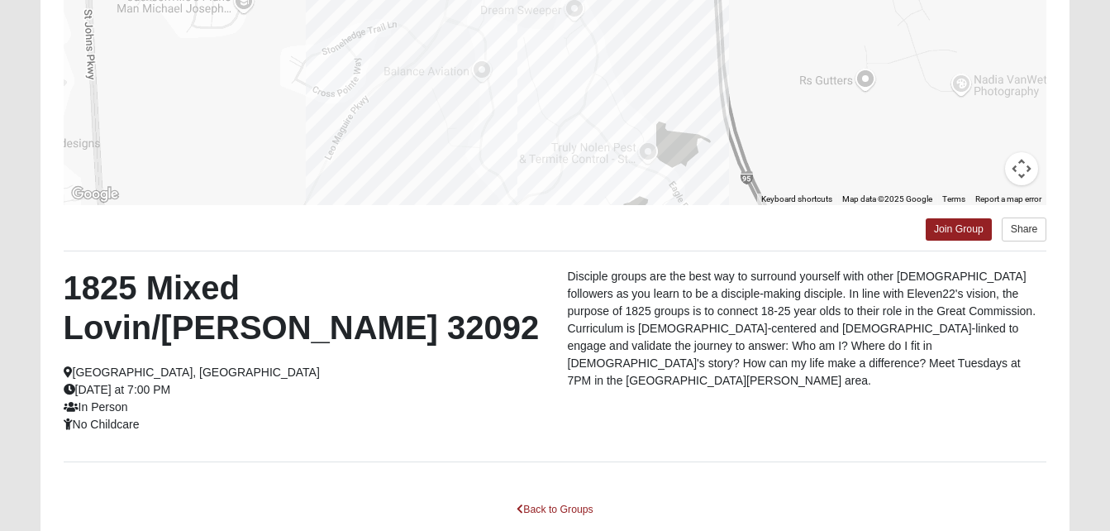
scroll to position [303, 0]
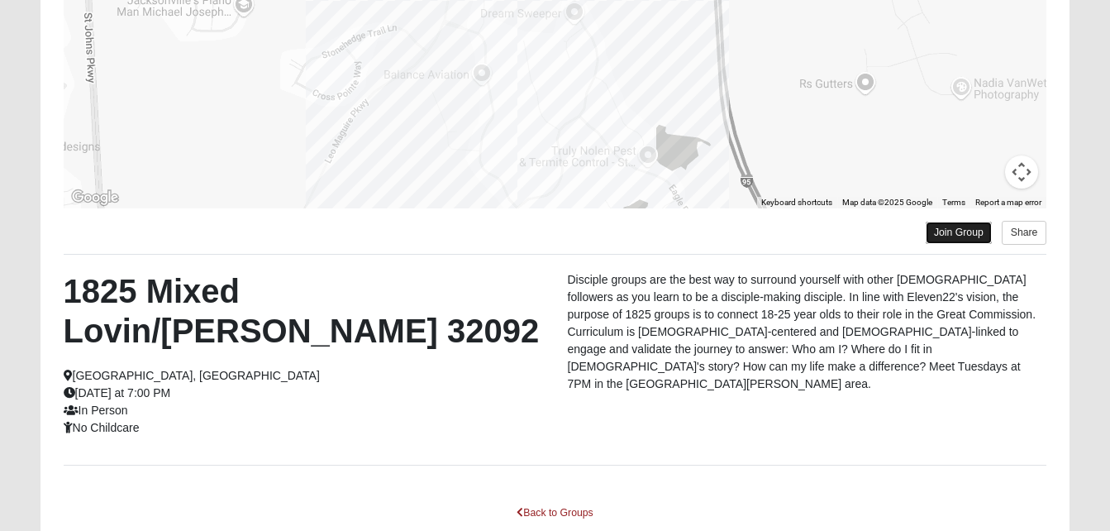
click at [959, 232] on link "Join Group" at bounding box center [959, 233] width 66 height 22
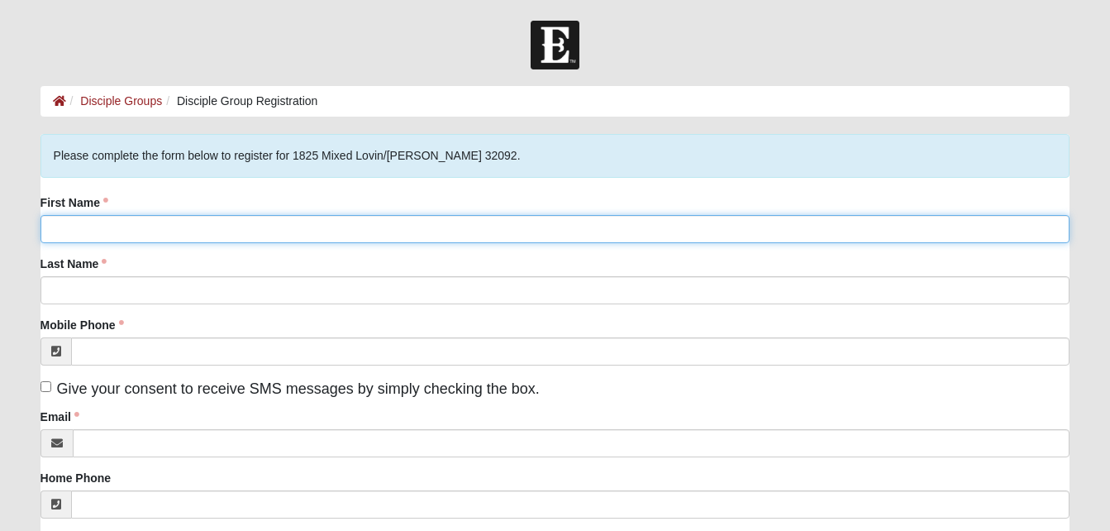
click at [141, 229] on input "First Name" at bounding box center [556, 229] width 1030 height 28
type input "Sal"
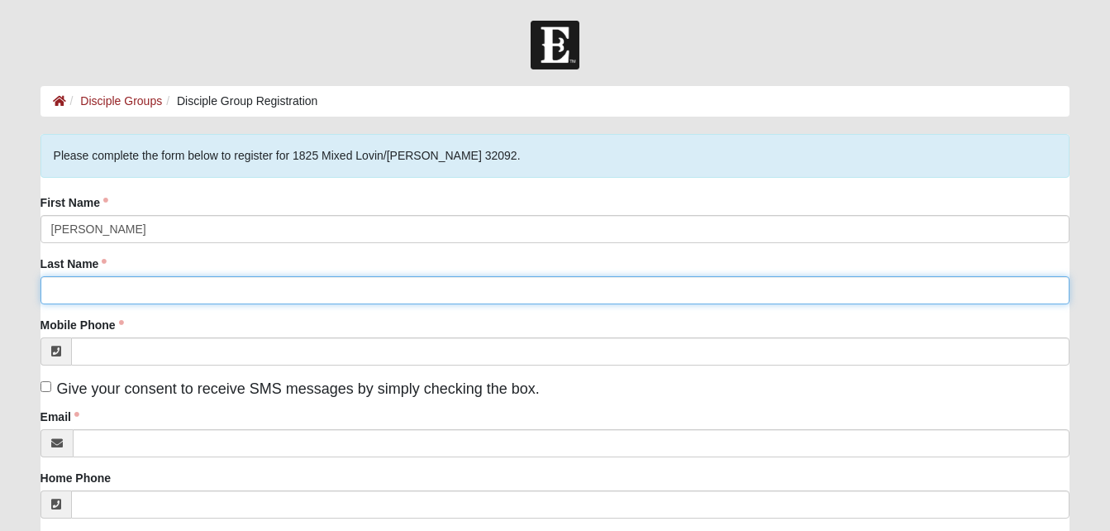
click at [94, 280] on input "Last Name" at bounding box center [556, 290] width 1030 height 28
type input "Trapani"
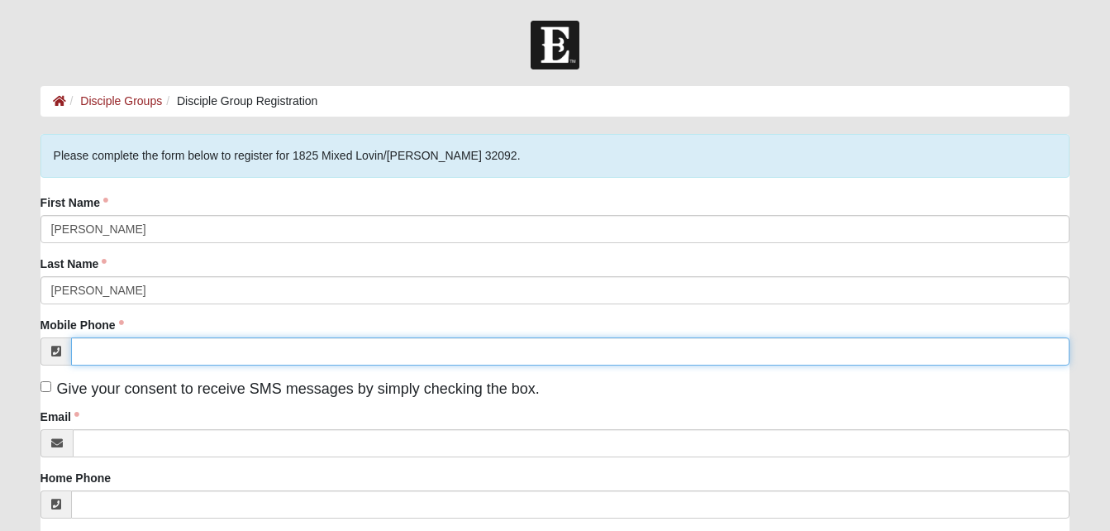
click at [114, 347] on input "Mobile Phone" at bounding box center [570, 351] width 999 height 28
type input "(610) 812-7405"
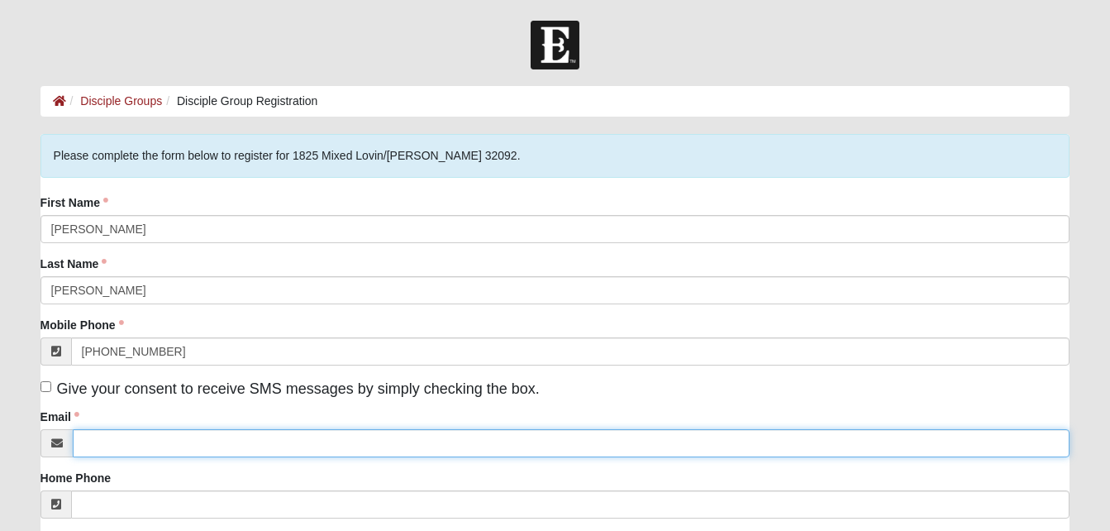
click at [139, 445] on input "Email" at bounding box center [572, 443] width 998 height 28
click at [217, 434] on input "Email" at bounding box center [572, 443] width 998 height 28
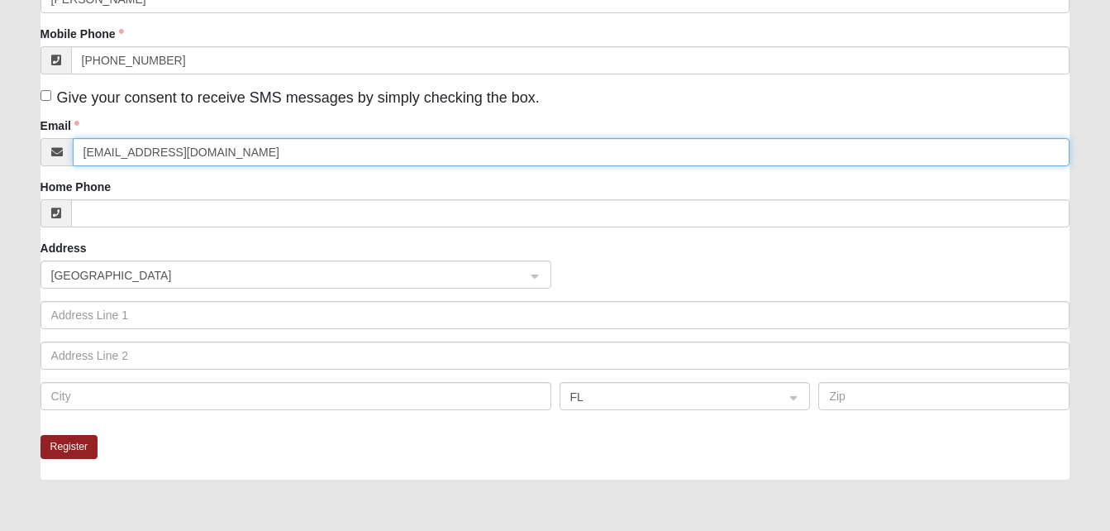
scroll to position [312, 0]
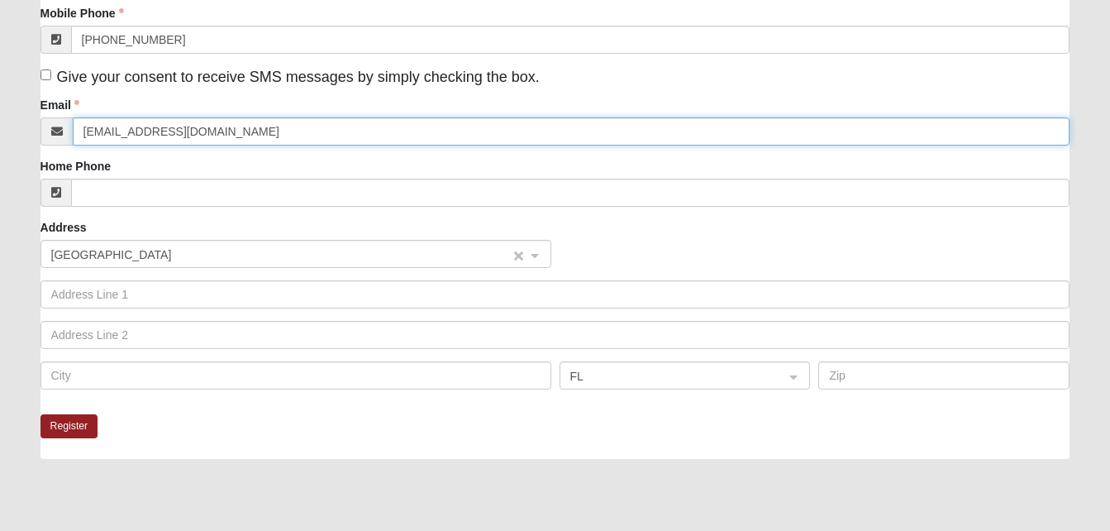
click at [295, 259] on span "United States" at bounding box center [281, 254] width 460 height 18
type input "Saltrapani1220@gmail.com"
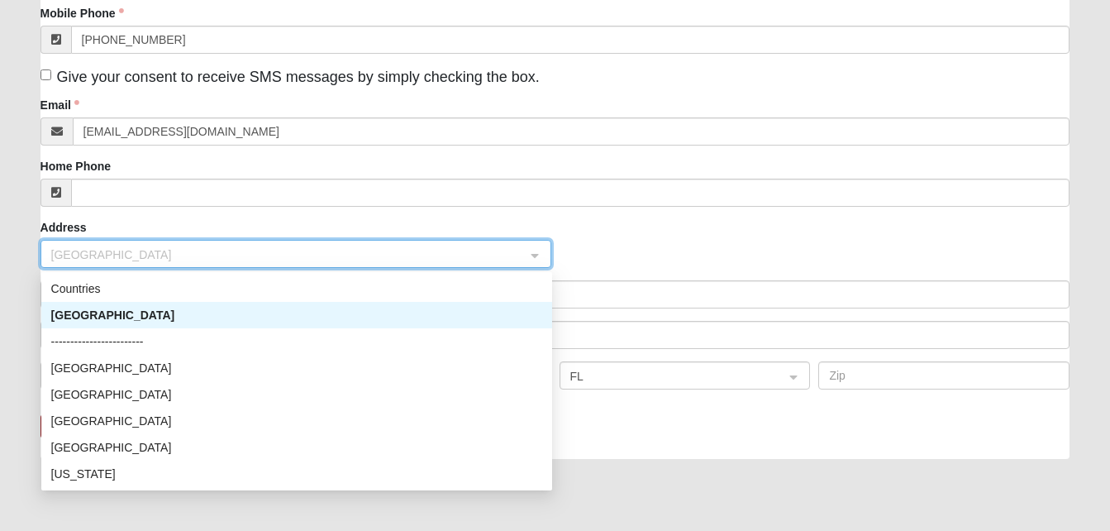
click at [276, 310] on div "United States" at bounding box center [296, 315] width 491 height 18
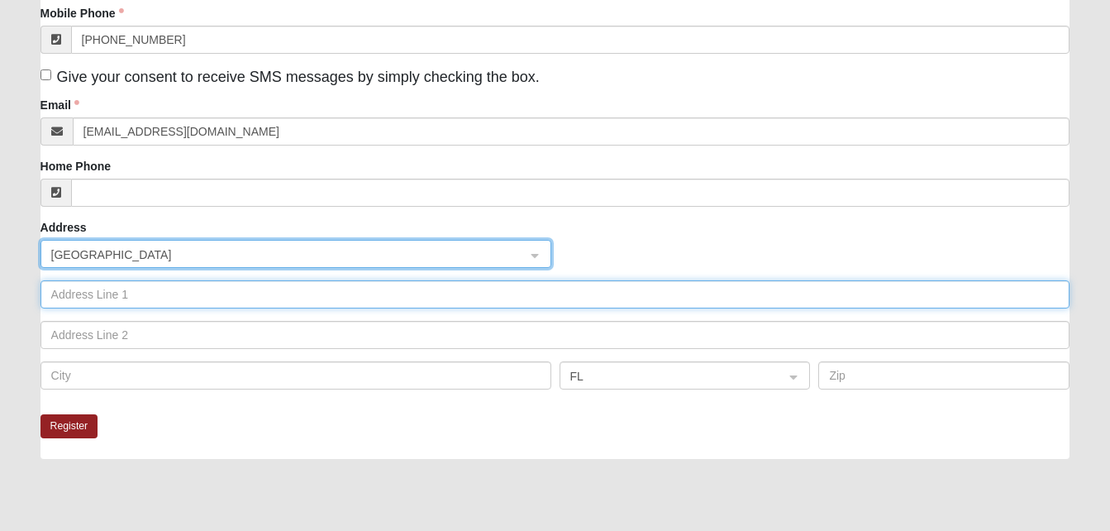
click at [271, 299] on input "text" at bounding box center [556, 294] width 1030 height 28
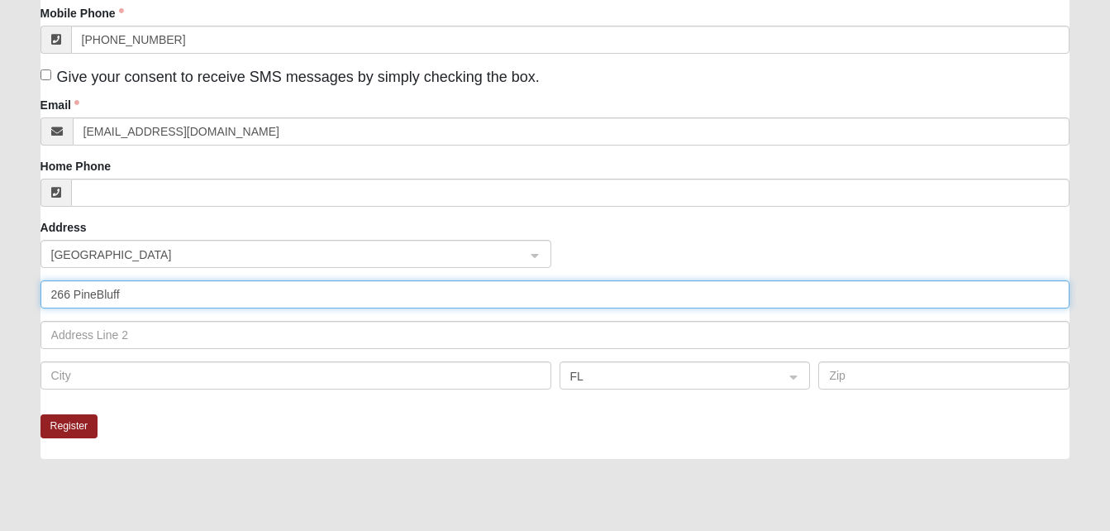
type input "266 Pine Bluff"
drag, startPoint x: 154, startPoint y: 298, endPoint x: 17, endPoint y: 291, distance: 137.4
click at [17, 291] on form "Log In Disciple Group Registration Disciple Groups Disciple Group Registration …" at bounding box center [555, 196] width 1110 height 975
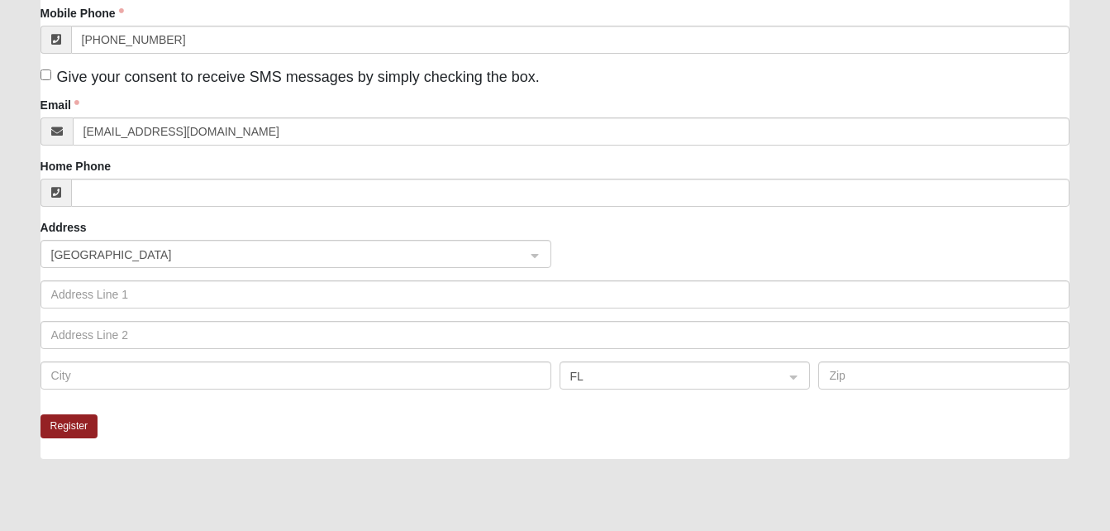
click at [17, 291] on form "Log In Disciple Group Registration Disciple Groups Disciple Group Registration …" at bounding box center [555, 196] width 1110 height 975
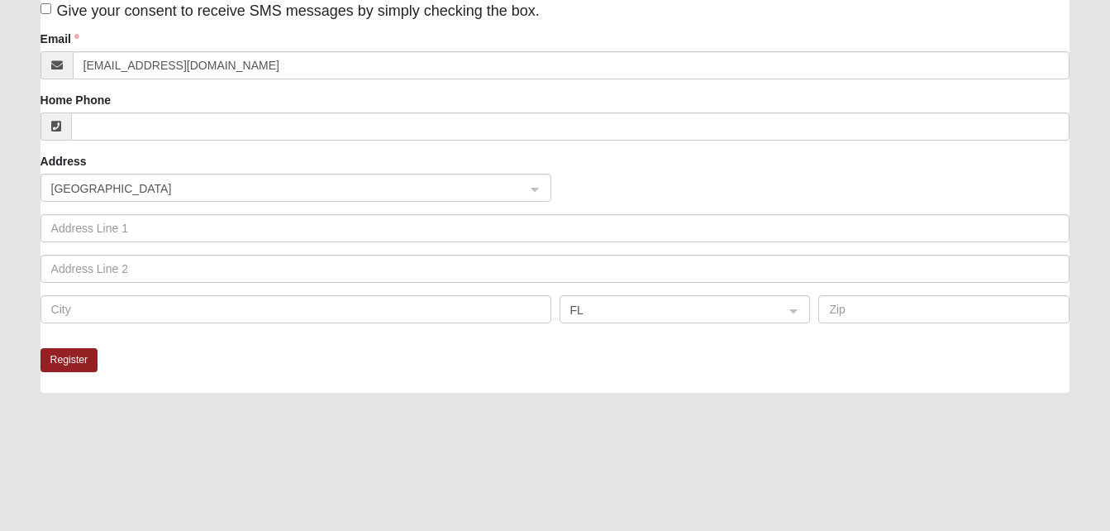
scroll to position [411, 0]
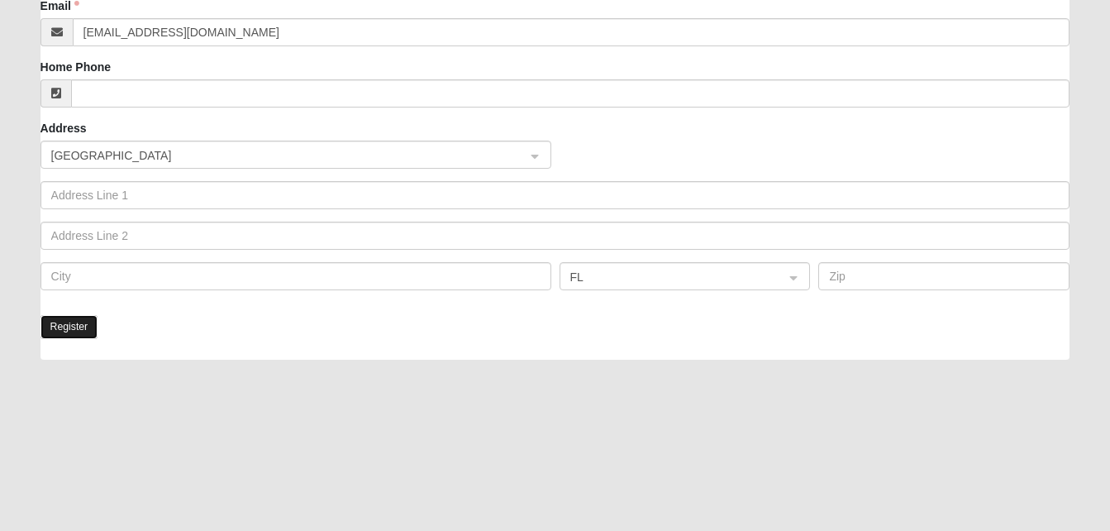
click at [62, 326] on button "Register" at bounding box center [70, 327] width 58 height 24
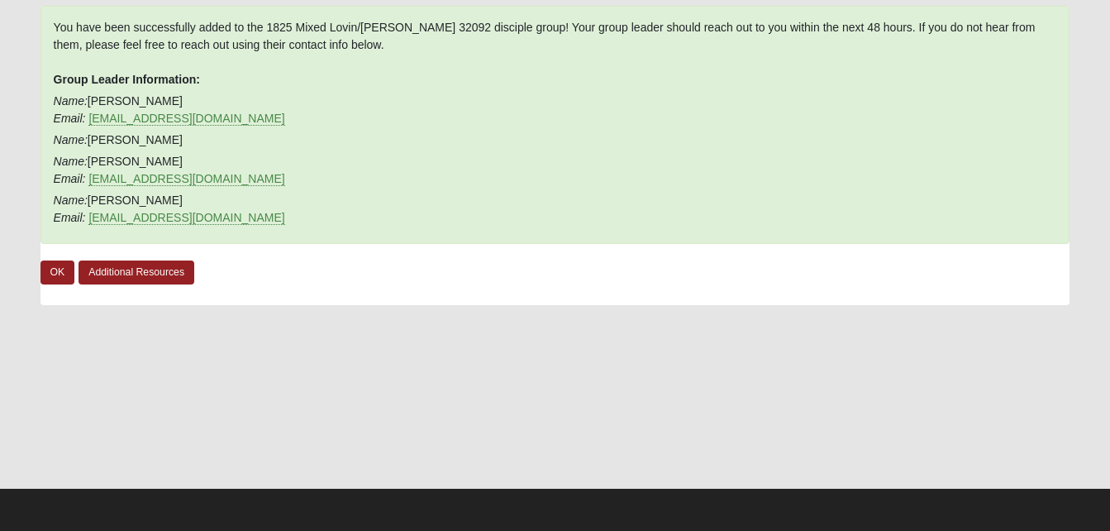
scroll to position [128, 0]
click at [13, 160] on form "Log In Disciple Group Registration Disciple Groups Disciple Group Registration …" at bounding box center [555, 212] width 1110 height 638
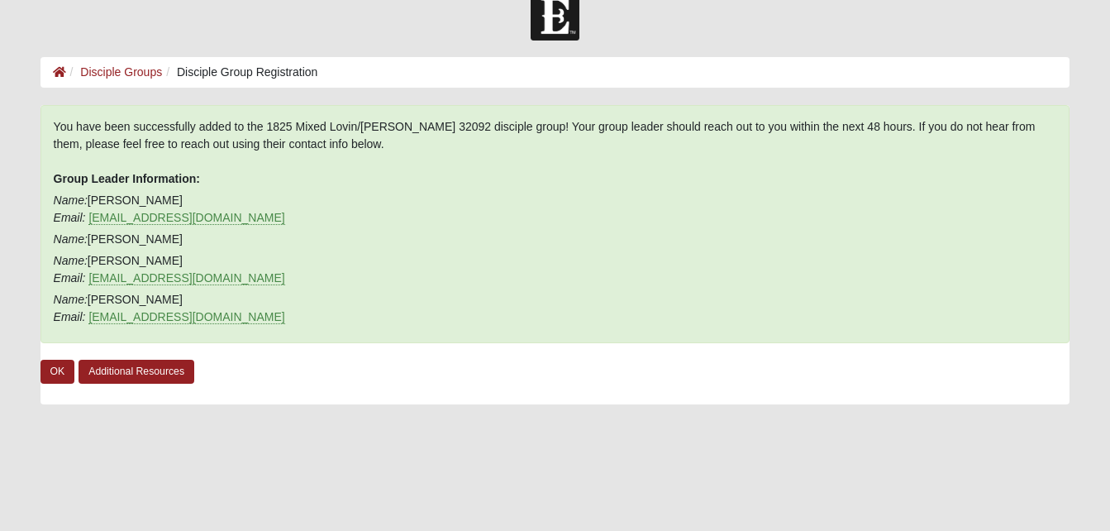
scroll to position [0, 0]
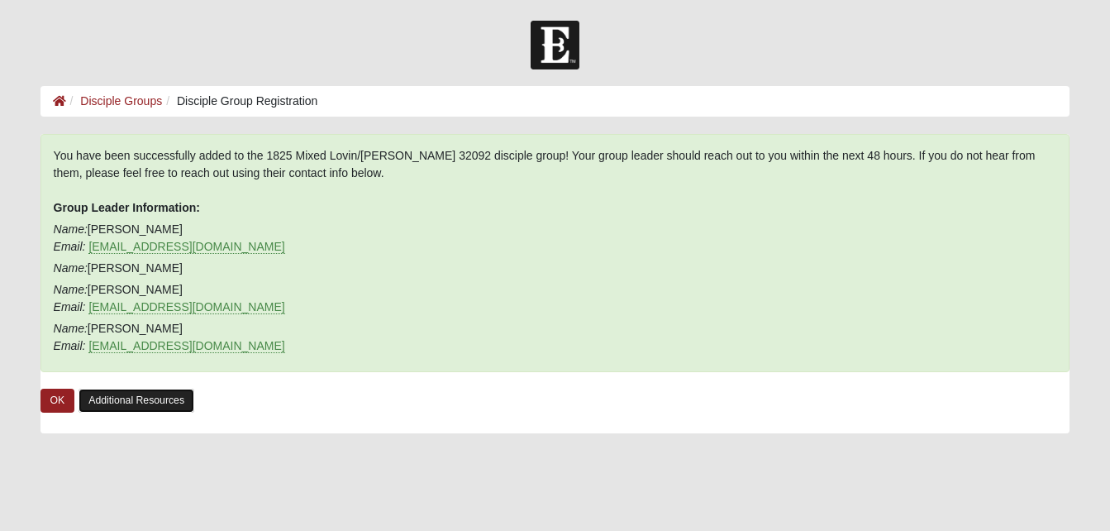
click at [120, 393] on link "Additional Resources" at bounding box center [137, 400] width 116 height 24
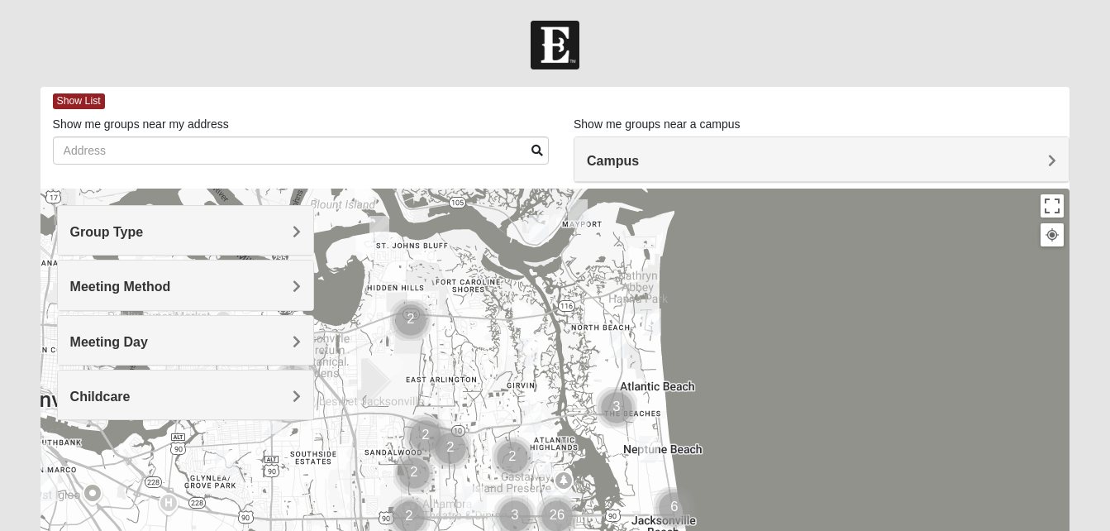
click at [287, 240] on h4 "Group Type" at bounding box center [185, 232] width 231 height 16
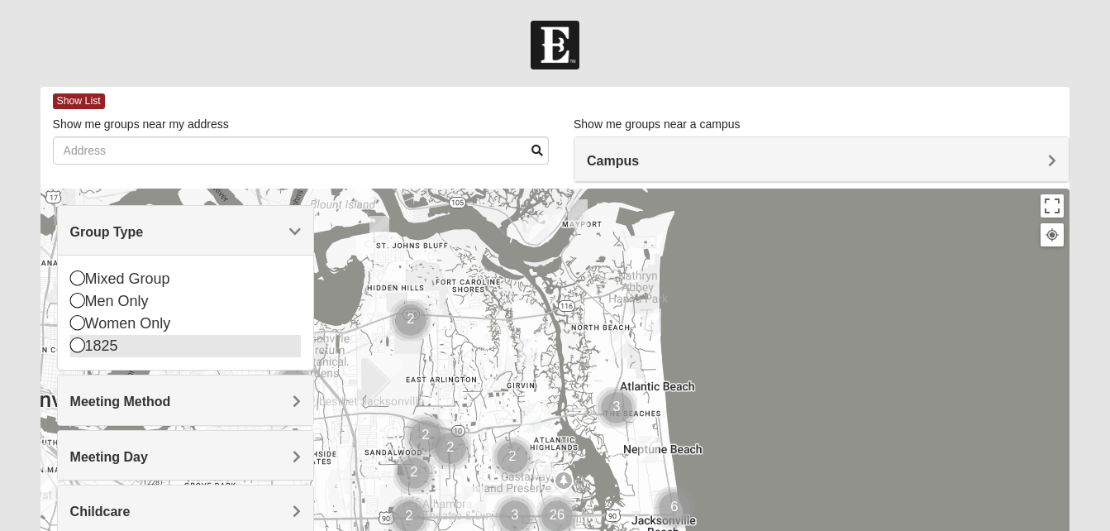
click at [109, 349] on div "1825" at bounding box center [185, 346] width 231 height 22
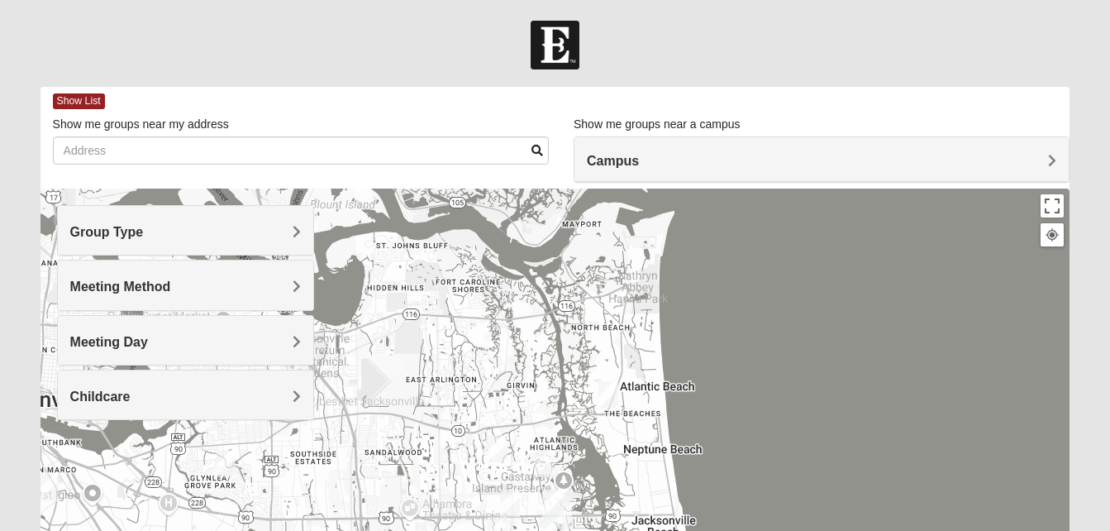
click at [302, 232] on div "Group Type" at bounding box center [185, 230] width 255 height 49
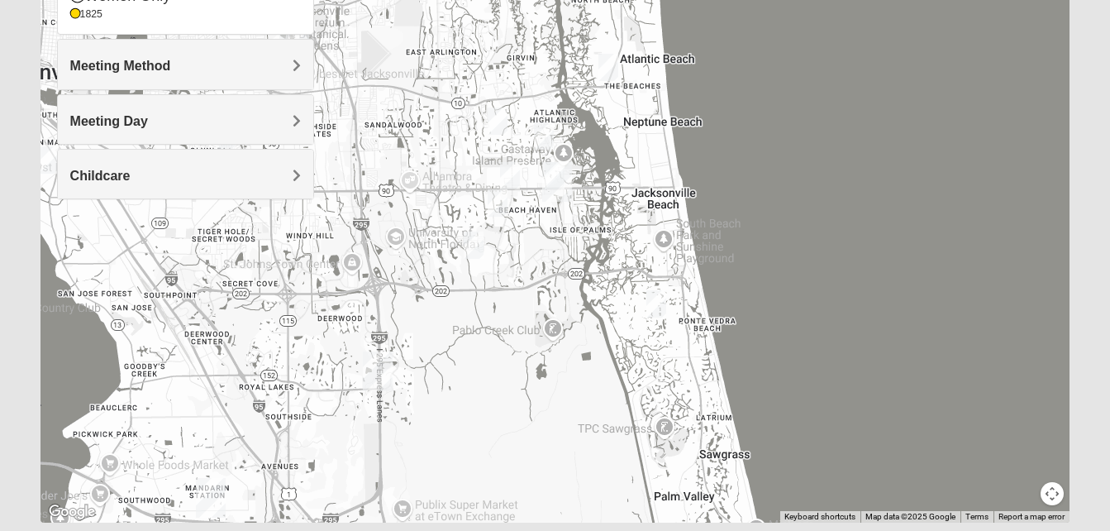
scroll to position [379, 0]
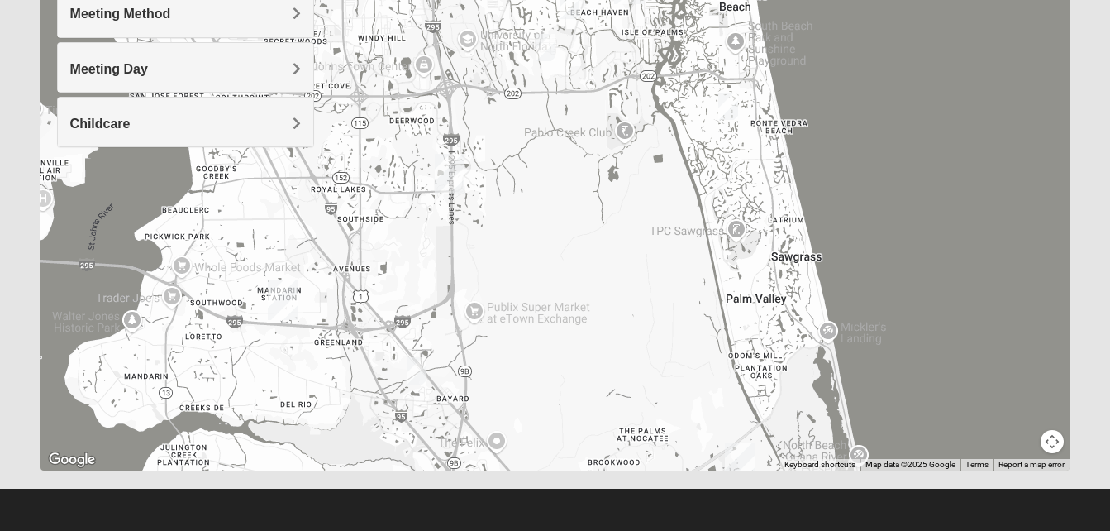
drag, startPoint x: 514, startPoint y: 360, endPoint x: 583, endPoint y: 200, distance: 174.4
click at [583, 200] on div at bounding box center [556, 139] width 1030 height 661
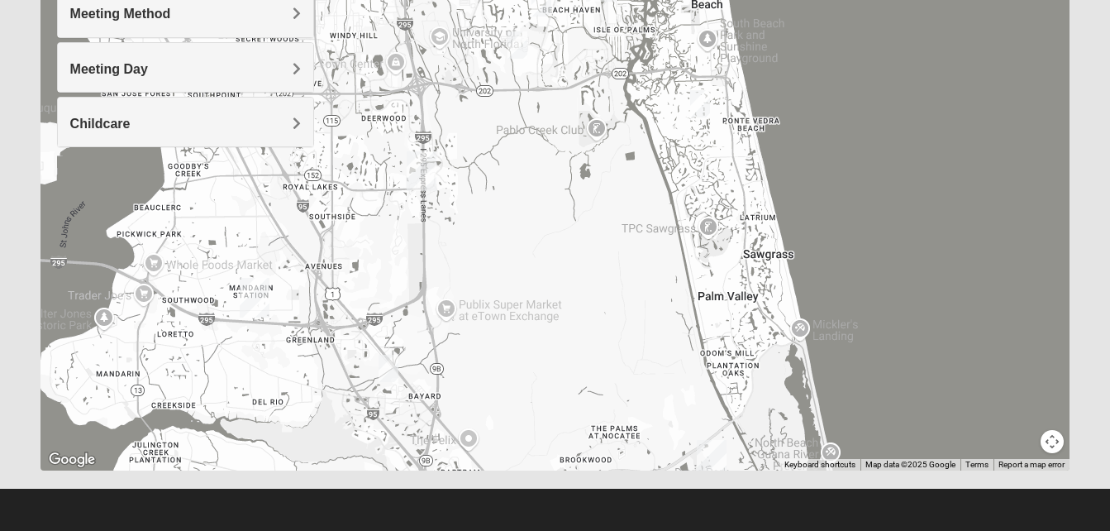
click at [583, 200] on div at bounding box center [556, 139] width 1030 height 661
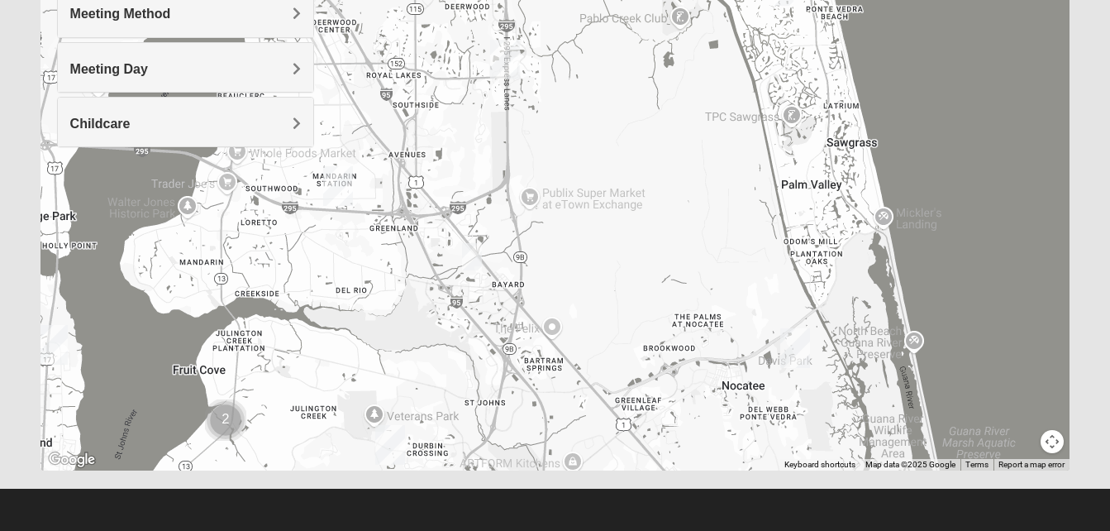
drag, startPoint x: 541, startPoint y: 276, endPoint x: 629, endPoint y: 150, distance: 153.2
click at [629, 150] on div at bounding box center [556, 139] width 1030 height 661
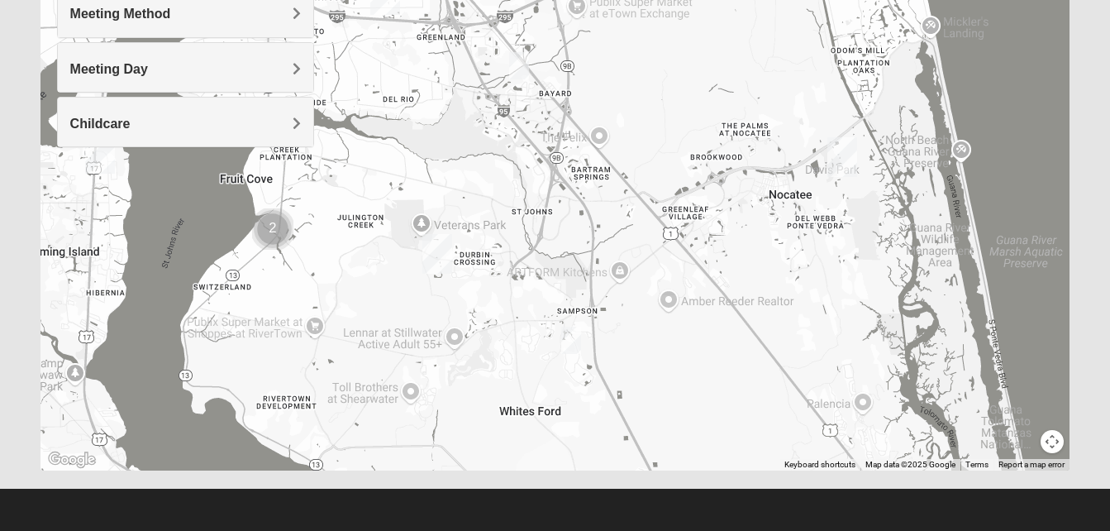
drag, startPoint x: 572, startPoint y: 285, endPoint x: 627, endPoint y: 84, distance: 208.3
click at [627, 84] on div at bounding box center [556, 139] width 1030 height 661
click at [521, 68] on img "1825 Mixed Cutshall 32258" at bounding box center [519, 65] width 20 height 27
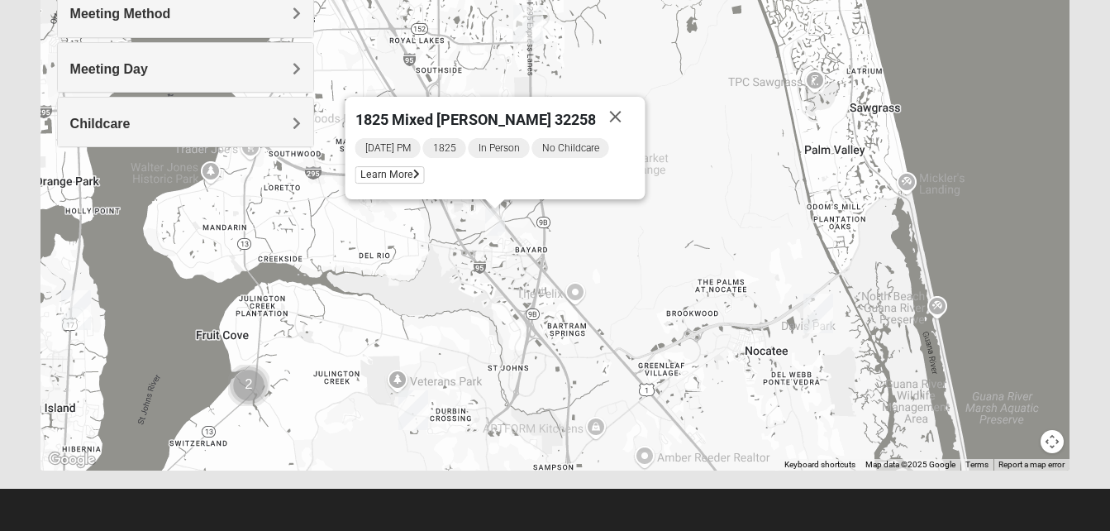
drag, startPoint x: 674, startPoint y: 166, endPoint x: 650, endPoint y: 326, distance: 162.1
click at [650, 326] on div "1825 Mixed [PERSON_NAME] 32258 [DATE] PM 1825 In Person No Childcare Learn More" at bounding box center [556, 139] width 1030 height 661
click at [603, 115] on button "Close" at bounding box center [615, 117] width 40 height 40
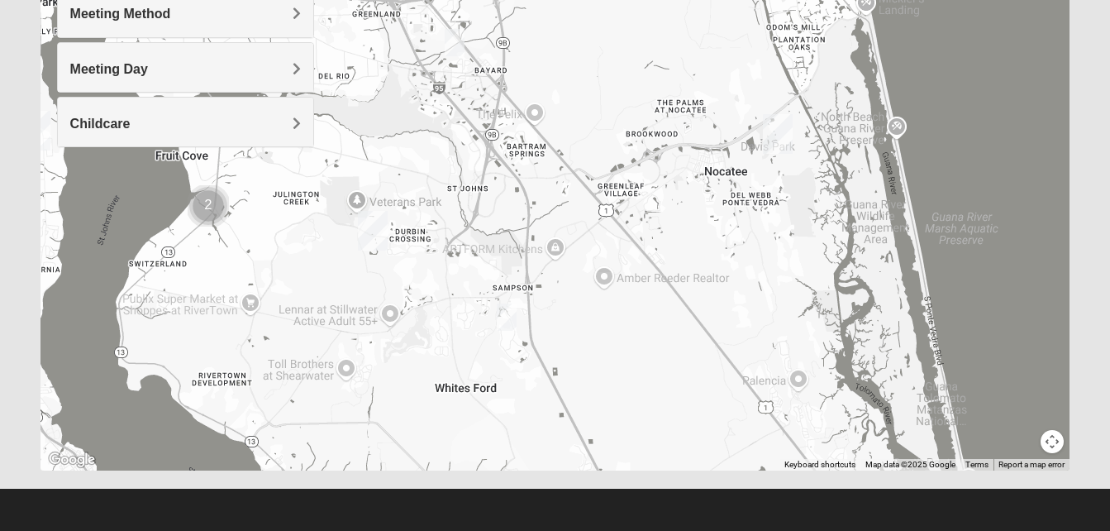
drag, startPoint x: 662, startPoint y: 316, endPoint x: 615, endPoint y: 134, distance: 187.8
click at [615, 134] on div at bounding box center [556, 139] width 1030 height 661
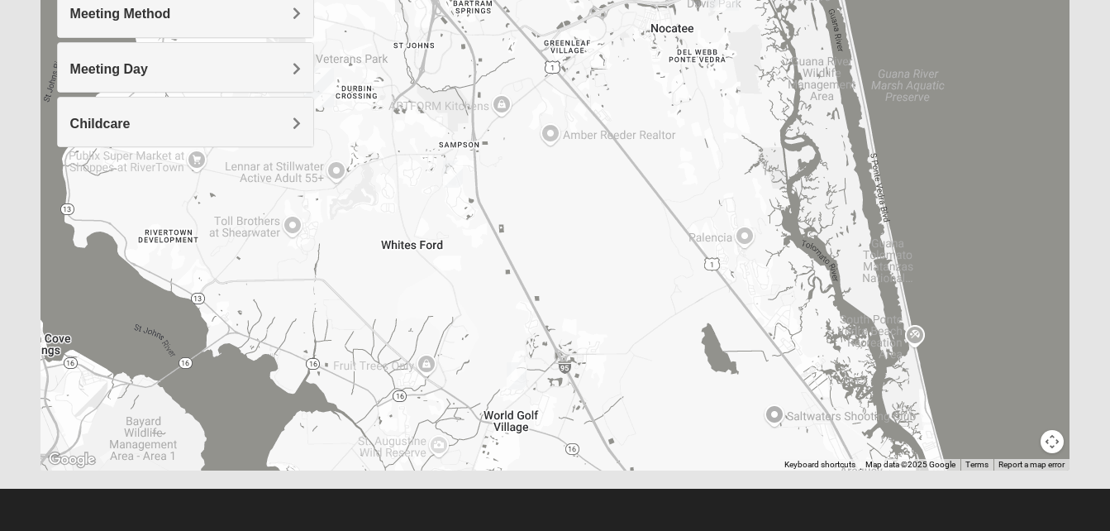
drag, startPoint x: 751, startPoint y: 373, endPoint x: 701, endPoint y: 222, distance: 159.4
click at [701, 222] on div at bounding box center [556, 139] width 1030 height 661
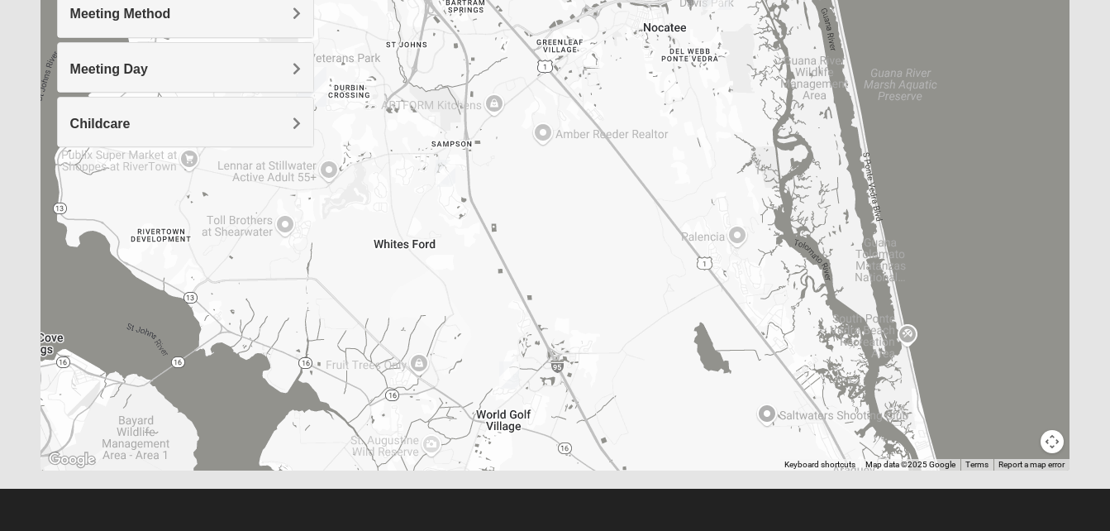
click at [508, 370] on img "1825 Mixed Barfield 32092" at bounding box center [509, 374] width 20 height 27
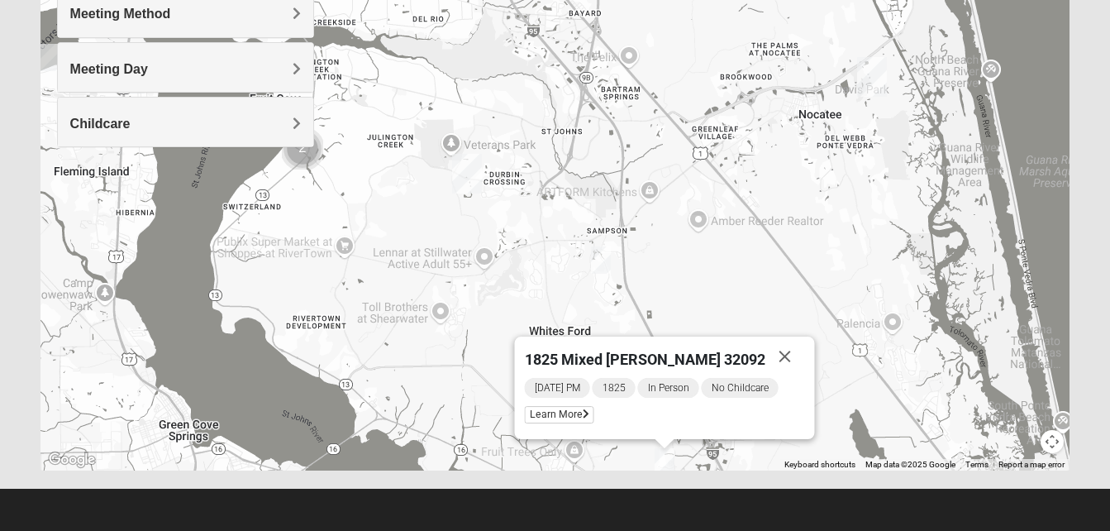
drag, startPoint x: 508, startPoint y: 370, endPoint x: 665, endPoint y: 455, distance: 178.6
click at [665, 455] on img "1825 Mixed Barfield 32092" at bounding box center [665, 461] width 20 height 27
drag, startPoint x: 708, startPoint y: 219, endPoint x: 760, endPoint y: 300, distance: 95.9
click at [759, 298] on div "1825 Mixed Barfield 32092 Tuesday PM 1825 In Person No Childcare Learn More" at bounding box center [556, 139] width 1030 height 661
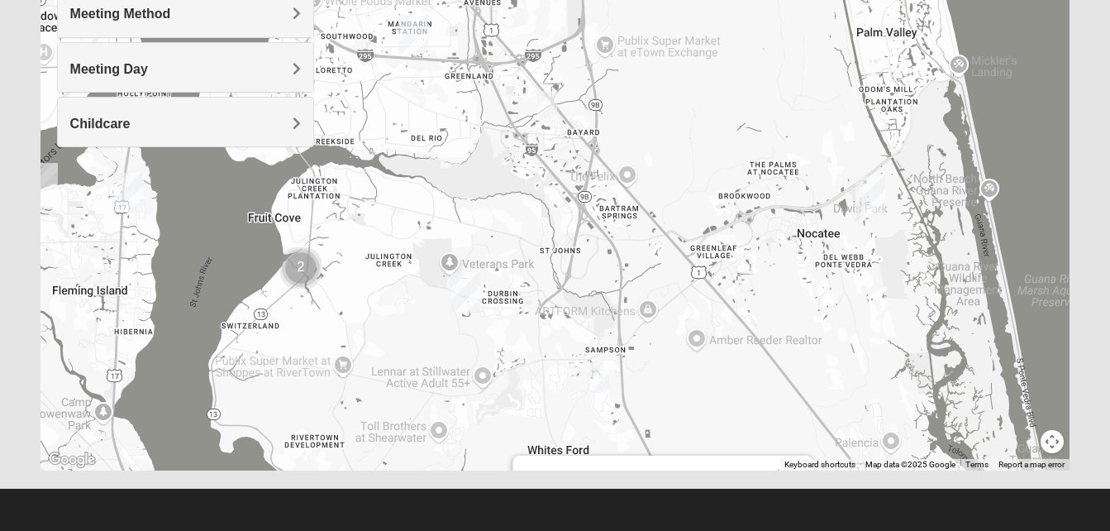
drag, startPoint x: 708, startPoint y: 234, endPoint x: 636, endPoint y: 239, distance: 71.3
click at [636, 239] on div "1825 Mixed Barfield 32092 Tuesday PM 1825 In Person No Childcare Learn More" at bounding box center [556, 139] width 1030 height 661
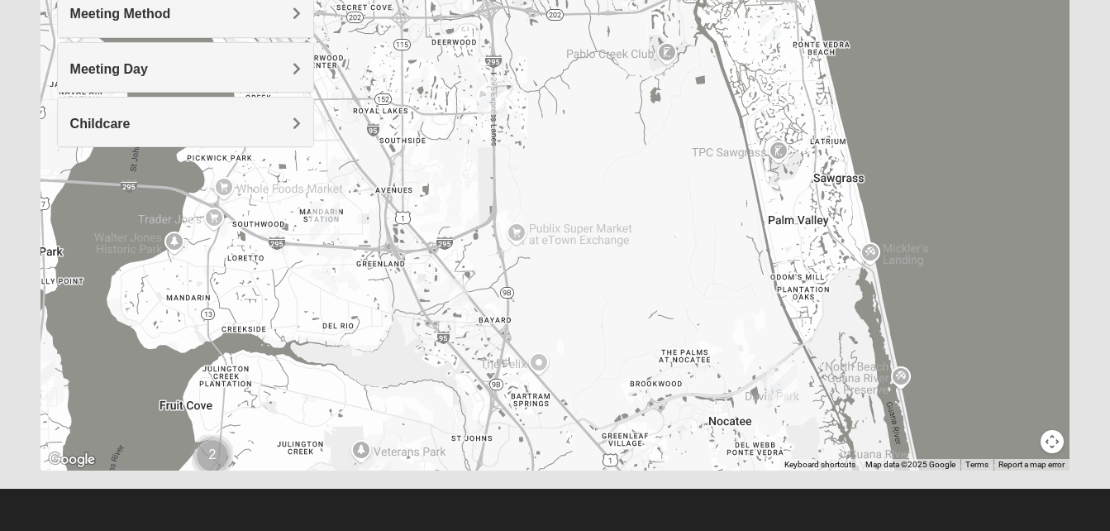
drag, startPoint x: 675, startPoint y: 95, endPoint x: 589, endPoint y: 286, distance: 209.4
click at [589, 286] on div "1825 Mixed Barfield 32092 Tuesday PM 1825 In Person No Childcare Learn More" at bounding box center [556, 139] width 1030 height 661
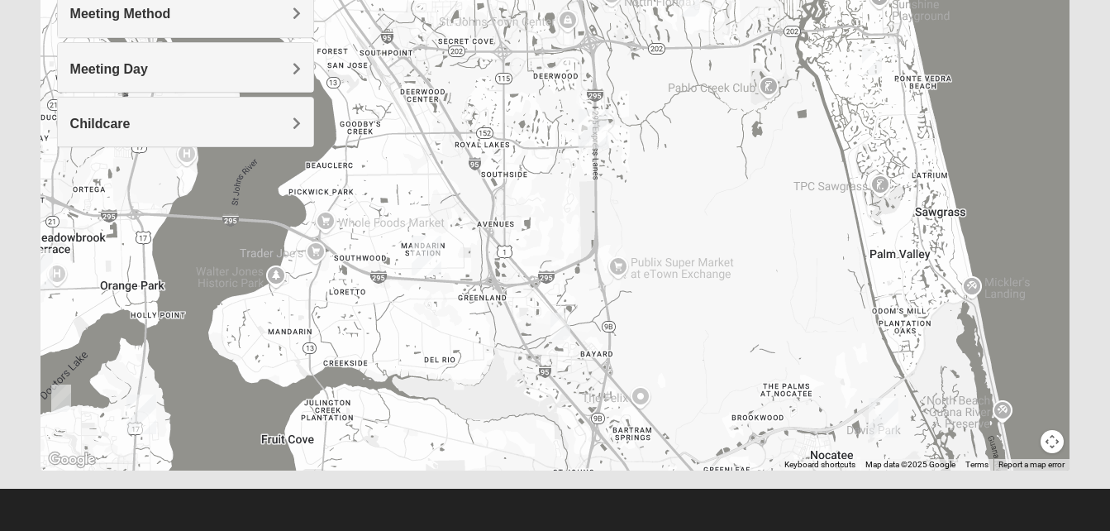
drag, startPoint x: 581, startPoint y: 231, endPoint x: 696, endPoint y: 257, distance: 117.9
click at [696, 257] on div "1825 Mixed Barfield 32092 Tuesday PM 1825 In Person No Childcare Learn More" at bounding box center [556, 139] width 1030 height 661
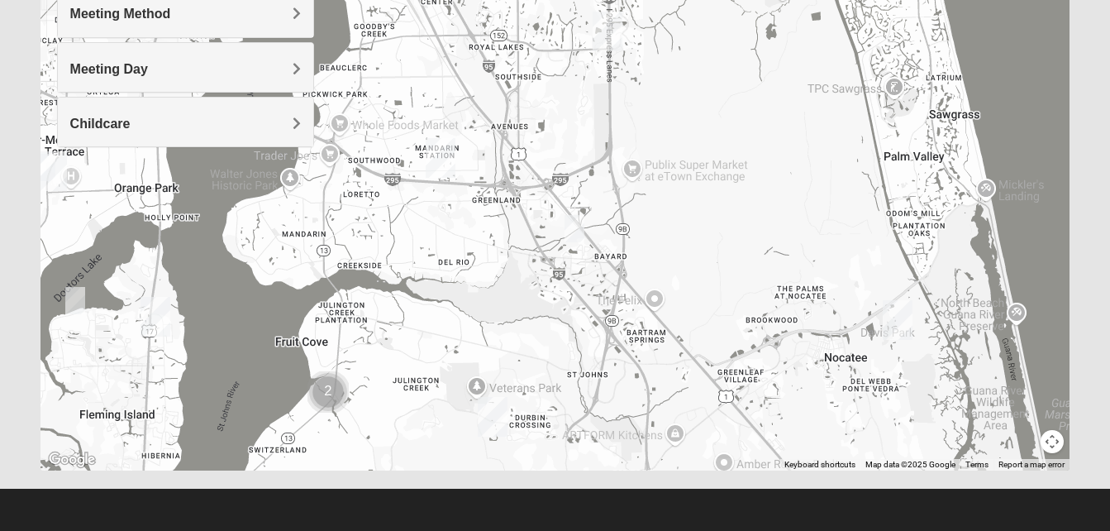
drag, startPoint x: 639, startPoint y: 310, endPoint x: 640, endPoint y: 204, distance: 105.8
click at [640, 204] on div "1825 Mixed Barfield 32092 Tuesday PM 1825 In Person No Childcare Learn More" at bounding box center [556, 139] width 1030 height 661
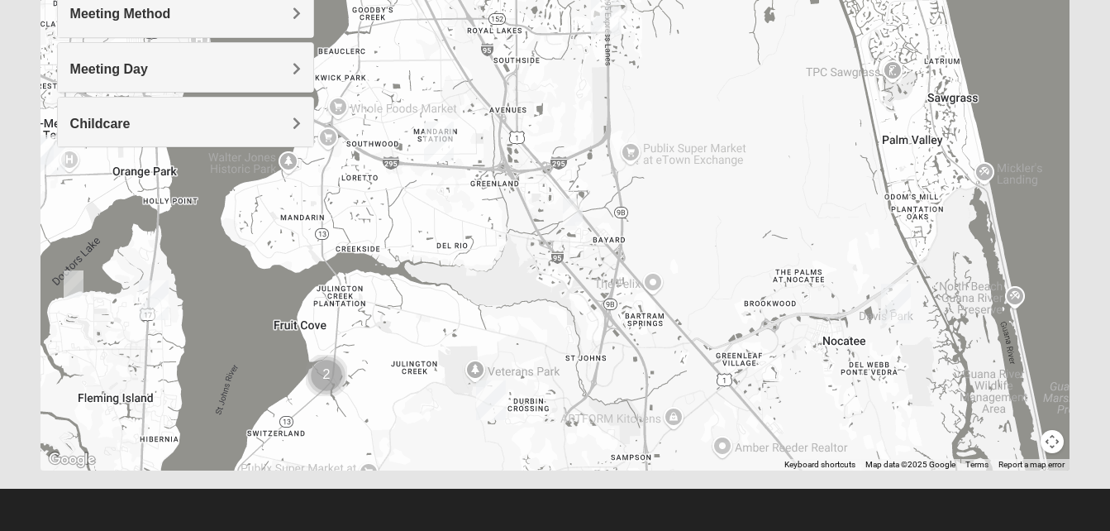
click at [572, 208] on img "1825 Mixed Cutshall 32258" at bounding box center [573, 211] width 20 height 27
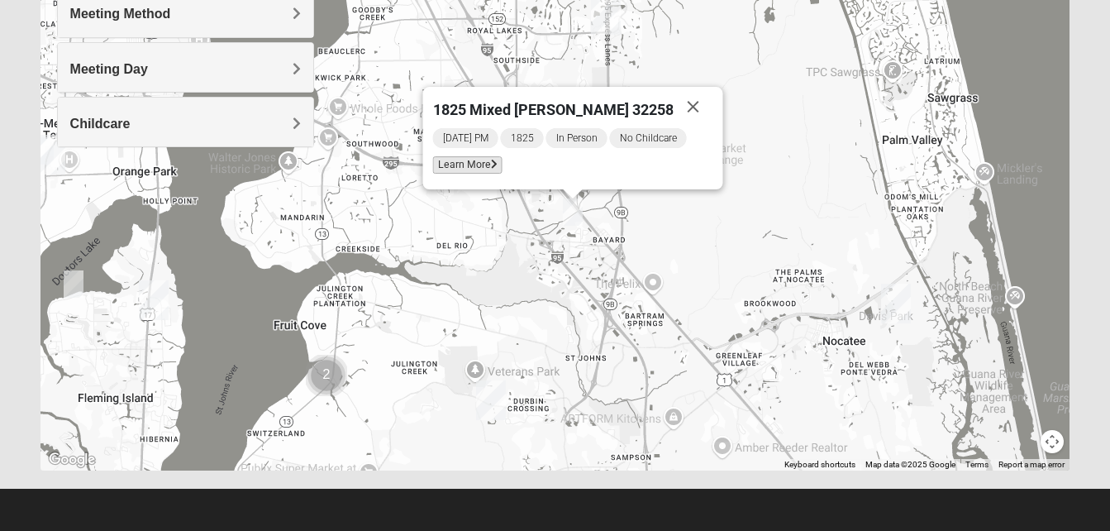
click at [497, 166] on icon at bounding box center [493, 165] width 7 height 10
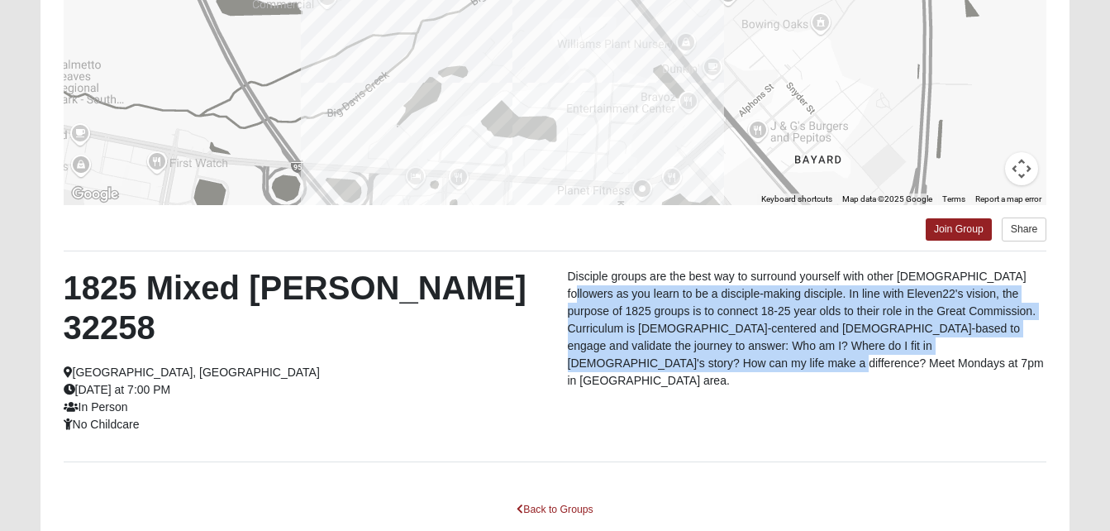
drag, startPoint x: 1004, startPoint y: 403, endPoint x: 996, endPoint y: 273, distance: 130.9
click at [996, 273] on div "1825 Mixed Cutshall 32258 Jacksonville, FL Monday at 7:00 PM In Person No Child…" at bounding box center [555, 356] width 1008 height 177
drag, startPoint x: 996, startPoint y: 273, endPoint x: 995, endPoint y: 384, distance: 110.8
click at [995, 384] on div "1825 Mixed Cutshall 32258 Jacksonville, FL Monday at 7:00 PM In Person No Child…" at bounding box center [555, 356] width 1008 height 177
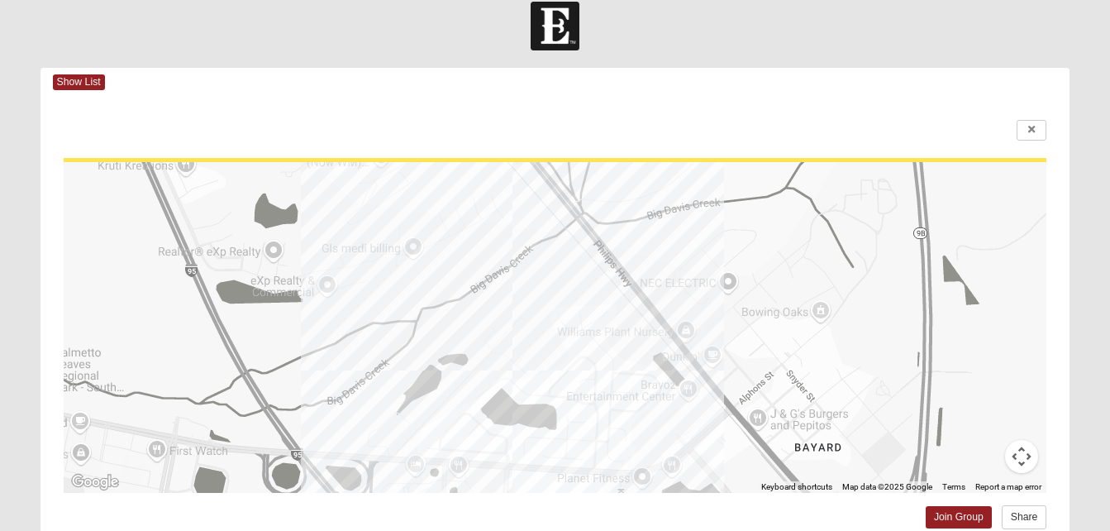
scroll to position [0, 0]
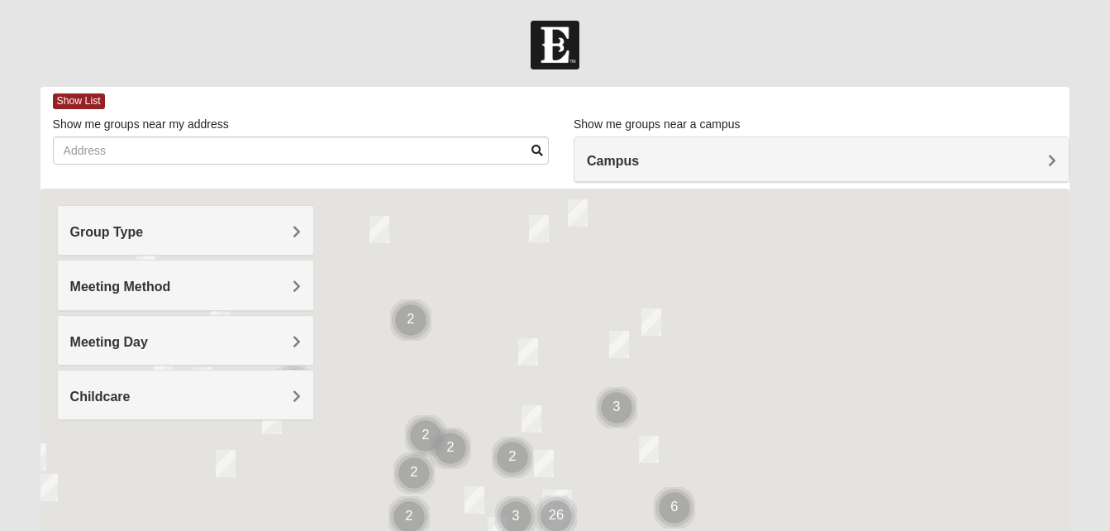
click at [252, 234] on h4 "Group Type" at bounding box center [185, 232] width 231 height 16
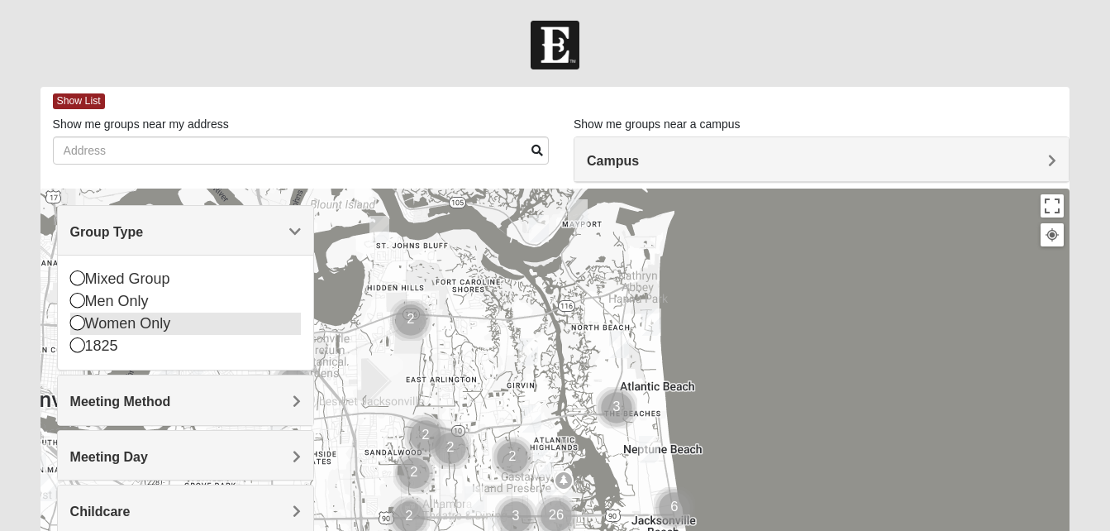
click at [106, 323] on div "Women Only" at bounding box center [185, 323] width 231 height 22
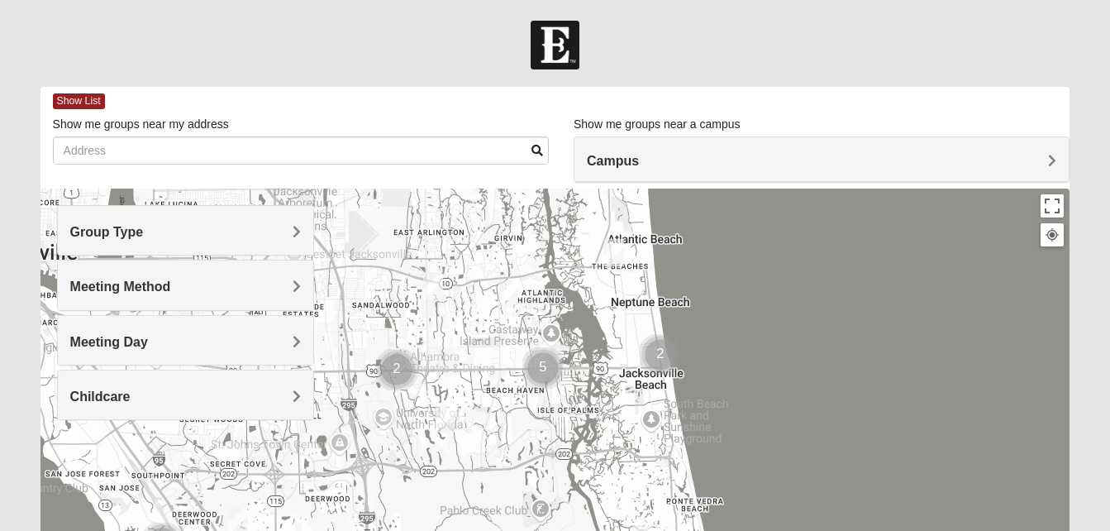
drag, startPoint x: 798, startPoint y: 367, endPoint x: 785, endPoint y: 216, distance: 151.8
click at [785, 216] on div at bounding box center [556, 518] width 1030 height 661
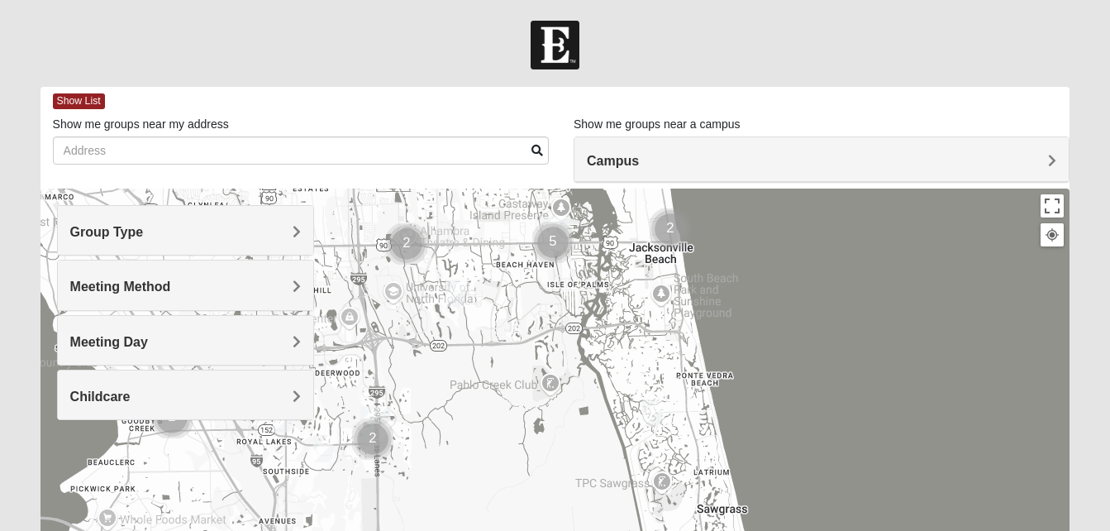
drag, startPoint x: 735, startPoint y: 423, endPoint x: 744, endPoint y: 283, distance: 140.8
click at [744, 283] on div at bounding box center [556, 518] width 1030 height 661
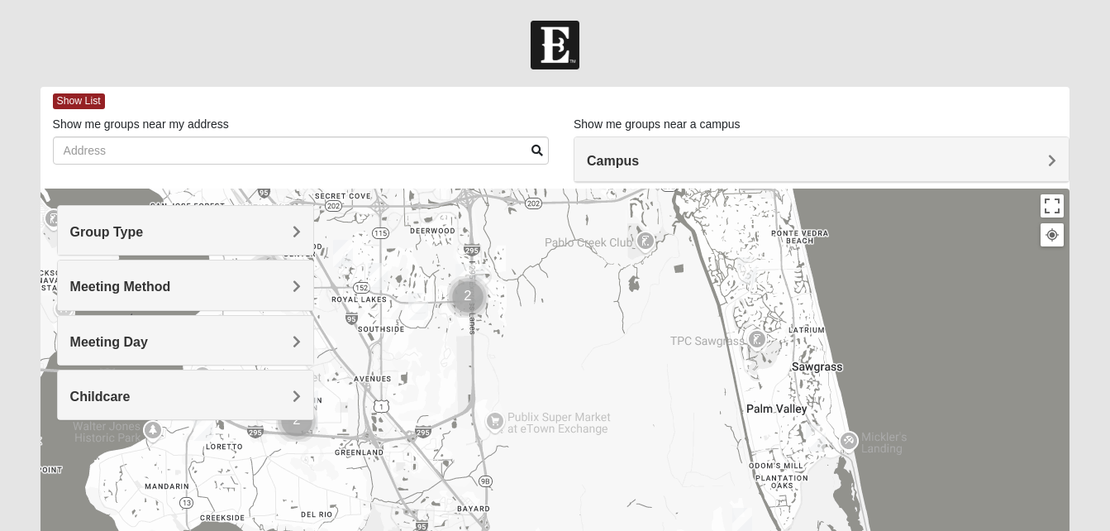
drag, startPoint x: 595, startPoint y: 427, endPoint x: 694, endPoint y: 292, distance: 167.3
click at [694, 292] on div at bounding box center [556, 518] width 1030 height 661
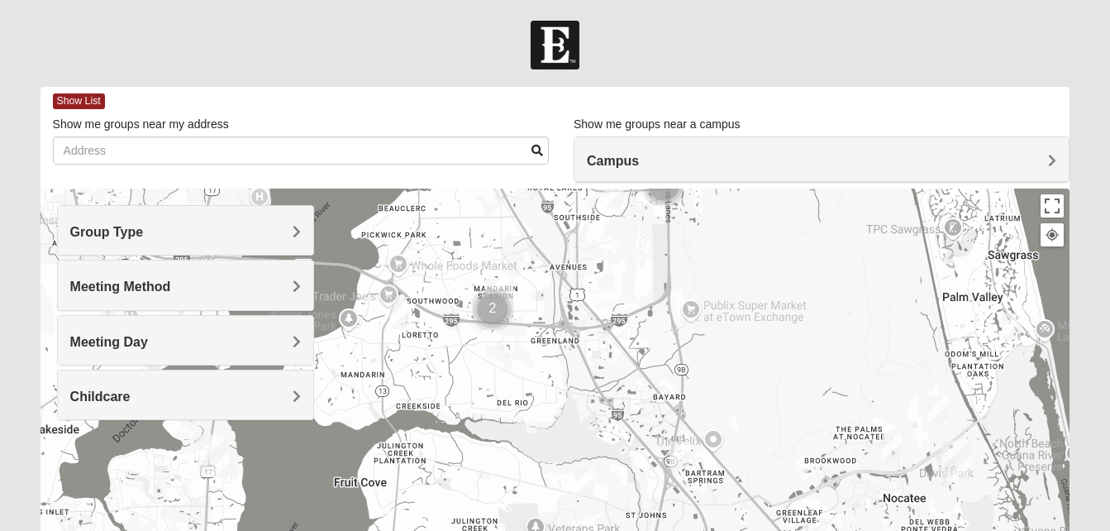
drag, startPoint x: 501, startPoint y: 424, endPoint x: 712, endPoint y: 291, distance: 250.0
click at [712, 291] on div at bounding box center [556, 518] width 1030 height 661
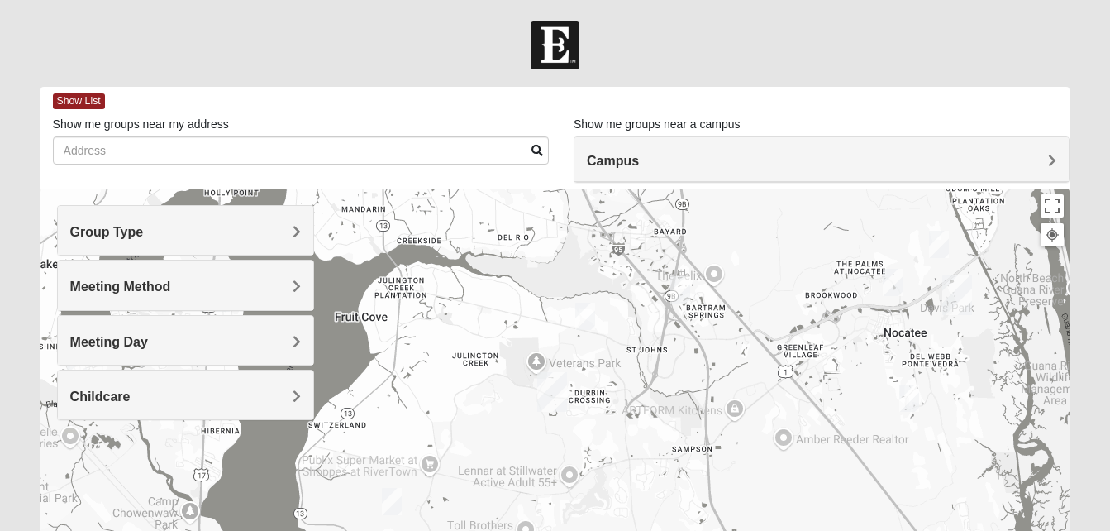
drag, startPoint x: 762, startPoint y: 489, endPoint x: 768, endPoint y: 299, distance: 190.2
click at [768, 299] on div at bounding box center [556, 518] width 1030 height 661
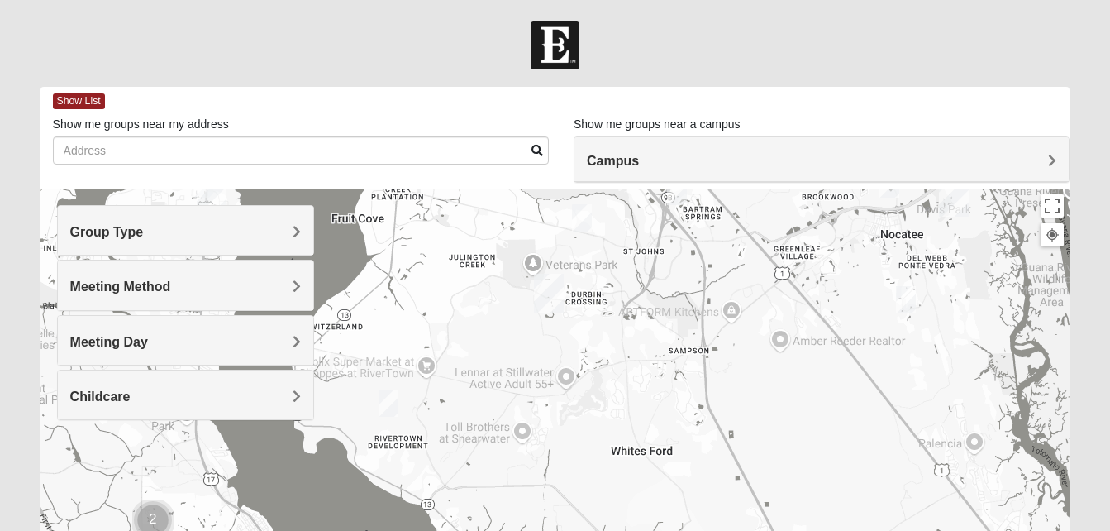
drag, startPoint x: 725, startPoint y: 412, endPoint x: 714, endPoint y: 283, distance: 130.2
click at [714, 283] on div at bounding box center [556, 518] width 1030 height 661
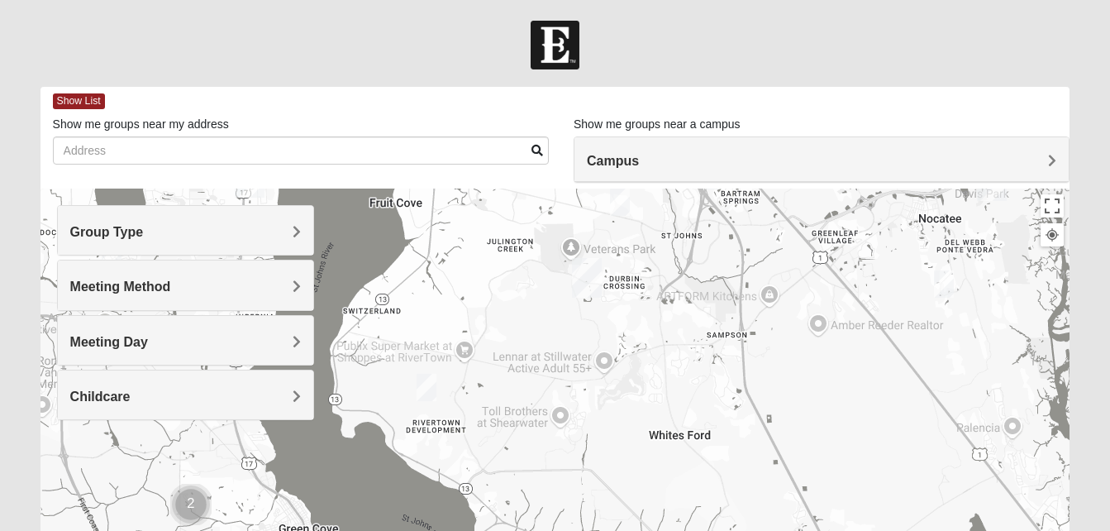
drag, startPoint x: 584, startPoint y: 285, endPoint x: 608, endPoint y: 247, distance: 44.9
click at [608, 247] on div at bounding box center [556, 518] width 1030 height 661
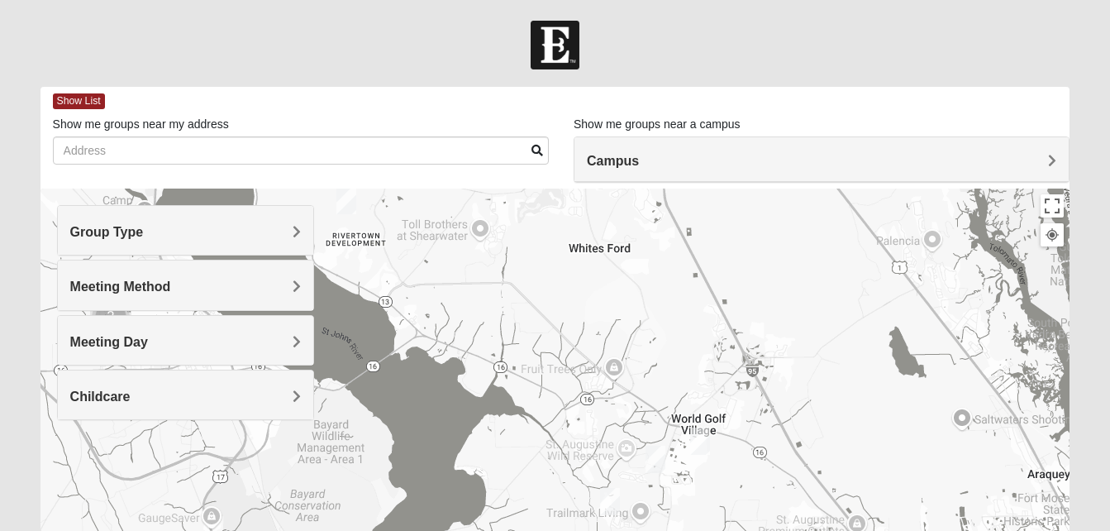
drag, startPoint x: 702, startPoint y: 398, endPoint x: 642, endPoint y: 234, distance: 174.9
click at [642, 234] on div at bounding box center [556, 518] width 1030 height 661
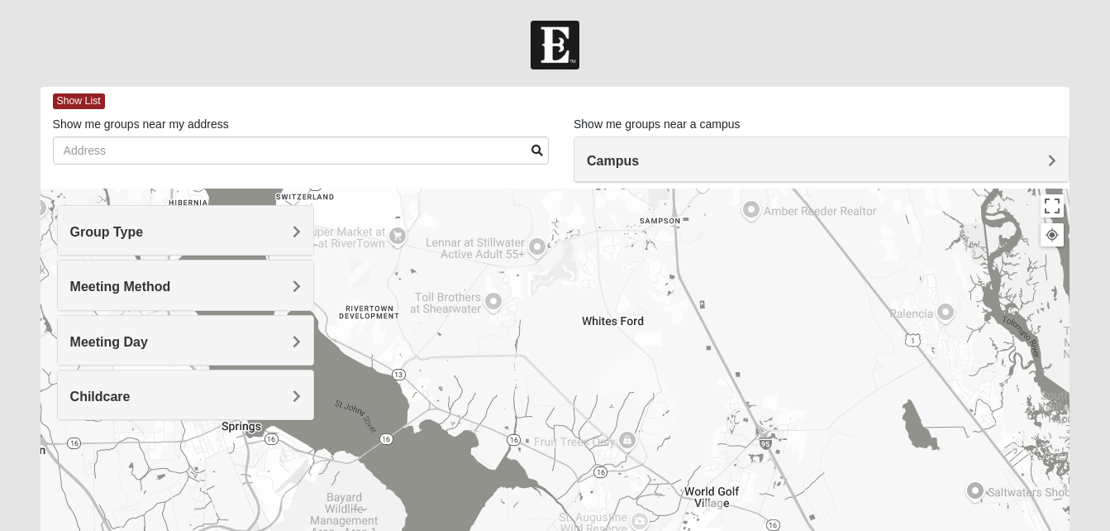
drag, startPoint x: 702, startPoint y: 323, endPoint x: 718, endPoint y: 399, distance: 77.8
click at [718, 399] on div at bounding box center [556, 518] width 1030 height 661
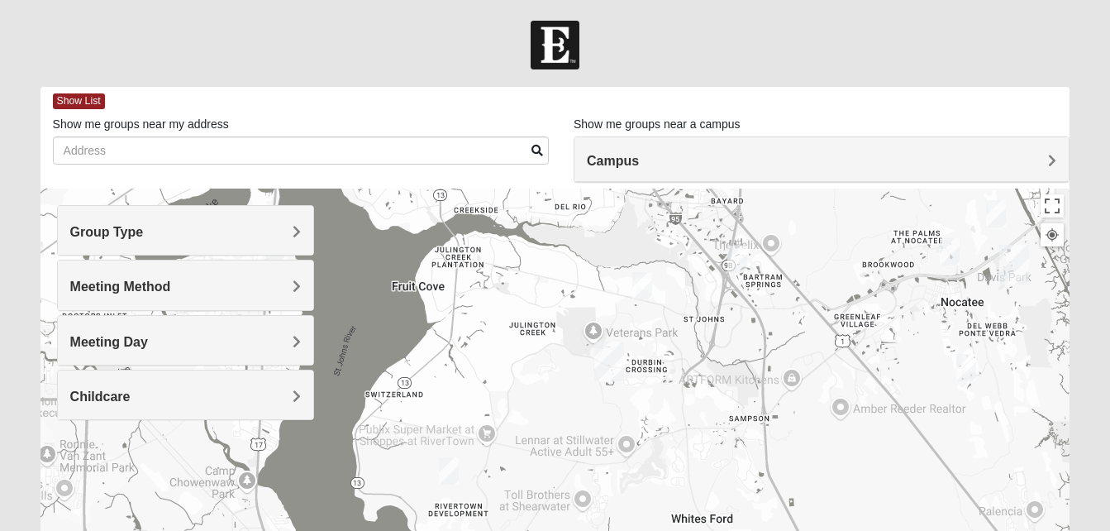
drag, startPoint x: 710, startPoint y: 318, endPoint x: 798, endPoint y: 521, distance: 221.0
click at [798, 521] on div at bounding box center [556, 518] width 1030 height 661
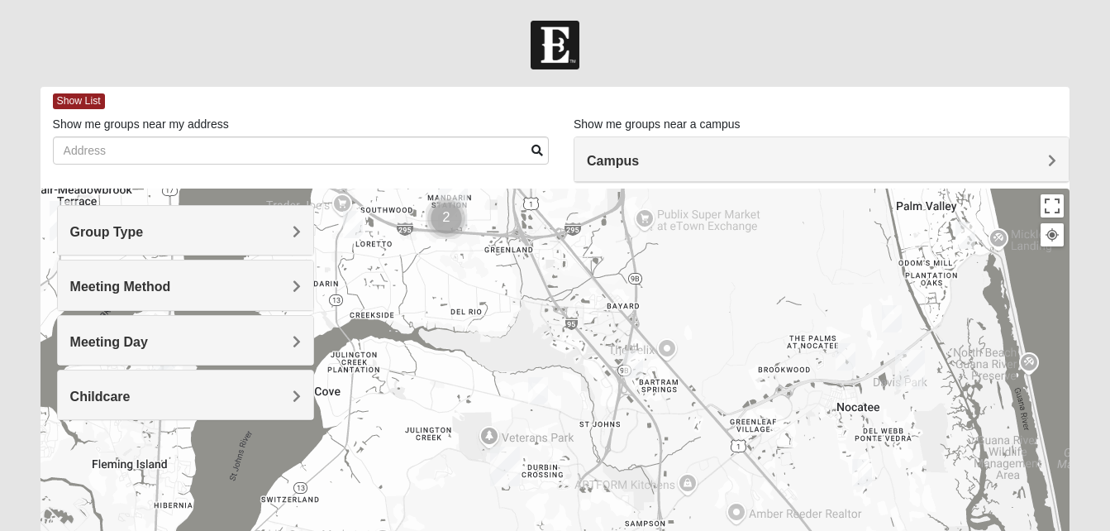
drag, startPoint x: 770, startPoint y: 404, endPoint x: 663, endPoint y: 508, distance: 149.0
click at [663, 508] on div at bounding box center [556, 518] width 1030 height 661
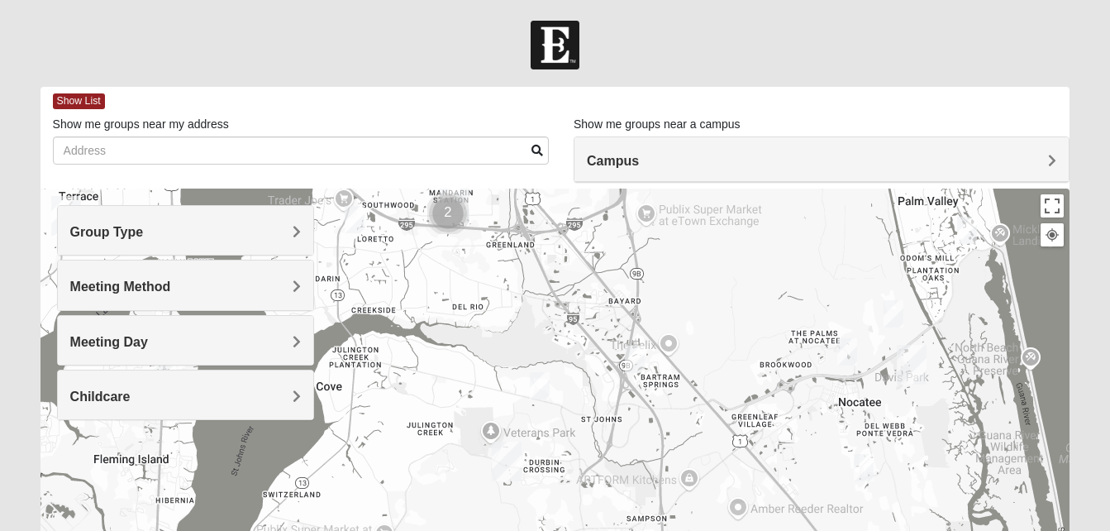
click at [541, 383] on img "Womens Urbanski 32259" at bounding box center [540, 385] width 20 height 27
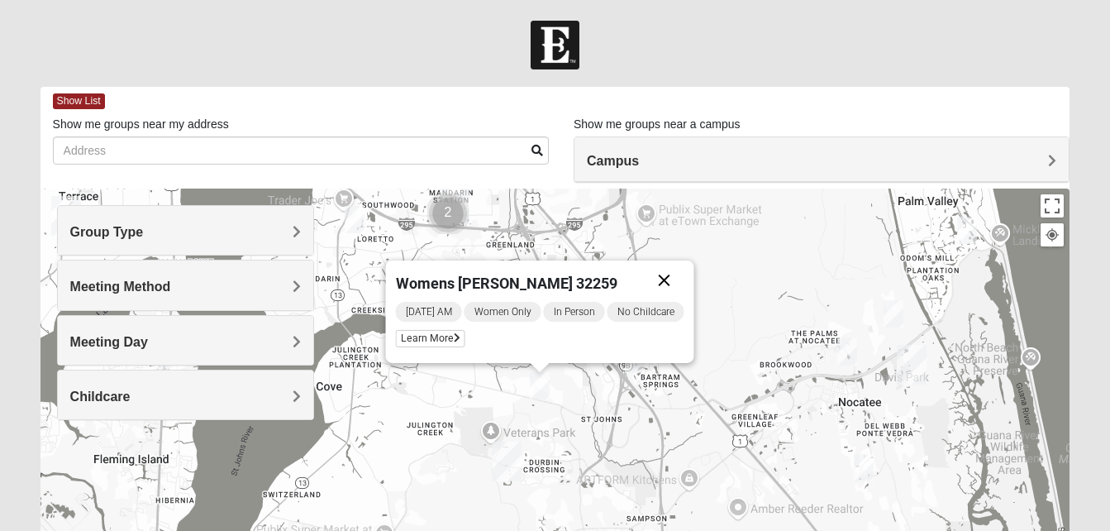
click at [660, 279] on button "Close" at bounding box center [664, 280] width 40 height 40
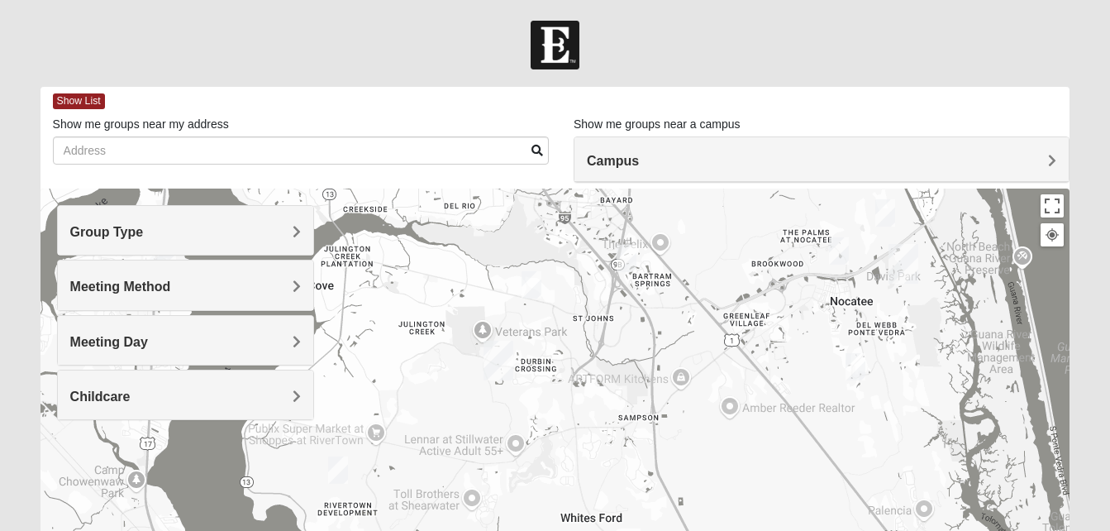
drag, startPoint x: 624, startPoint y: 462, endPoint x: 615, endPoint y: 359, distance: 103.7
click at [615, 359] on div at bounding box center [556, 518] width 1030 height 661
click at [627, 247] on img "Womens Lopez/McCardle 32258" at bounding box center [626, 257] width 20 height 27
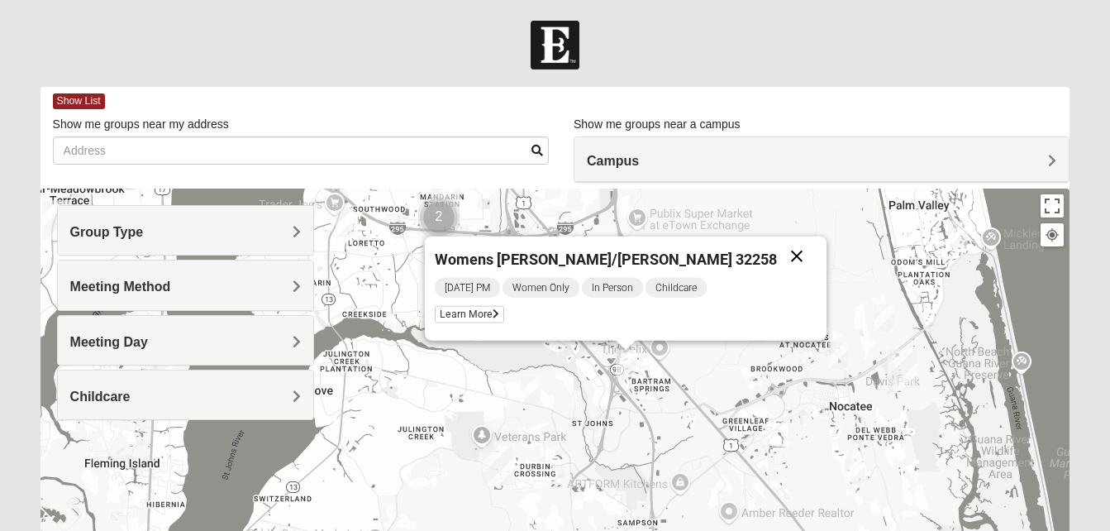
click at [777, 261] on button "Close" at bounding box center [797, 256] width 40 height 40
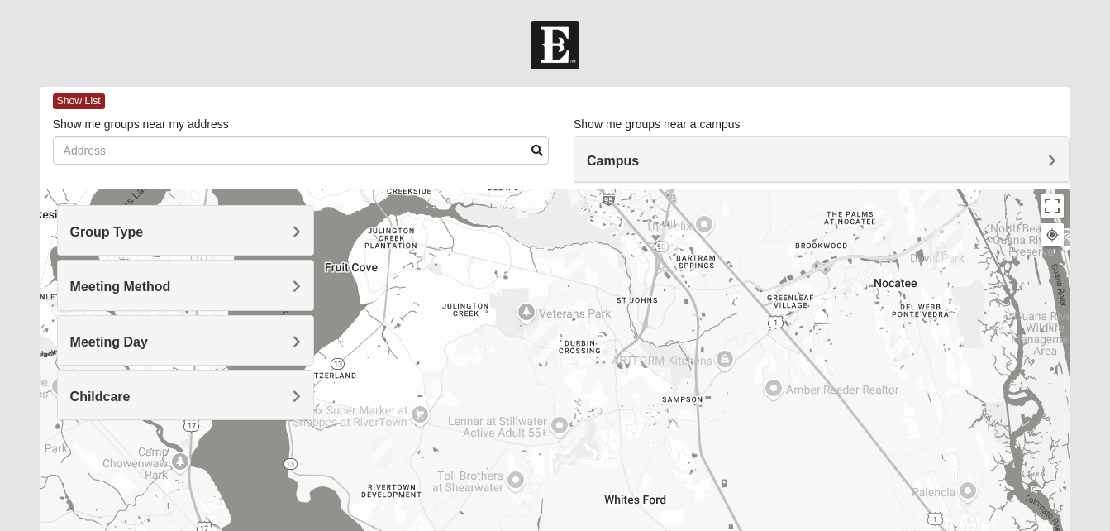
drag, startPoint x: 674, startPoint y: 396, endPoint x: 722, endPoint y: 269, distance: 136.0
click at [722, 269] on div at bounding box center [556, 518] width 1030 height 661
click at [274, 238] on h4 "Group Type" at bounding box center [185, 232] width 231 height 16
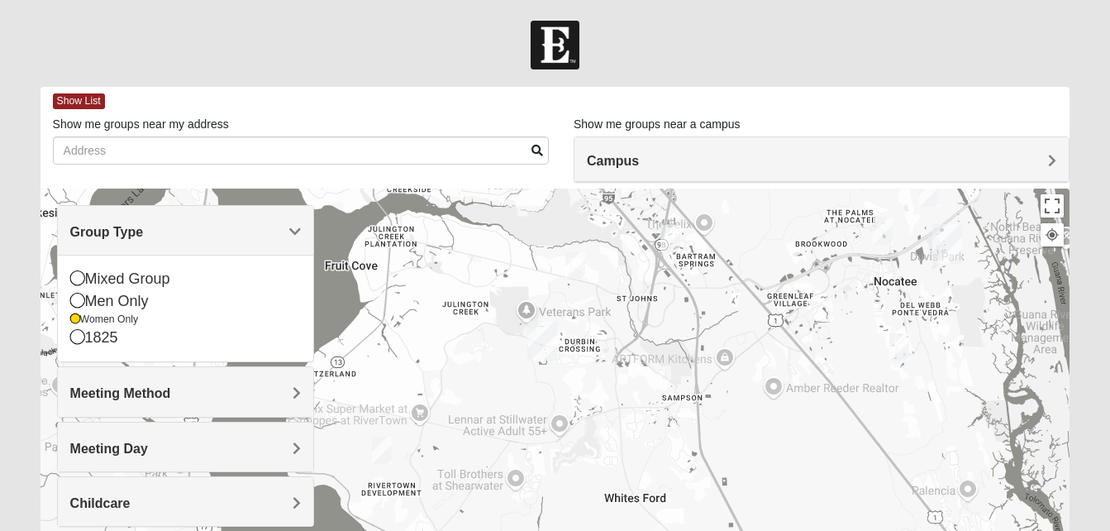
click at [216, 395] on h4 "Meeting Method" at bounding box center [185, 393] width 231 height 16
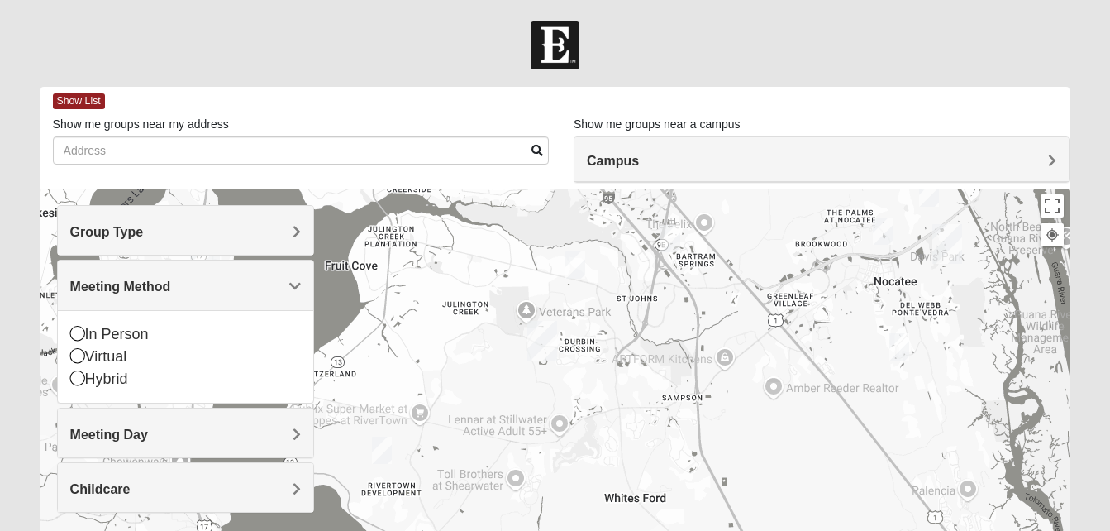
click at [206, 446] on div "Meeting Day" at bounding box center [185, 432] width 255 height 49
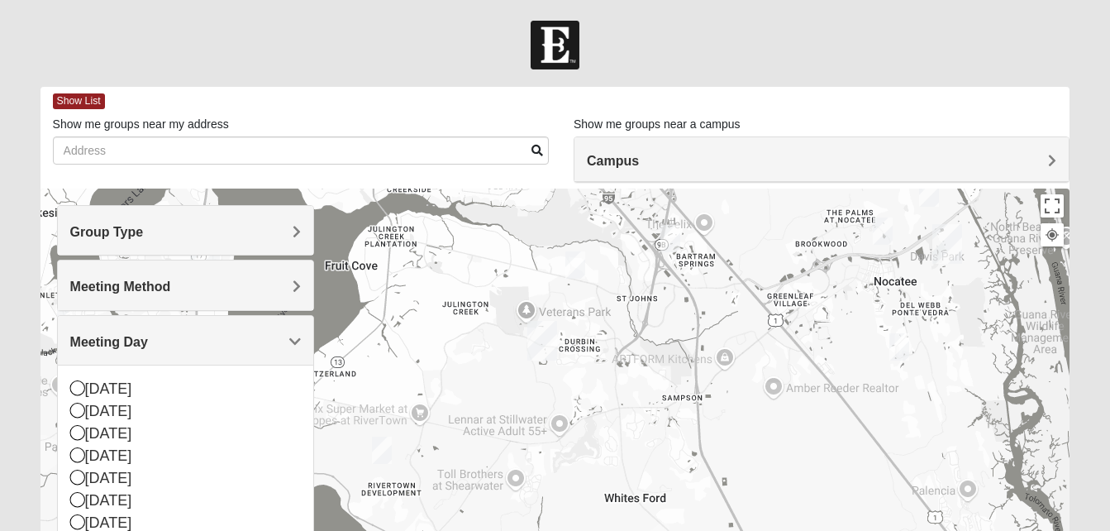
click at [241, 295] on div "Meeting Method" at bounding box center [185, 284] width 255 height 49
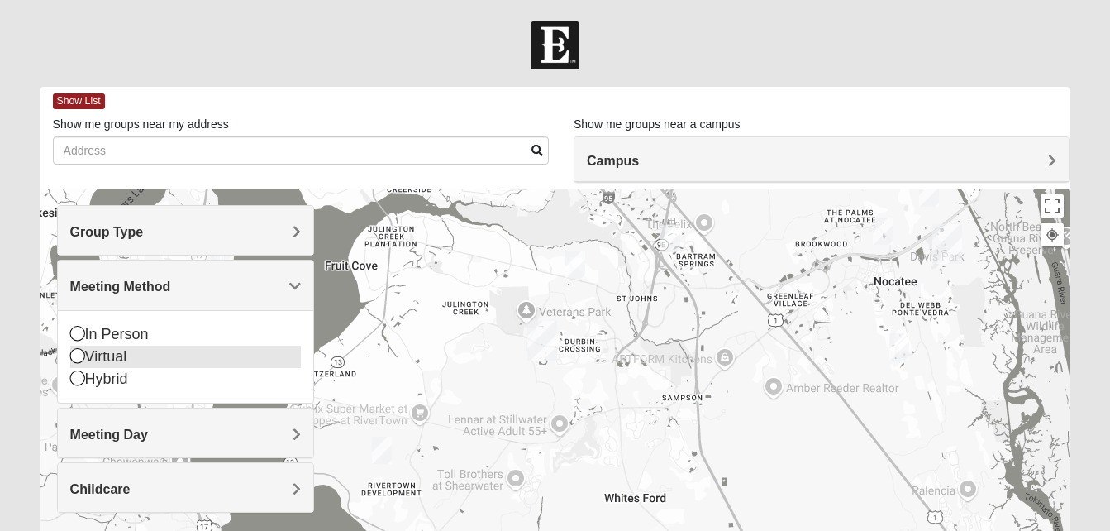
click at [124, 350] on div "Virtual" at bounding box center [185, 356] width 231 height 22
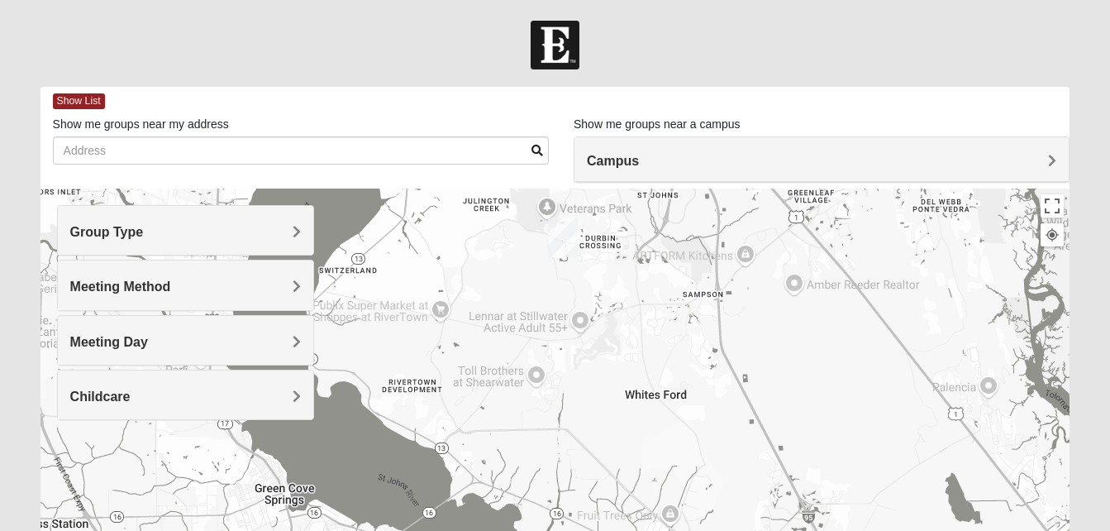
drag, startPoint x: 636, startPoint y: 290, endPoint x: 660, endPoint y: 191, distance: 102.0
click at [660, 191] on div at bounding box center [556, 518] width 1030 height 661
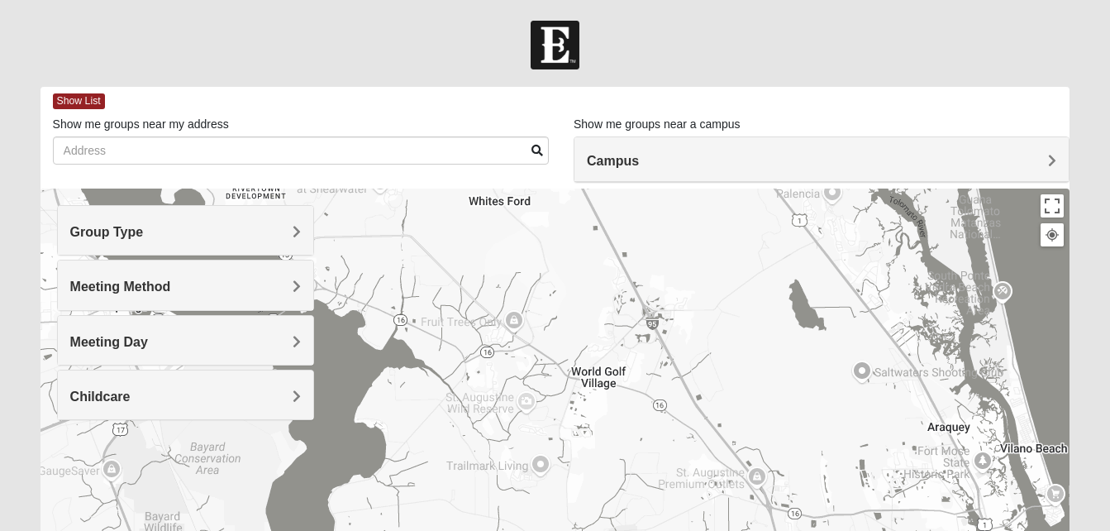
drag, startPoint x: 789, startPoint y: 410, endPoint x: 829, endPoint y: 573, distance: 167.8
click at [829, 530] on html "Log In Find A Group Error Show List Loading Groups" at bounding box center [555, 455] width 1110 height 910
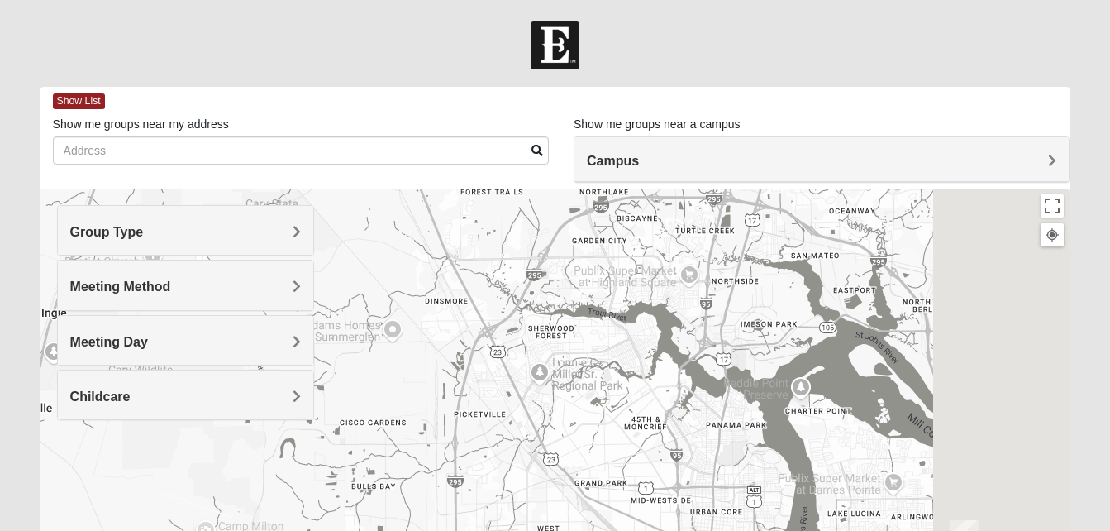
drag, startPoint x: 950, startPoint y: 441, endPoint x: 722, endPoint y: 251, distance: 297.0
click at [722, 251] on div at bounding box center [556, 518] width 1030 height 661
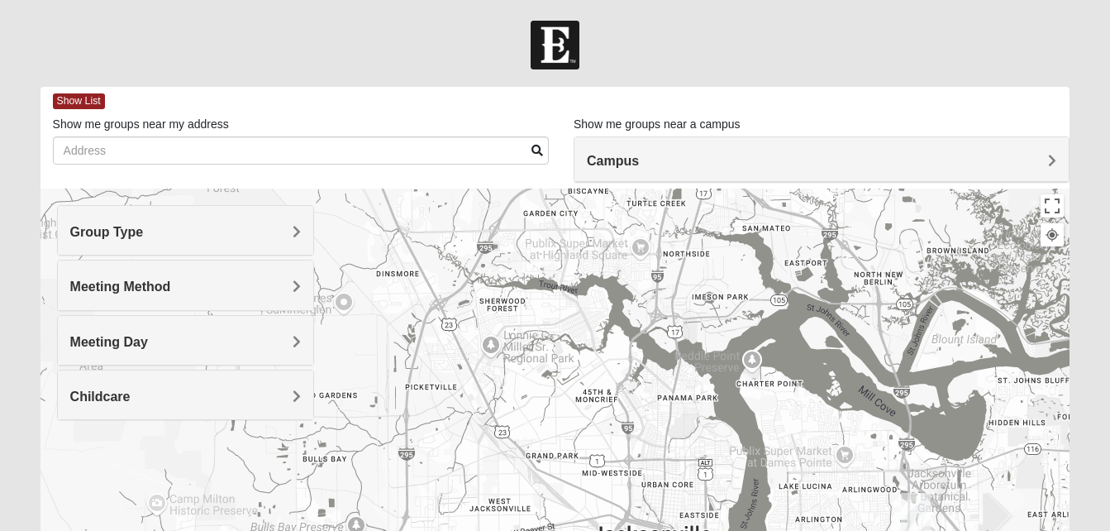
drag, startPoint x: 797, startPoint y: 401, endPoint x: 686, endPoint y: 321, distance: 136.7
click at [686, 321] on div at bounding box center [556, 518] width 1030 height 661
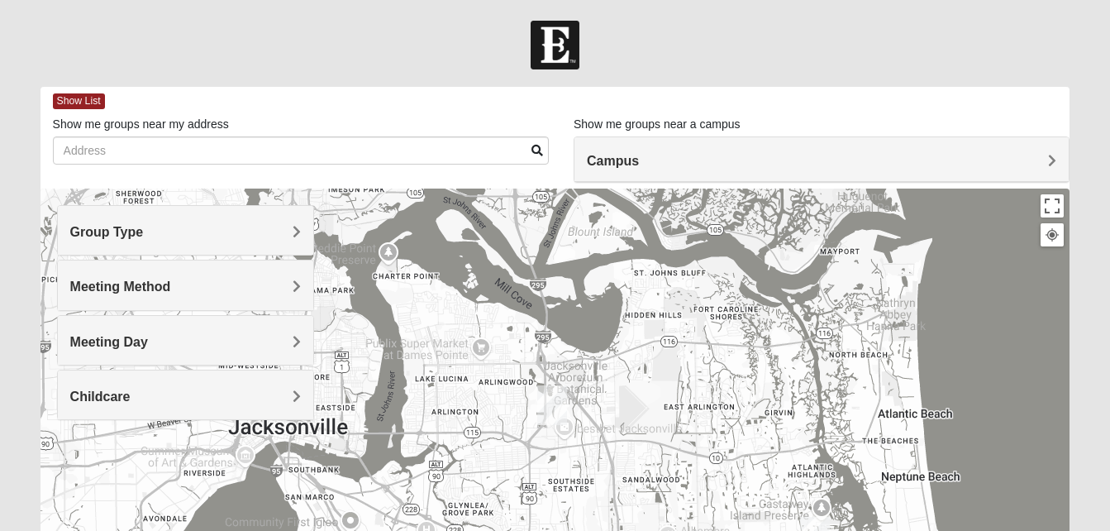
drag, startPoint x: 737, startPoint y: 325, endPoint x: 665, endPoint y: 328, distance: 72.0
click at [665, 328] on div at bounding box center [556, 518] width 1030 height 661
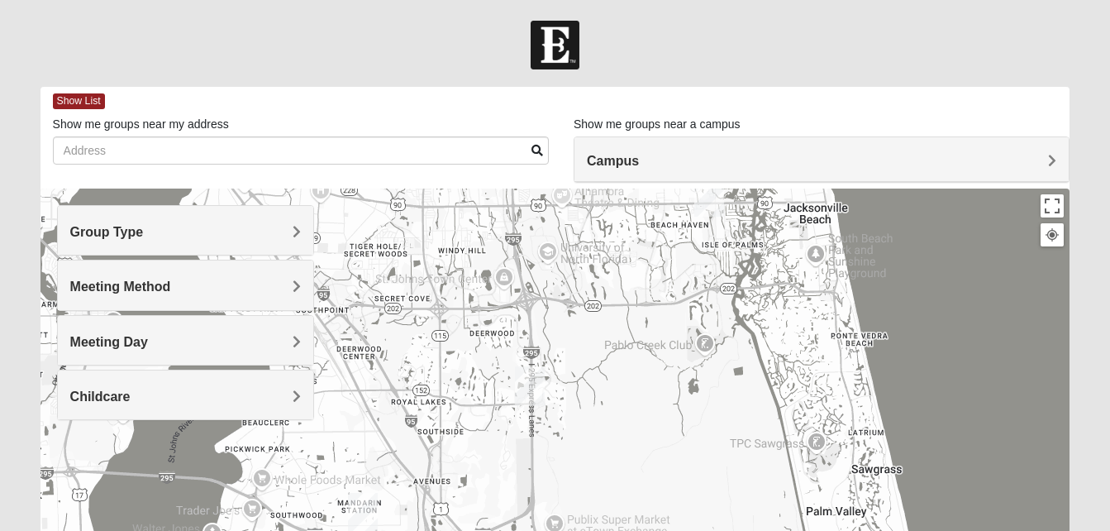
drag, startPoint x: 688, startPoint y: 407, endPoint x: 767, endPoint y: 189, distance: 231.4
click at [767, 189] on div at bounding box center [556, 518] width 1030 height 661
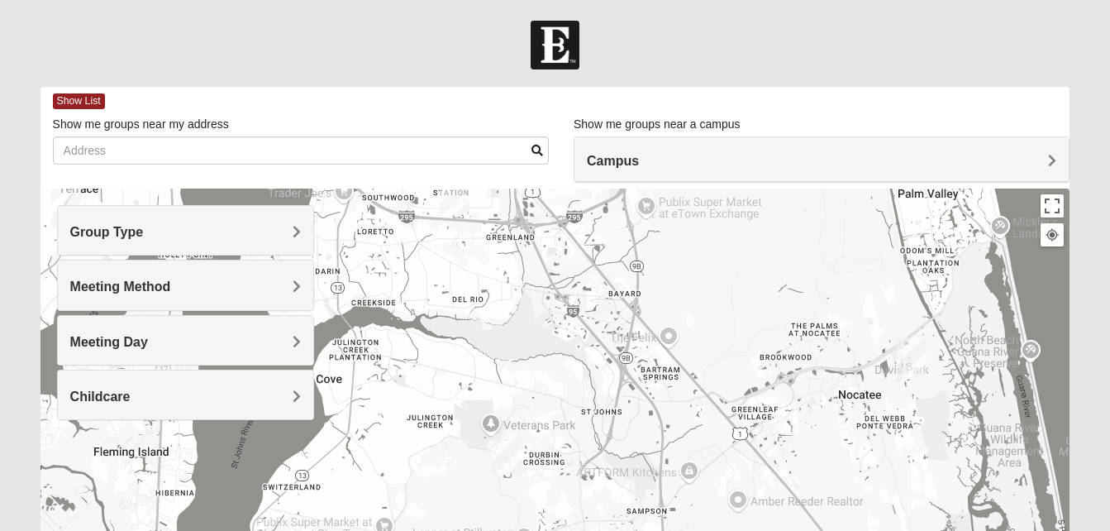
drag, startPoint x: 874, startPoint y: 242, endPoint x: 727, endPoint y: 464, distance: 265.9
click at [727, 464] on div at bounding box center [556, 518] width 1030 height 661
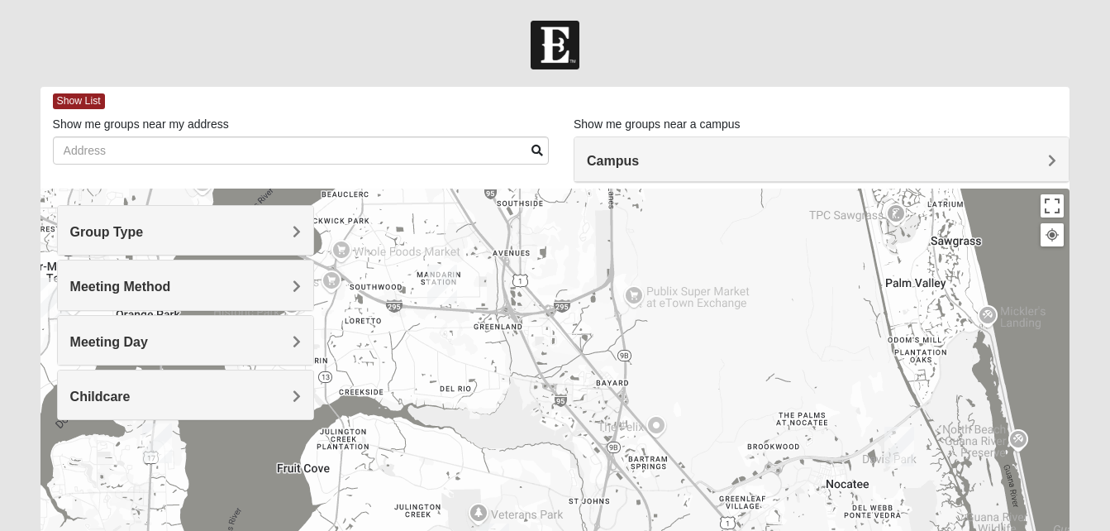
drag, startPoint x: 708, startPoint y: 324, endPoint x: 698, endPoint y: 424, distance: 100.4
click at [698, 424] on div at bounding box center [556, 518] width 1030 height 661
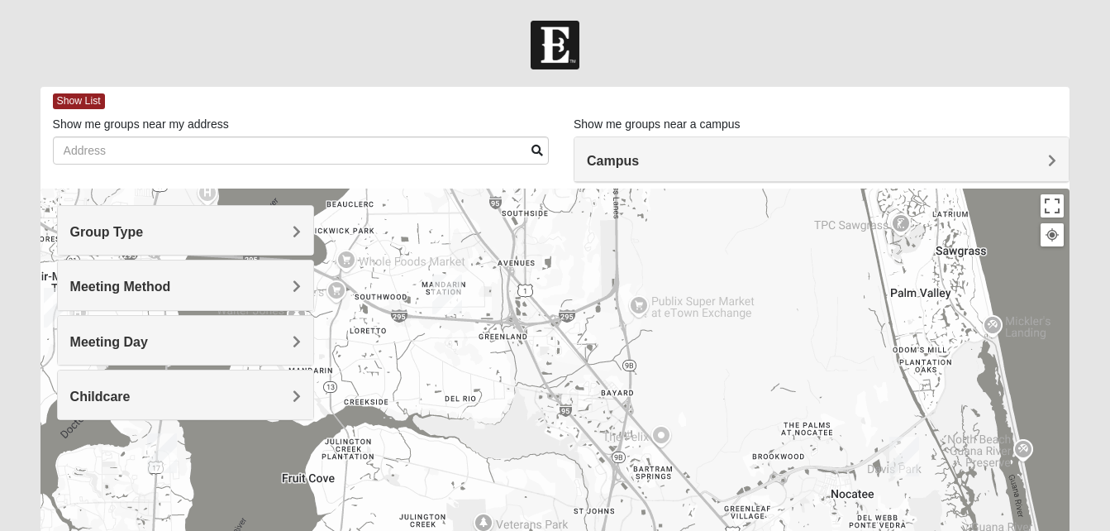
click at [204, 279] on h4 "Meeting Method" at bounding box center [185, 287] width 231 height 16
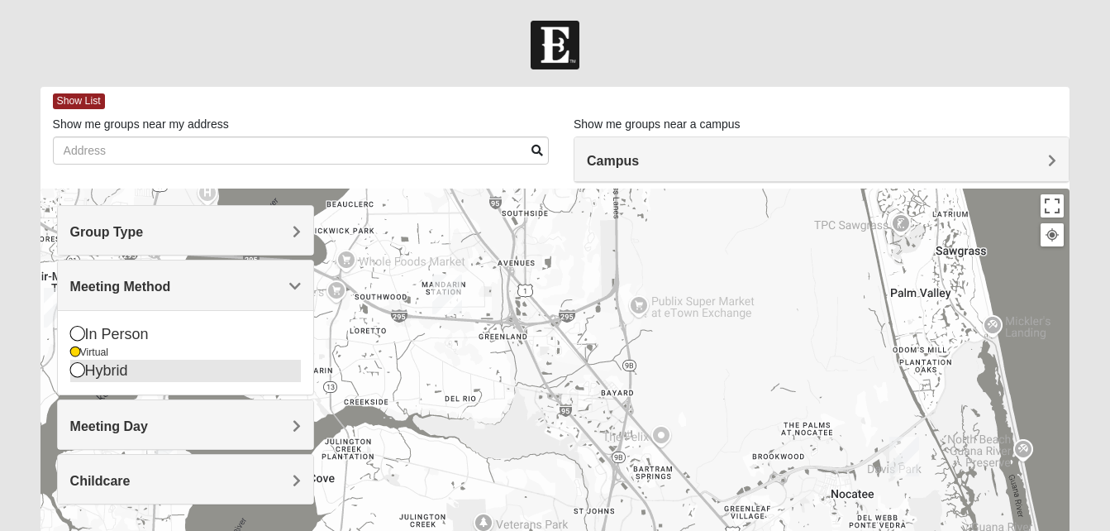
click at [107, 367] on div "Hybrid" at bounding box center [185, 371] width 231 height 22
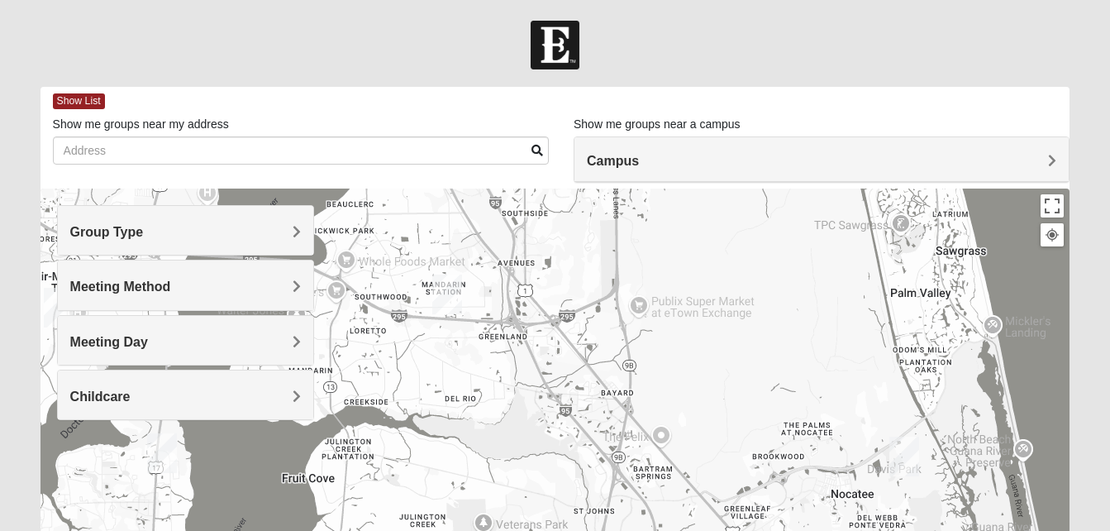
drag, startPoint x: 632, startPoint y: 399, endPoint x: 622, endPoint y: 277, distance: 122.7
click at [622, 277] on div at bounding box center [556, 518] width 1030 height 661
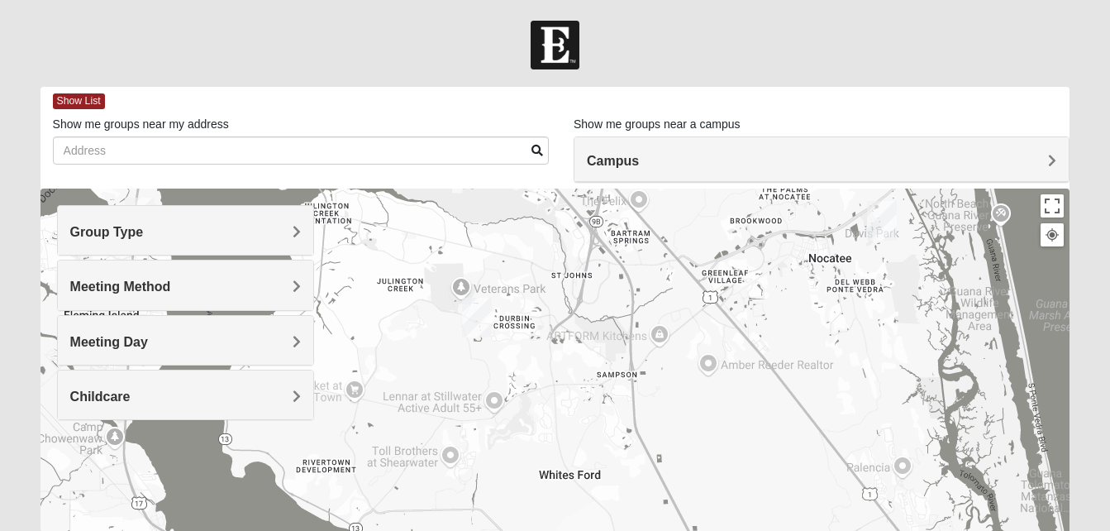
click at [300, 296] on div "Meeting Method" at bounding box center [185, 284] width 255 height 49
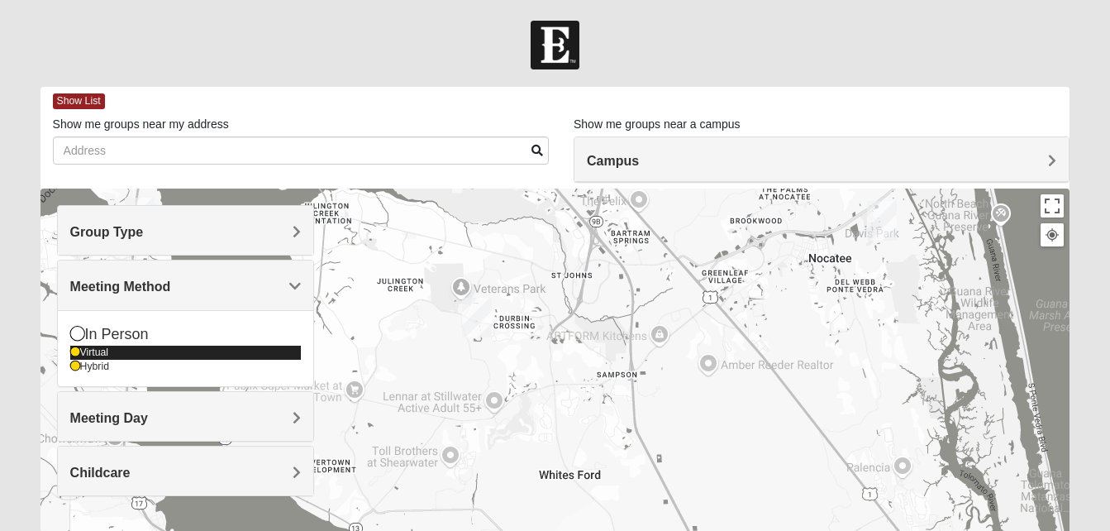
click at [74, 355] on icon at bounding box center [75, 352] width 10 height 10
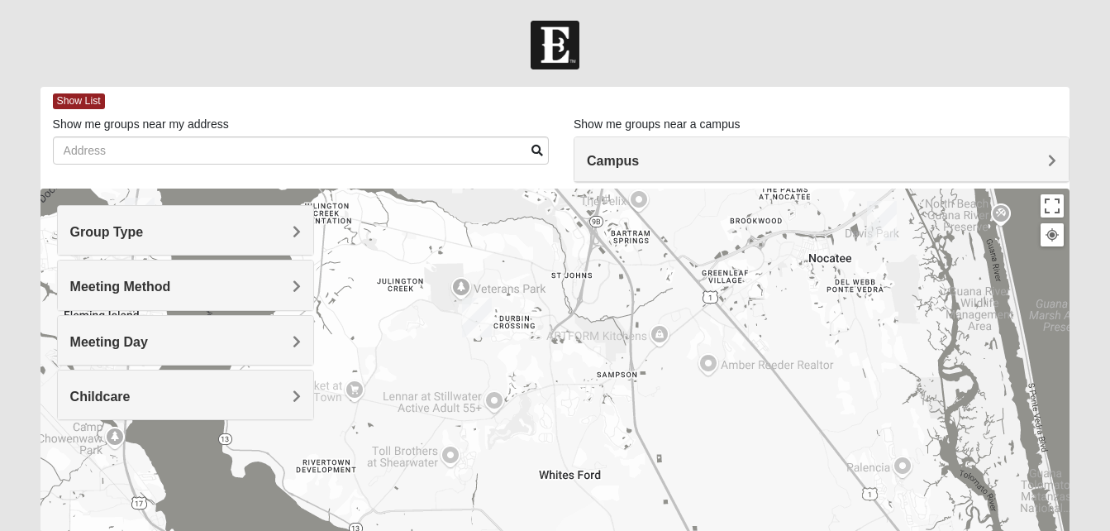
click at [91, 307] on div "Meeting Method" at bounding box center [185, 284] width 255 height 49
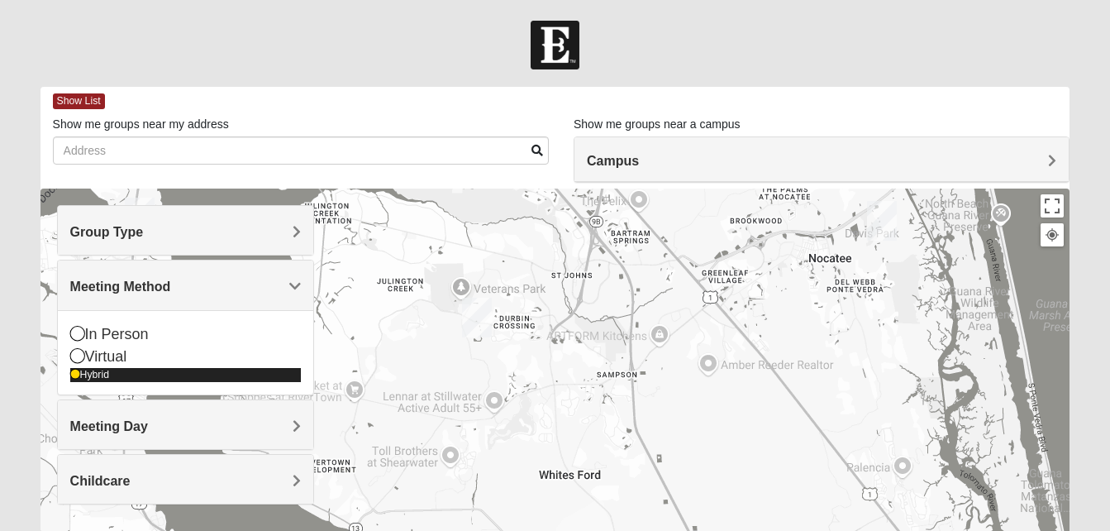
click at [71, 369] on icon at bounding box center [75, 374] width 10 height 10
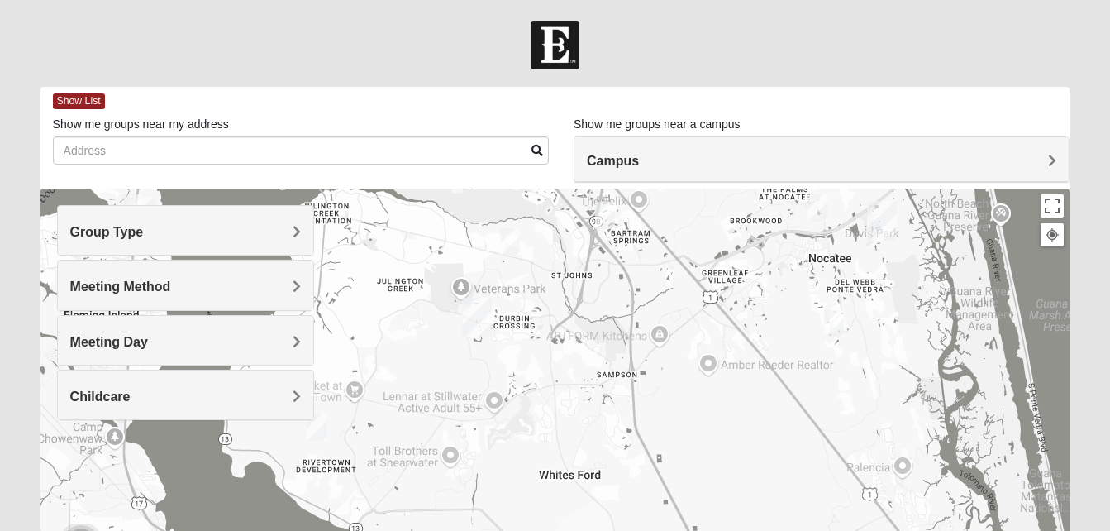
click at [121, 339] on span "Meeting Day" at bounding box center [109, 342] width 78 height 14
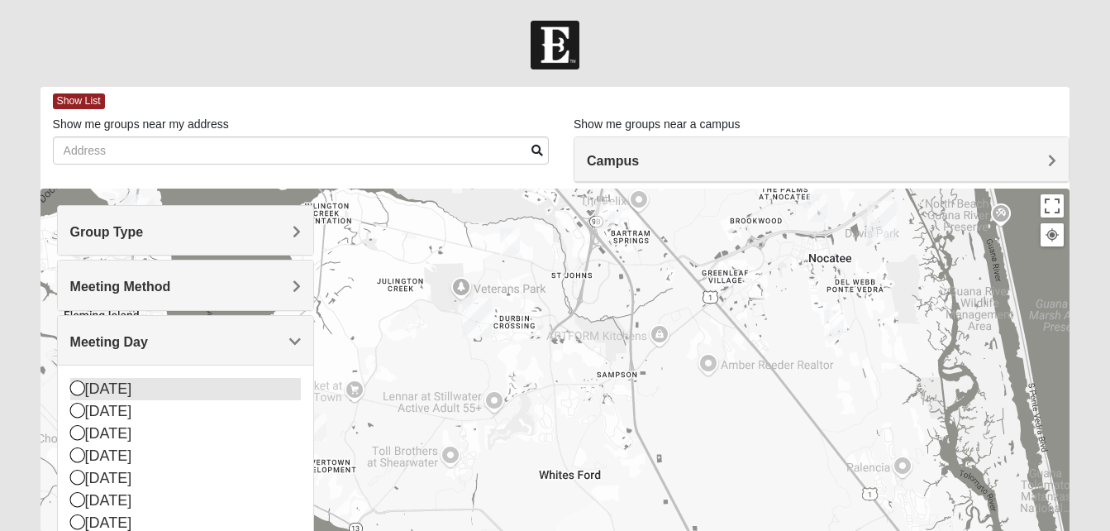
click at [118, 393] on div "[DATE]" at bounding box center [185, 389] width 231 height 22
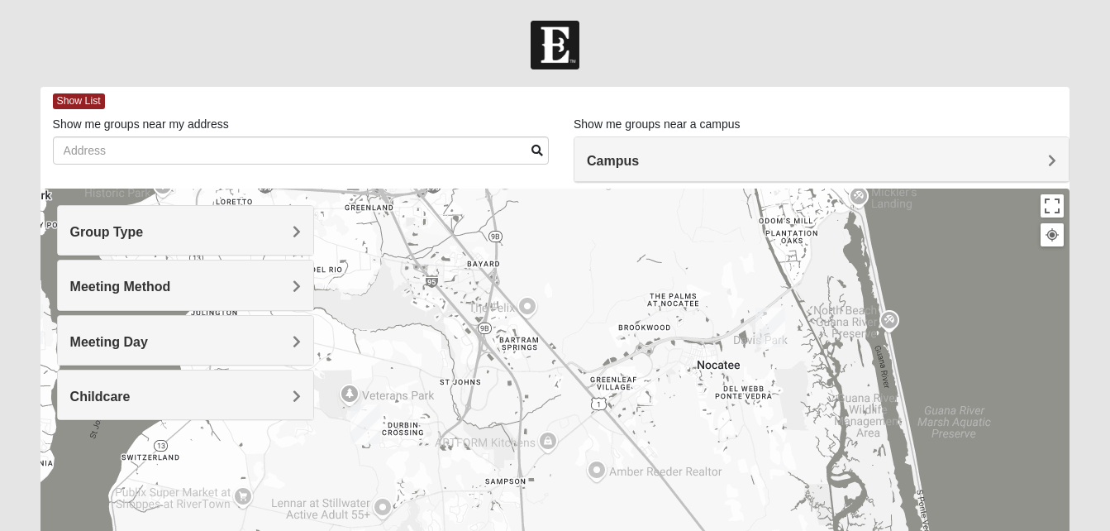
drag, startPoint x: 1005, startPoint y: 402, endPoint x: 894, endPoint y: 478, distance: 135.0
click at [894, 478] on div at bounding box center [556, 518] width 1030 height 661
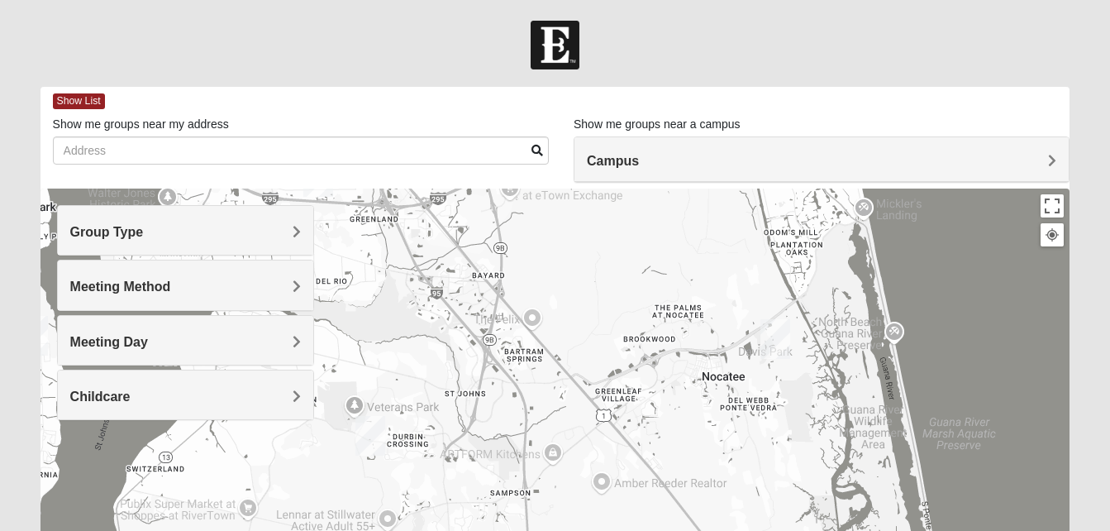
click at [912, 412] on div at bounding box center [556, 518] width 1030 height 661
click at [1056, 237] on div at bounding box center [1052, 234] width 15 height 15
click at [1054, 207] on button "Toggle fullscreen view" at bounding box center [1052, 205] width 23 height 23
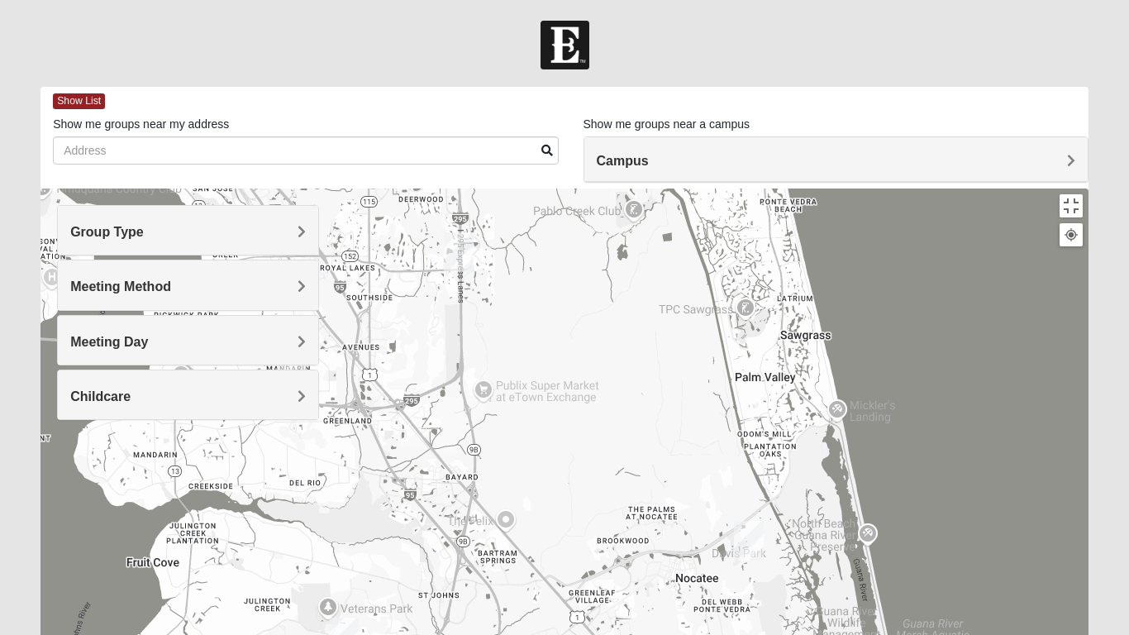
drag, startPoint x: 517, startPoint y: 173, endPoint x: 482, endPoint y: 379, distance: 209.7
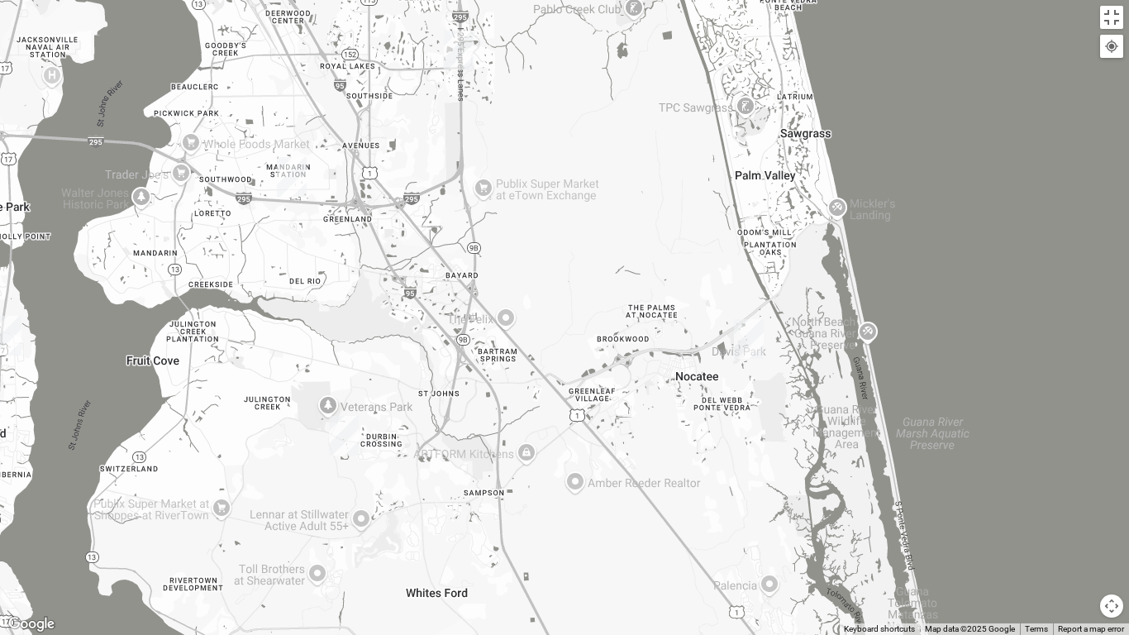
click at [482, 379] on div at bounding box center [564, 317] width 1129 height 635
click at [1117, 530] on button "Map camera controls" at bounding box center [1111, 605] width 23 height 23
click at [1084, 530] on button "Zoom out" at bounding box center [1082, 605] width 23 height 23
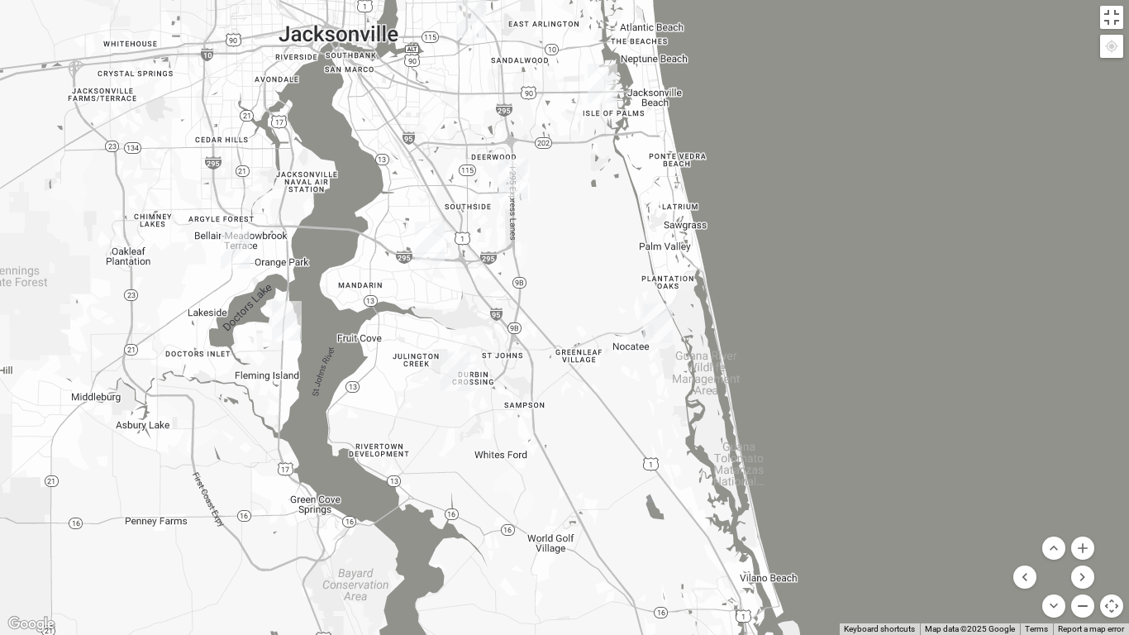
click at [1084, 530] on button "Zoom out" at bounding box center [1082, 605] width 23 height 23
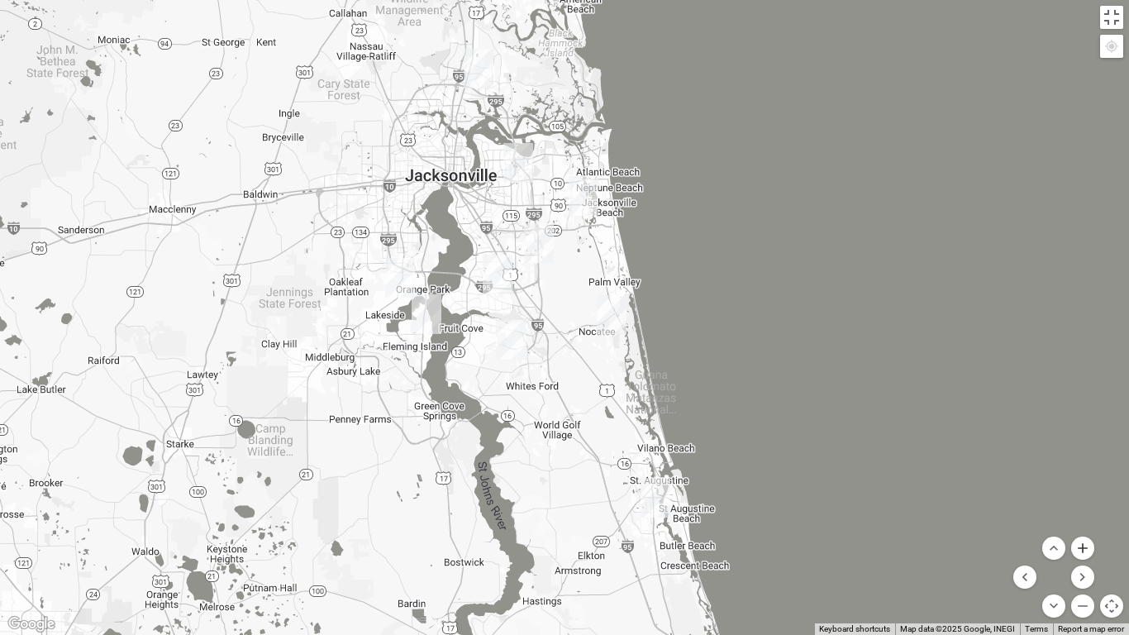
click at [1080, 530] on button "Zoom in" at bounding box center [1082, 547] width 23 height 23
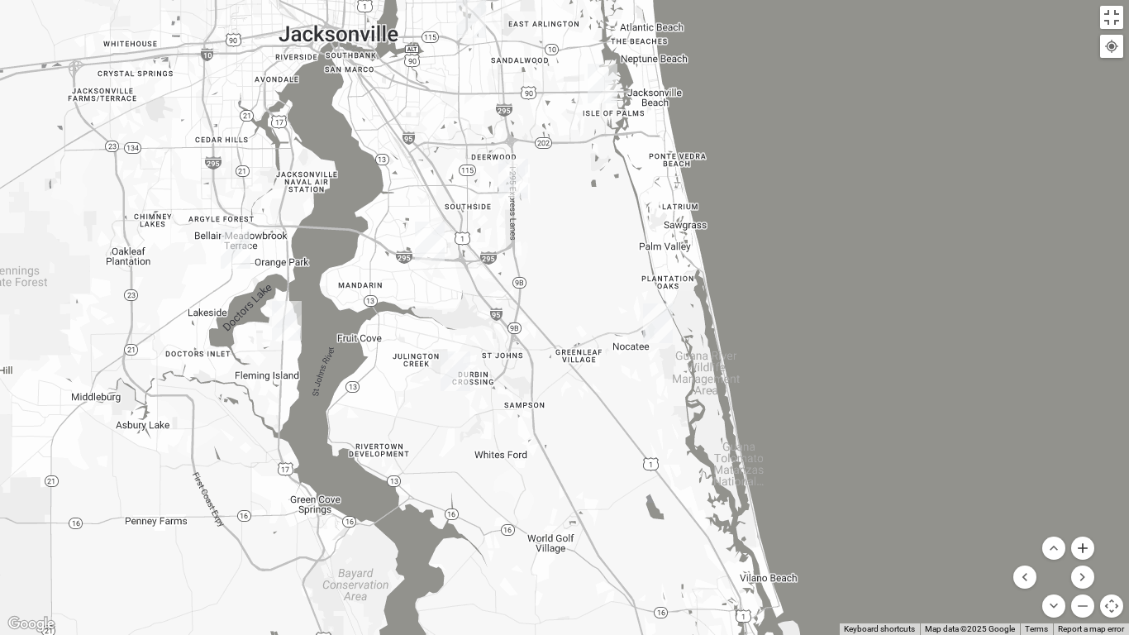
click at [1080, 530] on button "Zoom in" at bounding box center [1082, 547] width 23 height 23
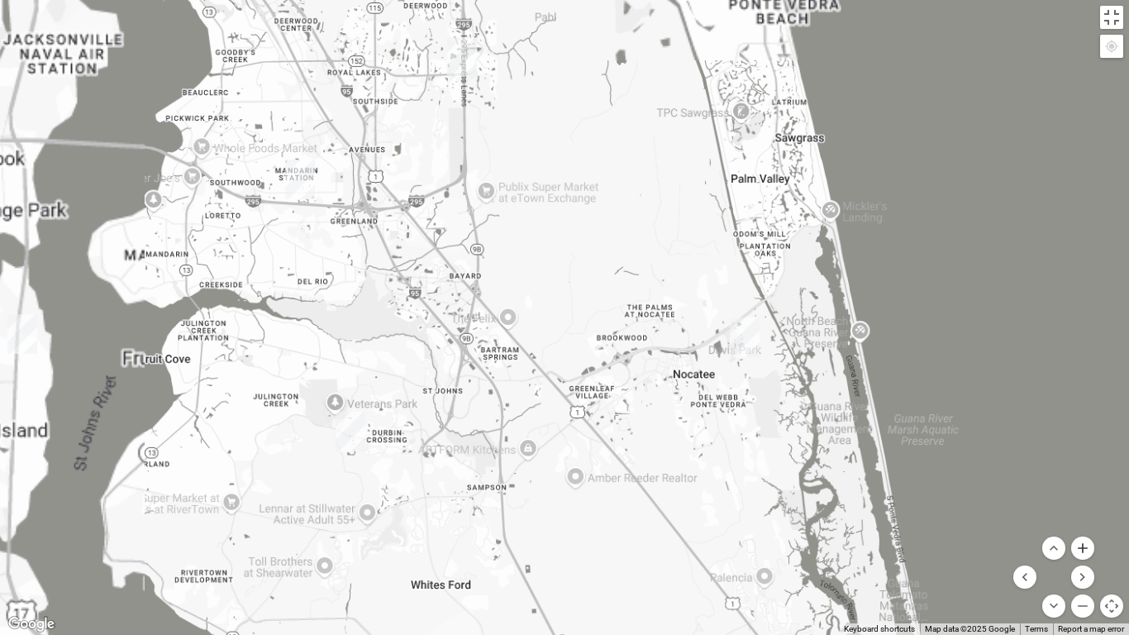
click at [1080, 530] on button "Zoom in" at bounding box center [1082, 547] width 23 height 23
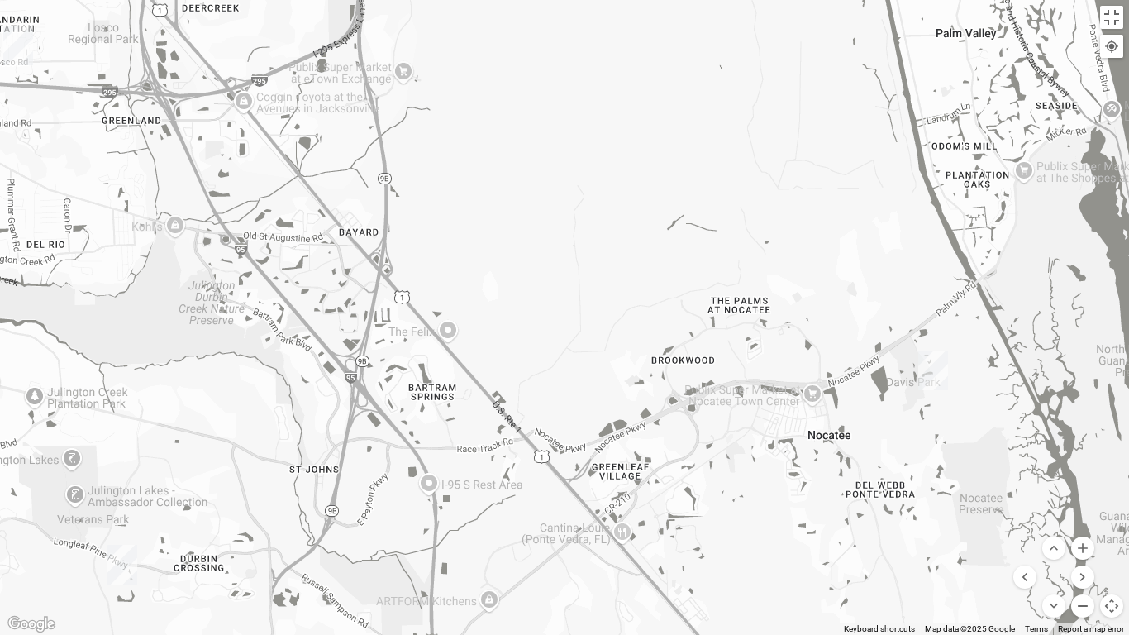
click at [1089, 530] on button "Zoom out" at bounding box center [1082, 605] width 23 height 23
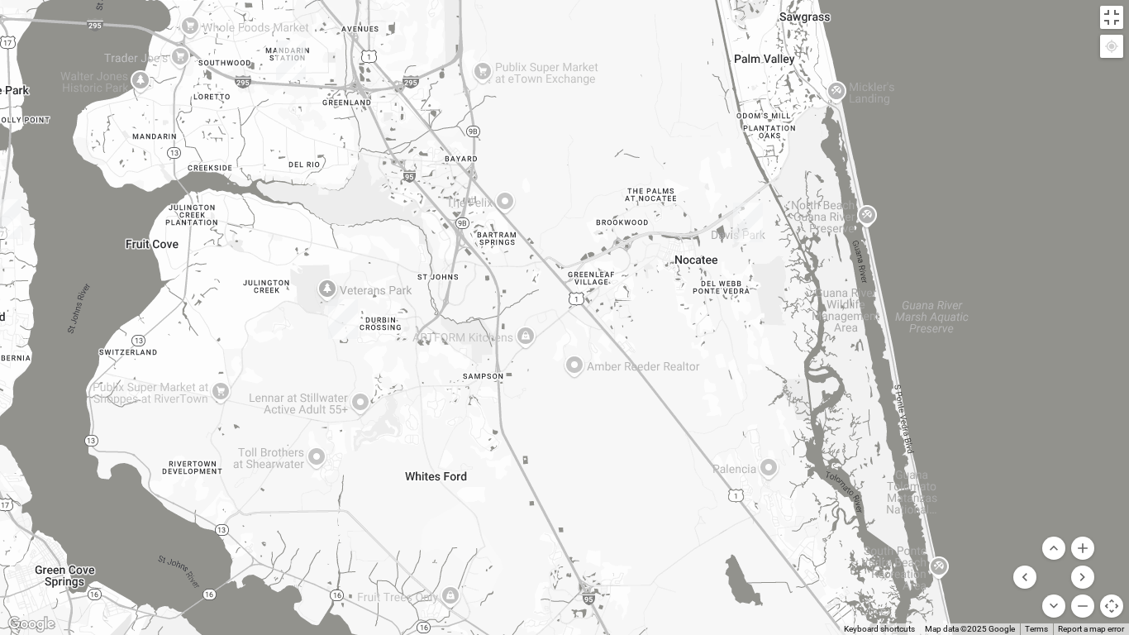
drag, startPoint x: 563, startPoint y: 607, endPoint x: 560, endPoint y: 483, distance: 124.0
click at [560, 483] on div at bounding box center [564, 317] width 1129 height 635
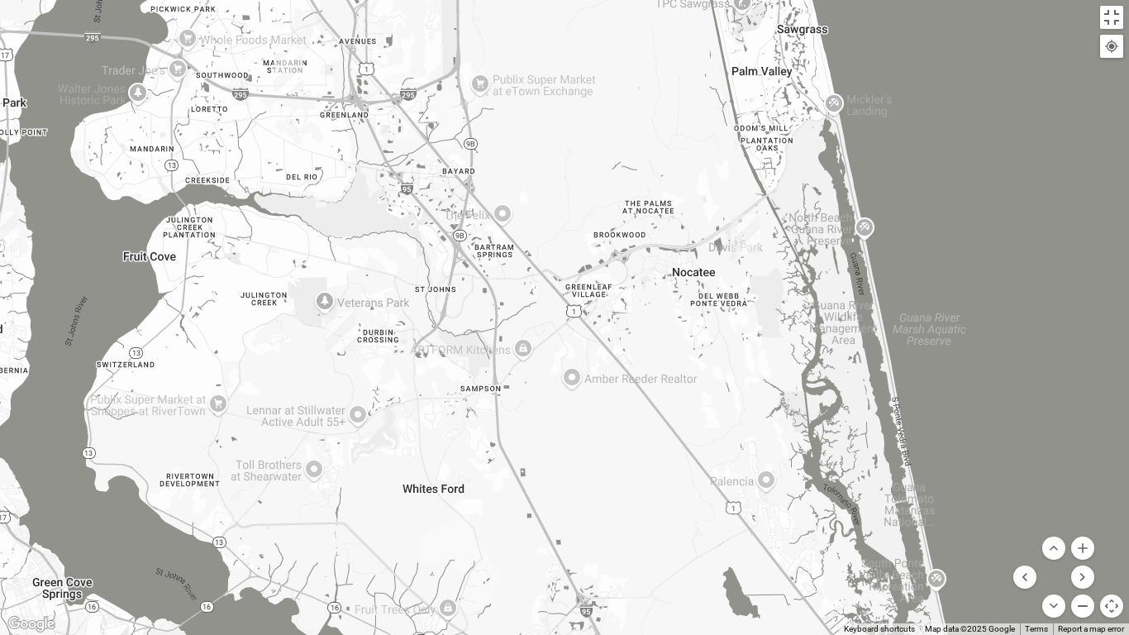
click at [1085, 530] on button "Zoom out" at bounding box center [1082, 605] width 23 height 23
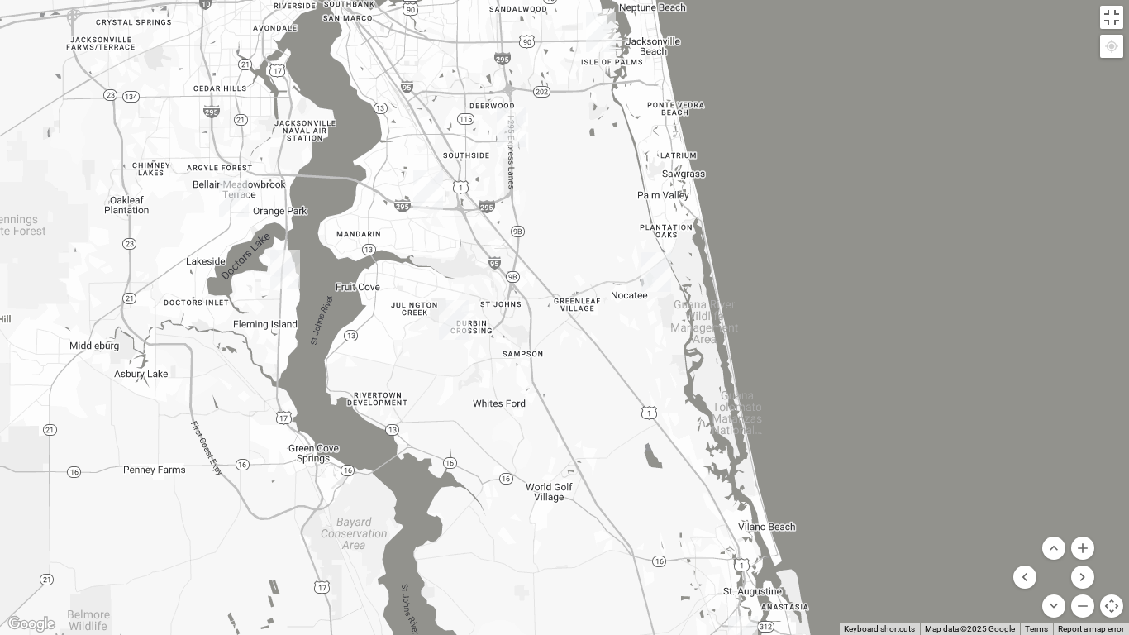
click at [1115, 530] on button "Map camera controls" at bounding box center [1111, 605] width 23 height 23
click at [1109, 530] on div at bounding box center [564, 317] width 1129 height 635
click at [1116, 530] on button "Map camera controls" at bounding box center [1111, 605] width 23 height 23
click at [1110, 530] on button "Map camera controls" at bounding box center [1111, 605] width 23 height 23
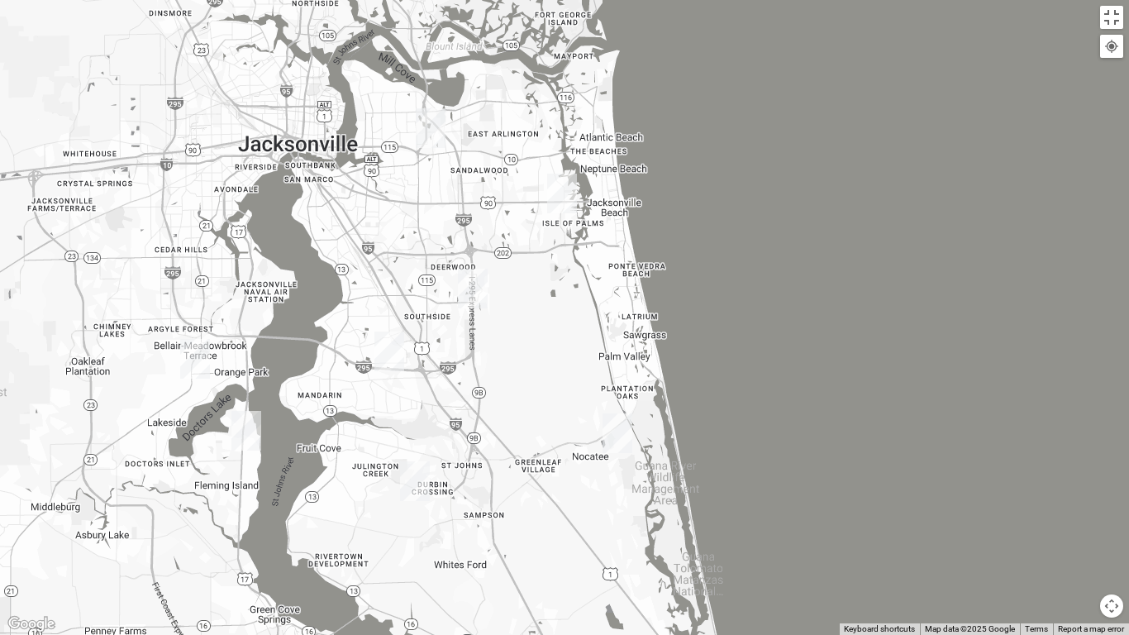
drag, startPoint x: 644, startPoint y: 421, endPoint x: 549, endPoint y: 527, distance: 142.2
click at [549, 527] on div at bounding box center [564, 317] width 1129 height 635
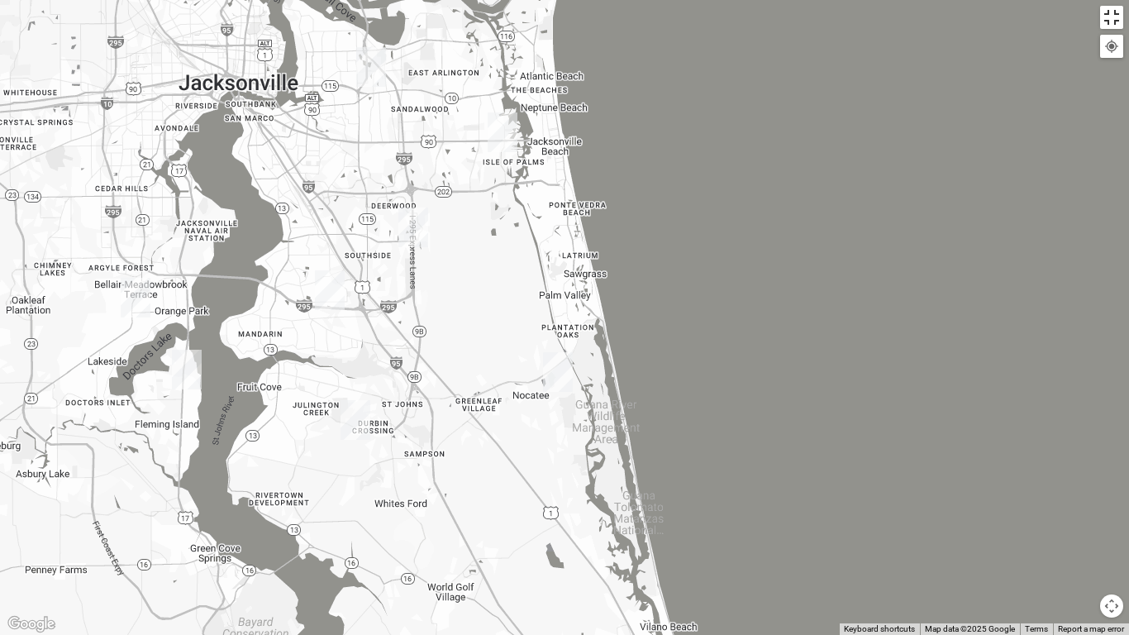
click at [1111, 17] on button "Toggle fullscreen view" at bounding box center [1111, 17] width 23 height 23
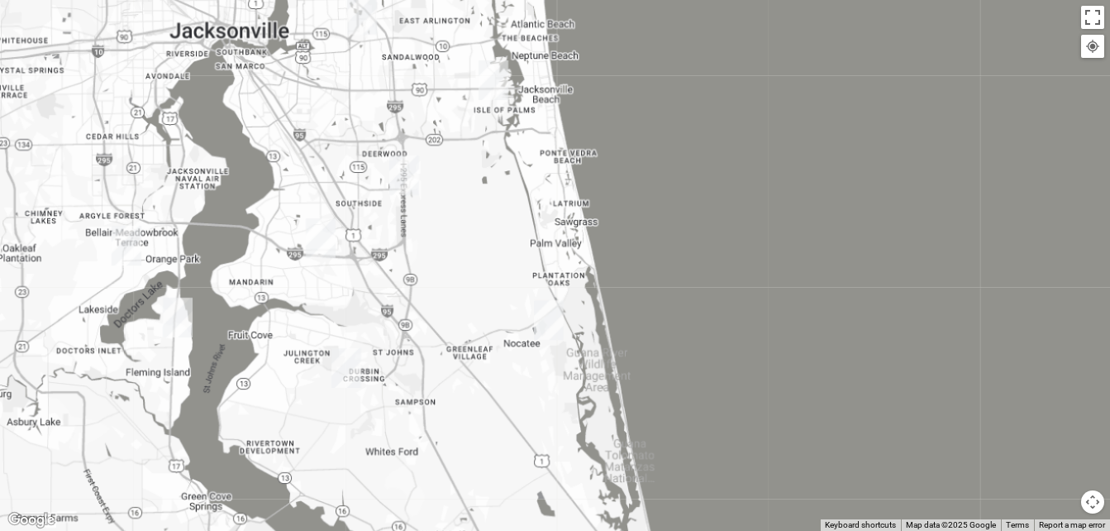
click at [231, 350] on div "Meeting Day" at bounding box center [185, 340] width 255 height 49
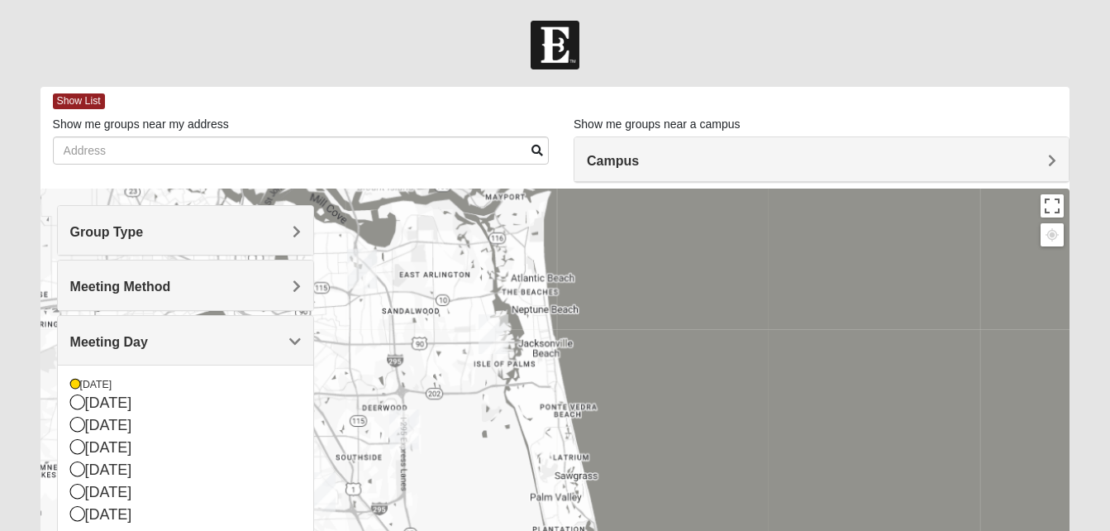
click at [205, 226] on h4 "Group Type" at bounding box center [185, 232] width 231 height 16
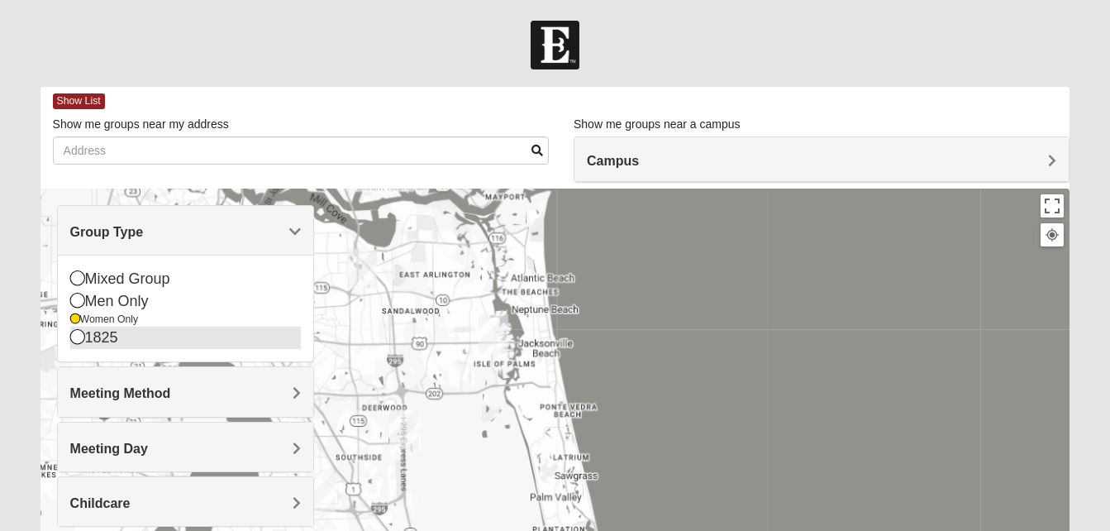
click at [103, 345] on div "1825" at bounding box center [185, 337] width 231 height 22
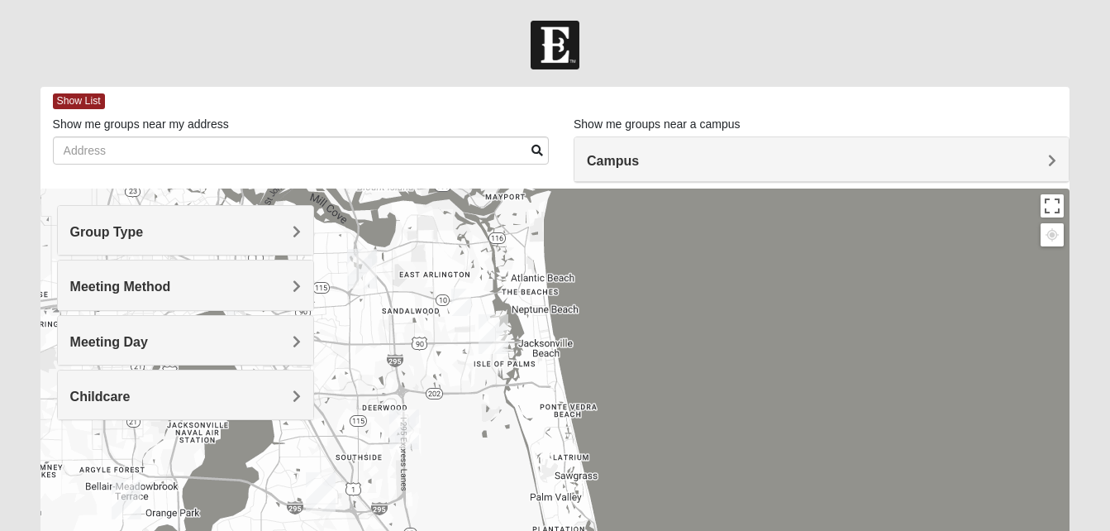
click at [141, 228] on span "Group Type" at bounding box center [107, 232] width 74 height 14
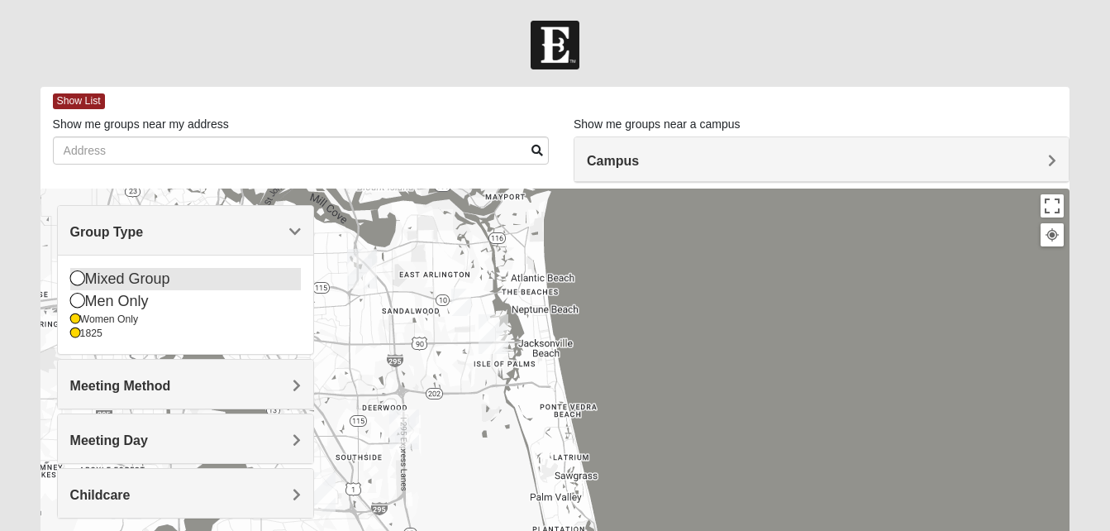
click at [83, 288] on div "Mixed Group" at bounding box center [185, 279] width 231 height 22
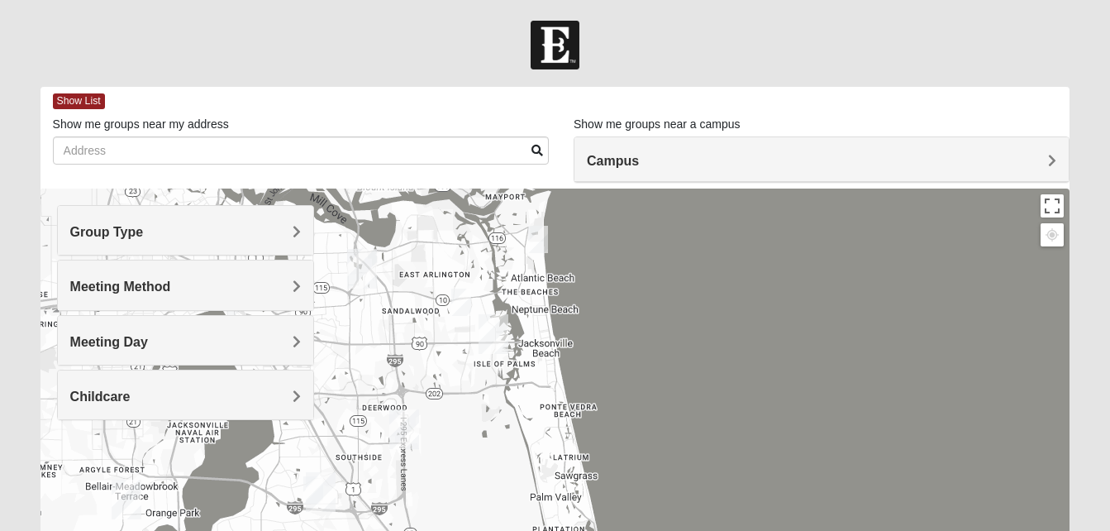
click at [105, 233] on span "Group Type" at bounding box center [107, 232] width 74 height 14
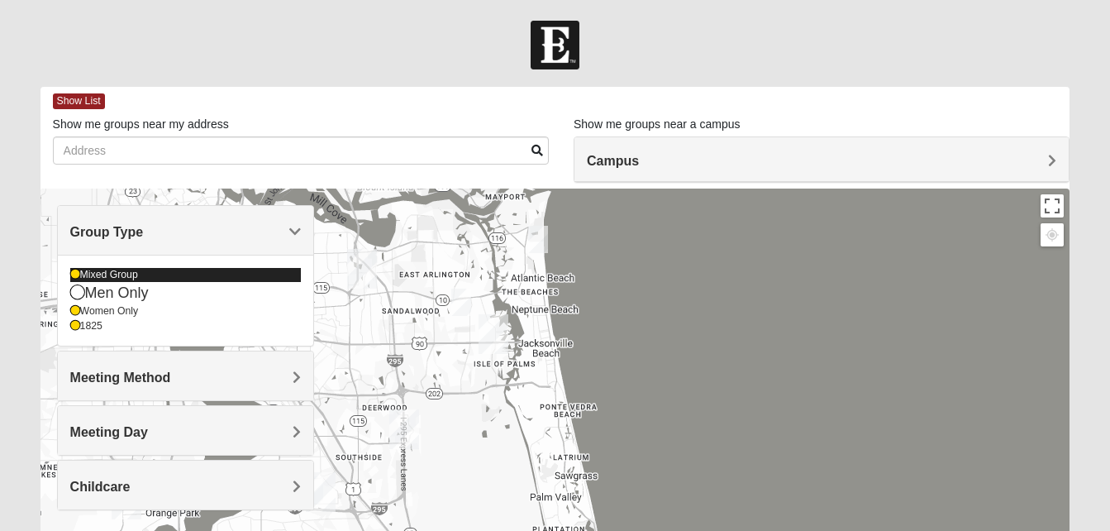
click at [75, 275] on icon at bounding box center [75, 274] width 10 height 10
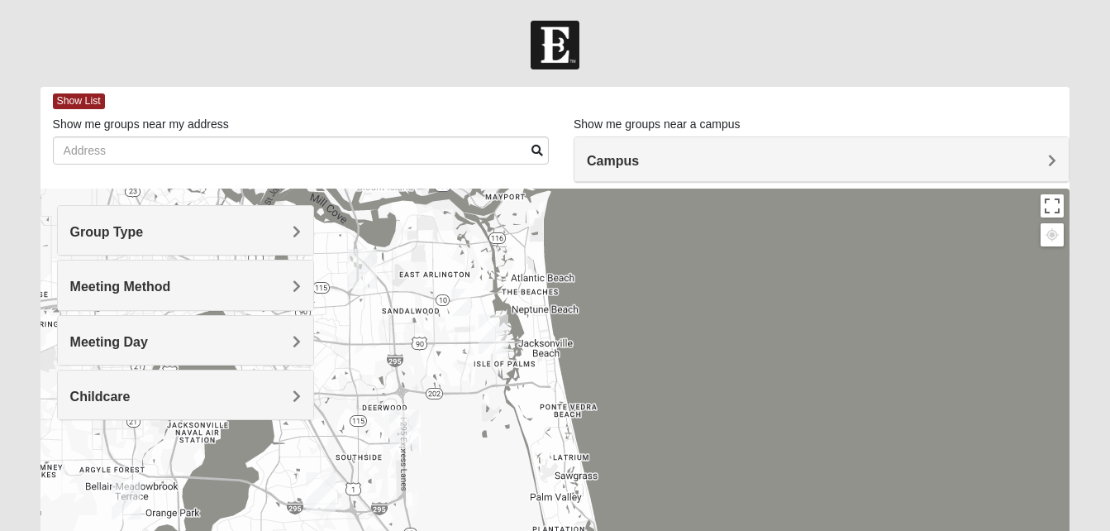
click at [107, 226] on span "Group Type" at bounding box center [107, 232] width 74 height 14
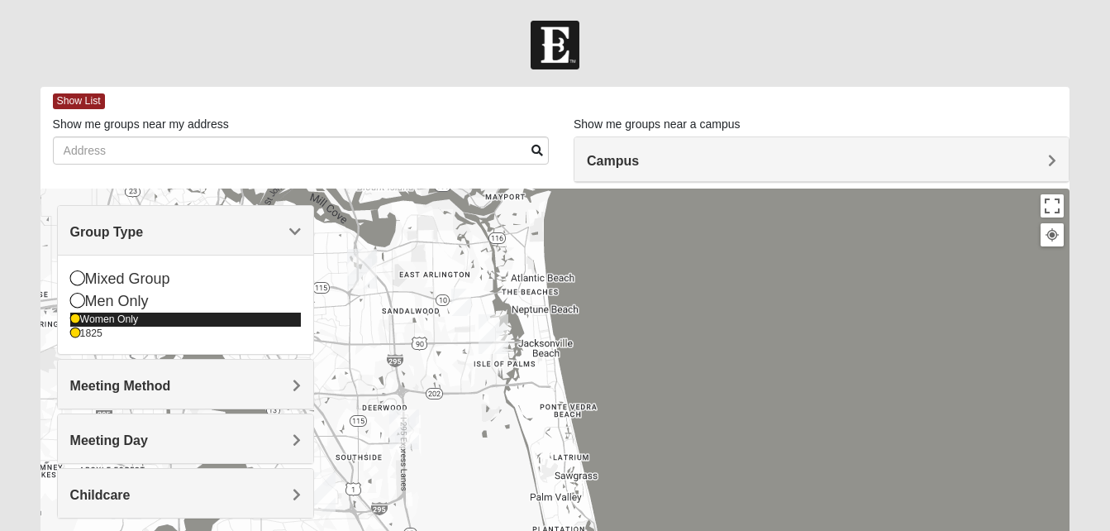
click at [74, 318] on icon at bounding box center [75, 319] width 10 height 10
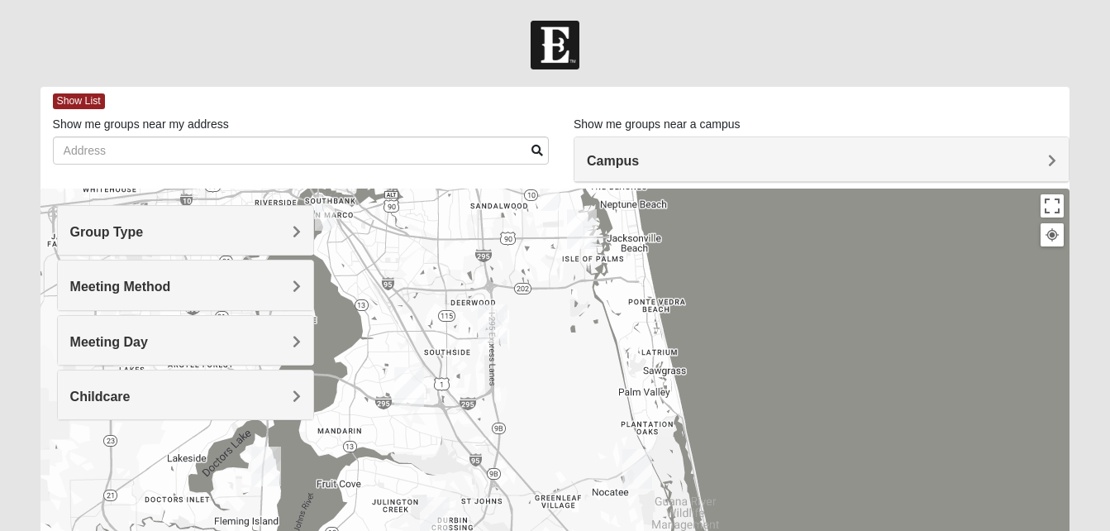
drag, startPoint x: 830, startPoint y: 470, endPoint x: 933, endPoint y: 341, distance: 165.2
click at [933, 341] on div at bounding box center [556, 518] width 1030 height 661
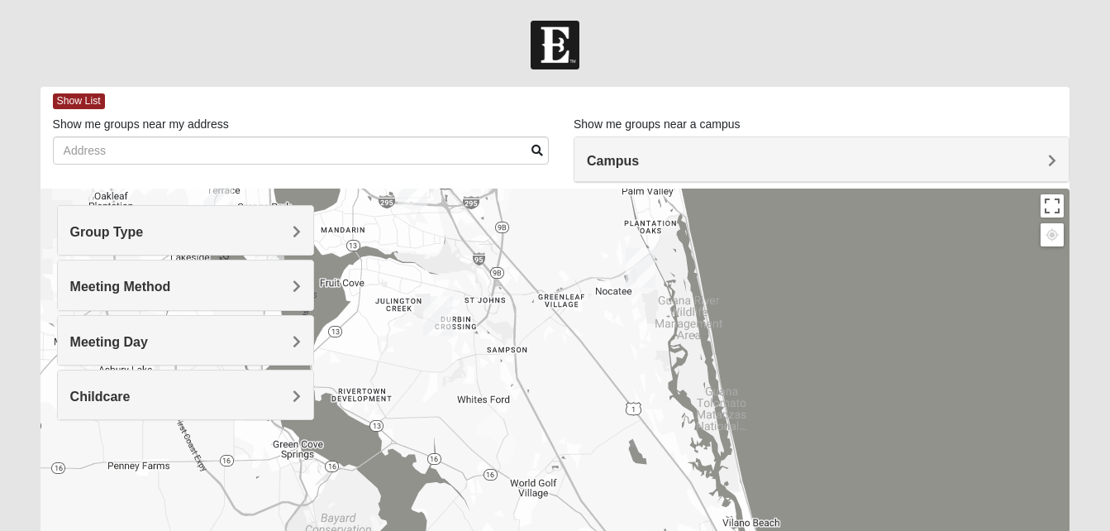
drag, startPoint x: 847, startPoint y: 442, endPoint x: 751, endPoint y: 341, distance: 139.7
click at [751, 341] on div at bounding box center [556, 518] width 1030 height 661
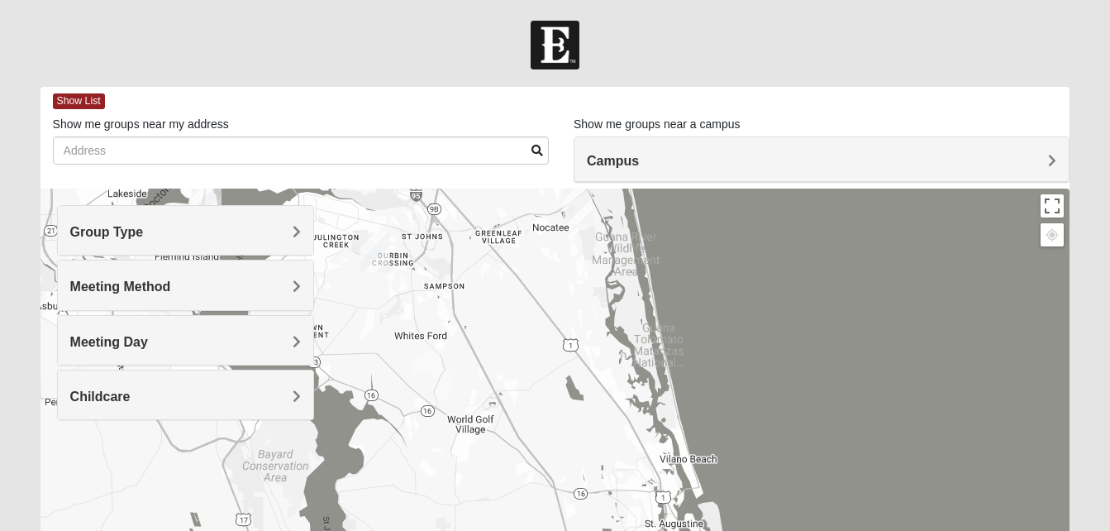
click at [208, 290] on h4 "Meeting Method" at bounding box center [185, 287] width 231 height 16
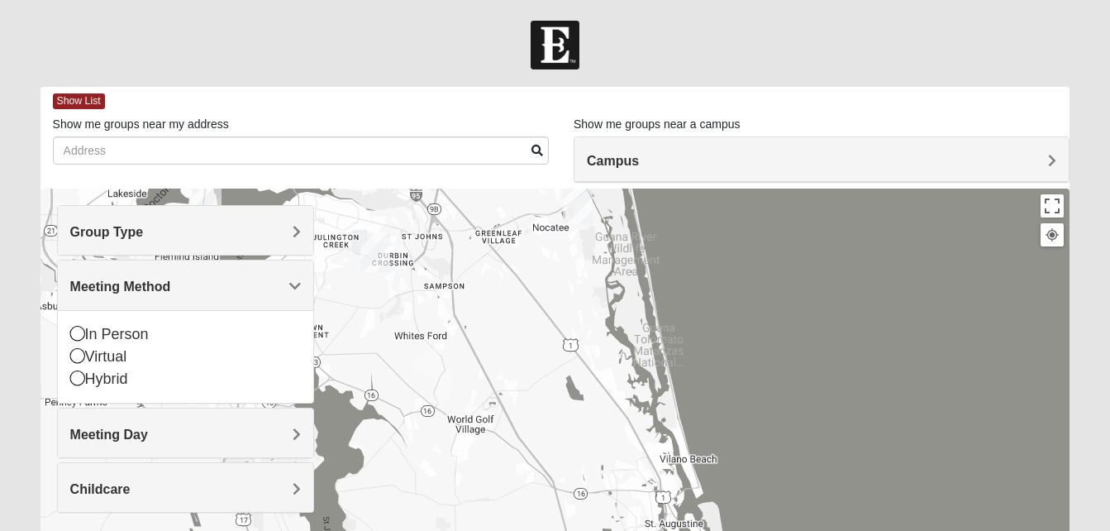
click at [208, 290] on h4 "Meeting Method" at bounding box center [185, 287] width 231 height 16
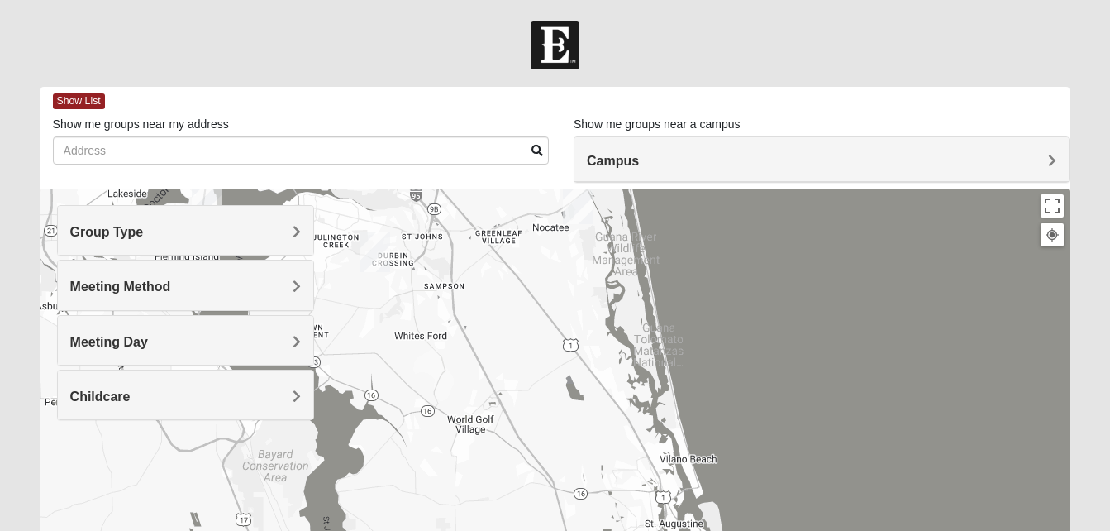
click at [185, 233] on h4 "Group Type" at bounding box center [185, 232] width 231 height 16
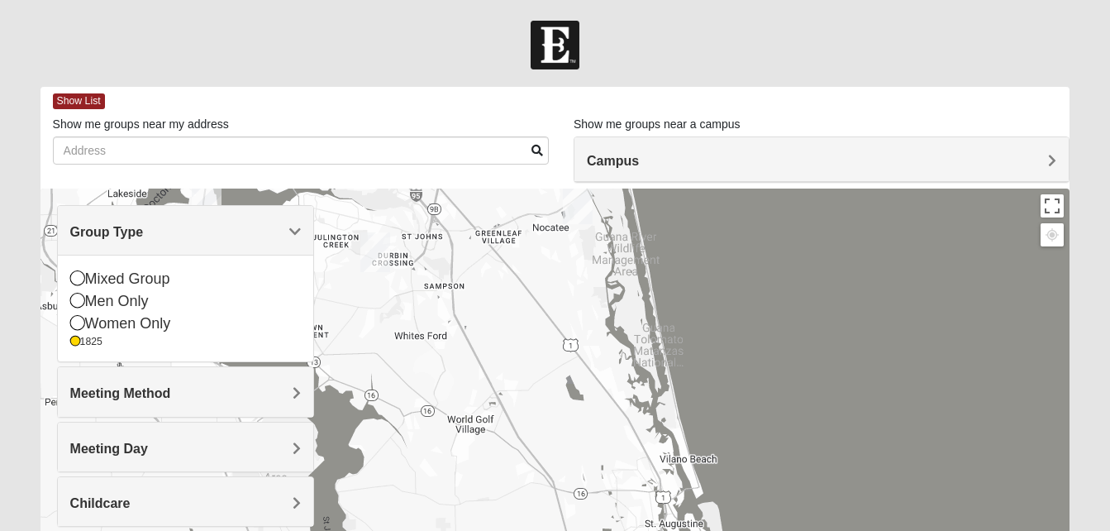
click at [184, 233] on h4 "Group Type" at bounding box center [185, 232] width 231 height 16
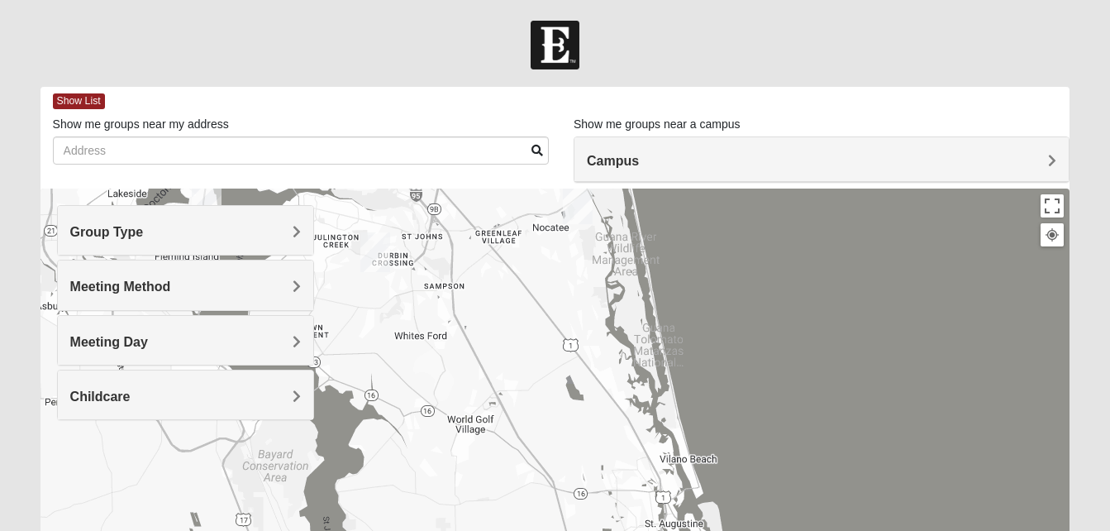
click at [155, 342] on h4 "Meeting Day" at bounding box center [185, 342] width 231 height 16
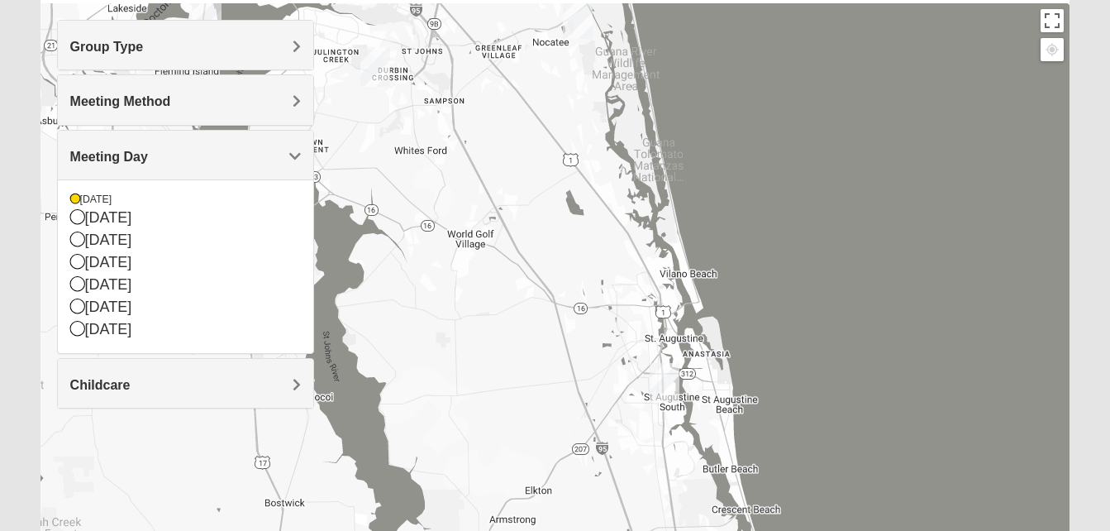
scroll to position [188, 0]
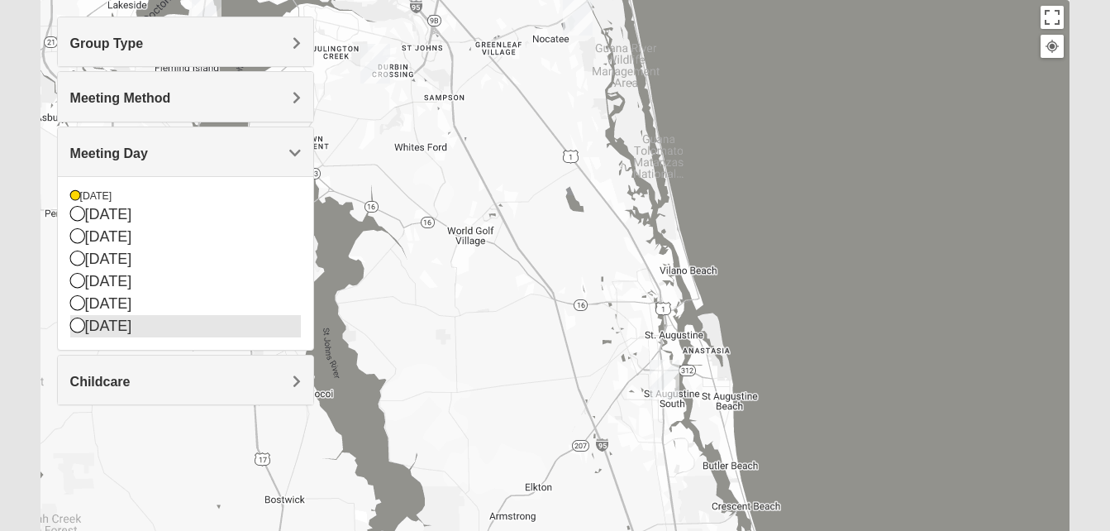
click at [74, 324] on icon at bounding box center [77, 324] width 15 height 15
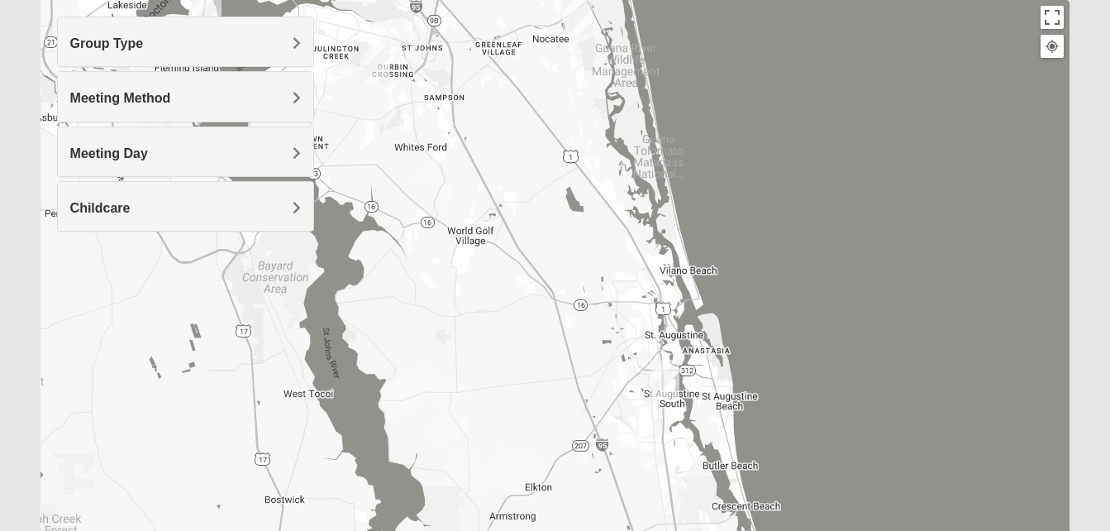
click at [117, 217] on div "Childcare" at bounding box center [185, 206] width 255 height 49
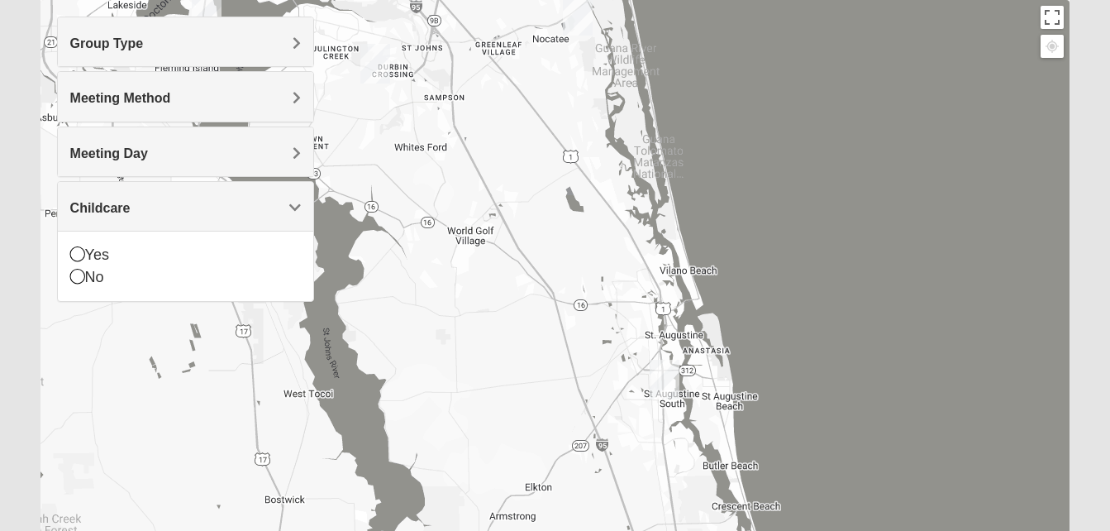
drag, startPoint x: 117, startPoint y: 217, endPoint x: 117, endPoint y: 207, distance: 9.9
click at [117, 207] on div "Childcare" at bounding box center [185, 206] width 255 height 49
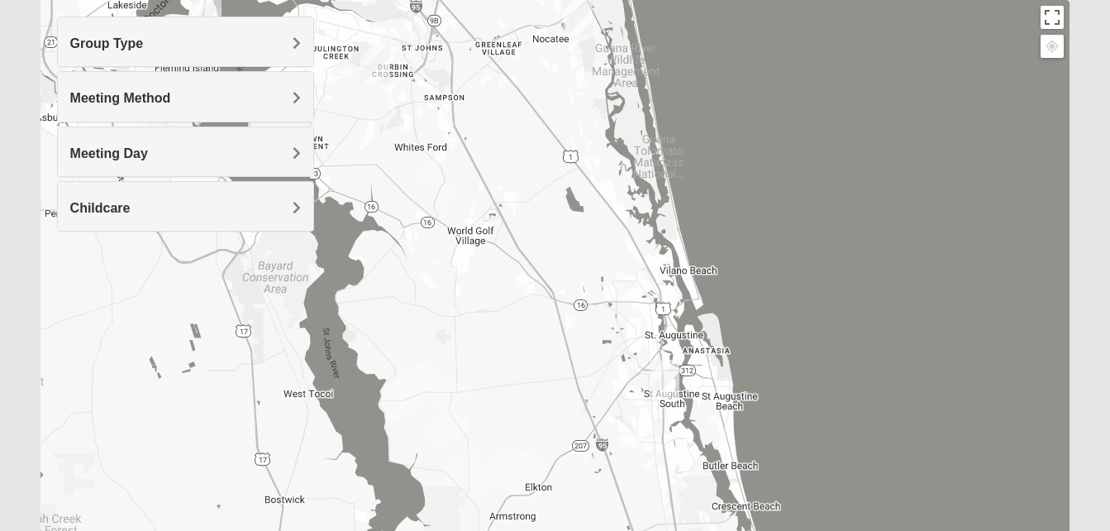
click at [121, 146] on span "Meeting Day" at bounding box center [109, 153] width 78 height 14
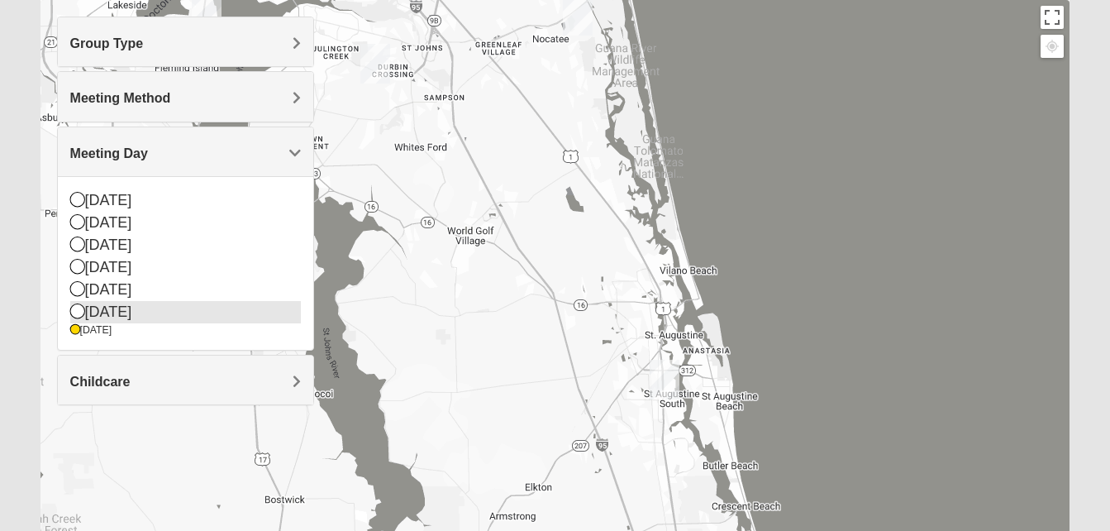
click at [75, 314] on icon at bounding box center [77, 310] width 15 height 15
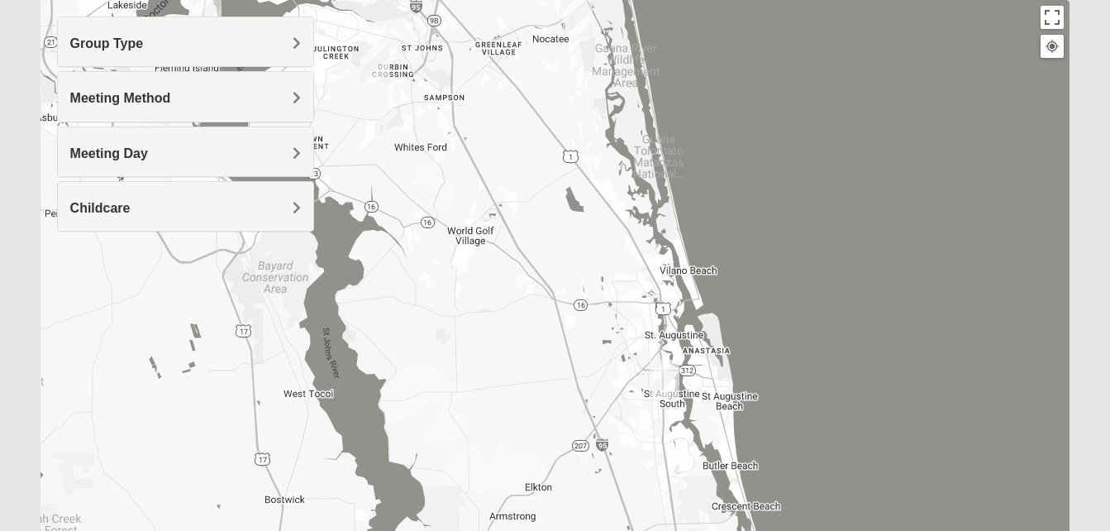
click at [115, 160] on h4 "Meeting Day" at bounding box center [185, 153] width 231 height 16
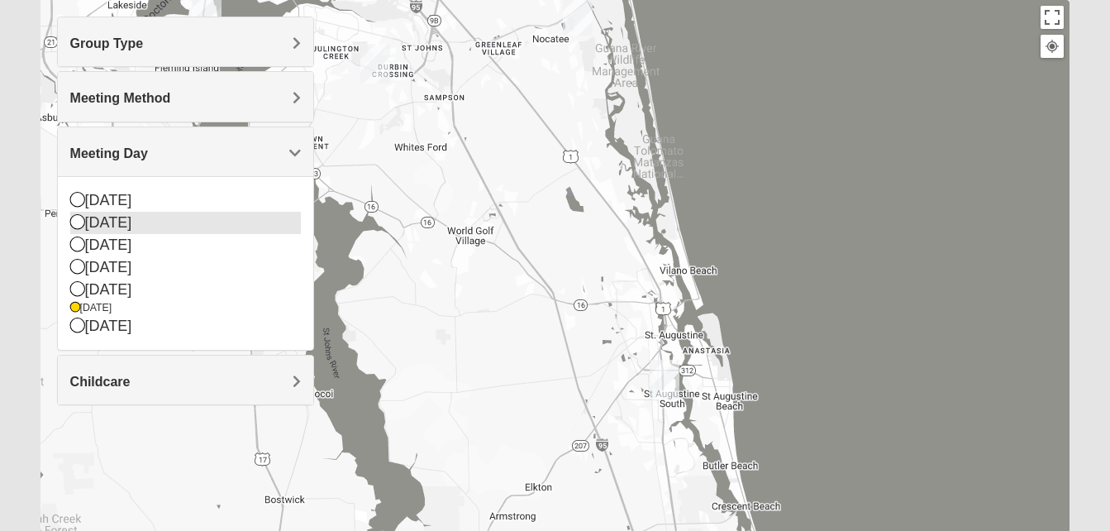
click at [80, 227] on icon at bounding box center [77, 221] width 15 height 15
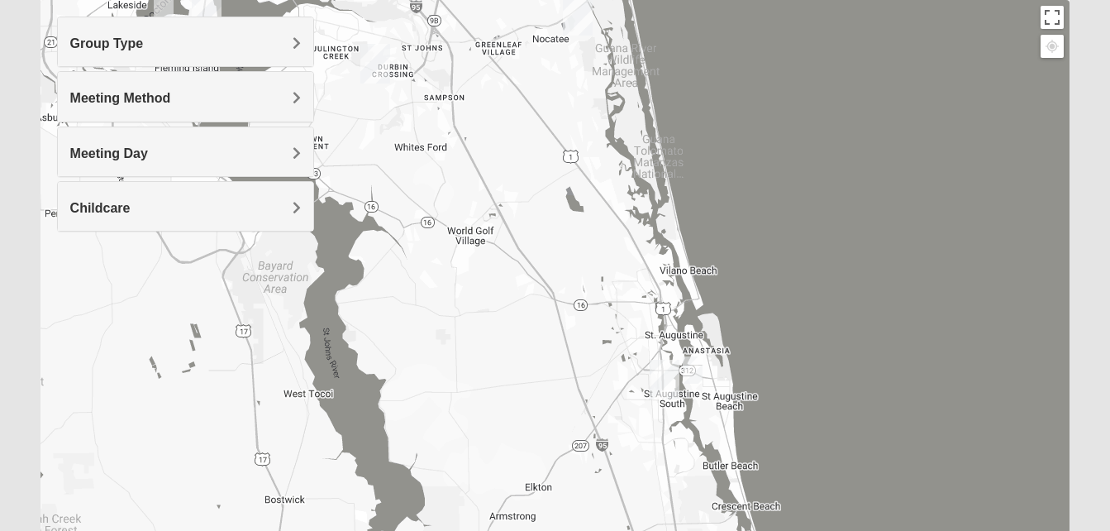
click at [92, 209] on span "Childcare" at bounding box center [100, 208] width 60 height 14
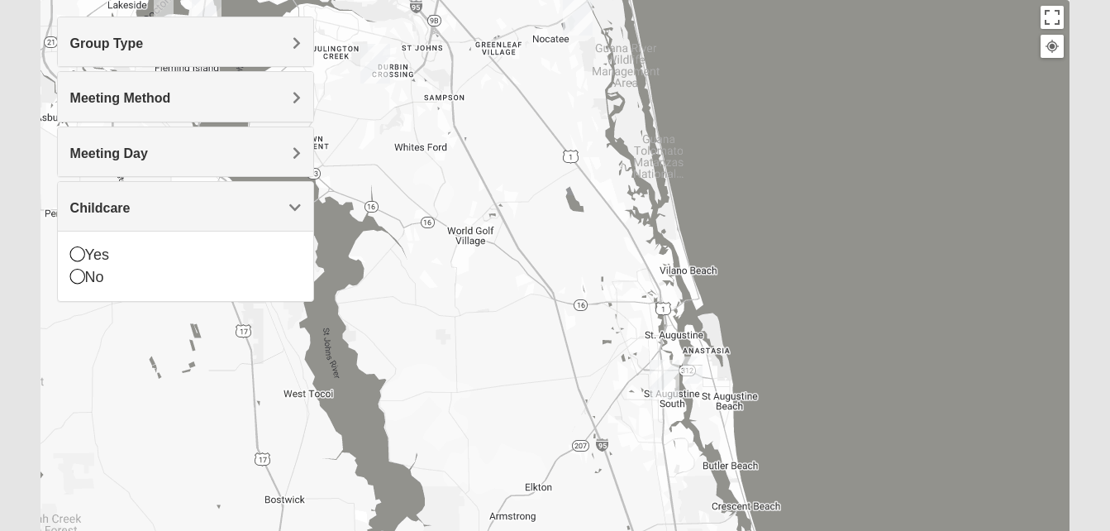
click at [122, 147] on span "Meeting Day" at bounding box center [109, 153] width 78 height 14
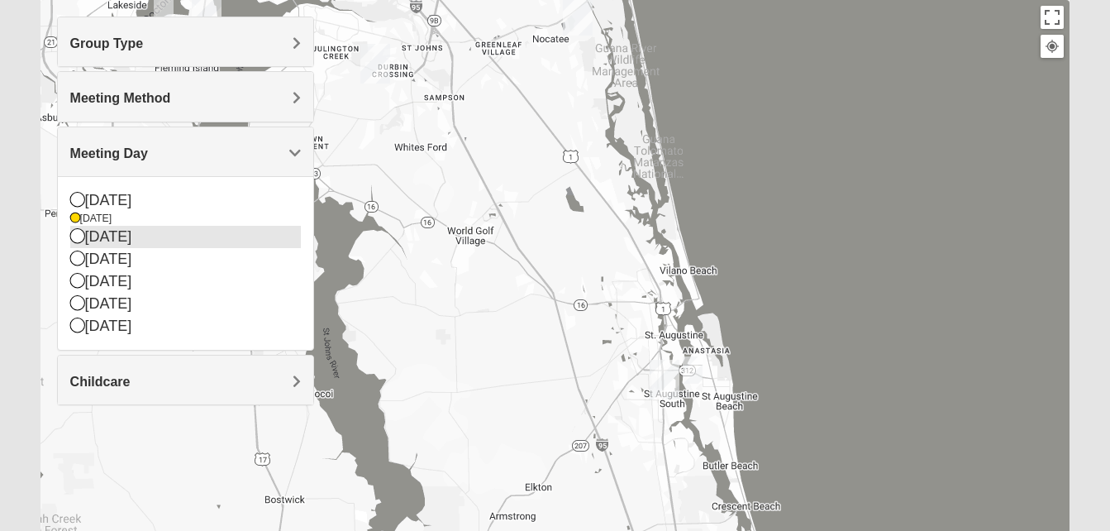
click at [102, 245] on div "[DATE]" at bounding box center [185, 237] width 231 height 22
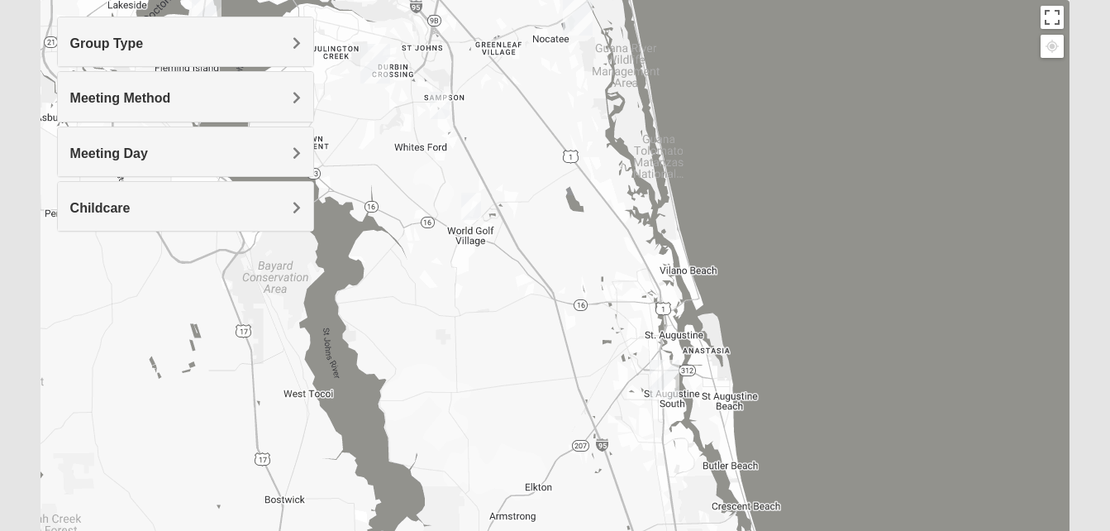
drag, startPoint x: 402, startPoint y: 179, endPoint x: 427, endPoint y: 298, distance: 122.4
click at [427, 298] on div at bounding box center [556, 330] width 1030 height 661
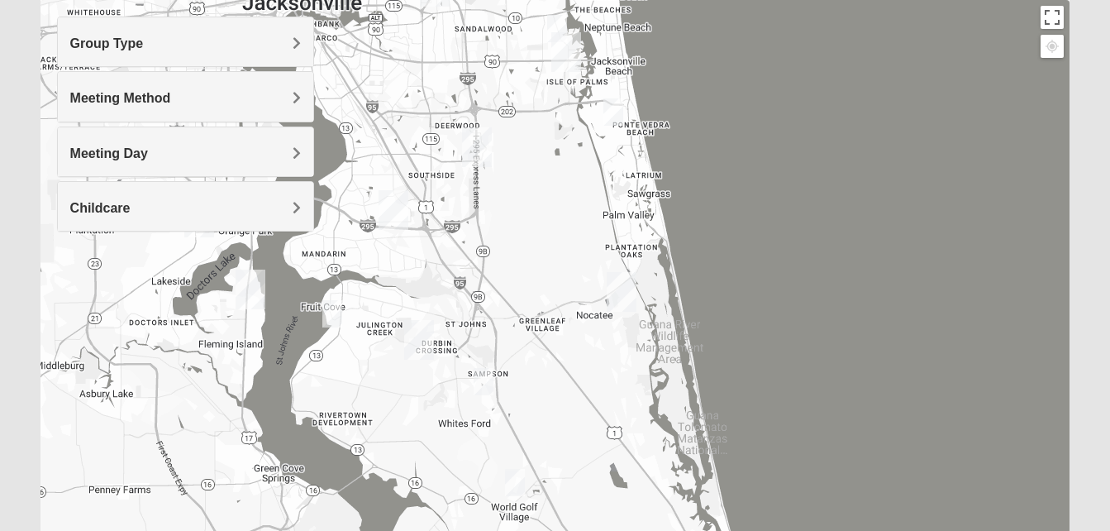
drag, startPoint x: 520, startPoint y: 252, endPoint x: 498, endPoint y: 314, distance: 65.9
click at [498, 314] on div at bounding box center [556, 330] width 1030 height 661
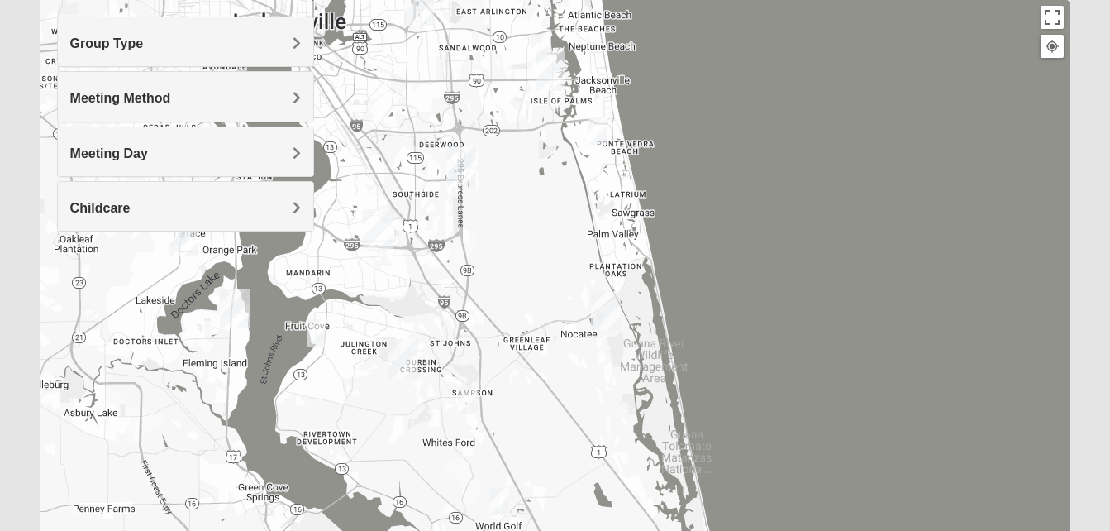
click at [318, 334] on img "1825 Mixed Lokey 32259" at bounding box center [317, 332] width 20 height 27
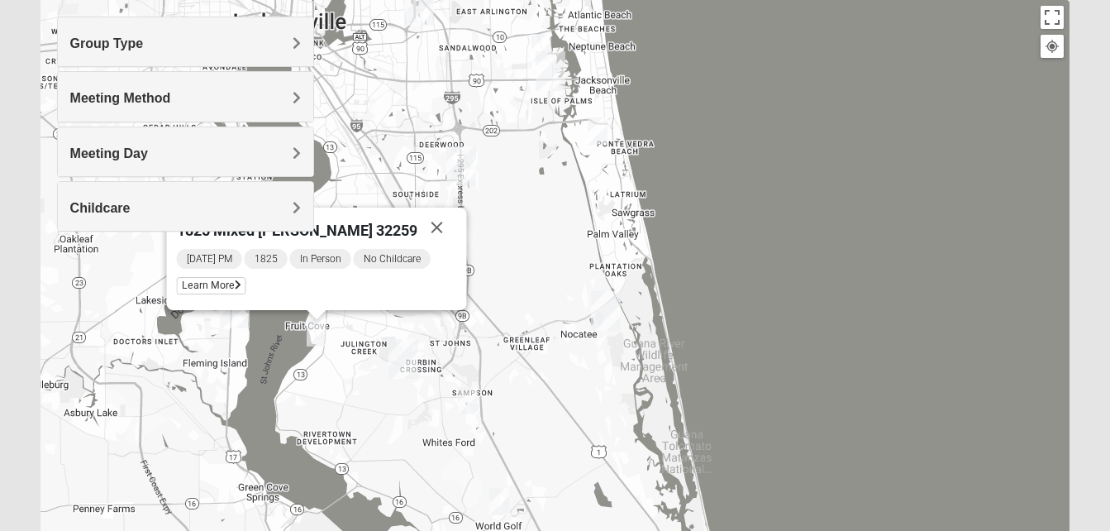
click at [471, 396] on img "1825 Mixed Lovin/Hale 32092" at bounding box center [468, 400] width 20 height 27
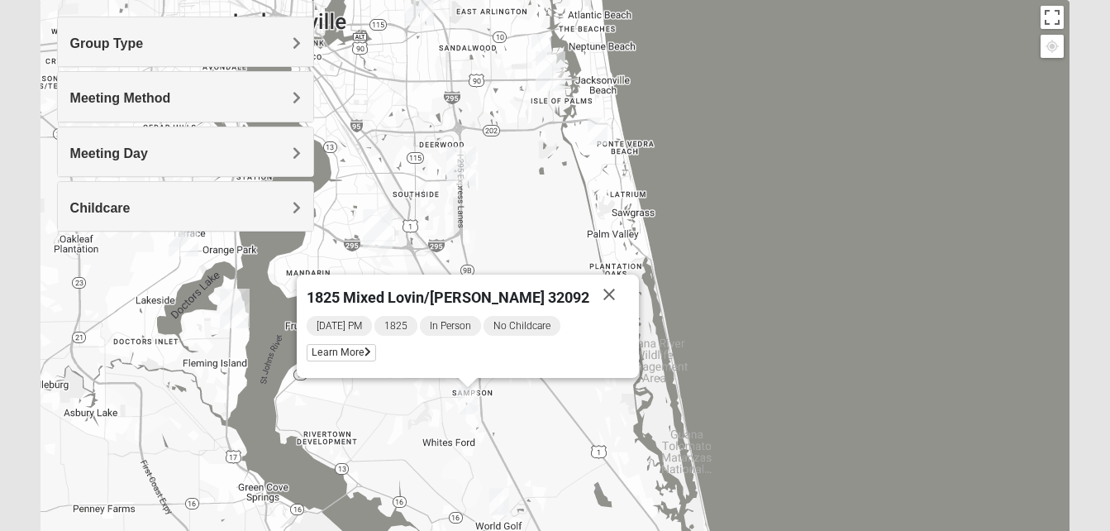
click at [501, 507] on img "1825 Mixed Barfield 32092" at bounding box center [499, 501] width 20 height 27
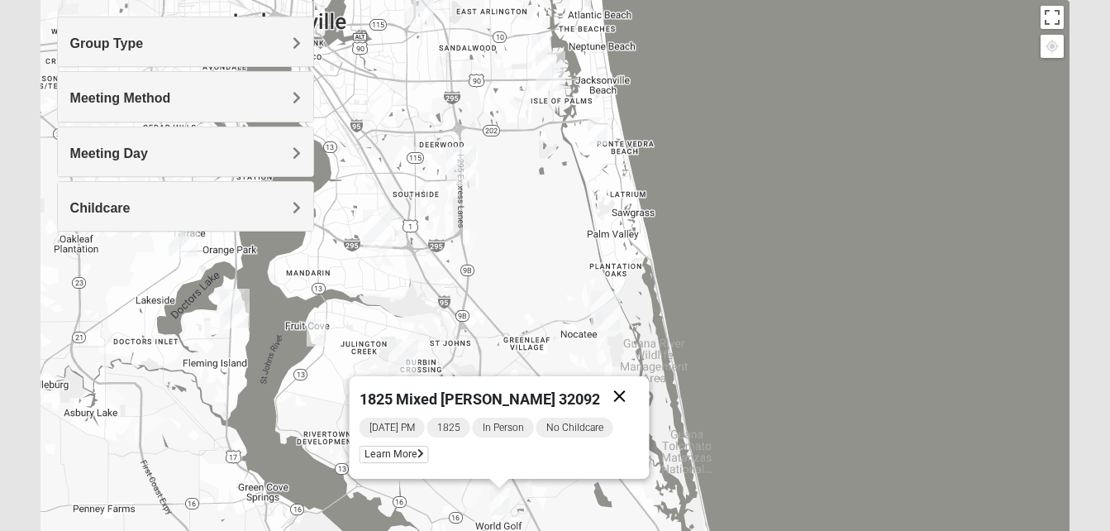
click at [611, 391] on button "Close" at bounding box center [619, 396] width 40 height 40
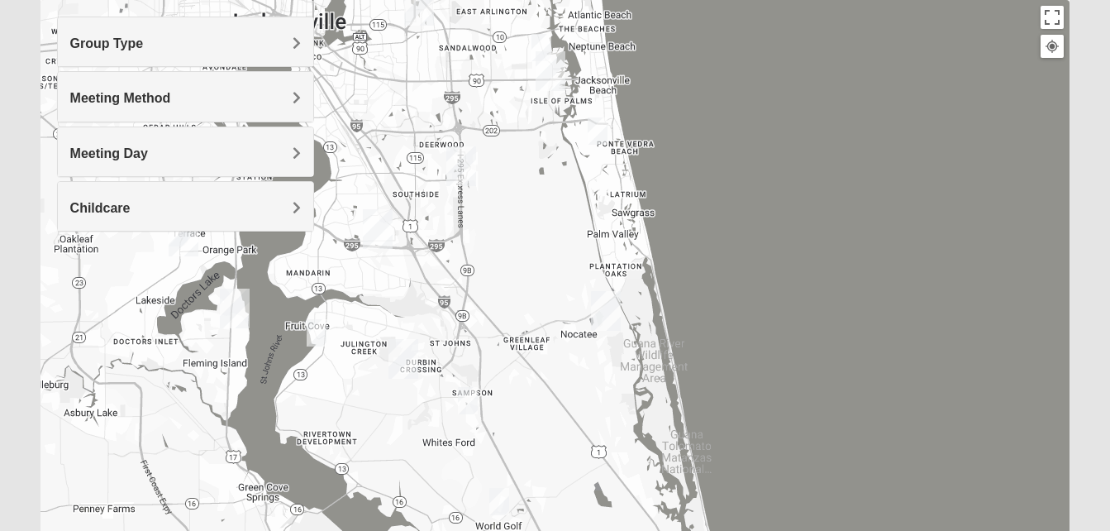
click at [269, 149] on h4 "Meeting Day" at bounding box center [185, 153] width 231 height 16
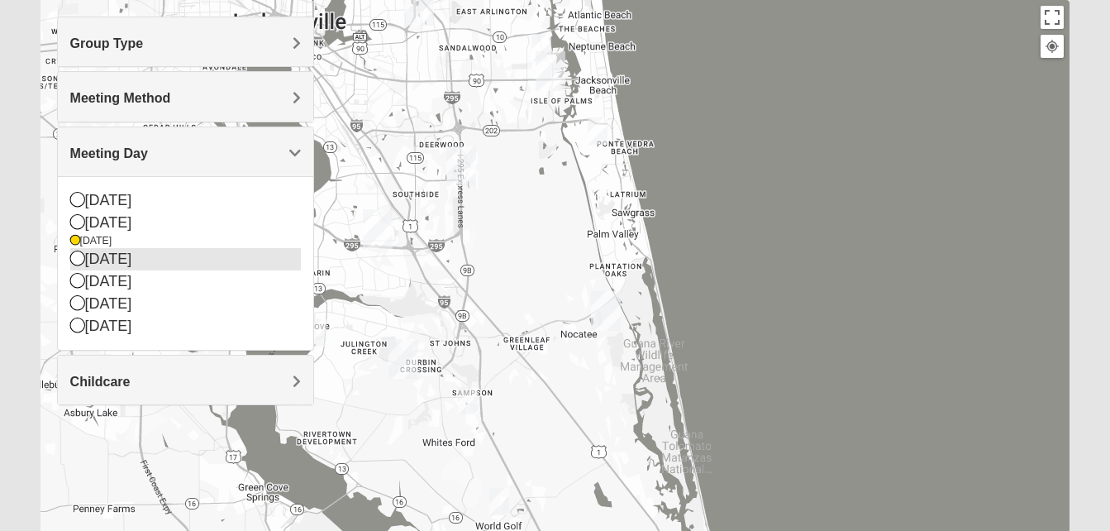
click at [122, 260] on div "[DATE]" at bounding box center [185, 259] width 231 height 22
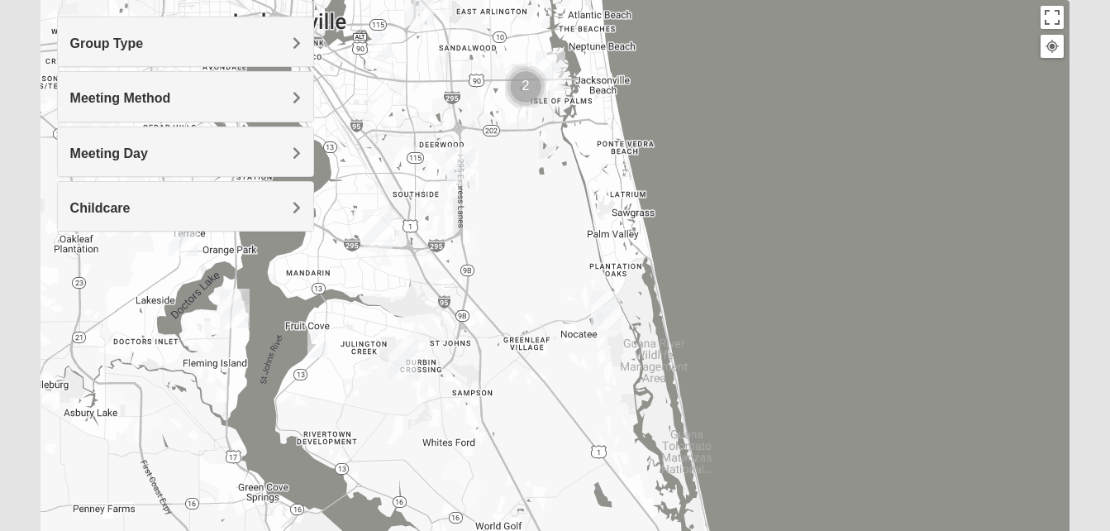
click at [152, 144] on div "Meeting Day" at bounding box center [185, 151] width 255 height 49
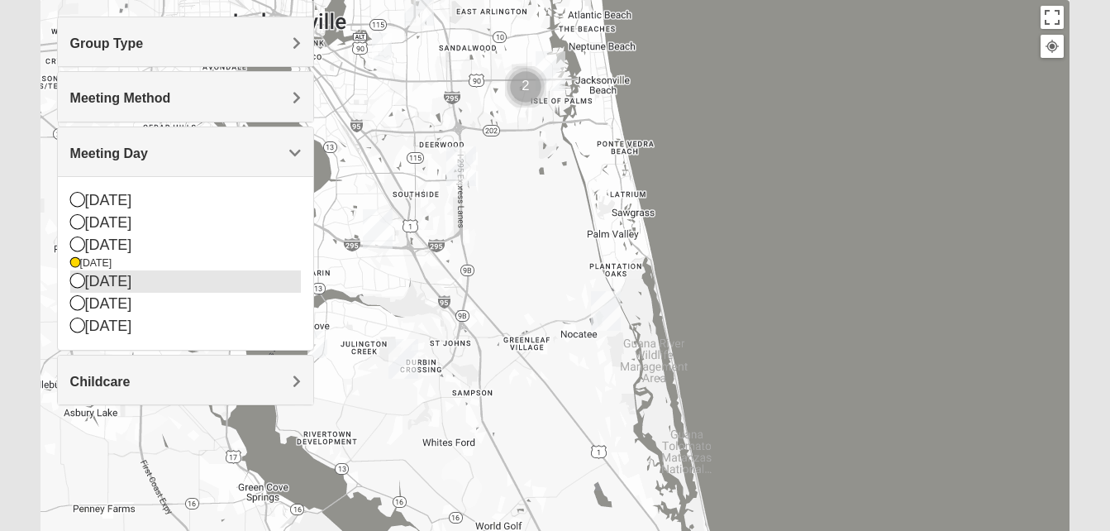
click at [120, 275] on div "[DATE]" at bounding box center [185, 281] width 231 height 22
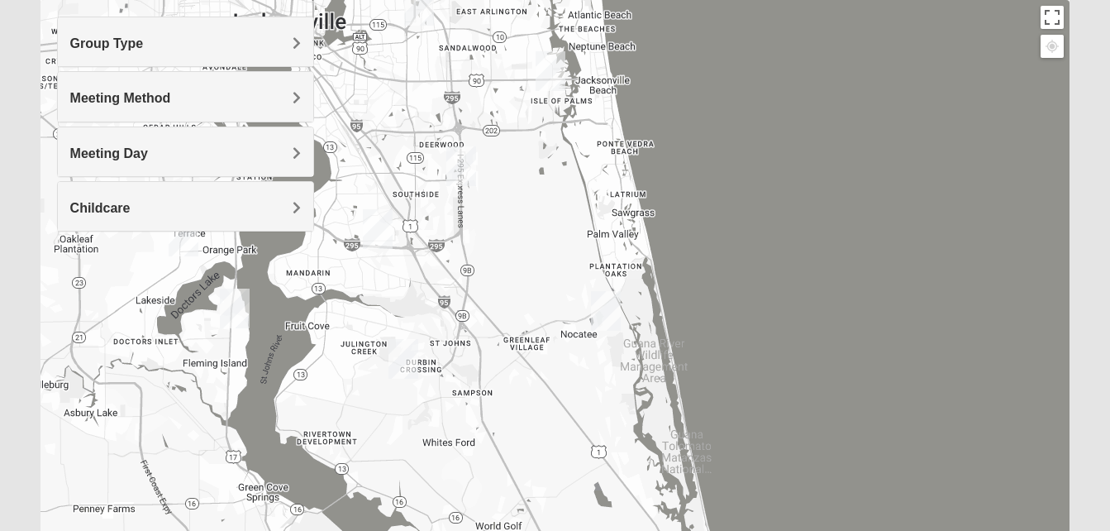
click at [144, 160] on h4 "Meeting Day" at bounding box center [185, 153] width 231 height 16
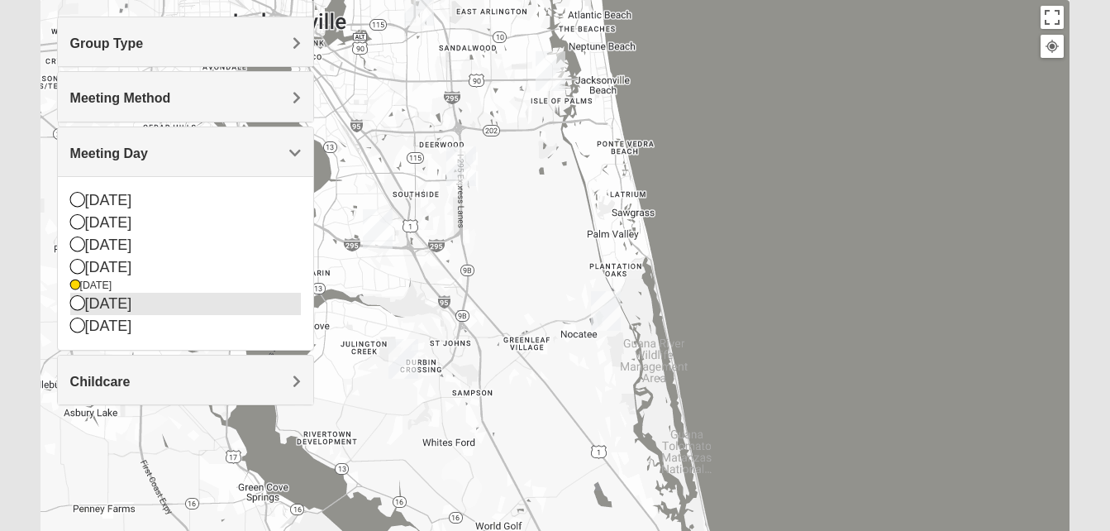
click at [117, 304] on div "[DATE]" at bounding box center [185, 304] width 231 height 22
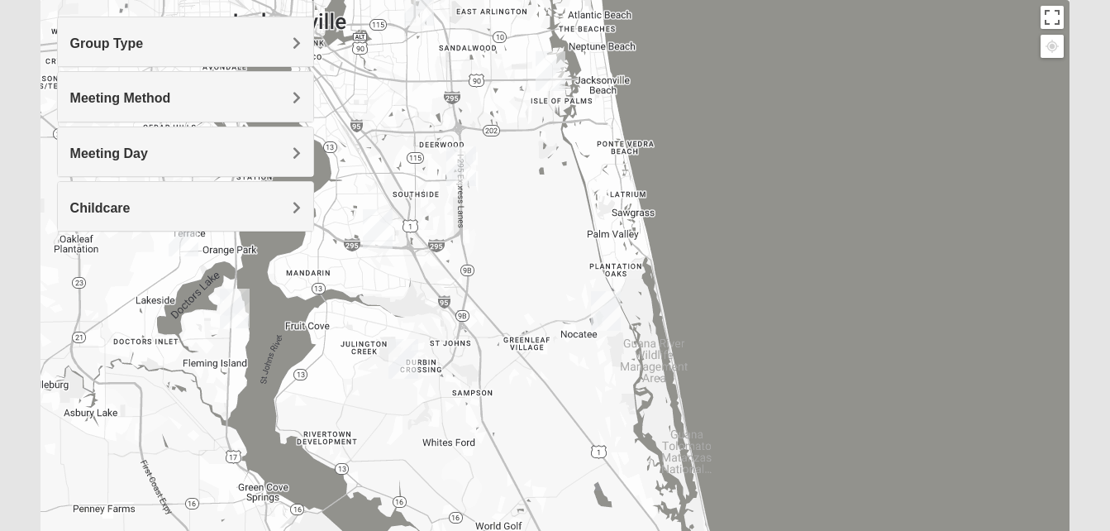
click at [141, 160] on span "Meeting Day" at bounding box center [109, 153] width 78 height 14
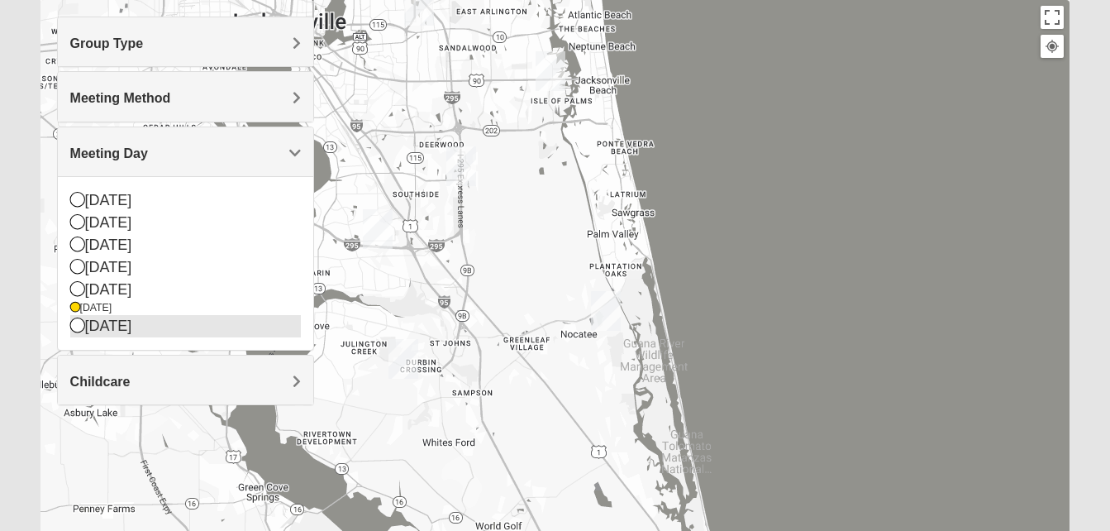
click at [99, 330] on div "[DATE]" at bounding box center [185, 326] width 231 height 22
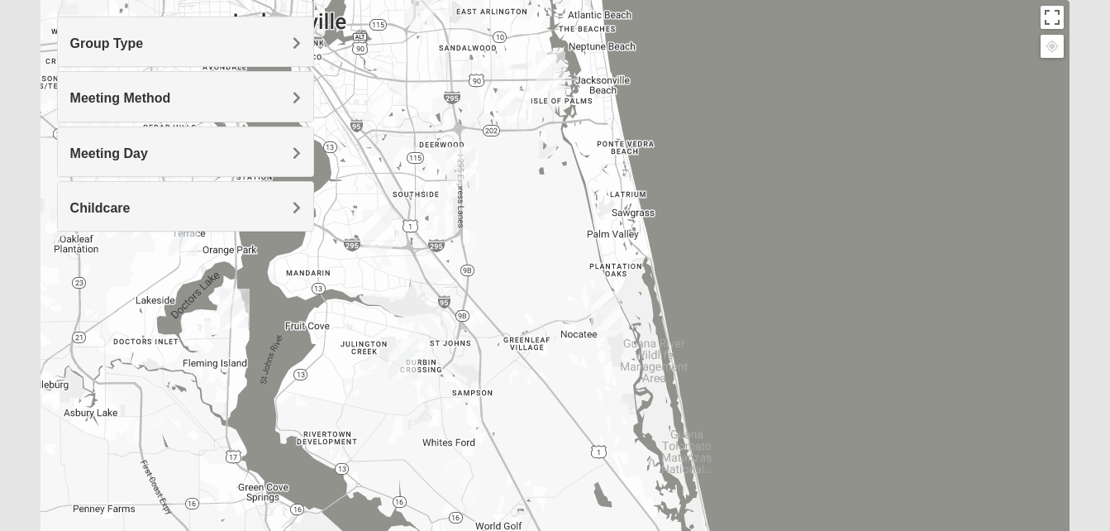
click at [130, 221] on div "Childcare" at bounding box center [185, 206] width 255 height 49
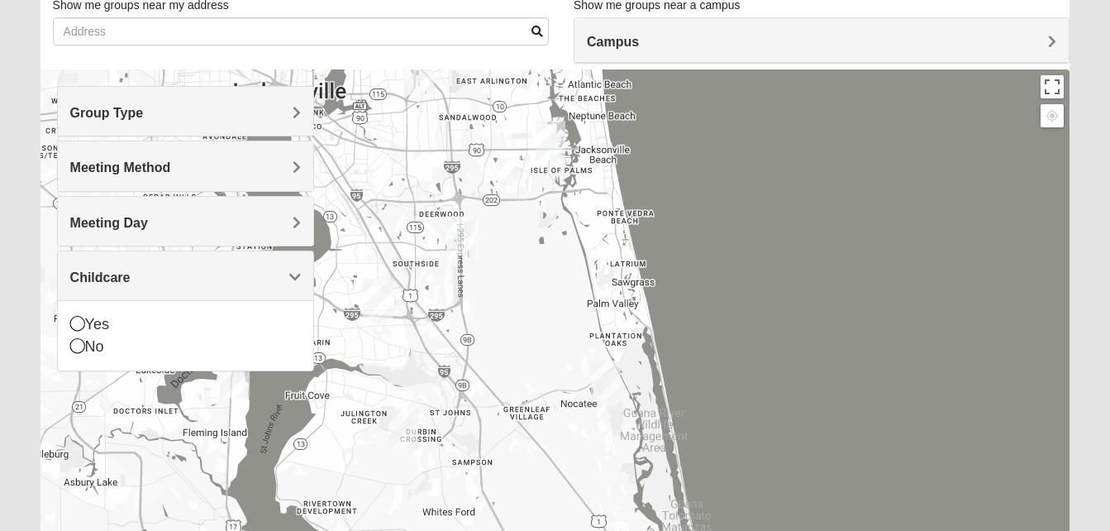
scroll to position [110, 0]
